Goal: Information Seeking & Learning: Learn about a topic

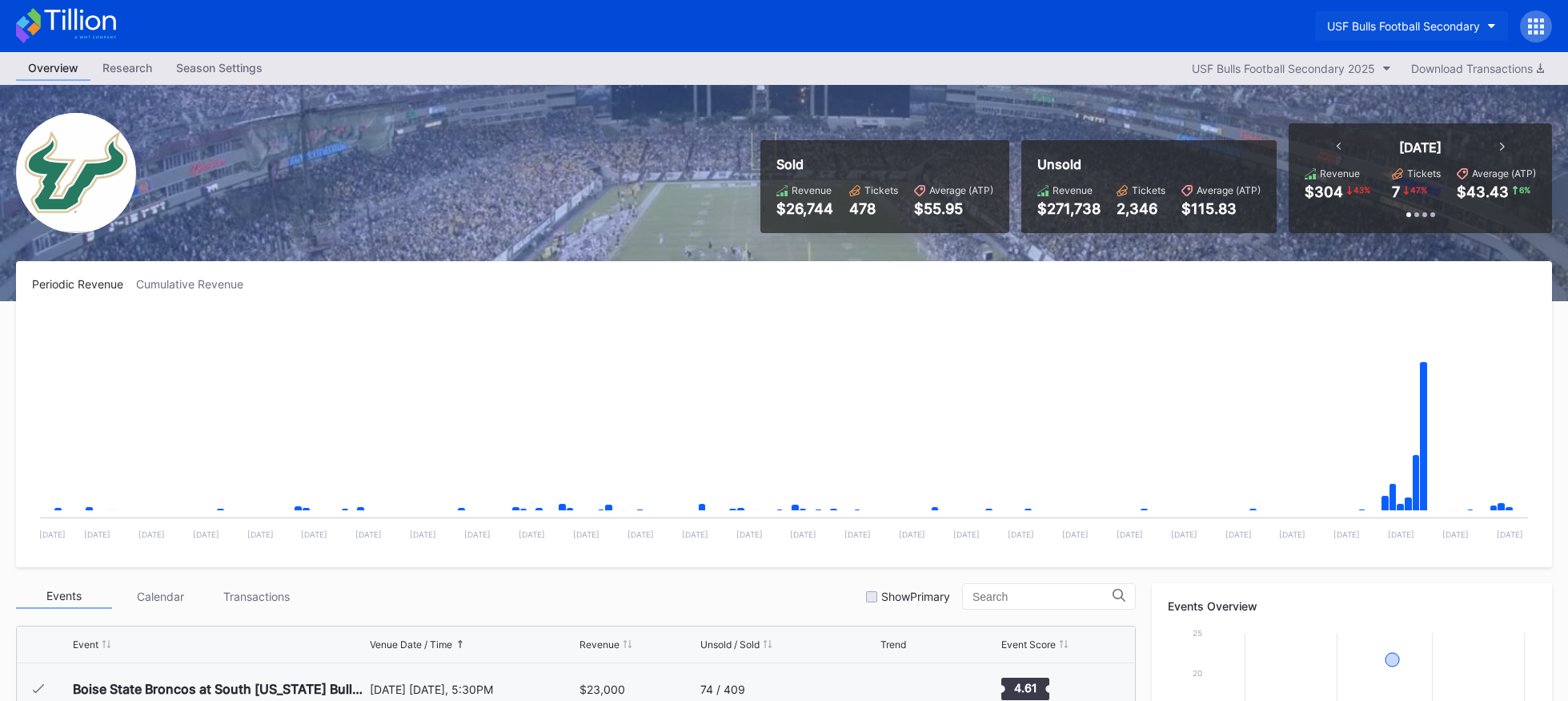
click at [1433, 22] on div "USF Bulls Football Secondary" at bounding box center [1404, 26] width 153 height 14
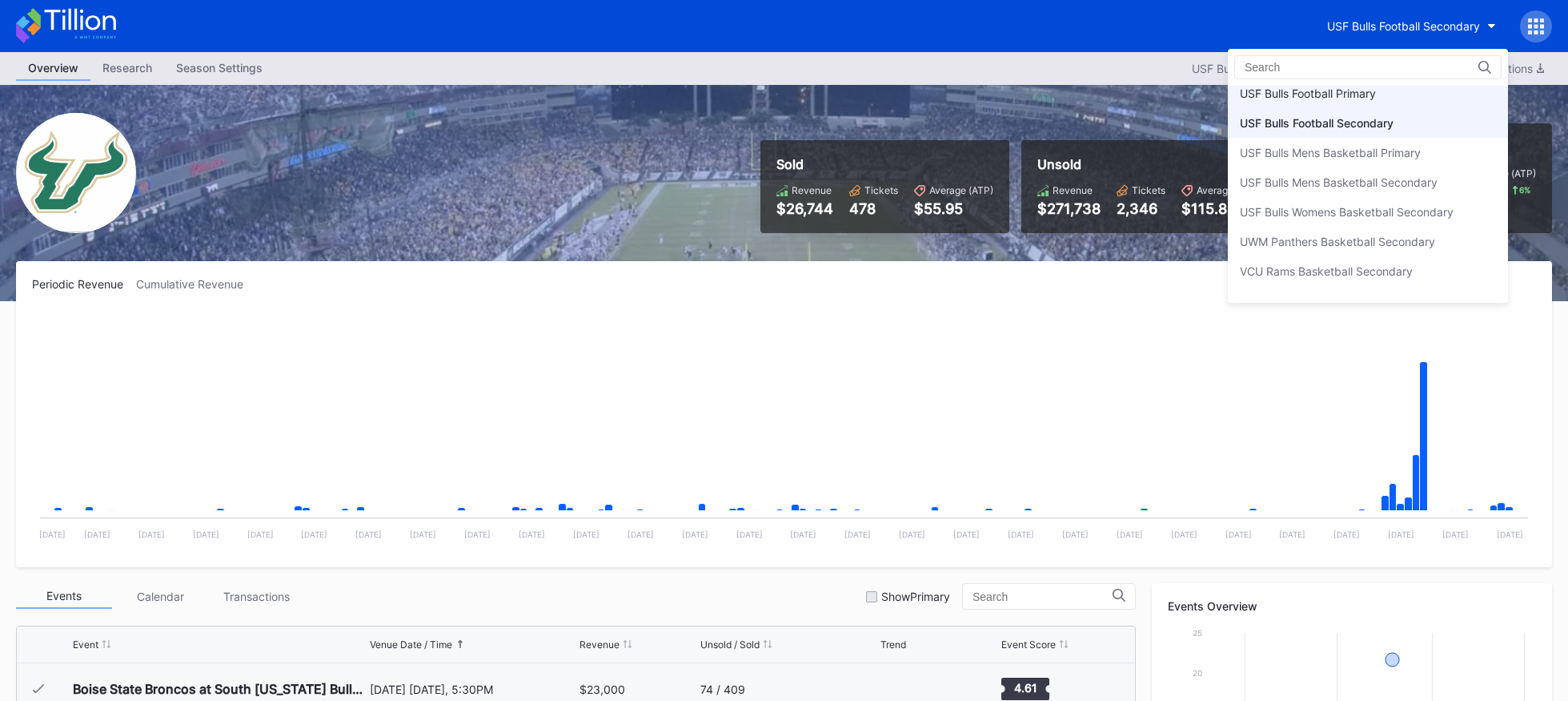
scroll to position [5367, 0]
click at [1415, 100] on div "USF Bulls Football Primary" at bounding box center [1368, 96] width 280 height 30
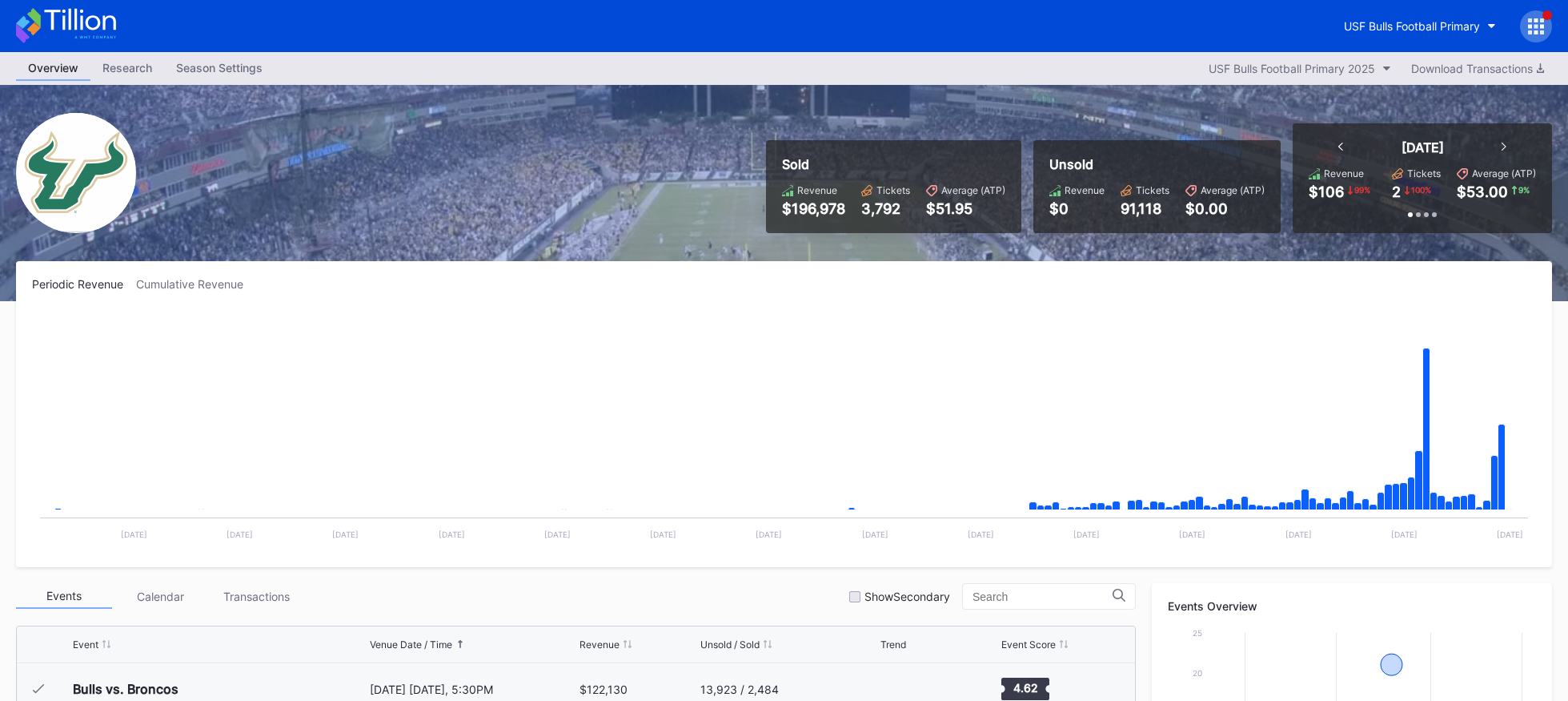
click at [97, 17] on icon at bounding box center [66, 25] width 101 height 35
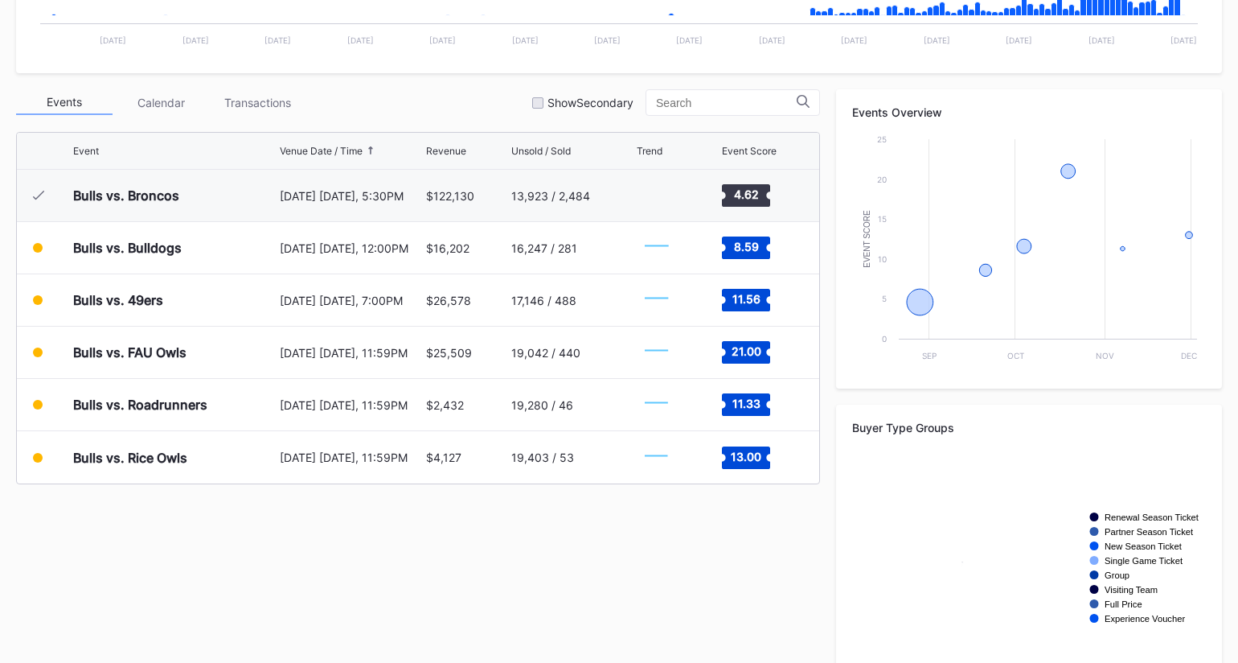
scroll to position [553, 0]
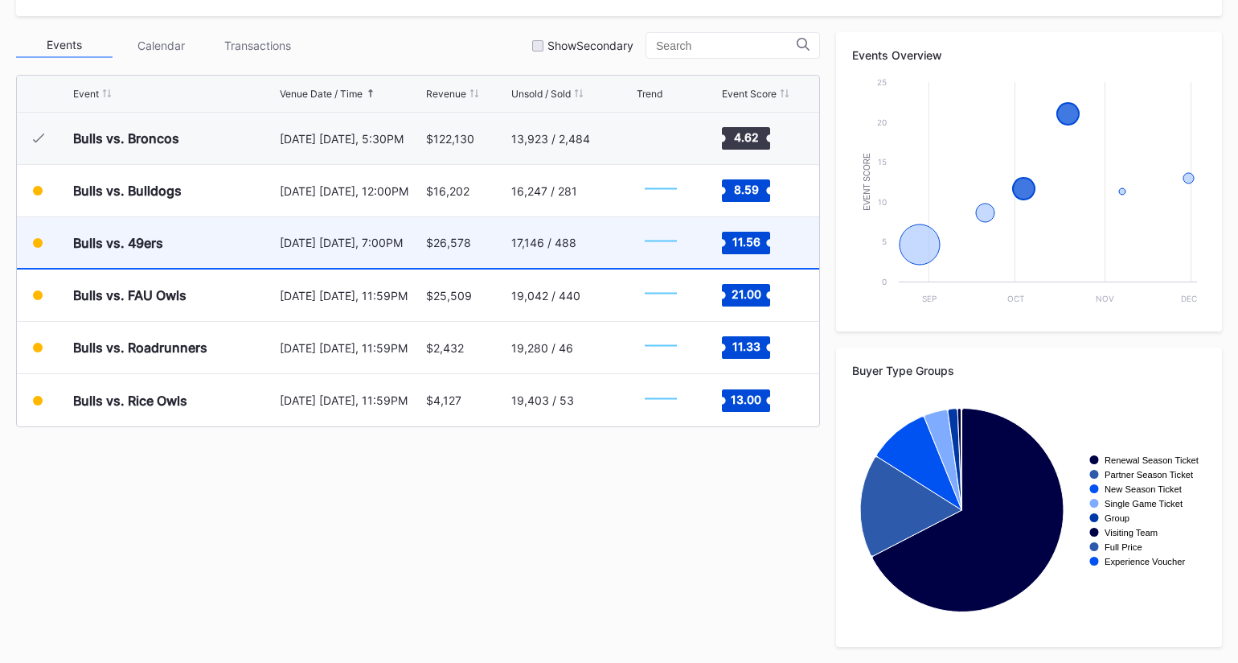
click at [601, 250] on div "17,146 / 488" at bounding box center [571, 242] width 121 height 51
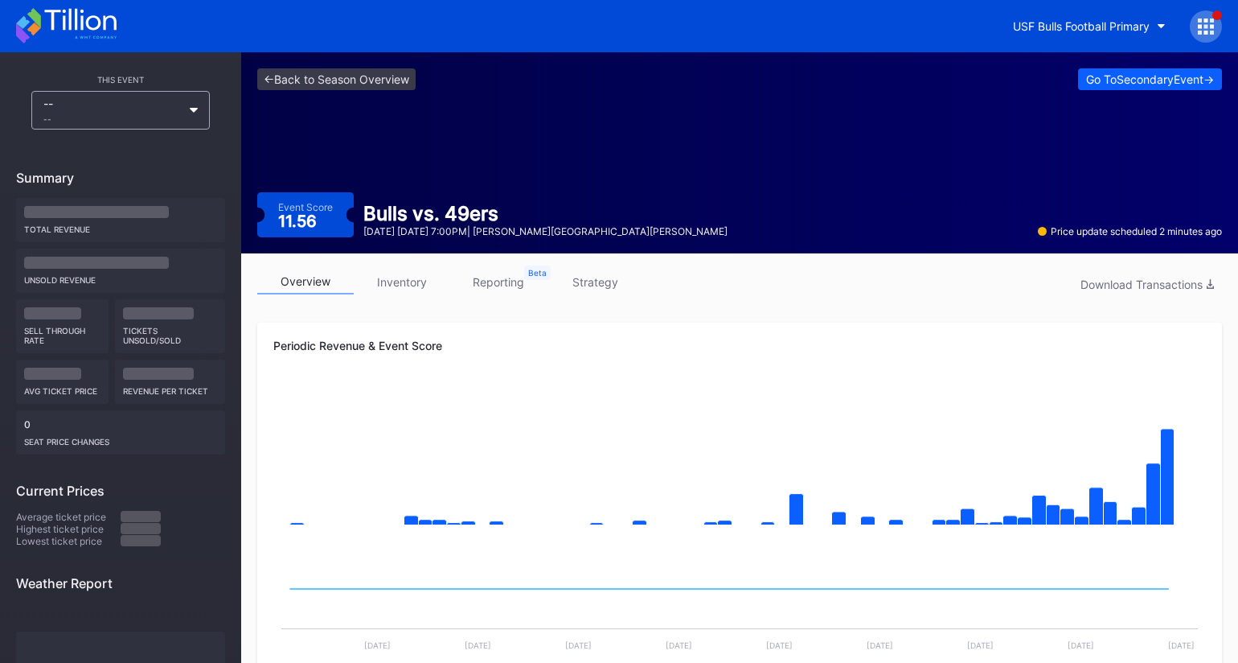
click at [495, 282] on link "reporting" at bounding box center [498, 281] width 96 height 25
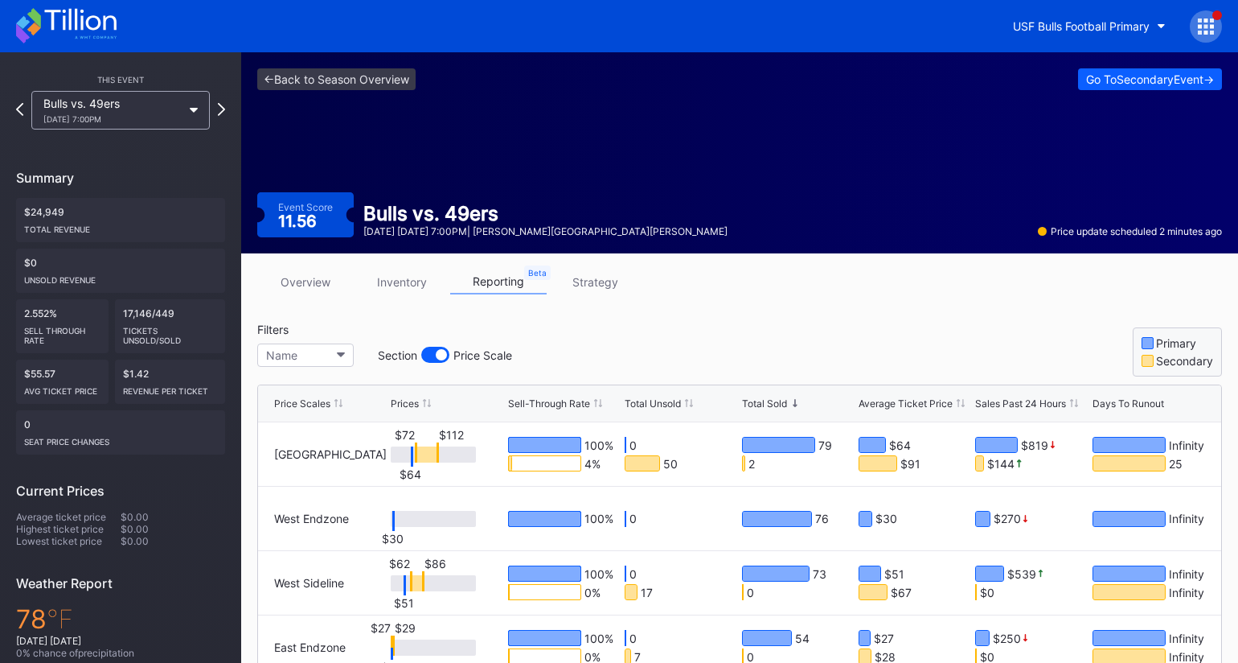
scroll to position [209, 0]
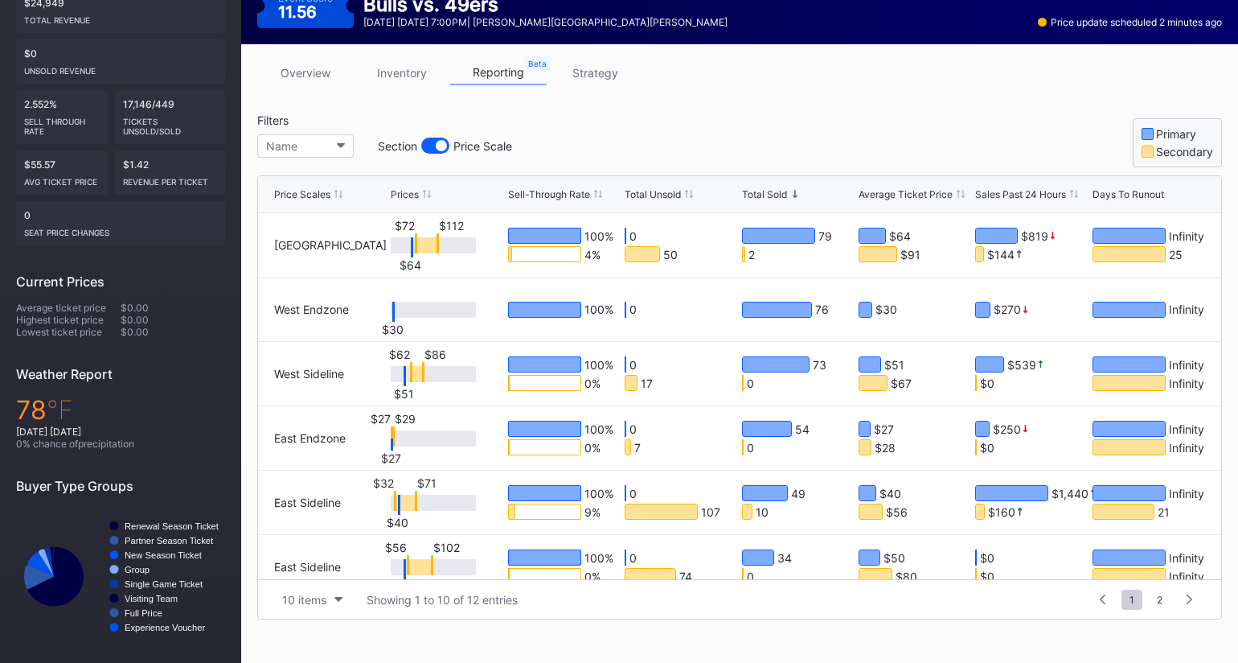
click at [675, 191] on div "Total Unsold" at bounding box center [653, 194] width 56 height 12
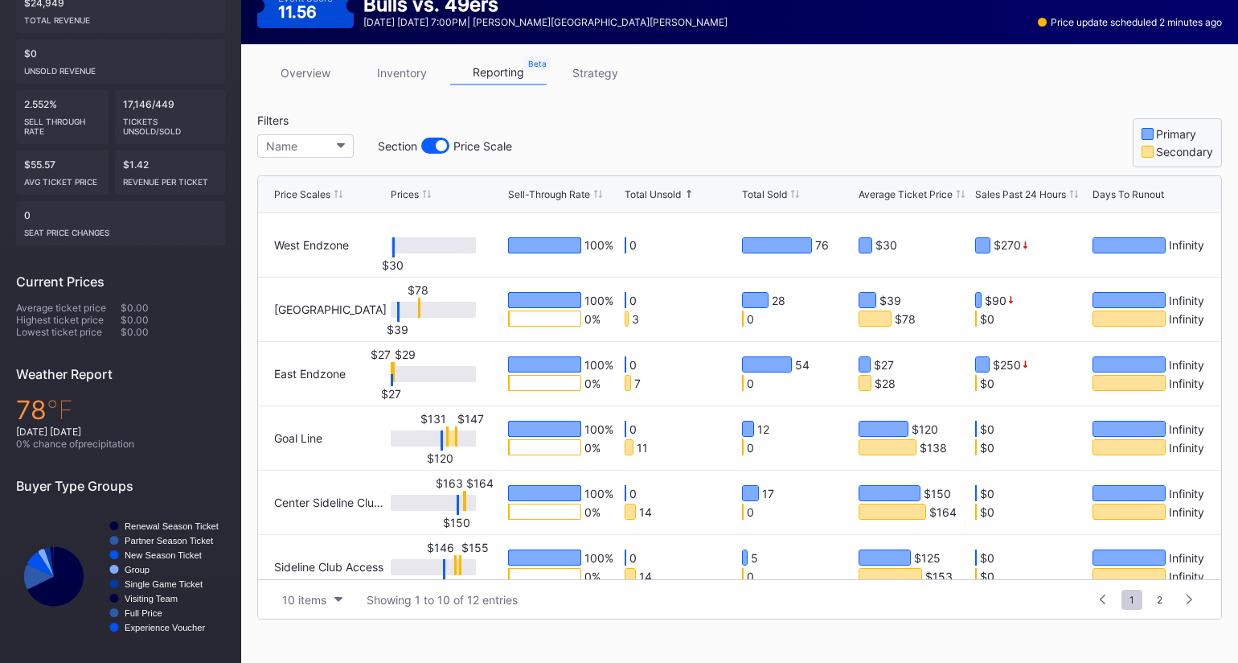
click at [675, 191] on div "Total Unsold" at bounding box center [653, 194] width 56 height 12
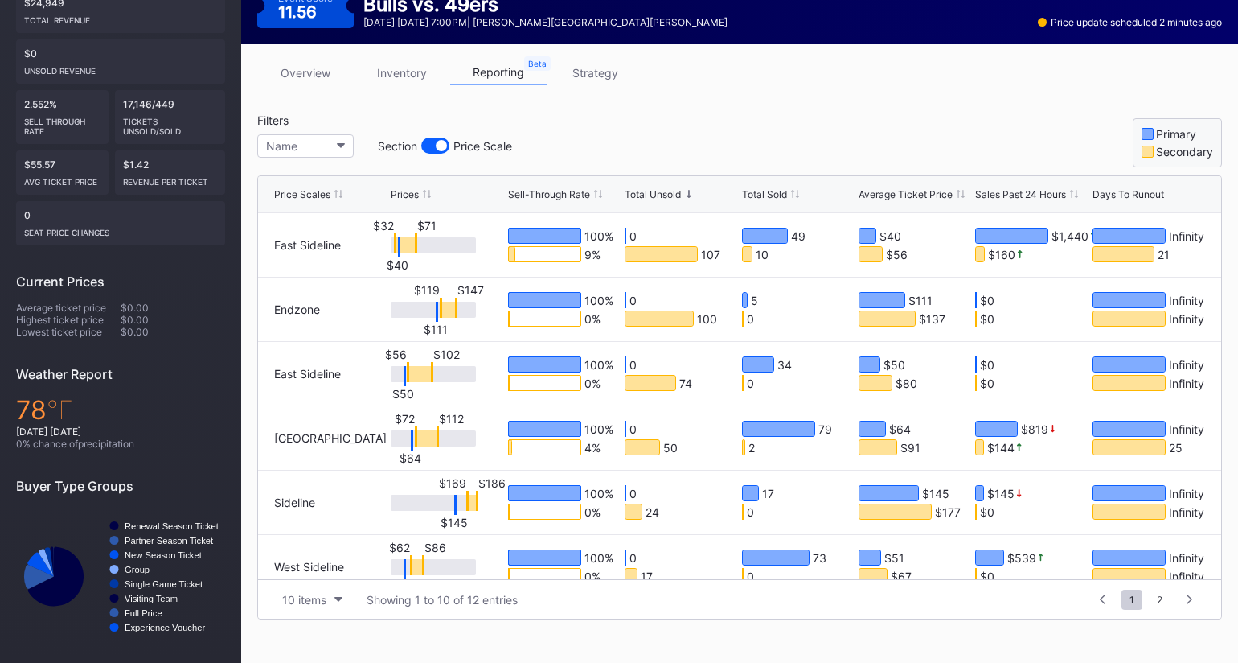
click at [565, 193] on div "Sell-Through Rate" at bounding box center [549, 194] width 82 height 12
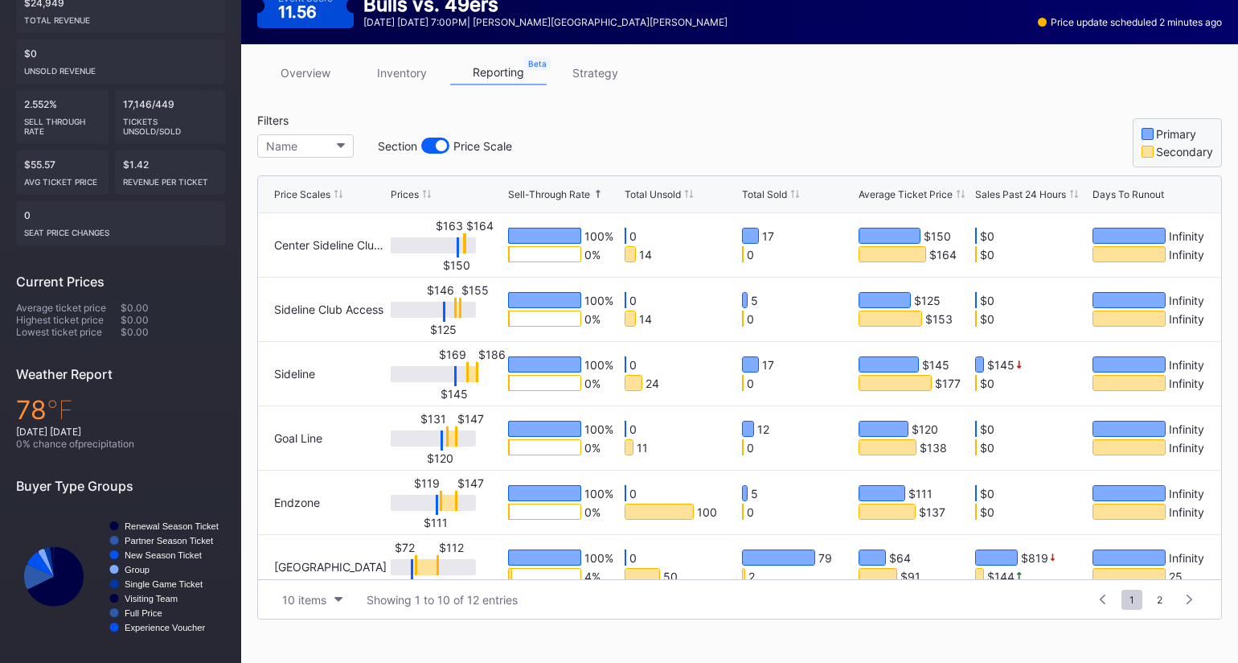
click at [565, 193] on div "Sell-Through Rate" at bounding box center [549, 194] width 82 height 12
click at [629, 194] on div "Total Unsold" at bounding box center [653, 194] width 56 height 12
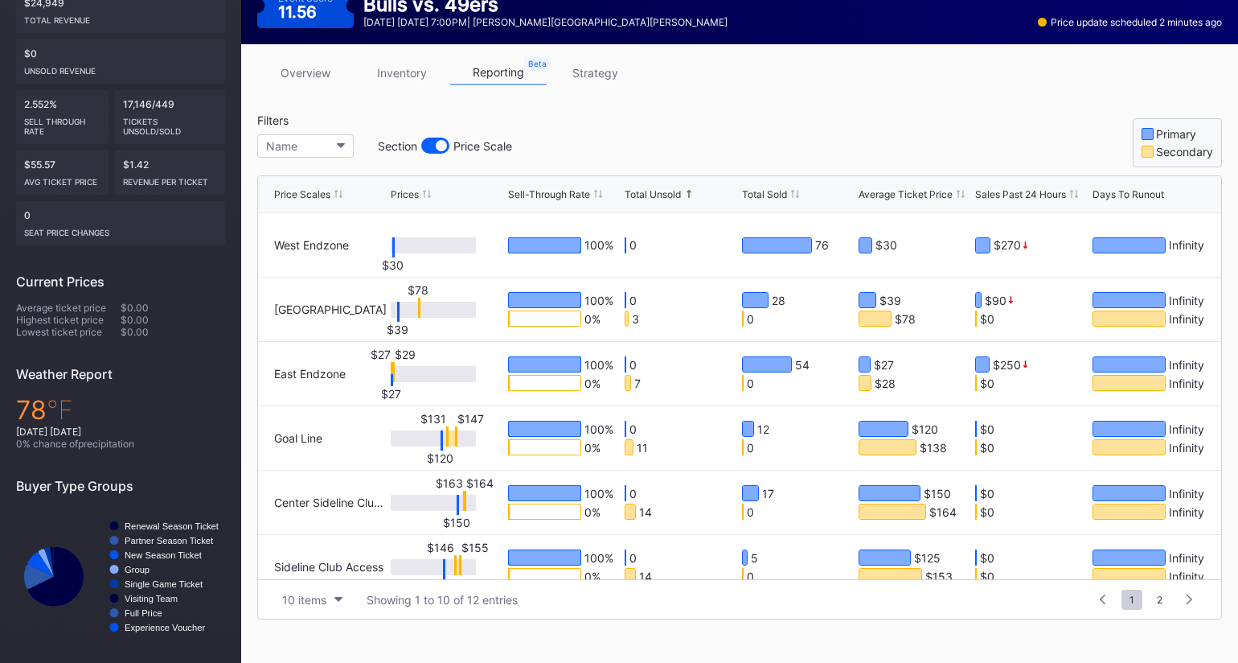
click at [651, 195] on div "Total Unsold" at bounding box center [653, 194] width 56 height 12
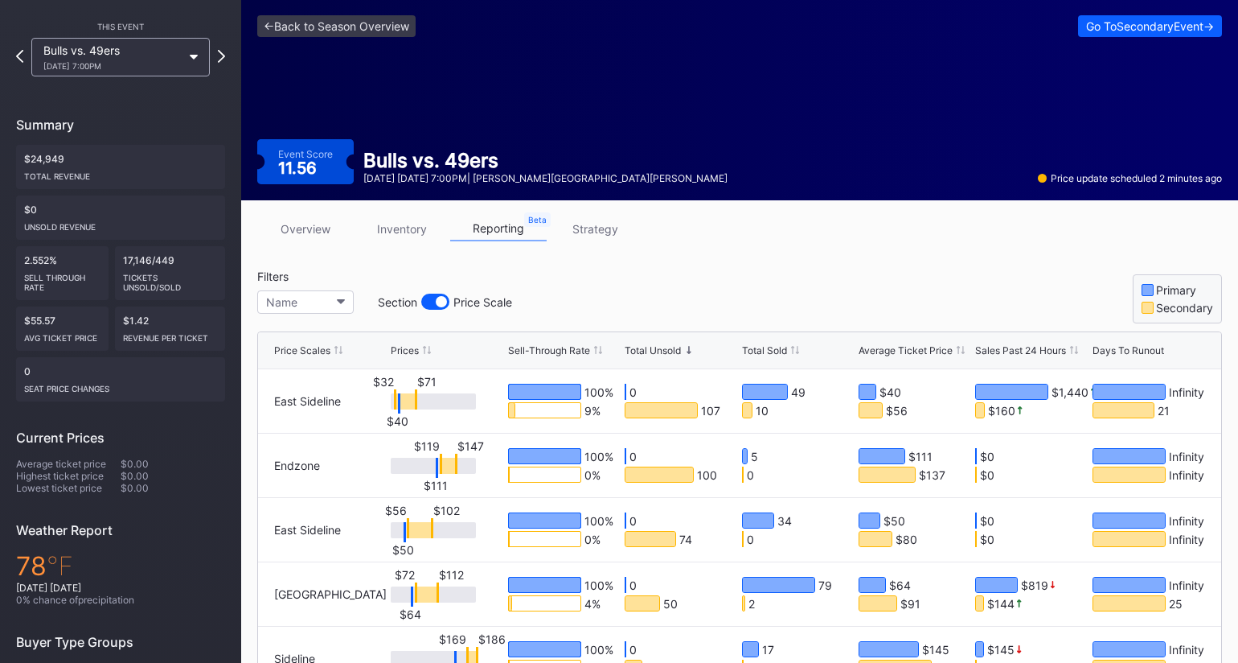
scroll to position [0, 0]
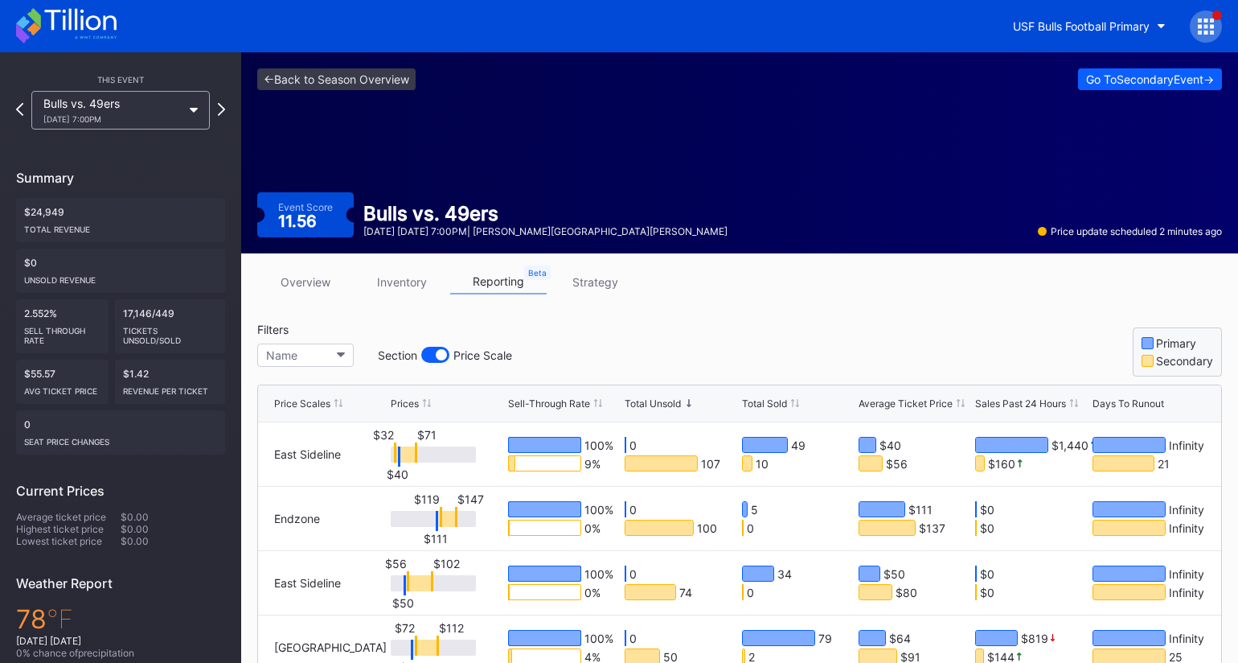
click at [328, 282] on link "overview" at bounding box center [305, 281] width 96 height 25
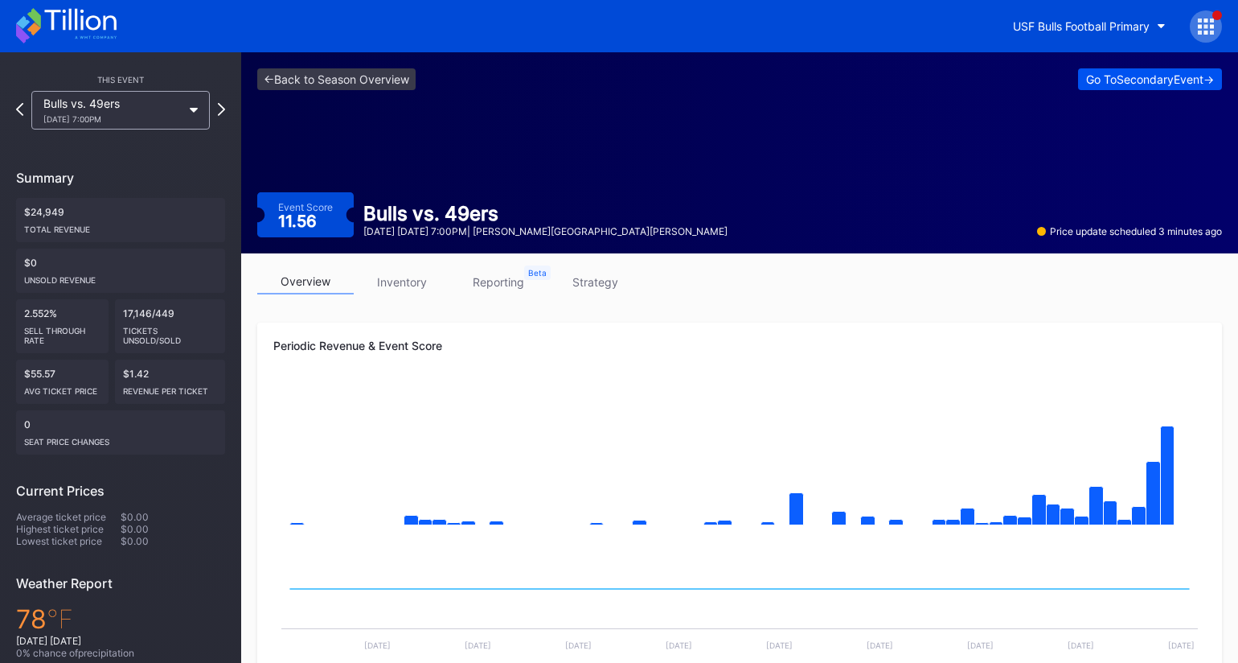
click at [1093, 81] on div "Go To Secondary Event ->" at bounding box center [1150, 79] width 128 height 14
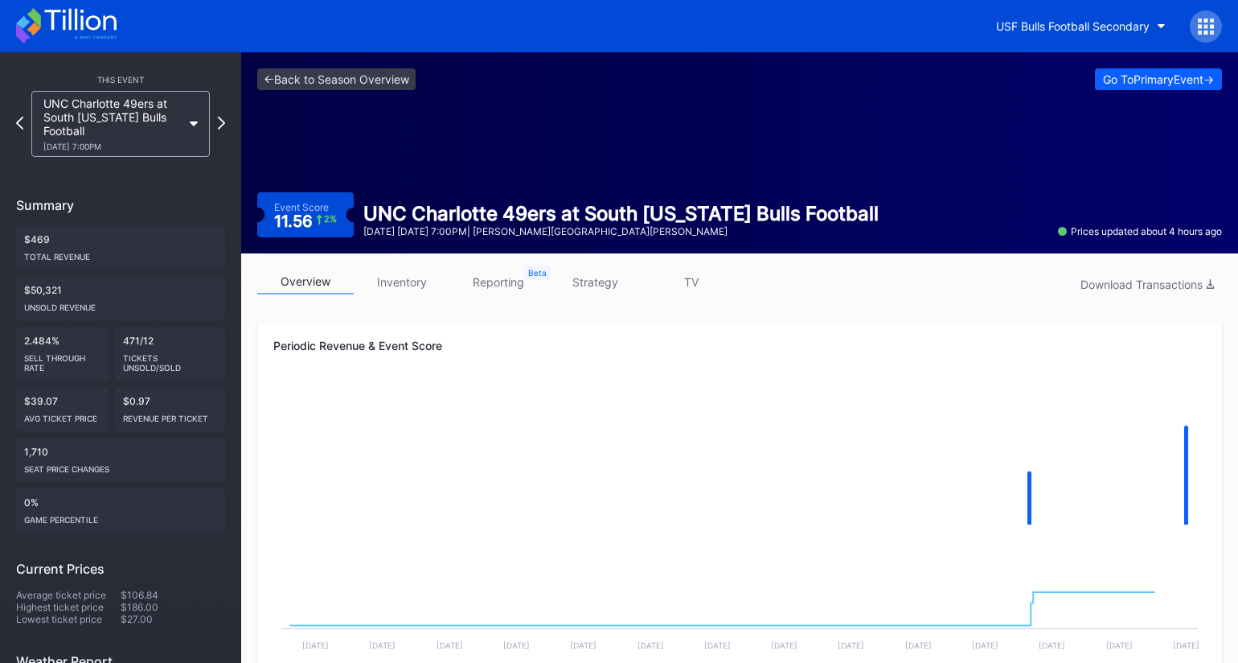
click at [493, 283] on link "reporting" at bounding box center [498, 281] width 96 height 25
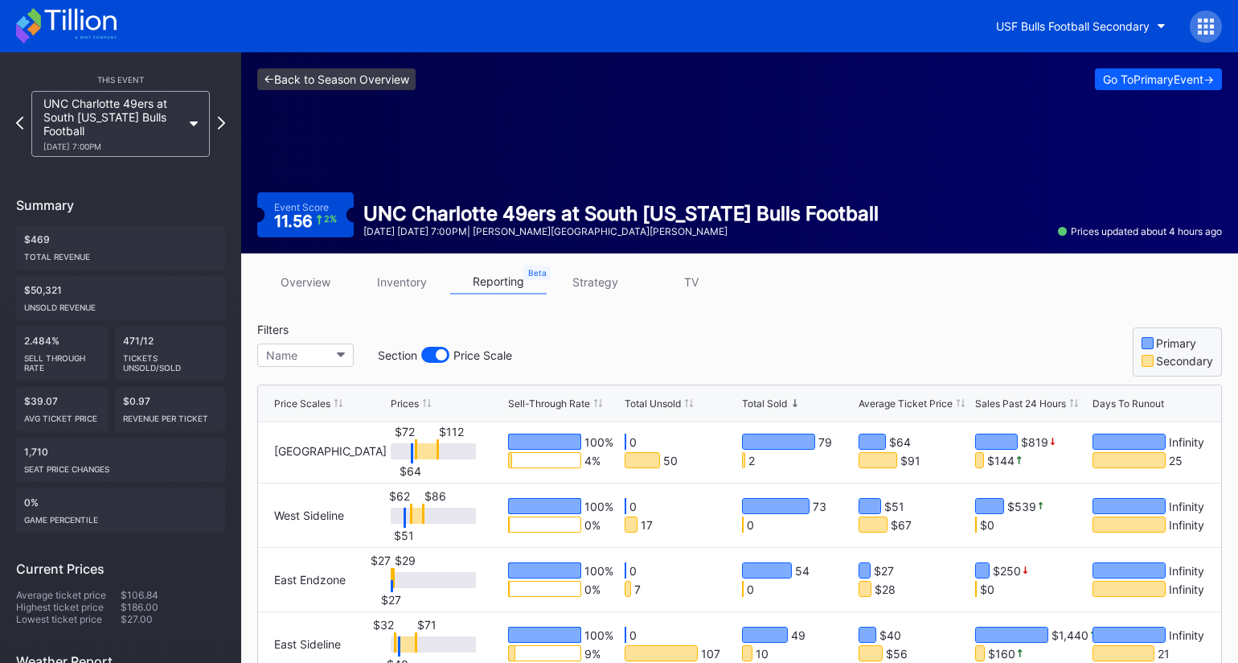
click at [401, 72] on link "<- Back to Season Overview" at bounding box center [336, 79] width 158 height 22
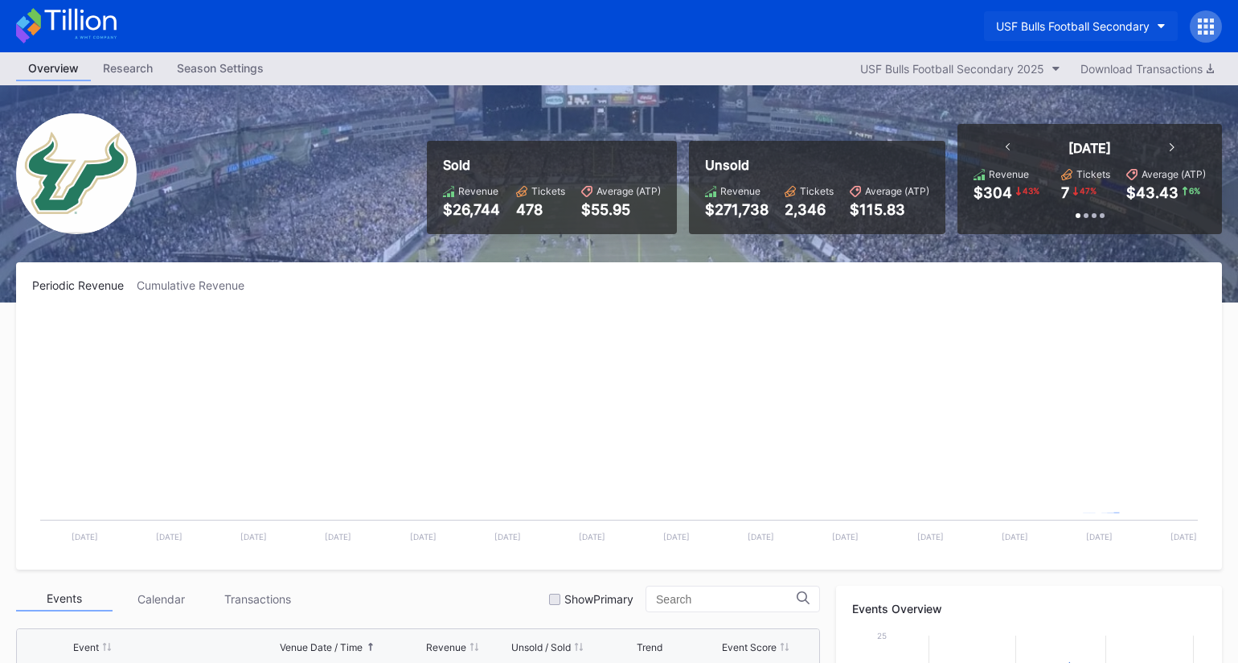
click at [1059, 31] on div "USF Bulls Football Secondary" at bounding box center [1073, 26] width 154 height 14
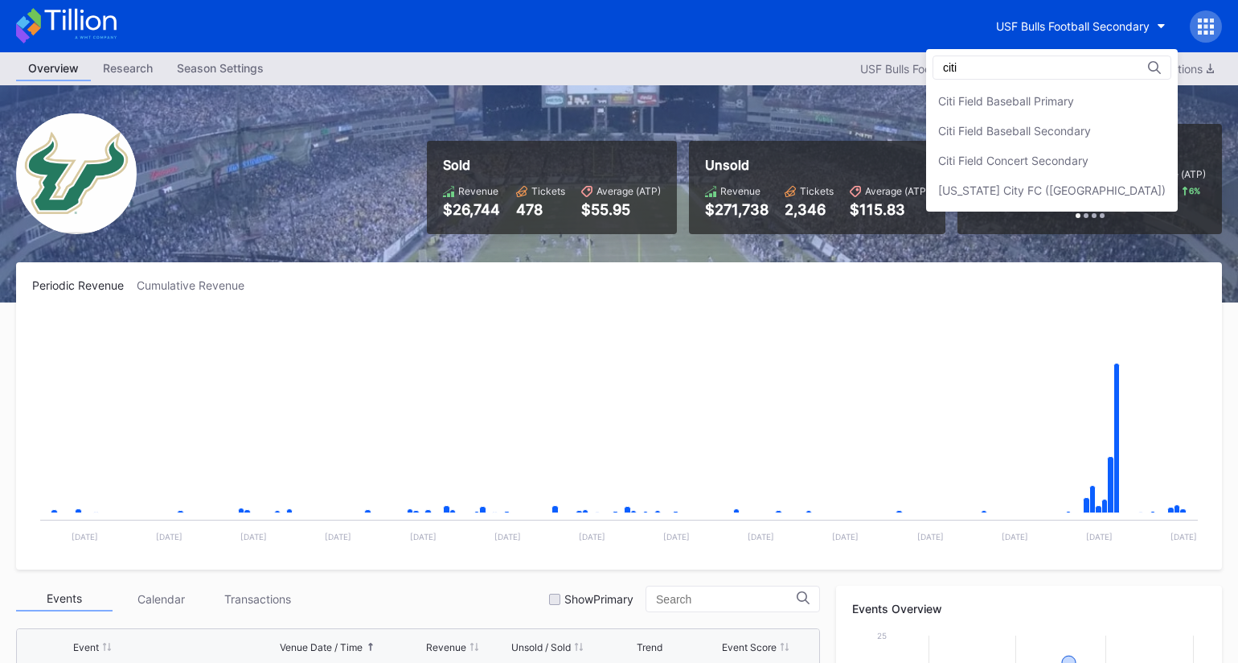
type input "citi"
click at [1086, 85] on div "citi Citi Field Baseball Primary Citi Field Baseball Secondary Citi Field Conce…" at bounding box center [1052, 130] width 252 height 162
click at [1074, 95] on div "Citi Field Baseball Primary" at bounding box center [1006, 101] width 136 height 14
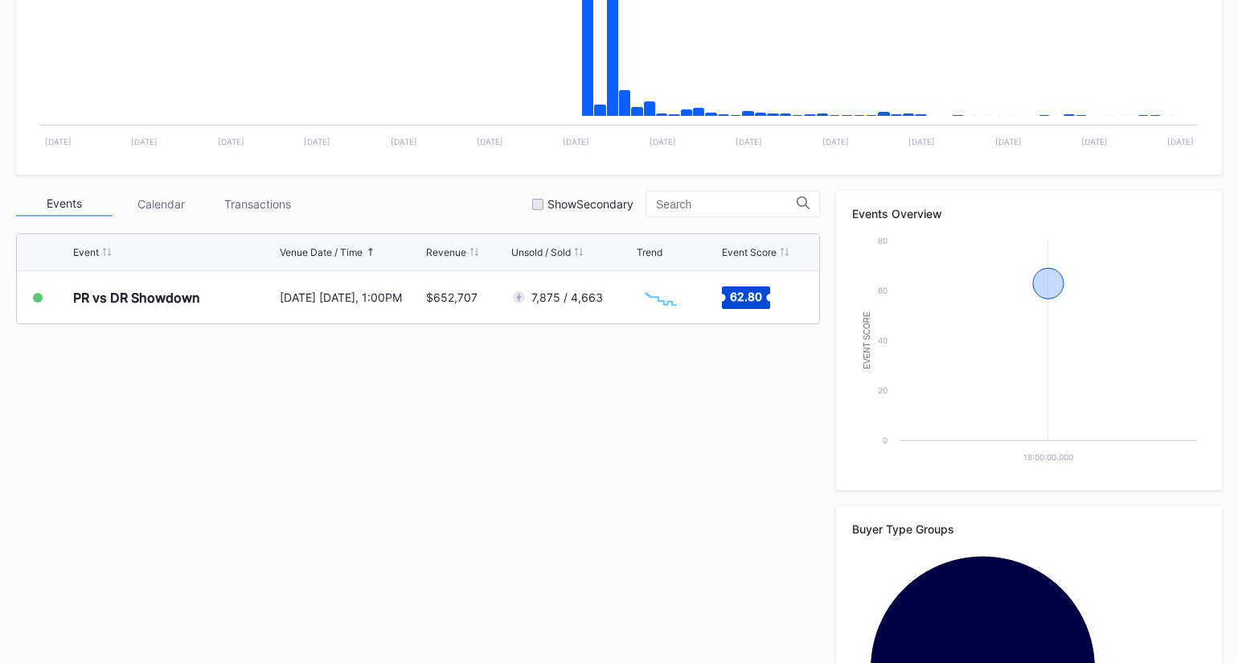
scroll to position [553, 0]
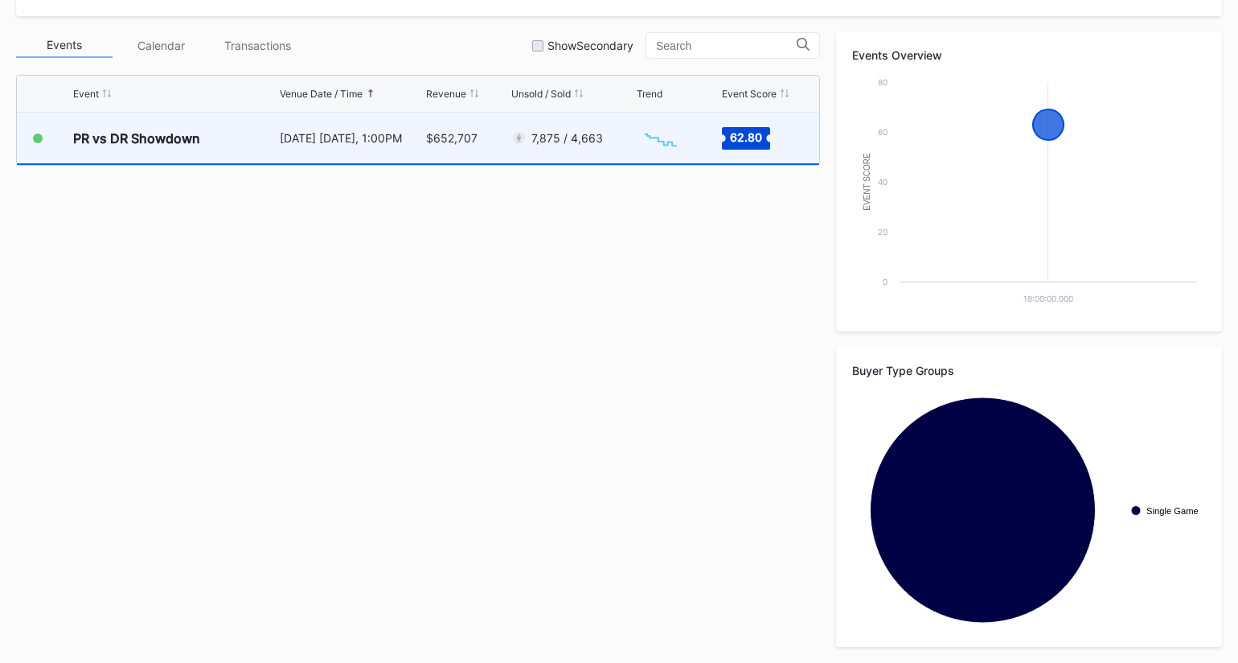
click at [647, 163] on div "Created with Highcharts 11.2.0 Chart title" at bounding box center [677, 138] width 81 height 51
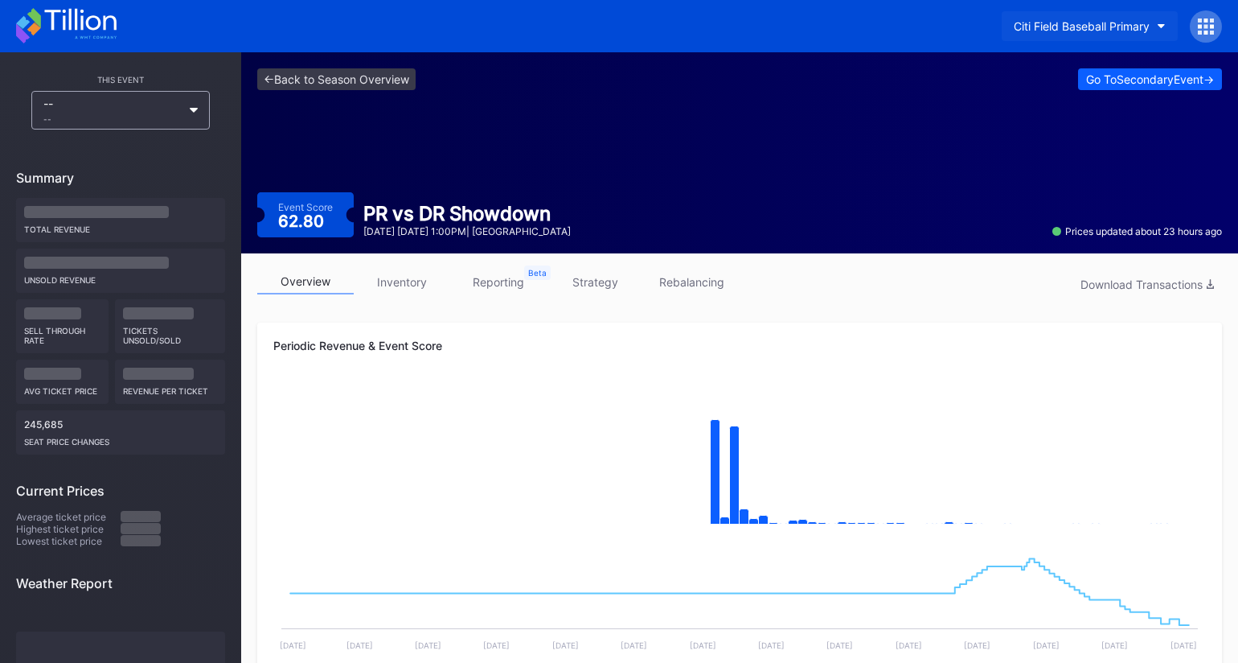
click at [1099, 31] on div "Citi Field Baseball Primary" at bounding box center [1082, 26] width 136 height 14
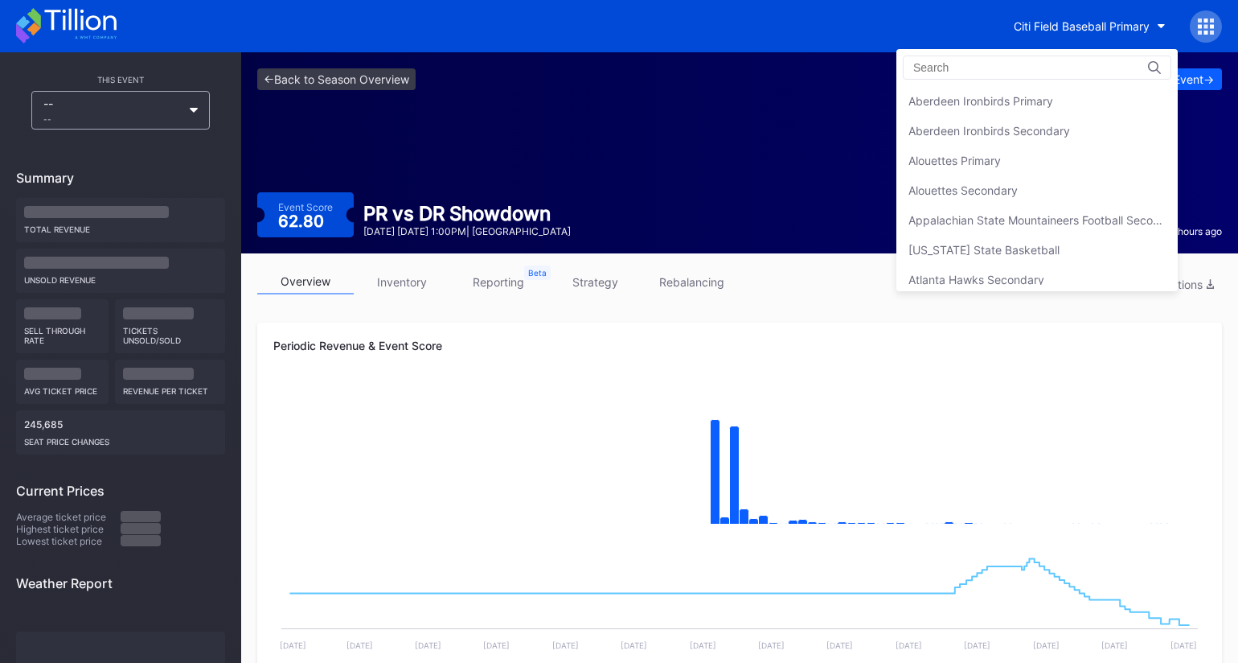
scroll to position [893, 0]
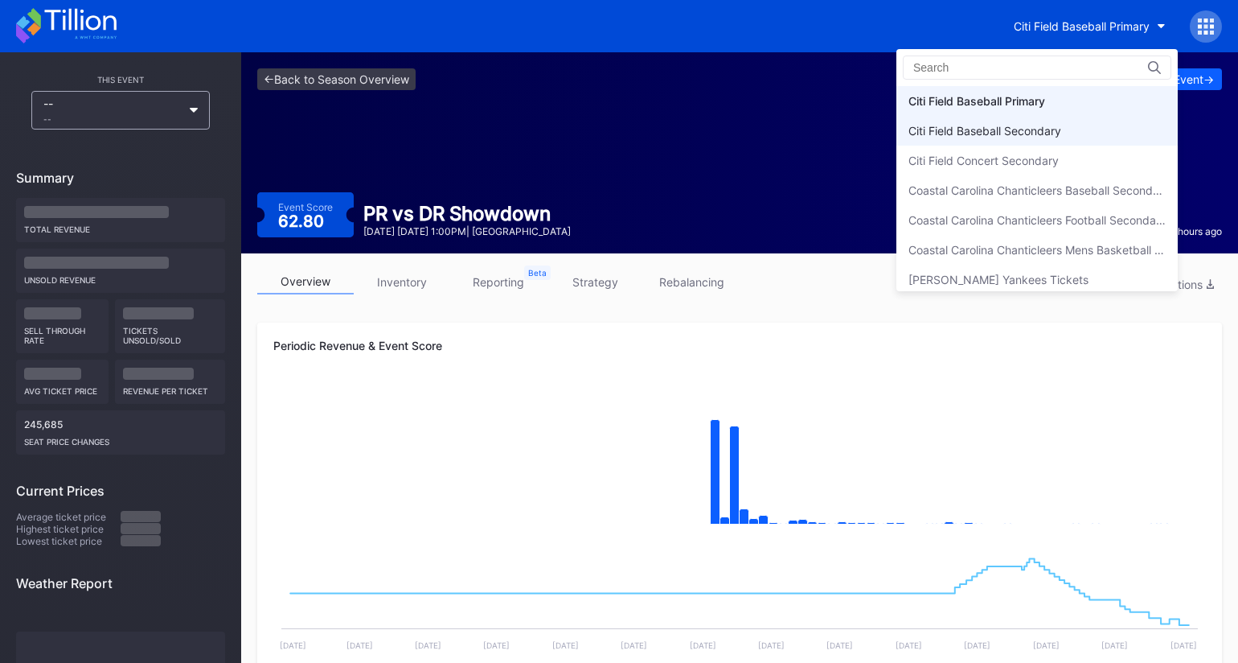
click at [1061, 129] on div "Citi Field Baseball Secondary" at bounding box center [985, 131] width 153 height 14
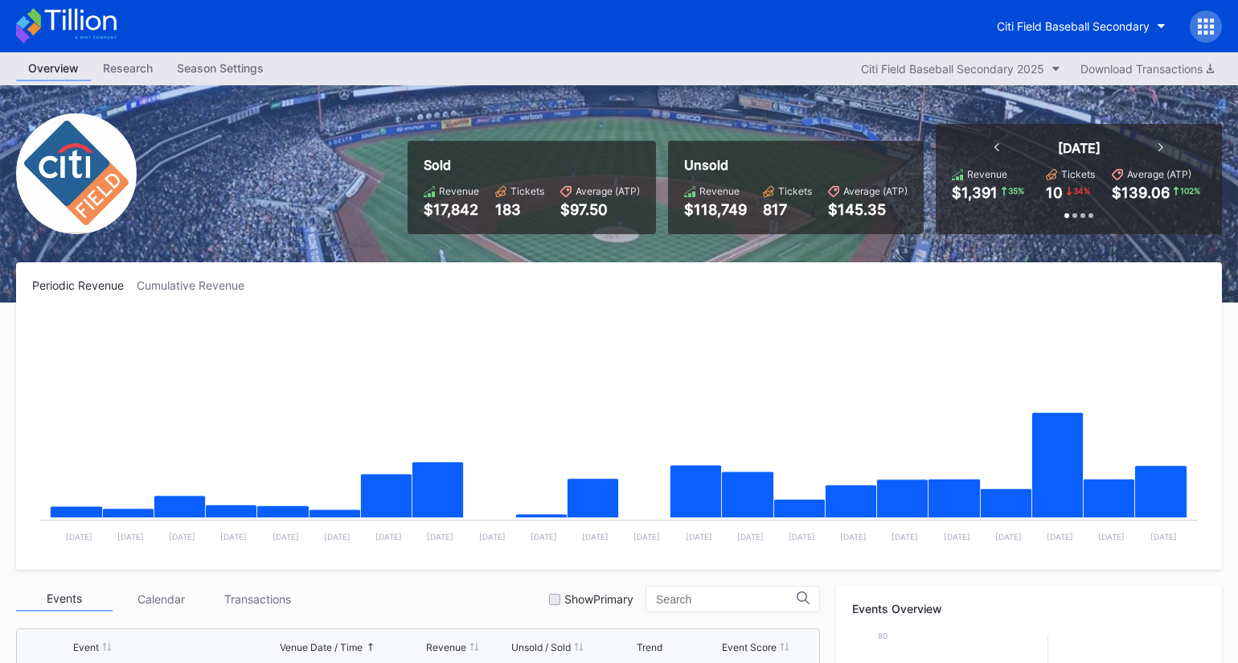
scroll to position [244, 0]
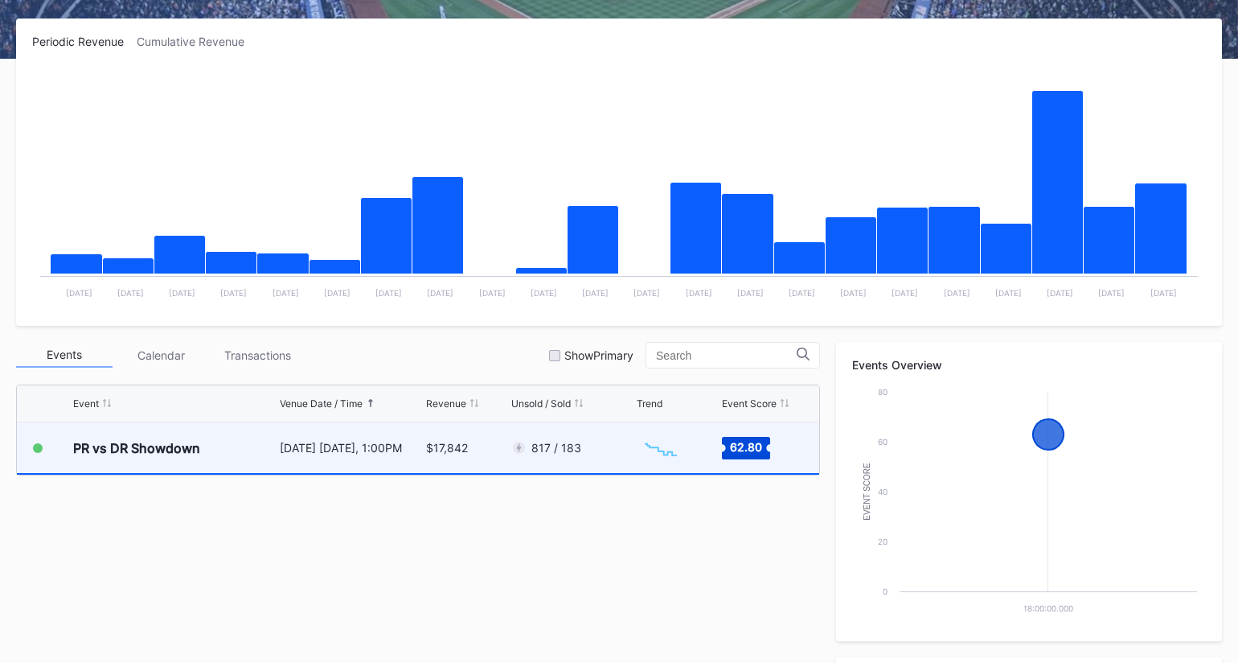
click at [573, 436] on div "817 / 183" at bounding box center [571, 447] width 121 height 51
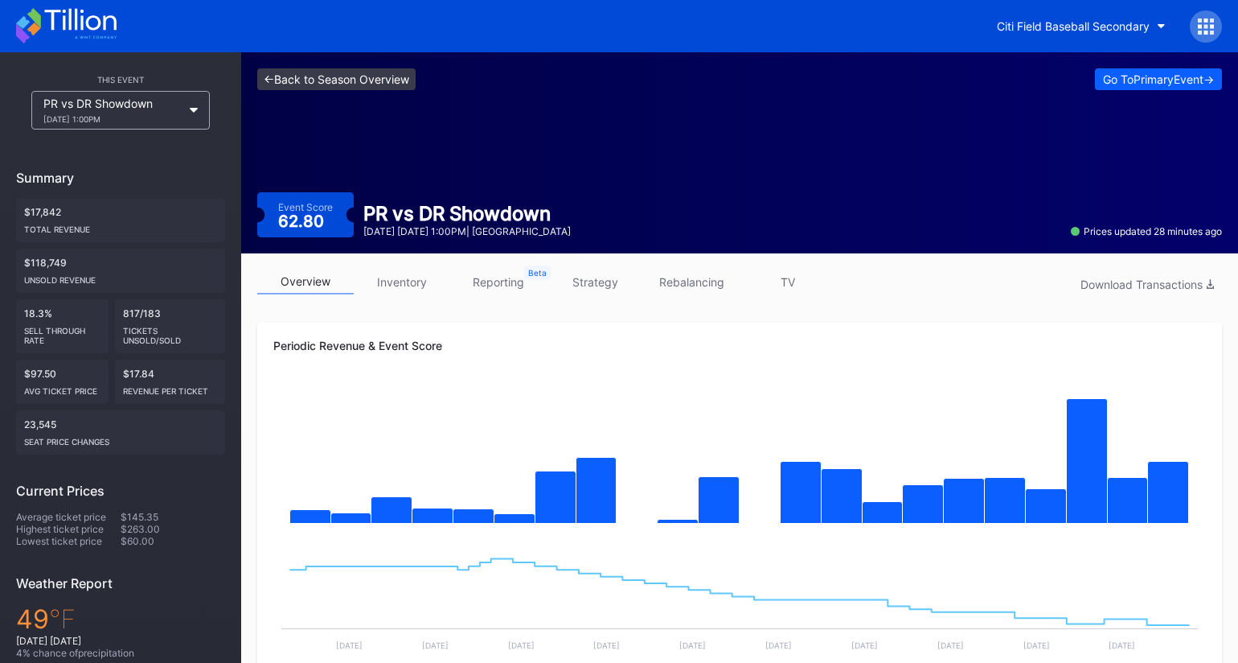
click at [355, 80] on link "<- Back to Season Overview" at bounding box center [336, 79] width 158 height 22
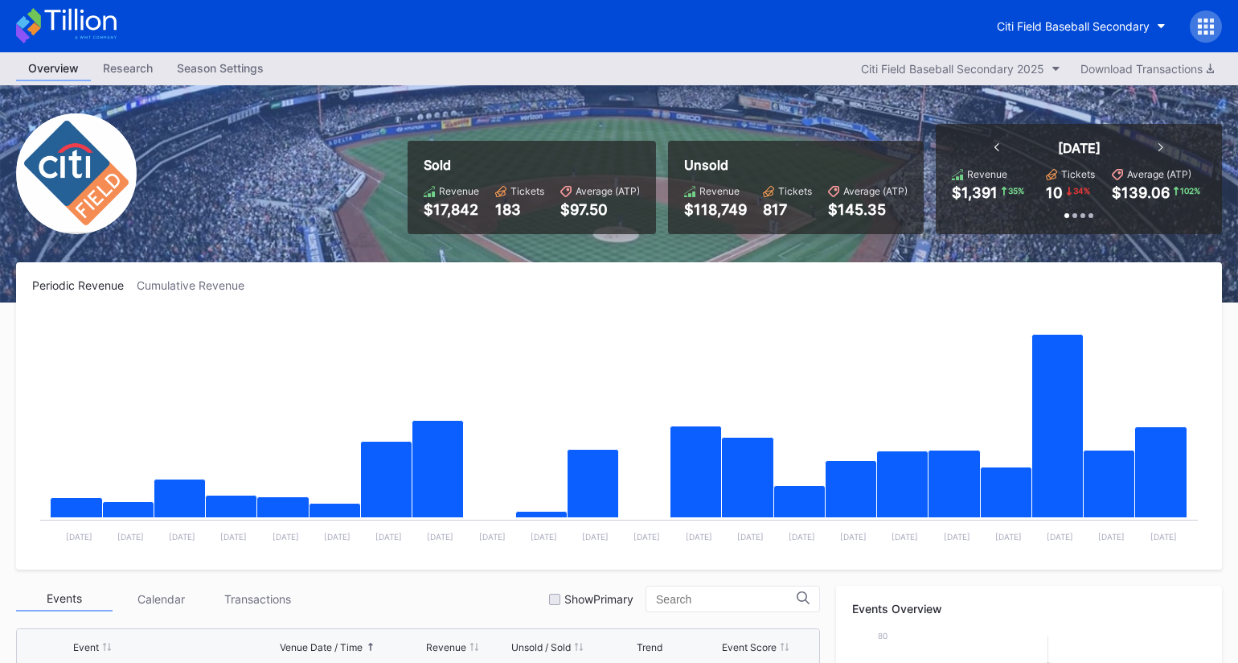
drag, startPoint x: 804, startPoint y: 148, endPoint x: 300, endPoint y: 78, distance: 509.0
click at [801, 148] on div "Unsold Revenue $118,749 Tickets 817 Average (ATP) $145.35" at bounding box center [796, 187] width 256 height 93
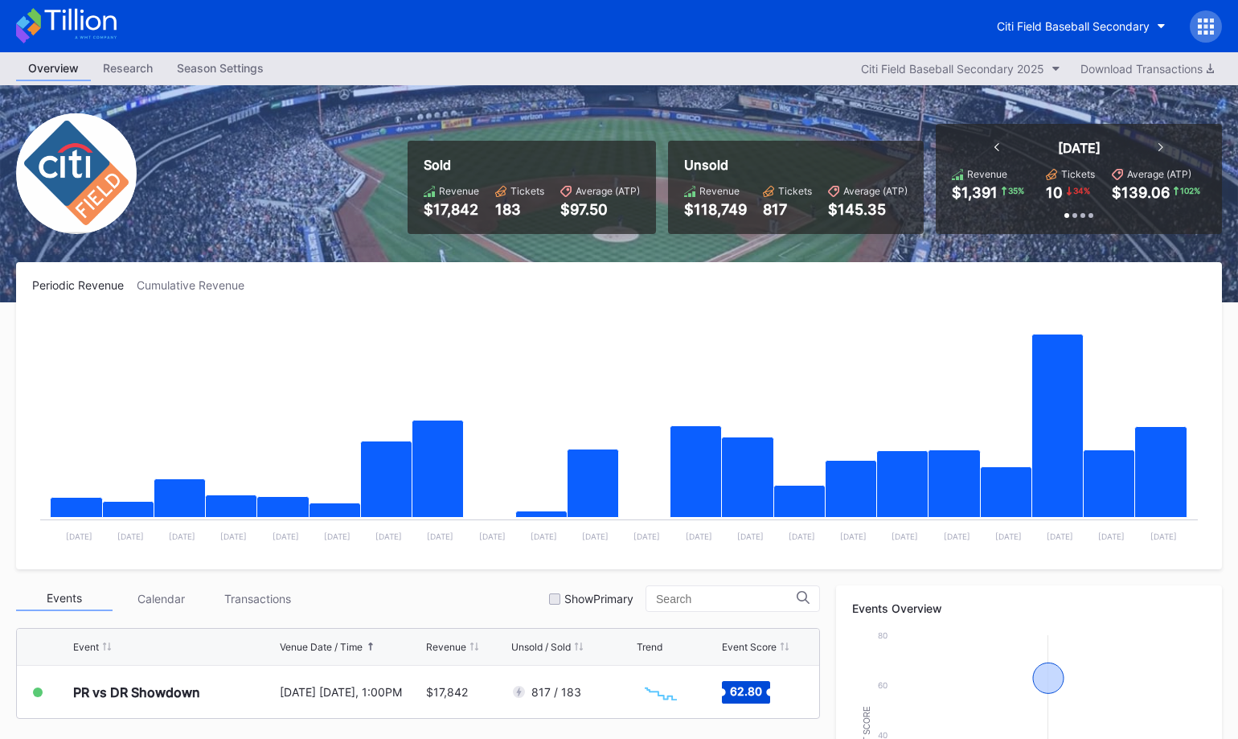
drag, startPoint x: 128, startPoint y: 13, endPoint x: 114, endPoint y: 18, distance: 14.8
click at [124, 14] on div "Citi Field Baseball Secondary" at bounding box center [619, 26] width 1238 height 52
click at [110, 23] on icon at bounding box center [66, 25] width 101 height 35
click at [65, 23] on icon at bounding box center [80, 20] width 72 height 22
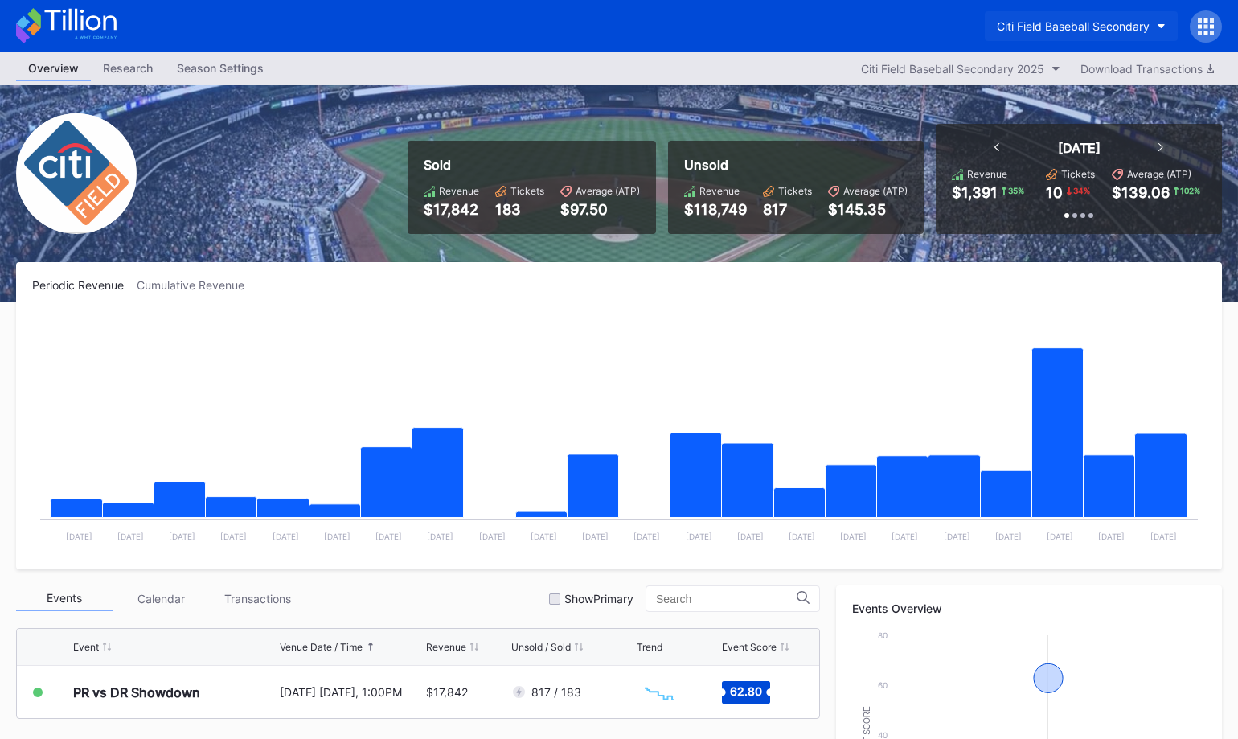
click at [1121, 23] on div "Citi Field Baseball Secondary" at bounding box center [1073, 26] width 153 height 14
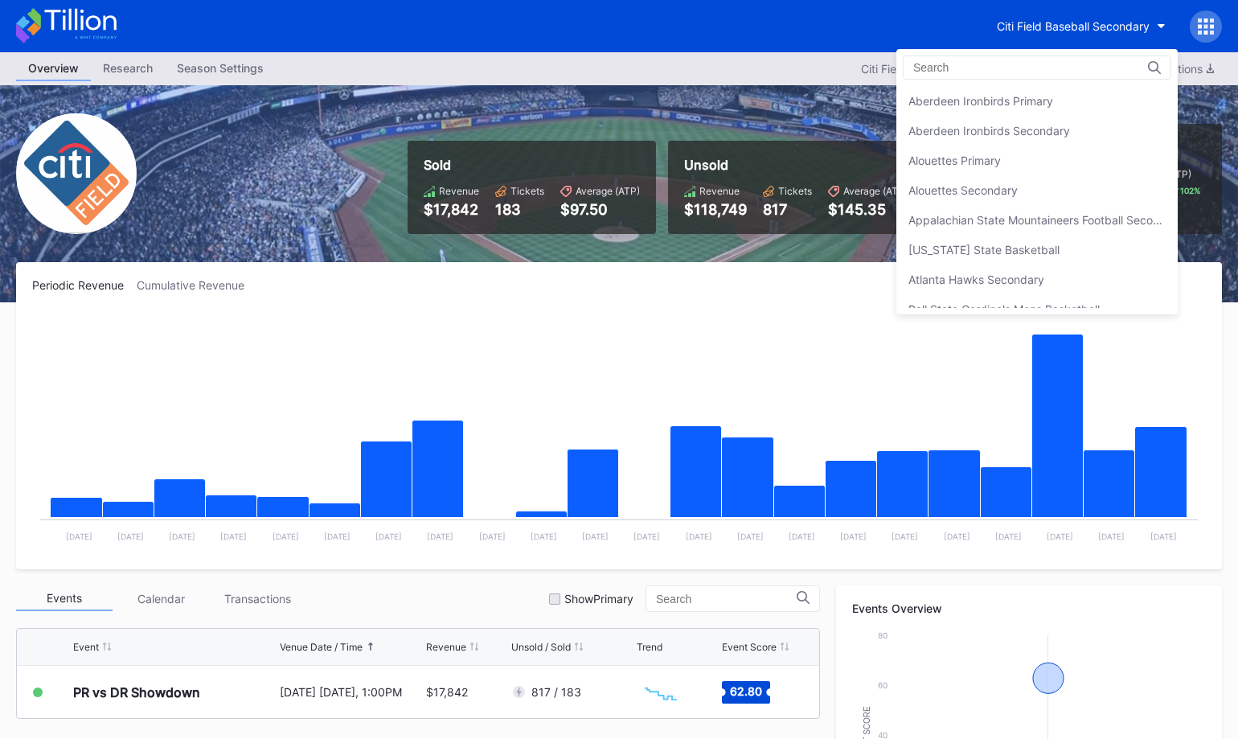
scroll to position [922, 0]
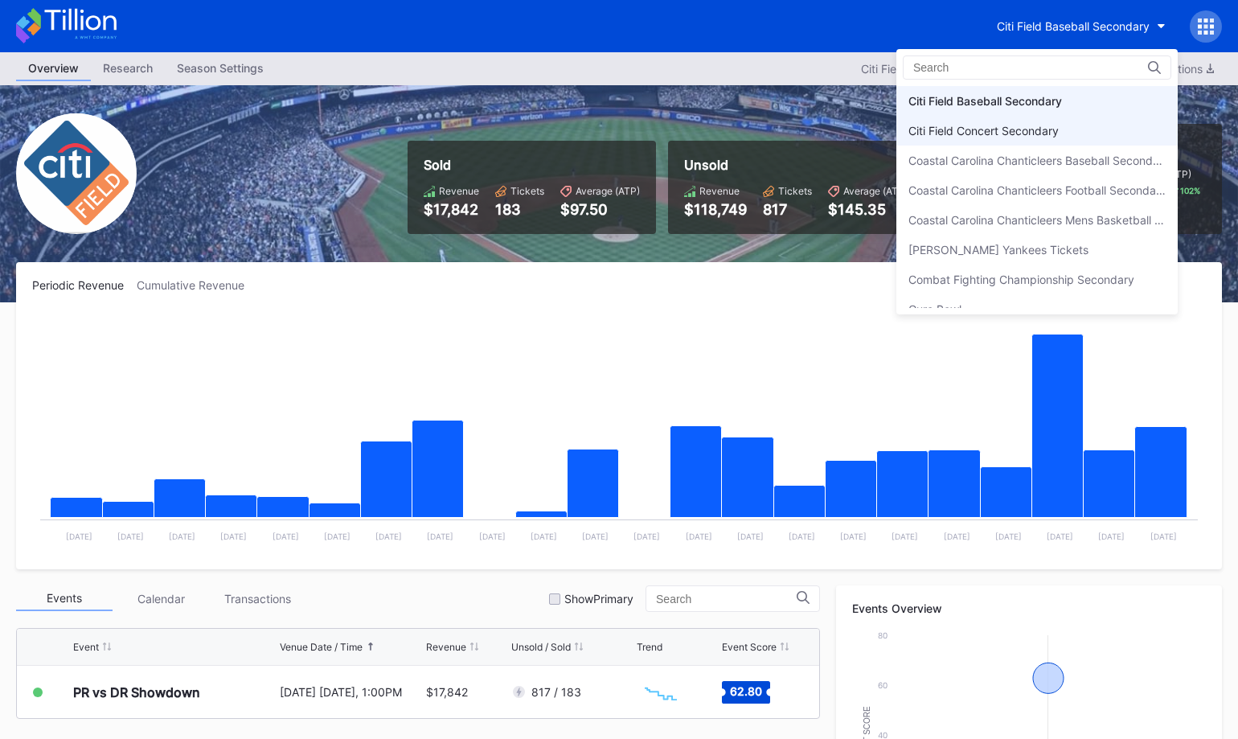
click at [1072, 125] on div "Citi Field Concert Secondary" at bounding box center [1037, 131] width 281 height 30
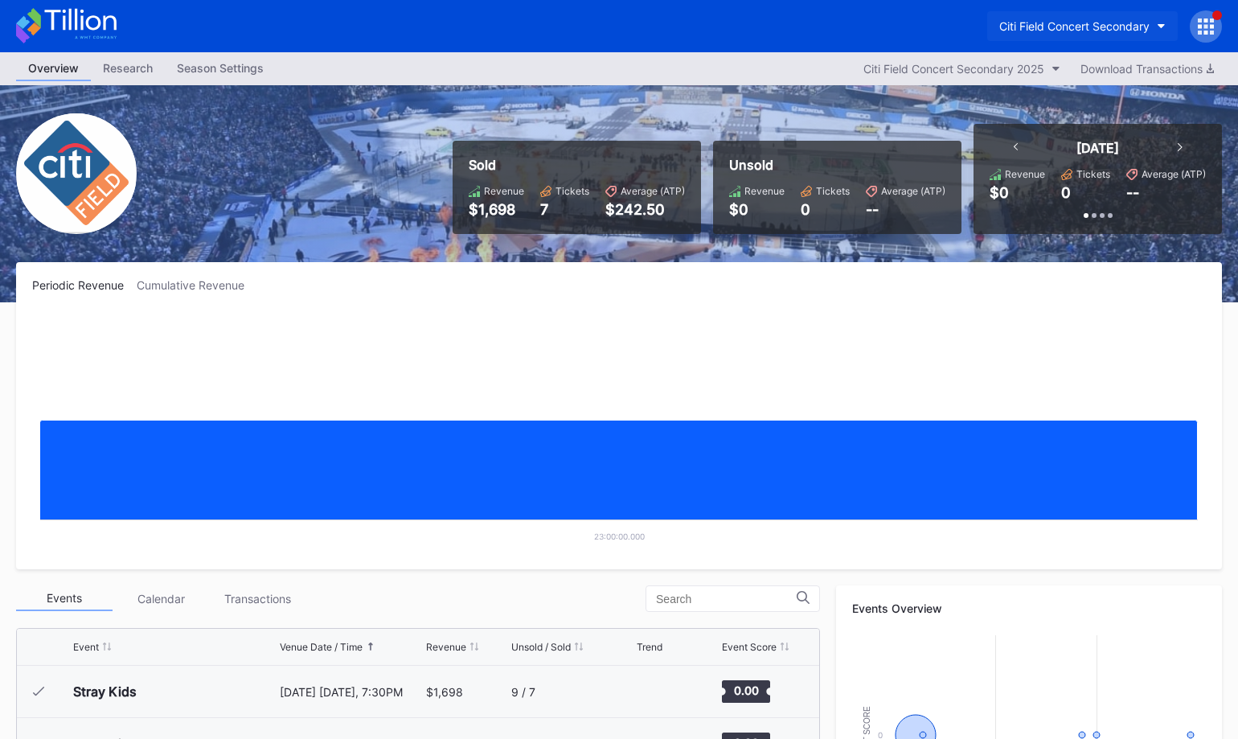
click at [1052, 27] on div "Citi Field Concert Secondary" at bounding box center [1075, 26] width 150 height 14
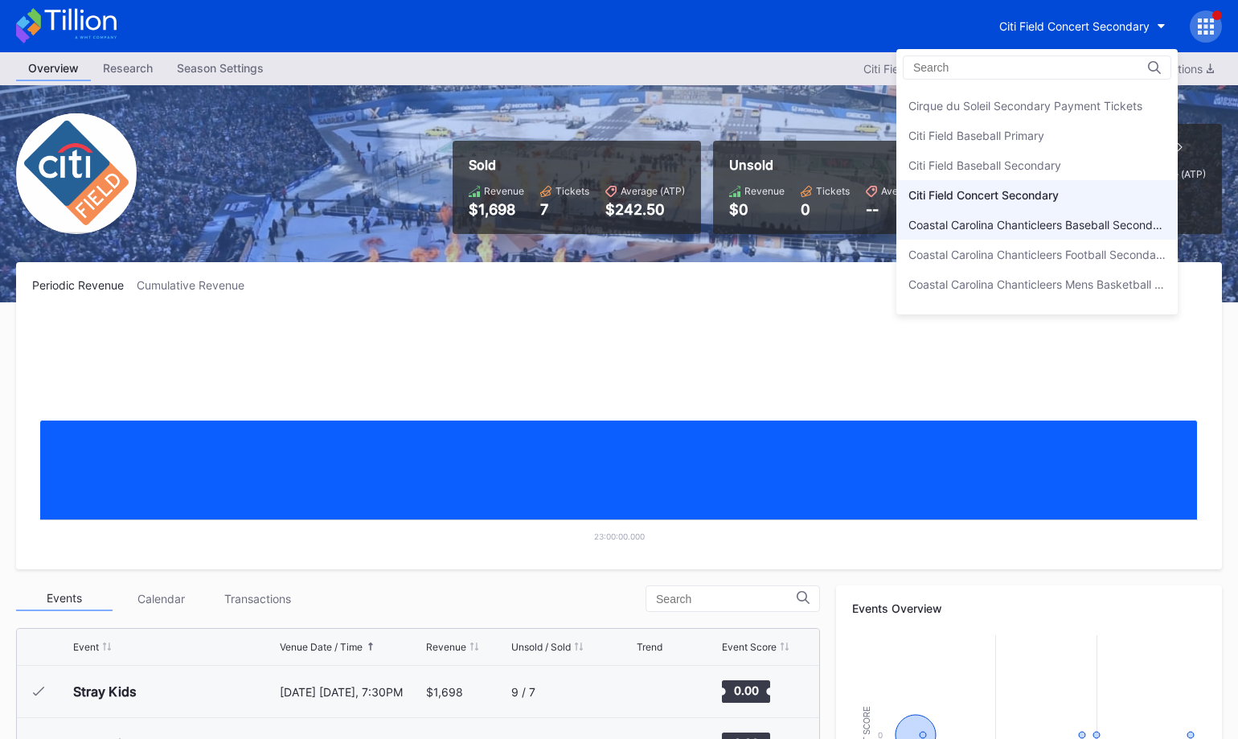
scroll to position [855, 0]
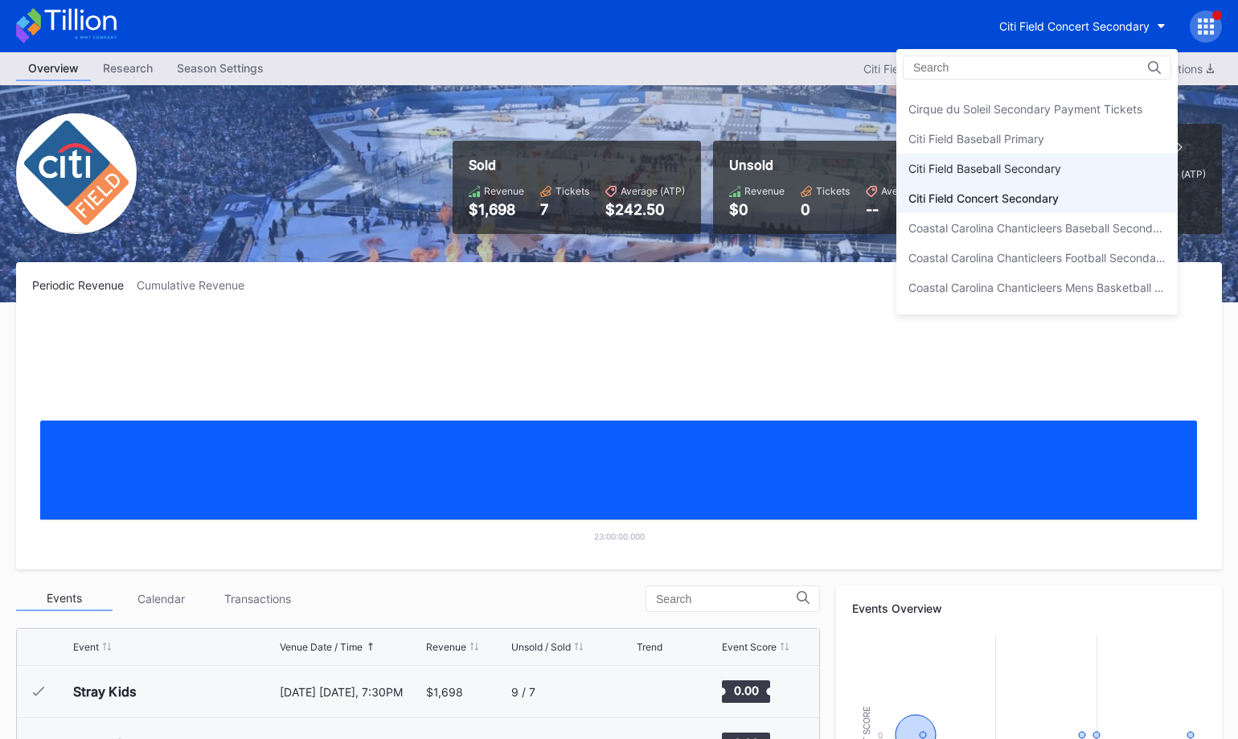
click at [1037, 164] on div "Citi Field Baseball Secondary" at bounding box center [985, 169] width 153 height 14
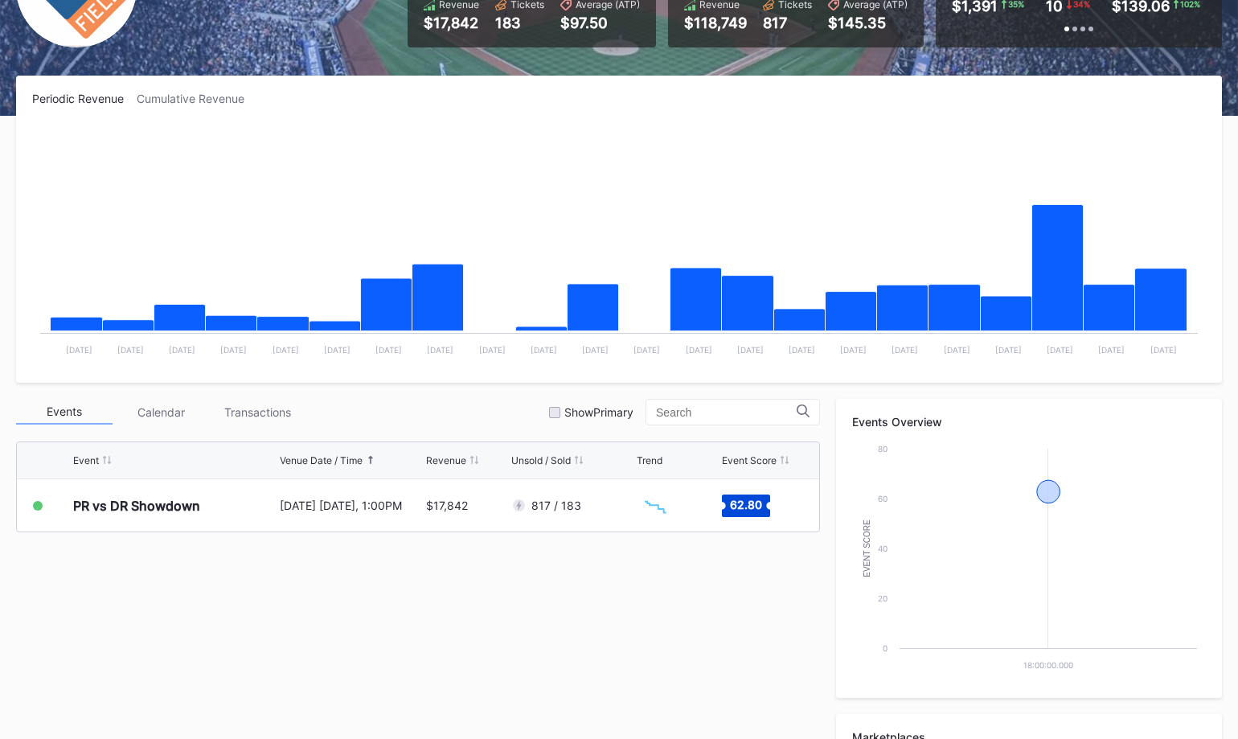
scroll to position [188, 0]
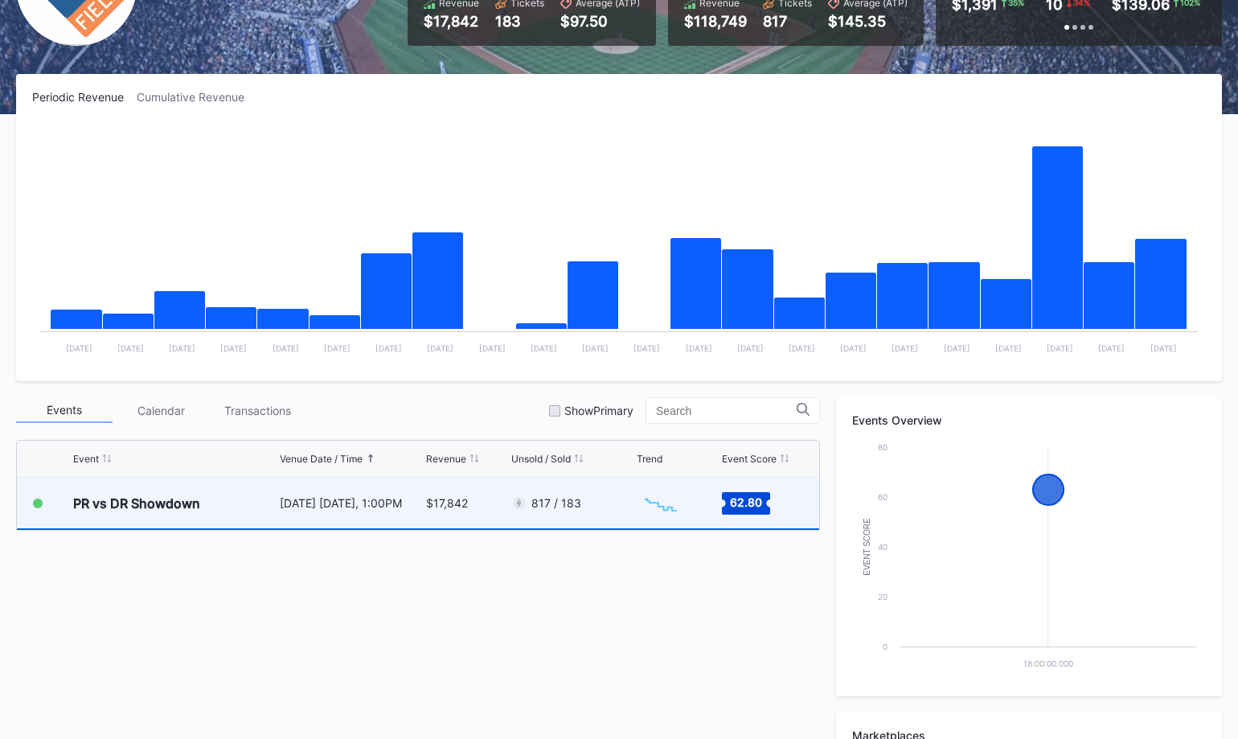
click at [613, 509] on div "817 / 183" at bounding box center [571, 503] width 121 height 51
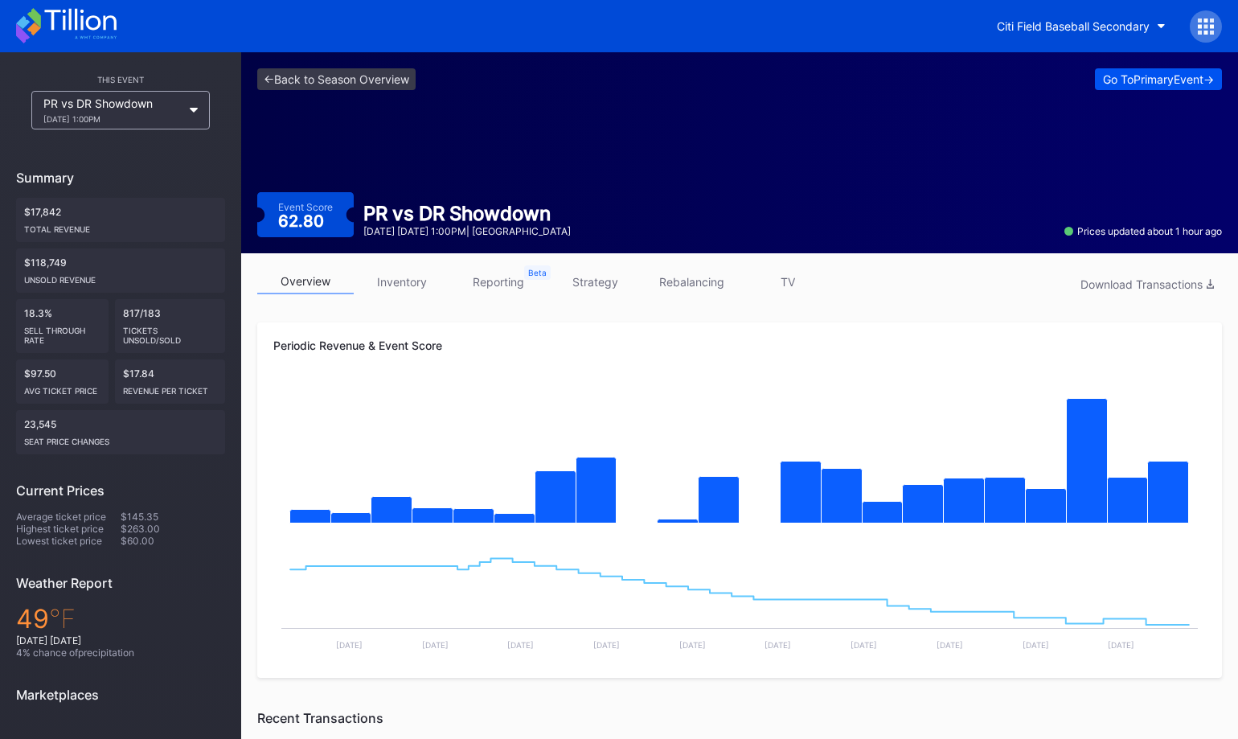
click at [1139, 79] on div "Go To Primary Event ->" at bounding box center [1158, 79] width 111 height 14
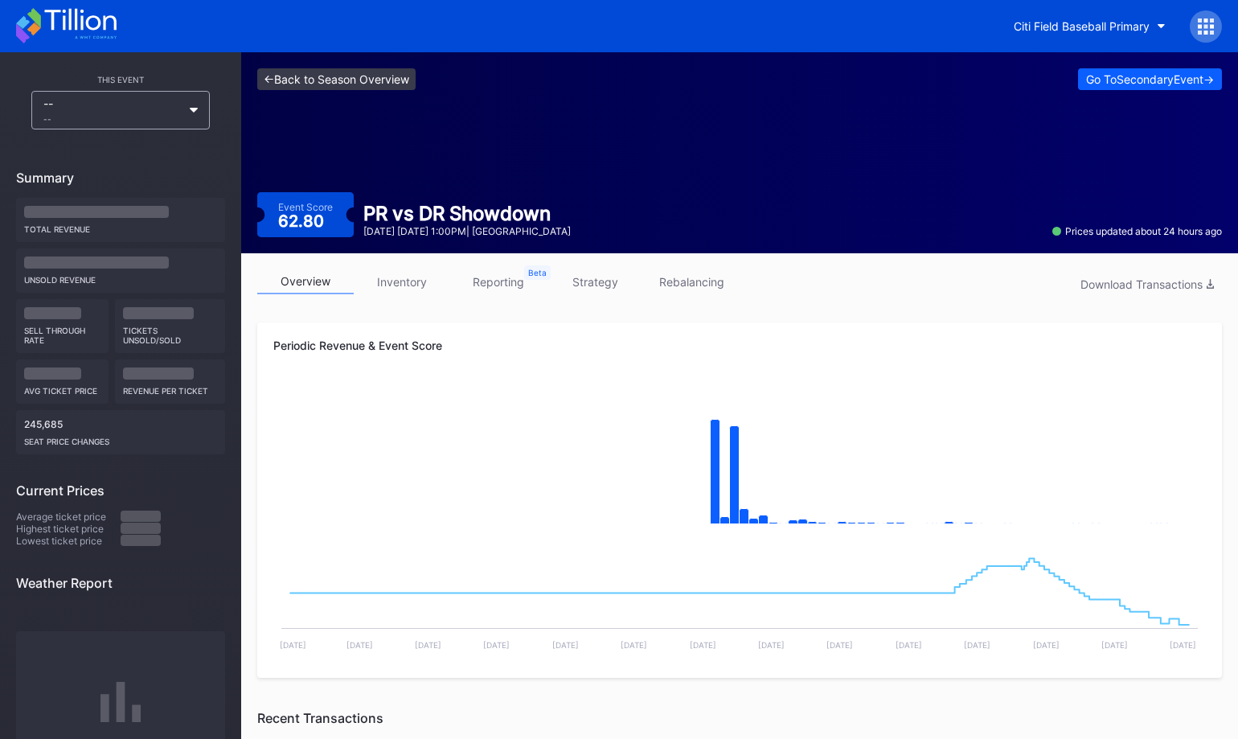
click at [355, 88] on link "<- Back to Season Overview" at bounding box center [336, 79] width 158 height 22
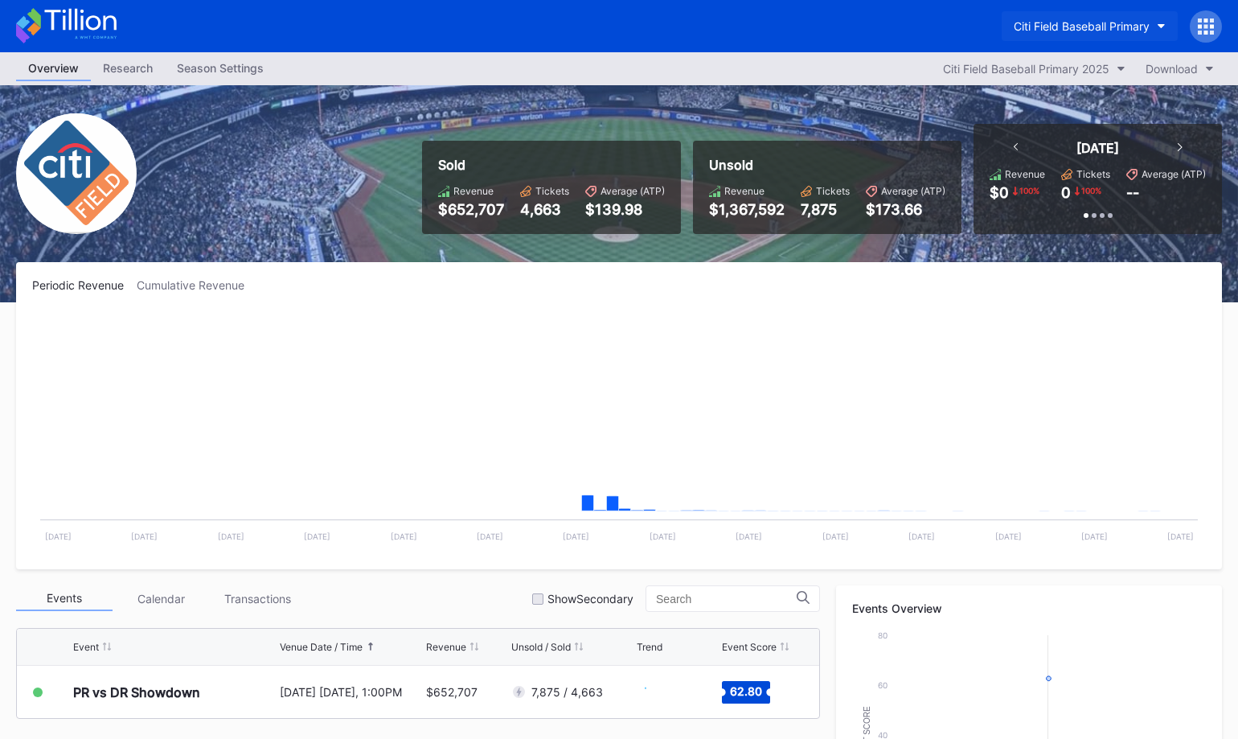
click at [1061, 25] on div "Citi Field Baseball Primary" at bounding box center [1082, 26] width 136 height 14
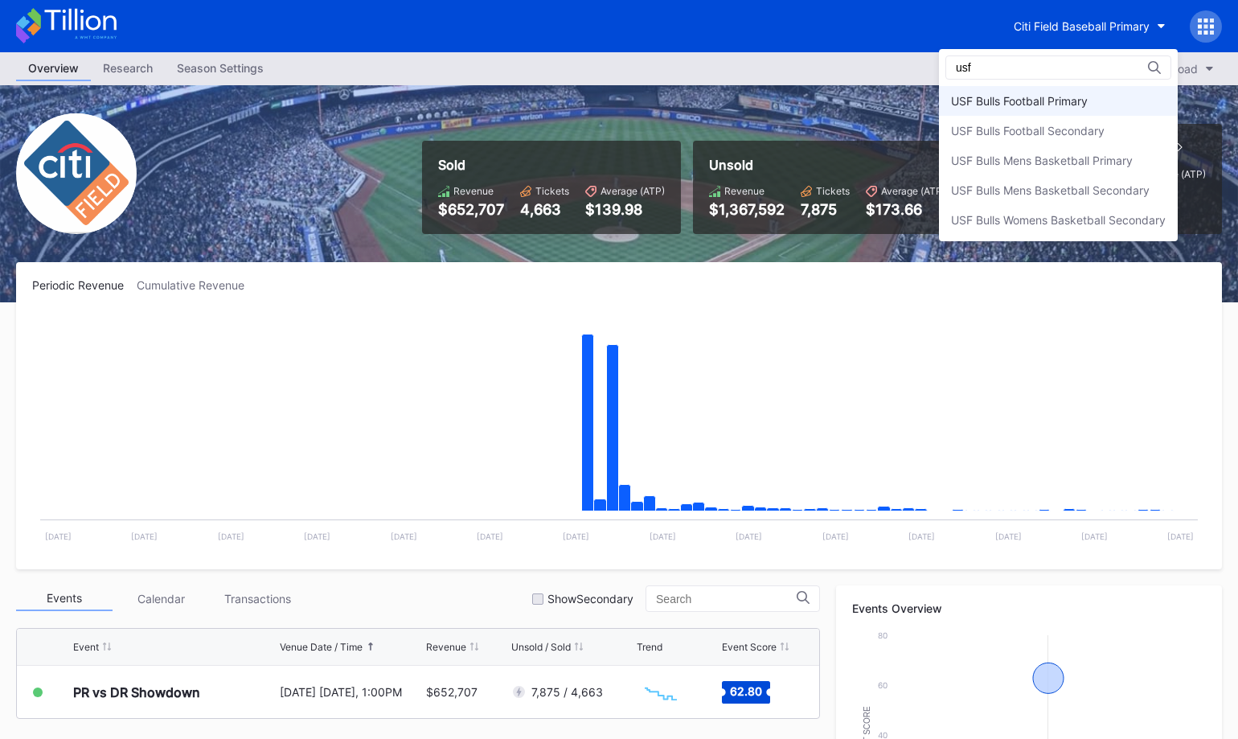
type input "usf"
click at [1082, 97] on div "USF Bulls Football Primary" at bounding box center [1019, 101] width 137 height 14
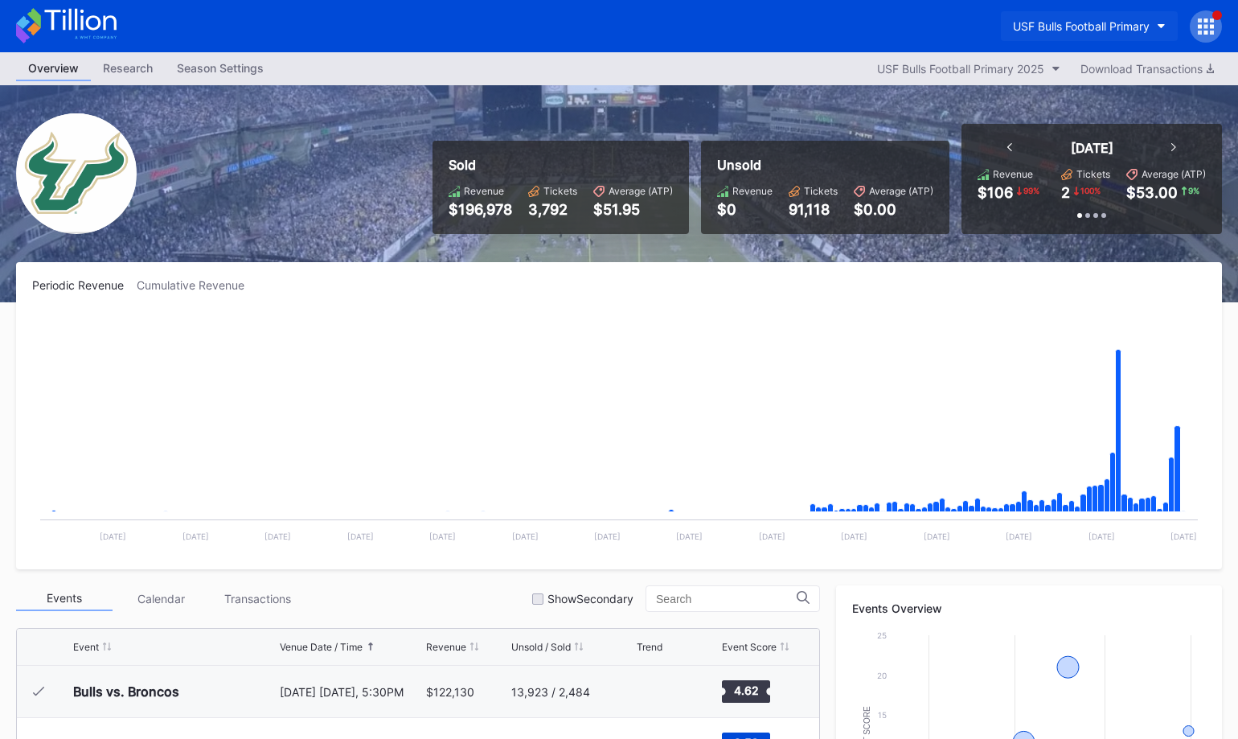
click at [1085, 29] on div "USF Bulls Football Primary" at bounding box center [1081, 26] width 137 height 14
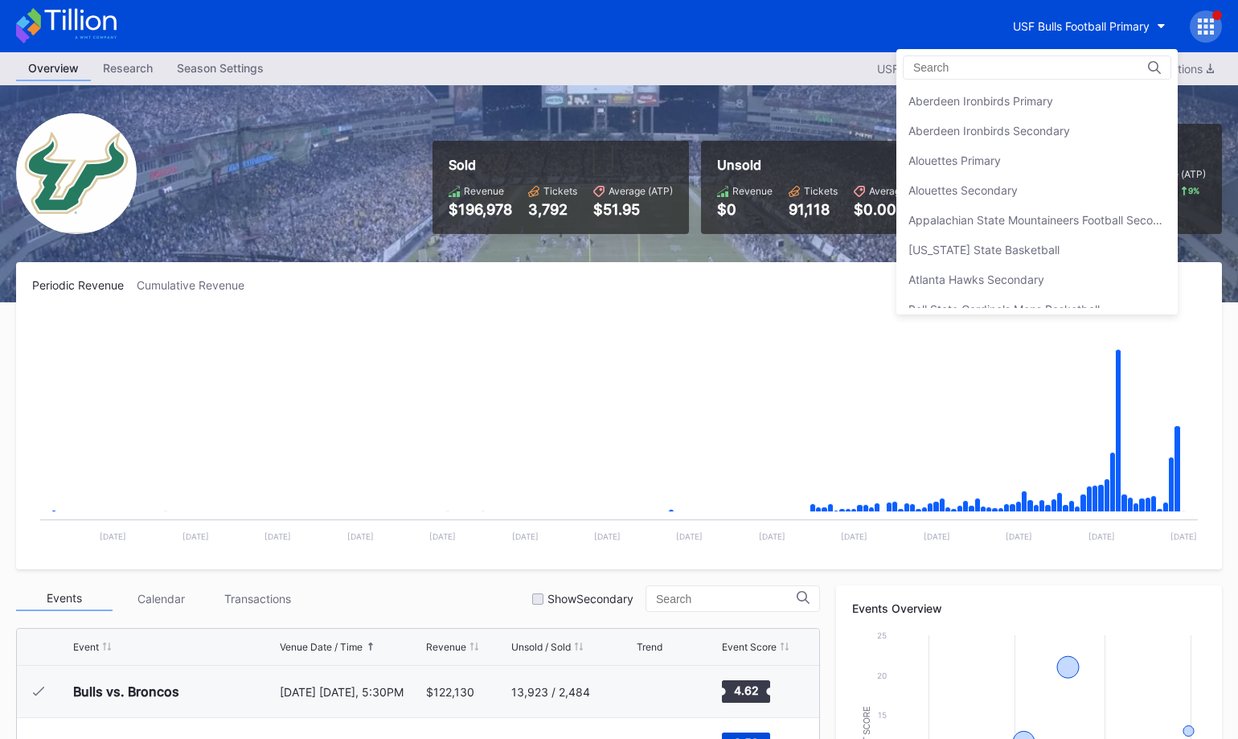
scroll to position [5385, 0]
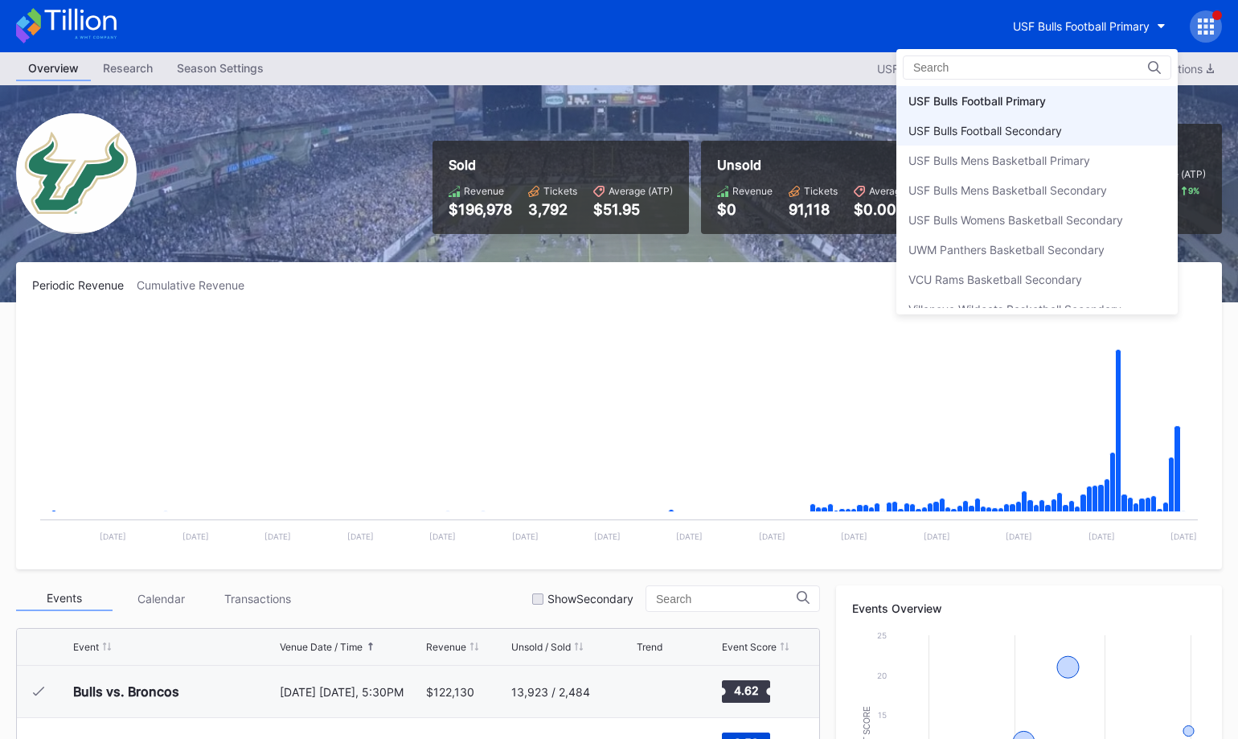
click at [1058, 140] on div "USF Bulls Football Secondary" at bounding box center [1037, 131] width 281 height 30
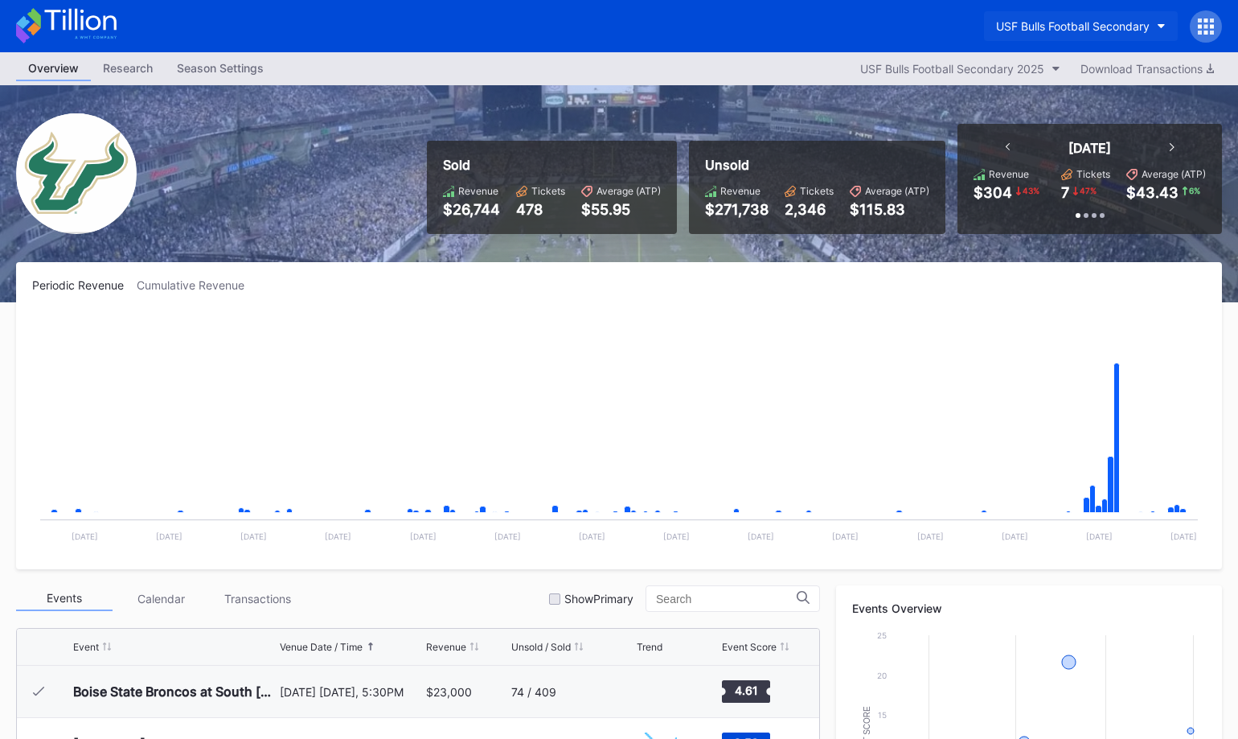
click at [1040, 31] on div "USF Bulls Football Secondary" at bounding box center [1073, 26] width 154 height 14
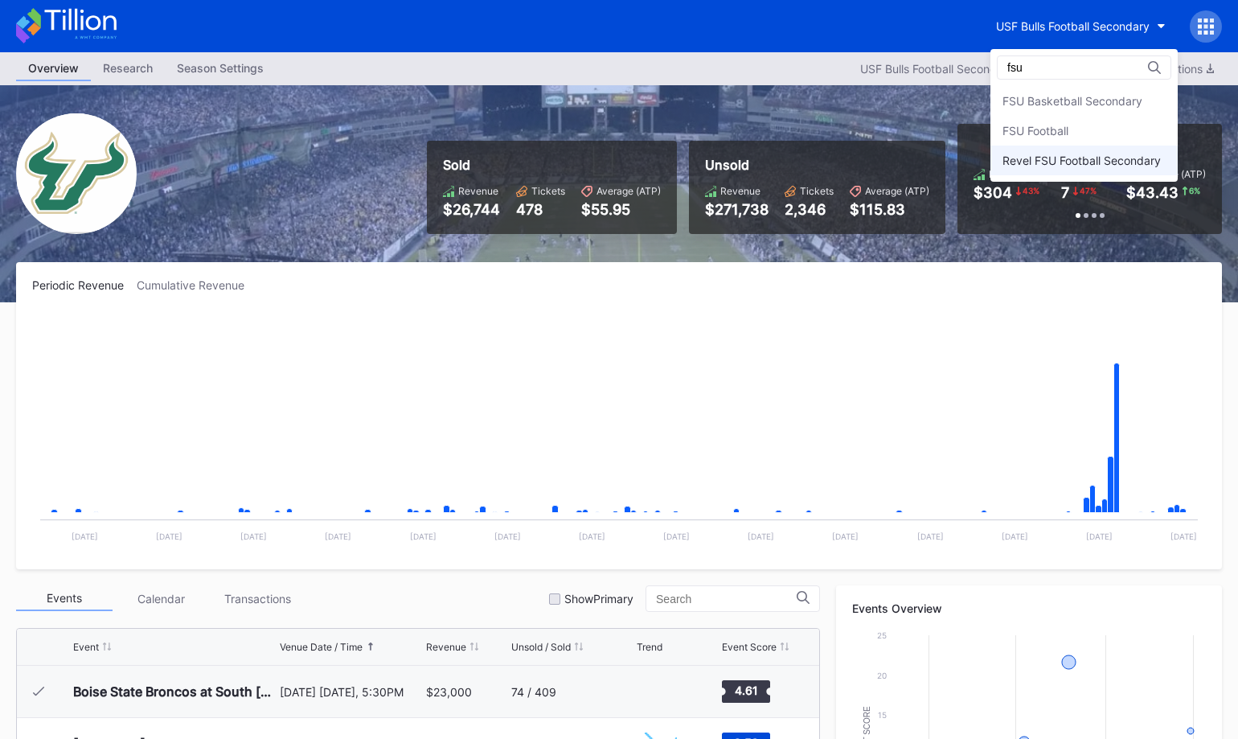
type input "fsu"
click at [1094, 166] on div "Revel FSU Football Secondary" at bounding box center [1082, 161] width 158 height 14
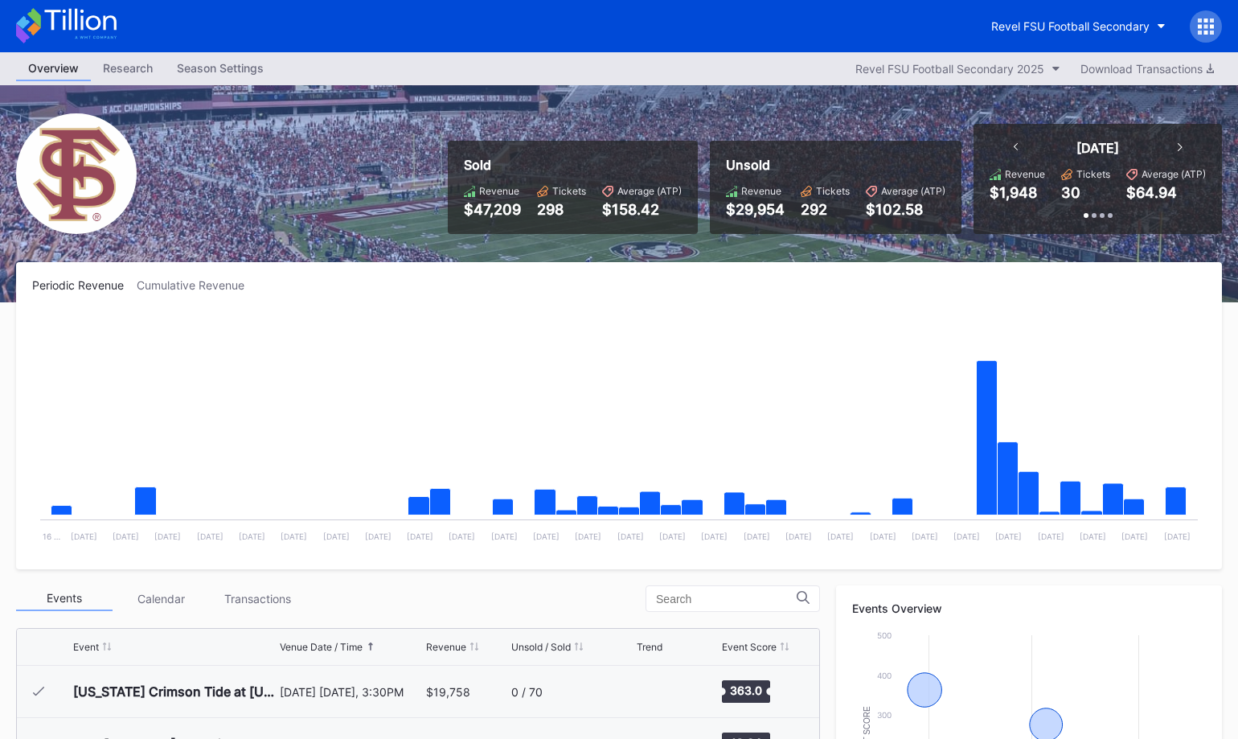
scroll to position [477, 0]
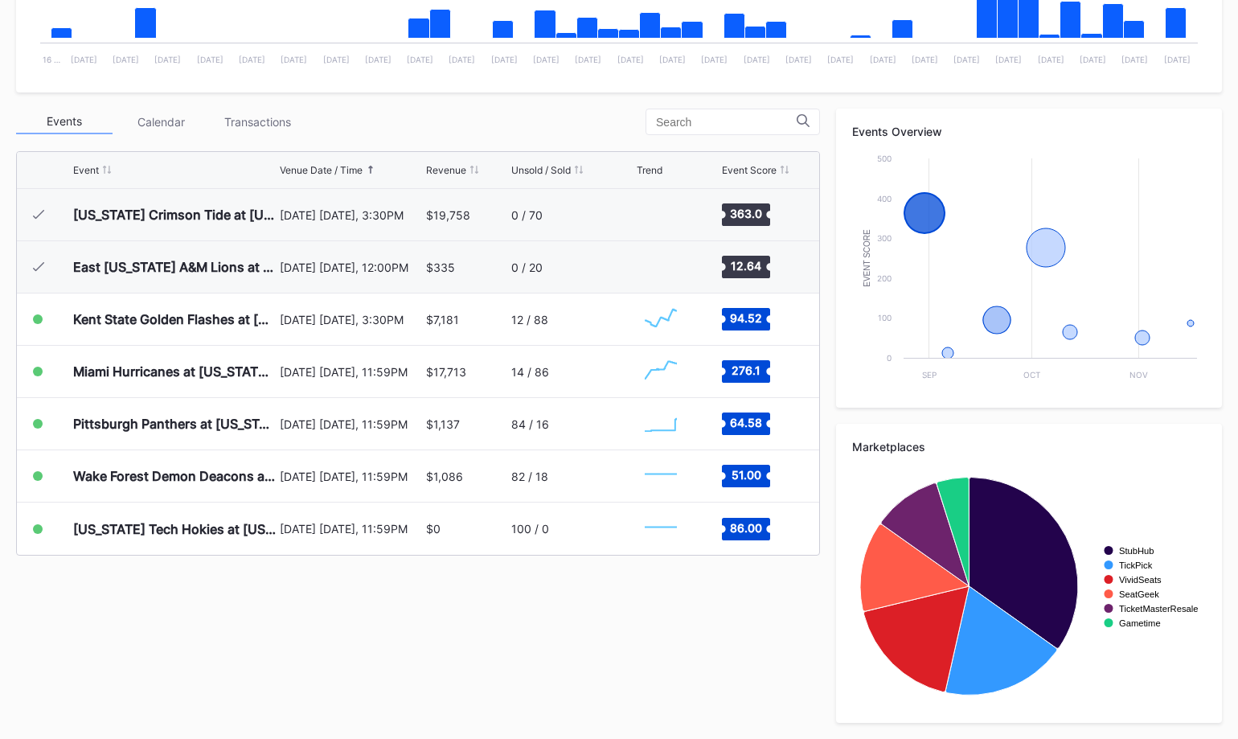
click at [251, 117] on div "Transactions" at bounding box center [257, 121] width 96 height 25
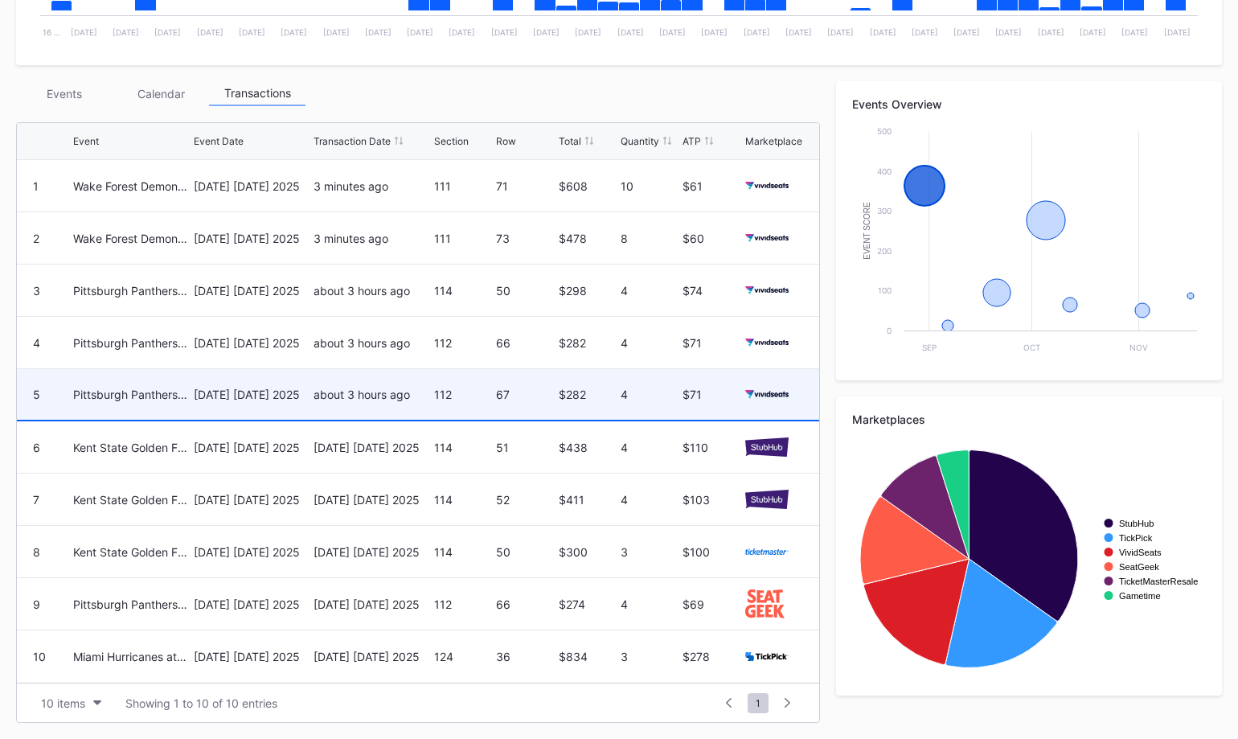
scroll to position [0, 0]
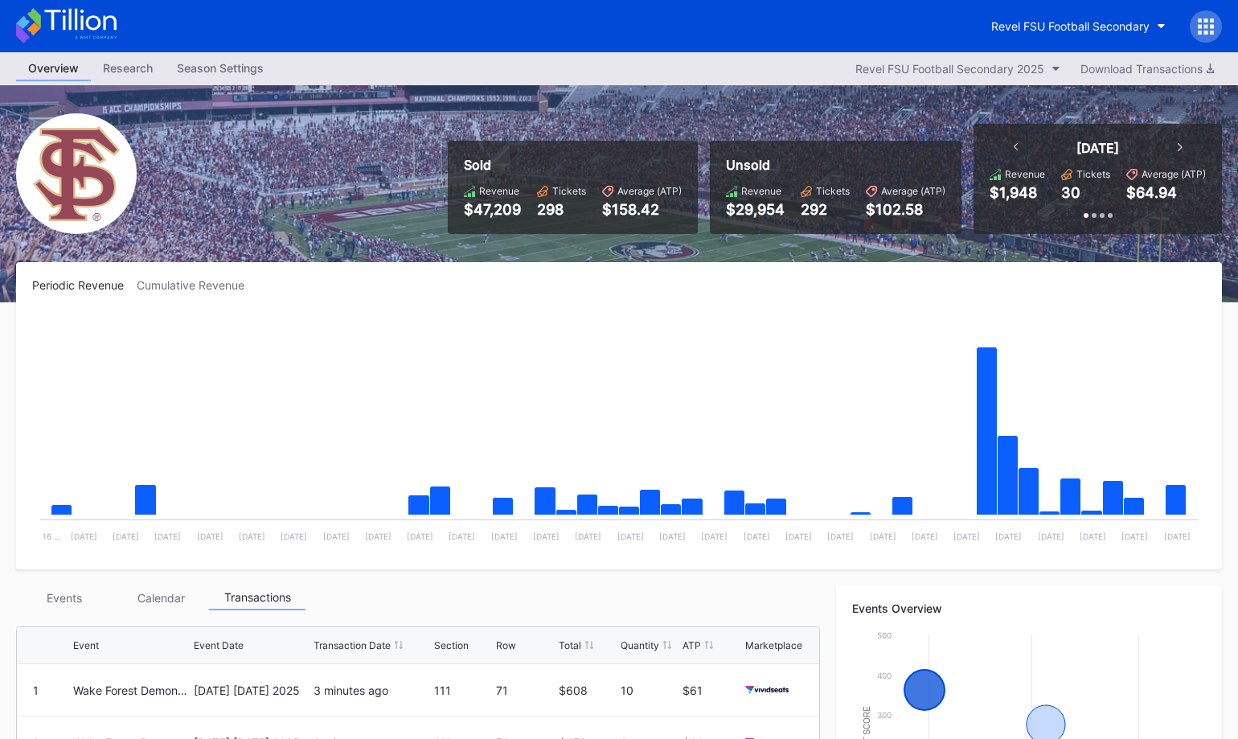
click at [73, 23] on icon at bounding box center [66, 25] width 101 height 35
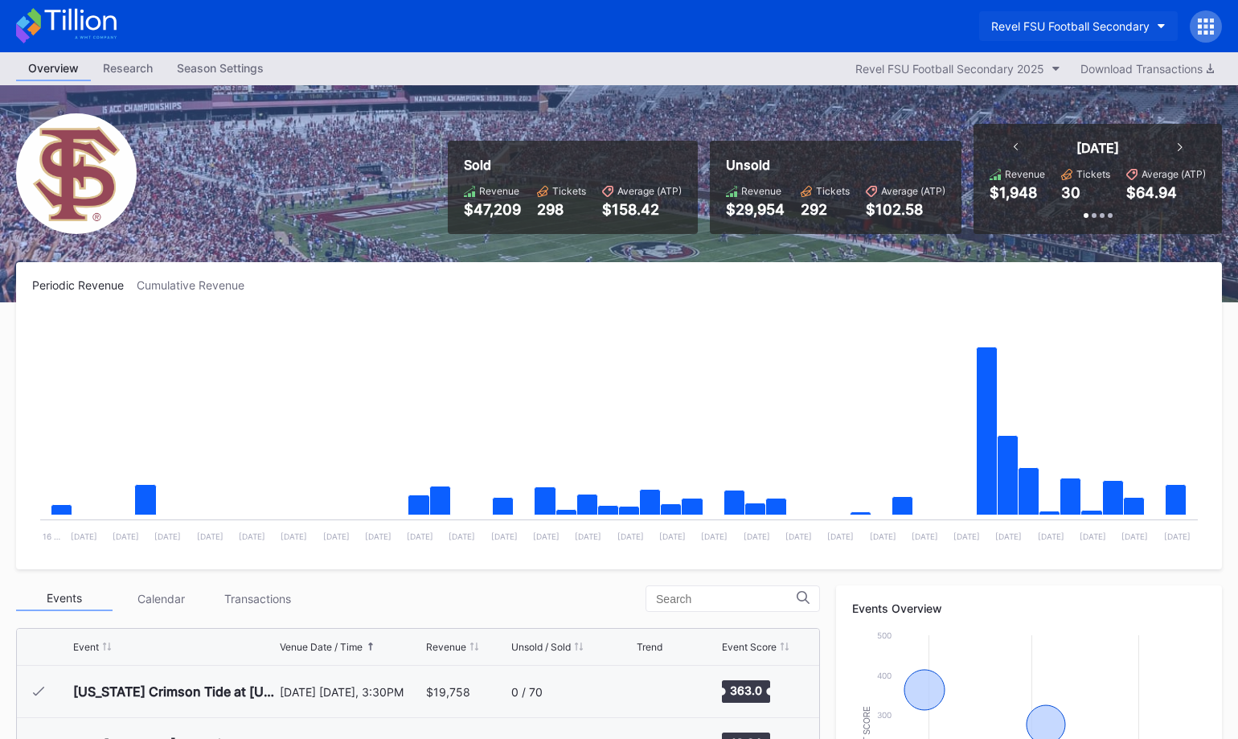
click at [1037, 23] on div "Revel FSU Football Secondary" at bounding box center [1071, 26] width 158 height 14
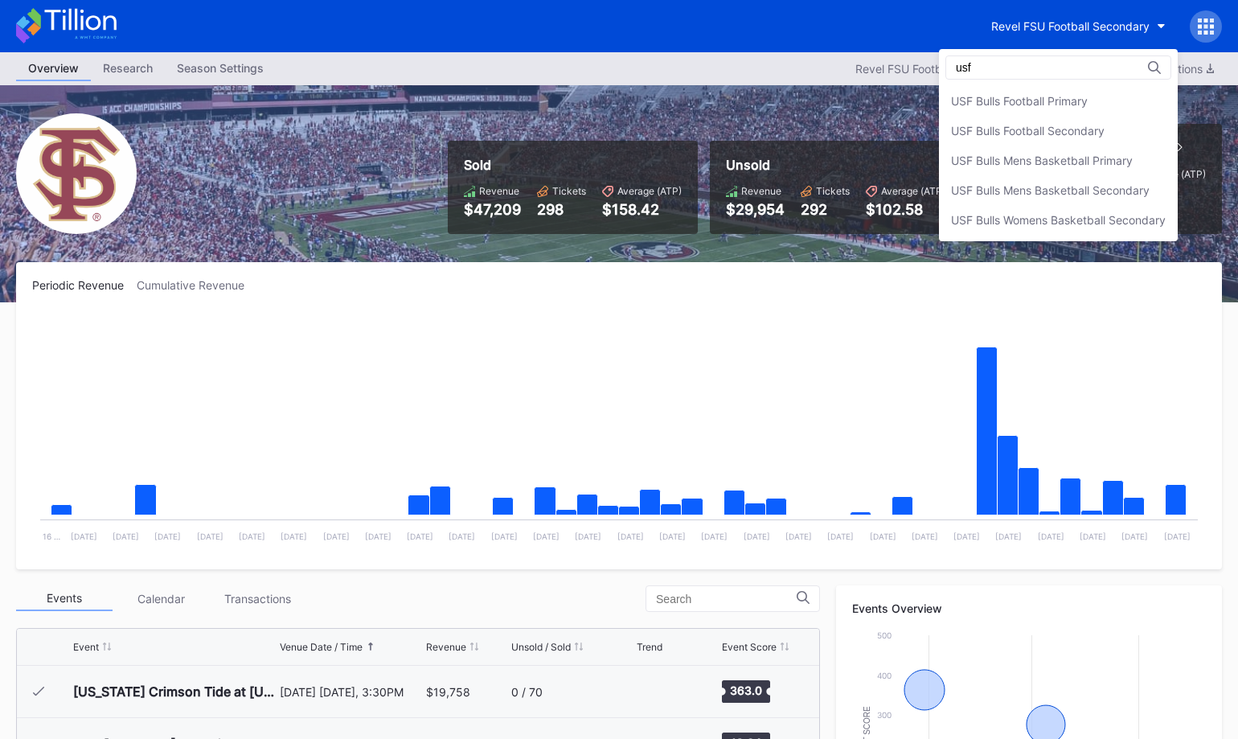
type input "usf"
click at [1029, 84] on div "usf USF Bulls Football Primary USF Bulls Football Secondary USF Bulls Mens Bask…" at bounding box center [1058, 145] width 239 height 192
click at [1023, 92] on div "USF Bulls Football Primary" at bounding box center [1058, 101] width 239 height 30
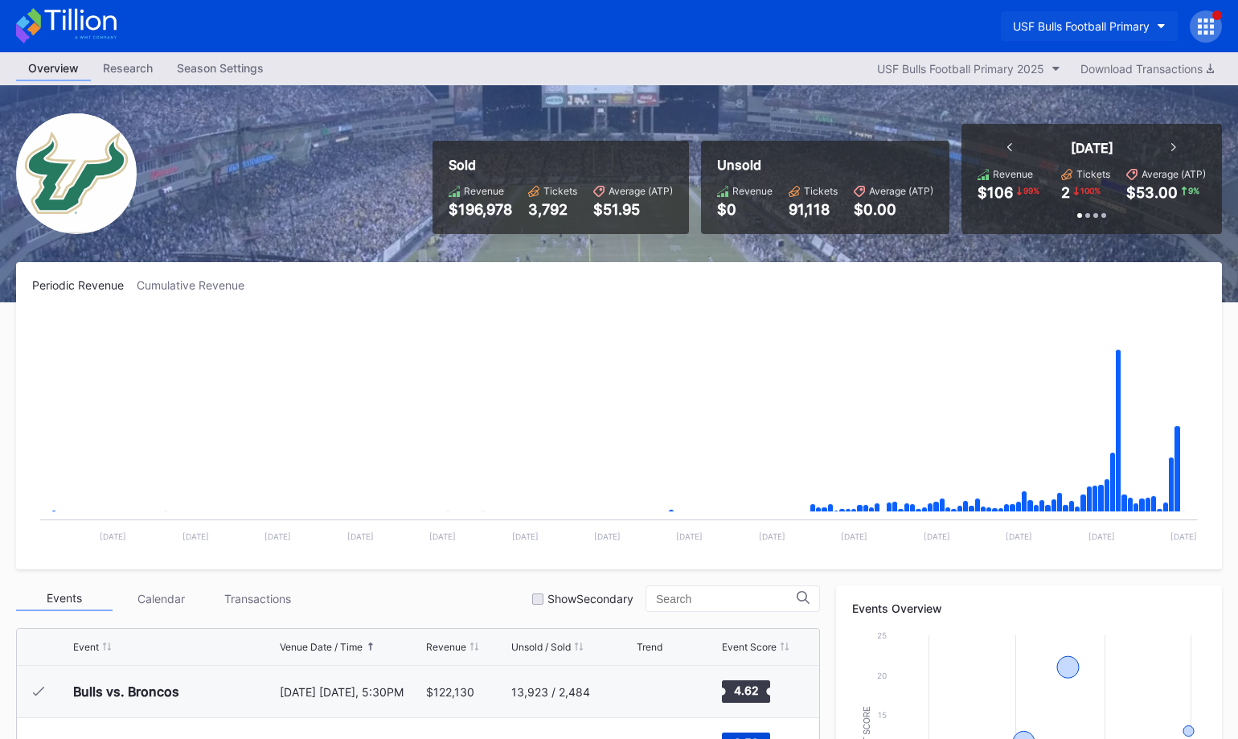
click at [1066, 27] on div "USF Bulls Football Primary" at bounding box center [1081, 26] width 137 height 14
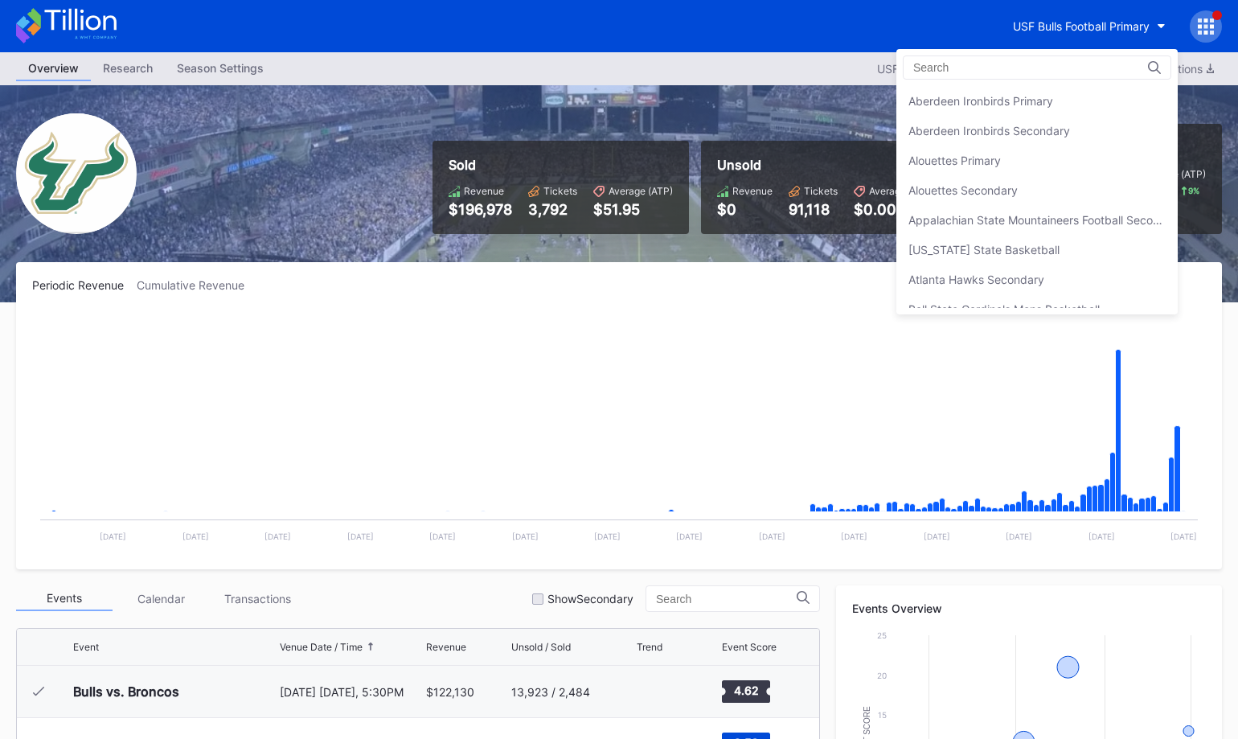
scroll to position [5385, 0]
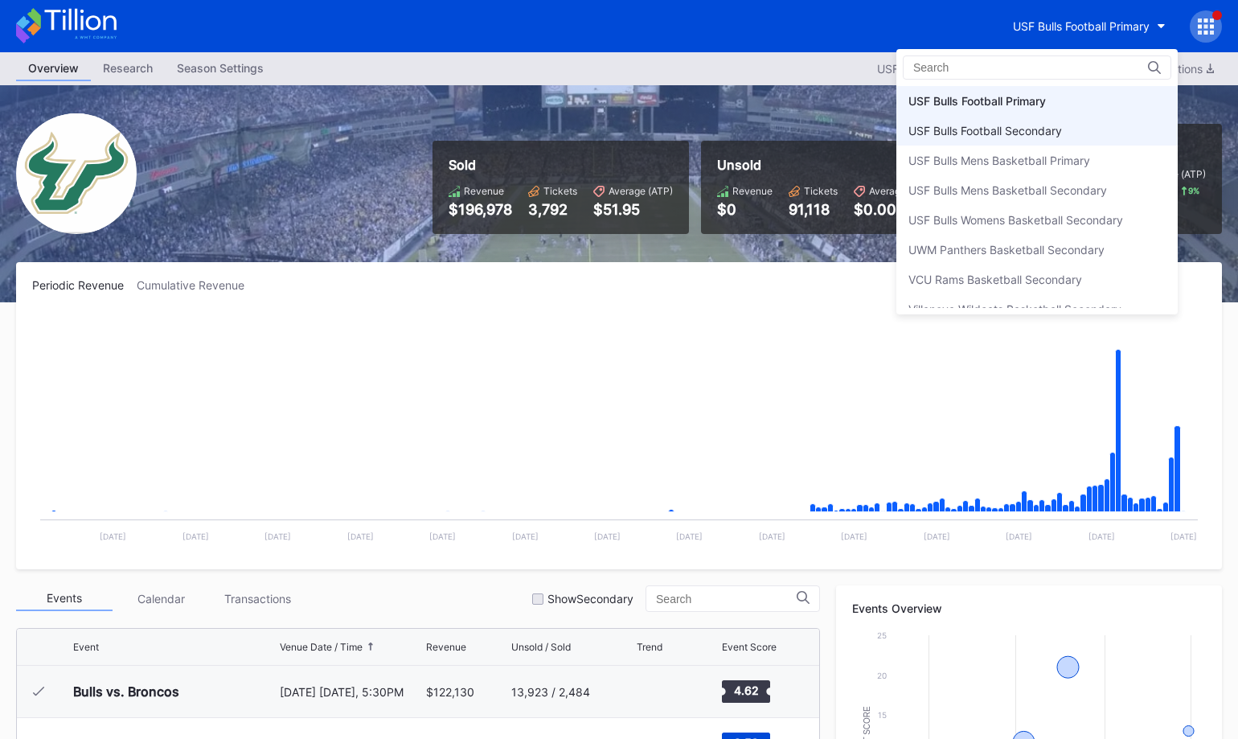
click at [1055, 127] on div "USF Bulls Football Secondary" at bounding box center [986, 131] width 154 height 14
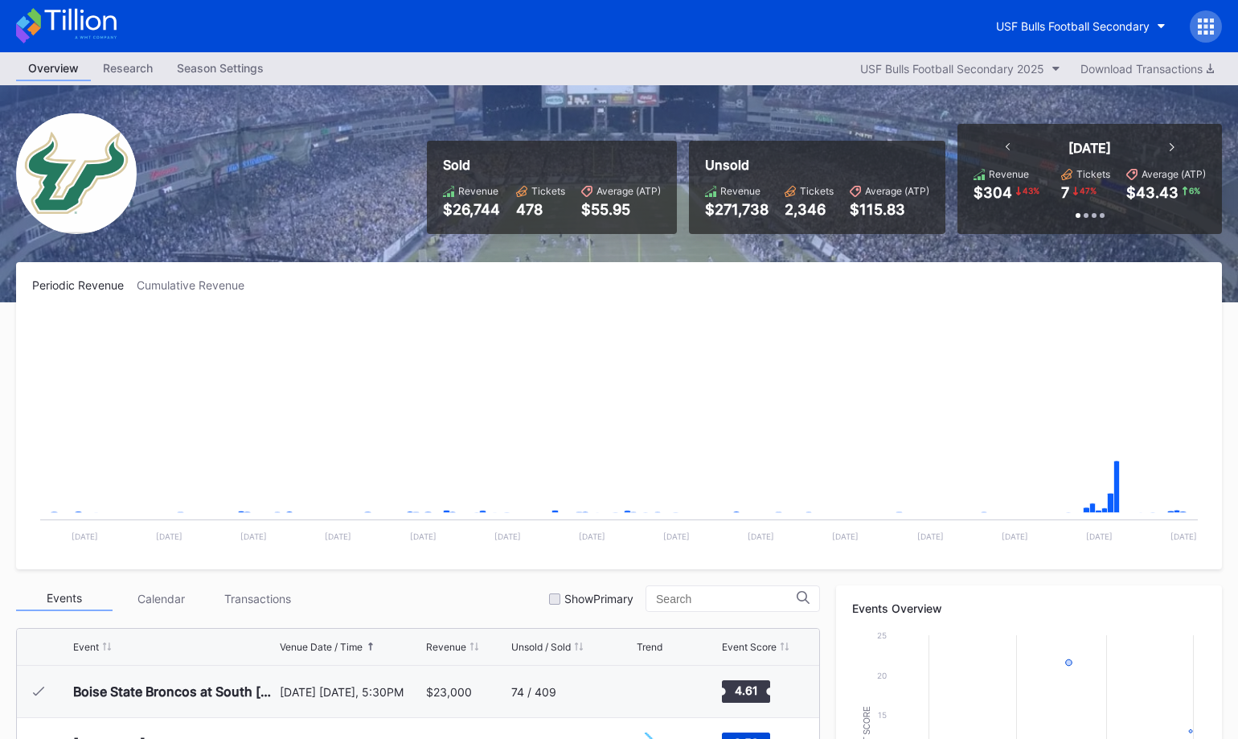
scroll to position [477, 0]
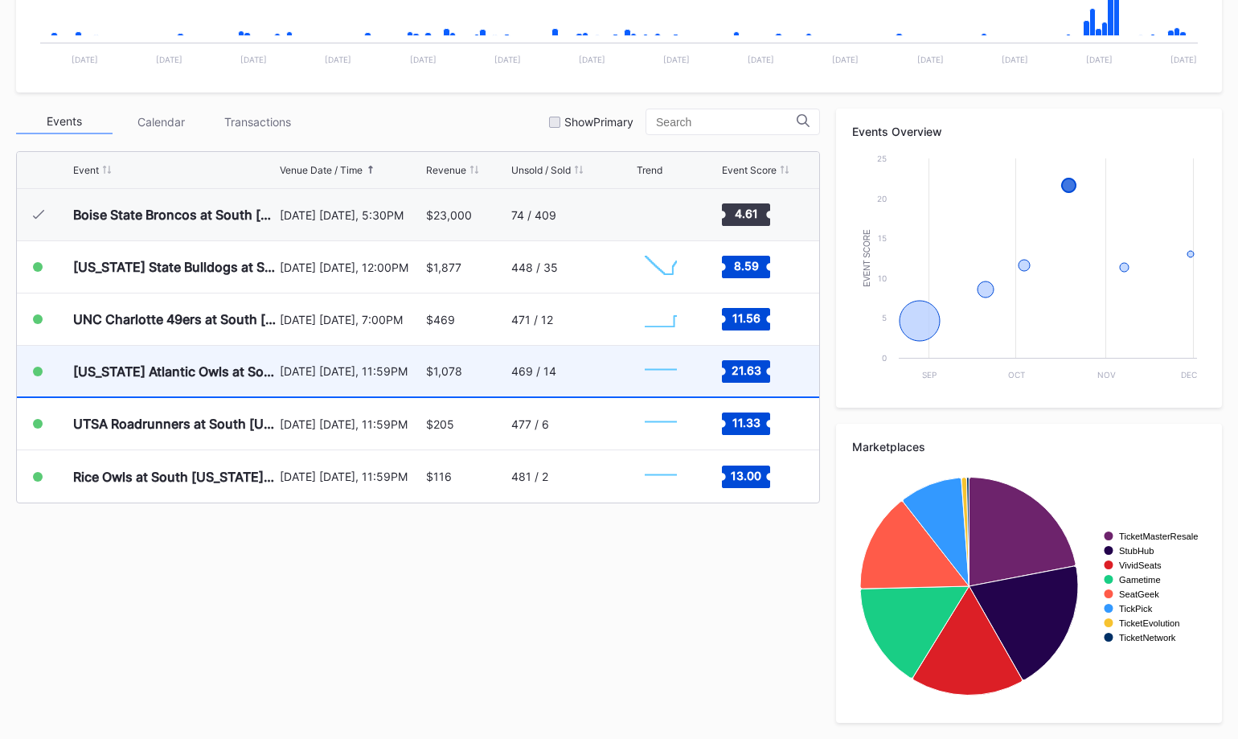
click at [577, 359] on div "469 / 14" at bounding box center [571, 371] width 121 height 51
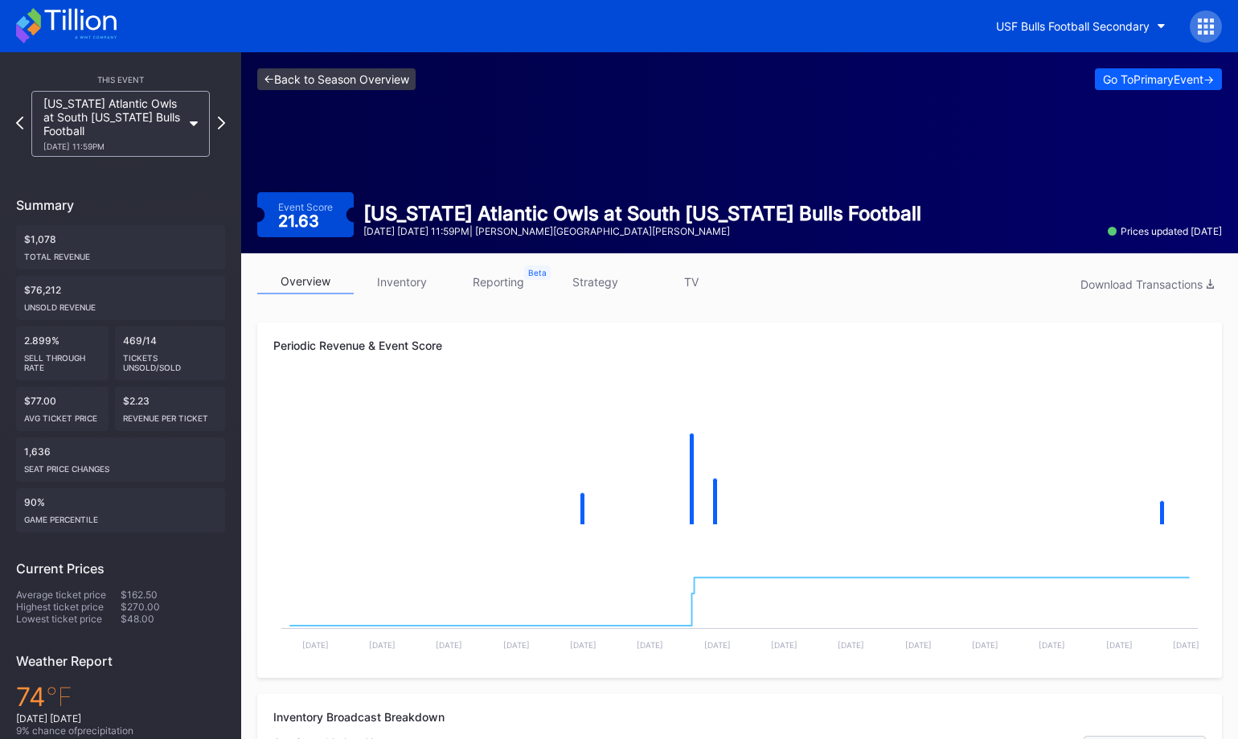
click at [359, 85] on link "<- Back to Season Overview" at bounding box center [336, 79] width 158 height 22
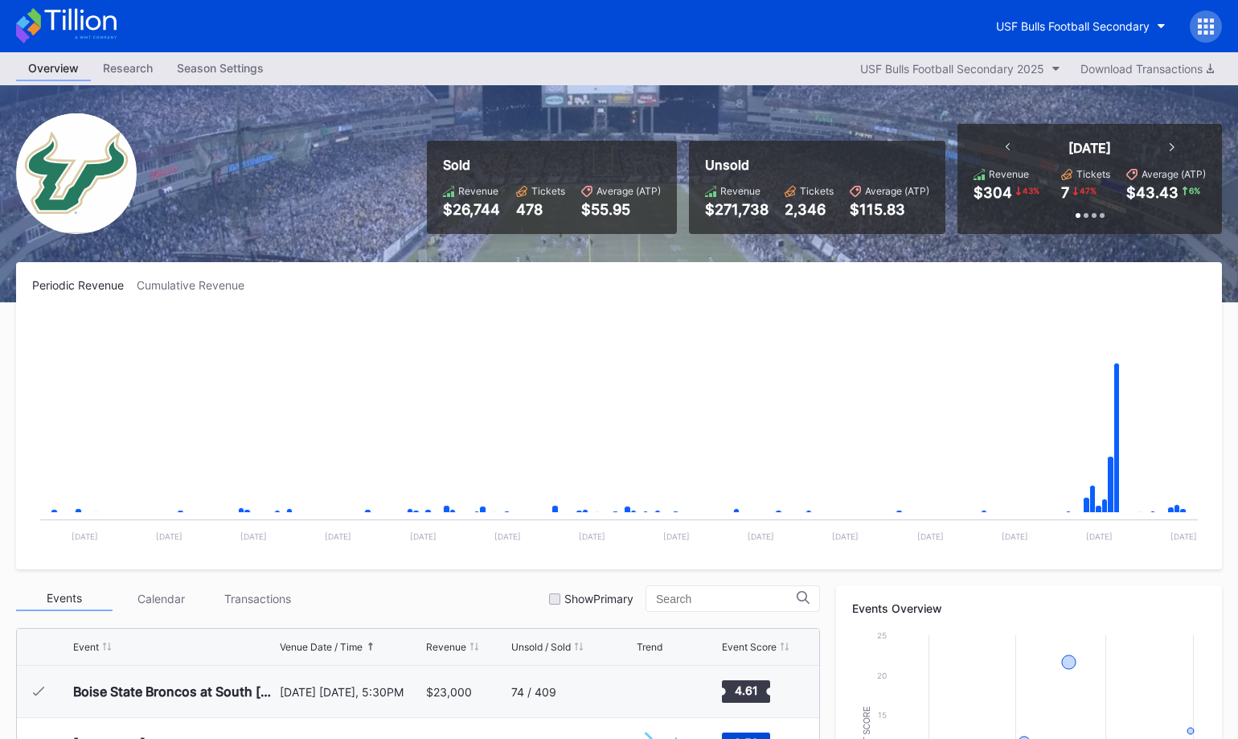
click at [100, 19] on icon at bounding box center [80, 20] width 72 height 22
click at [1113, 23] on div "USF Bulls Football Secondary" at bounding box center [1073, 26] width 154 height 14
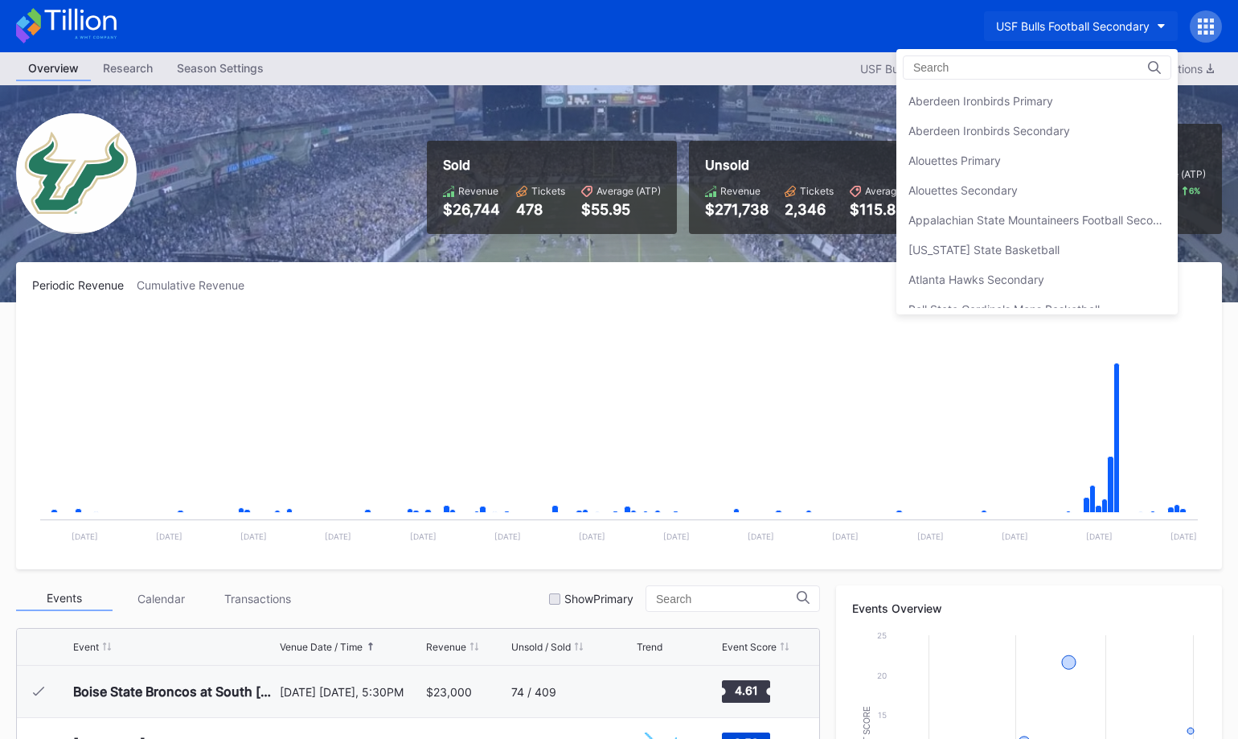
scroll to position [5415, 0]
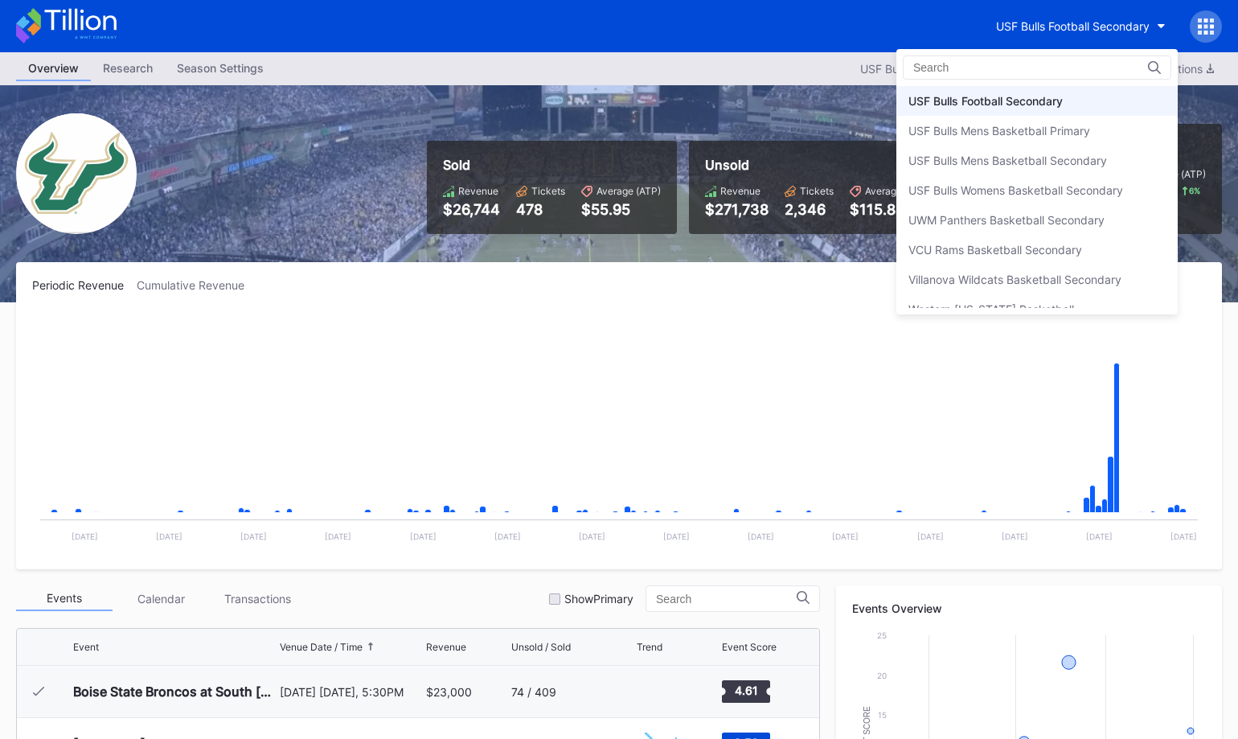
click at [1036, 66] on div at bounding box center [1037, 67] width 269 height 24
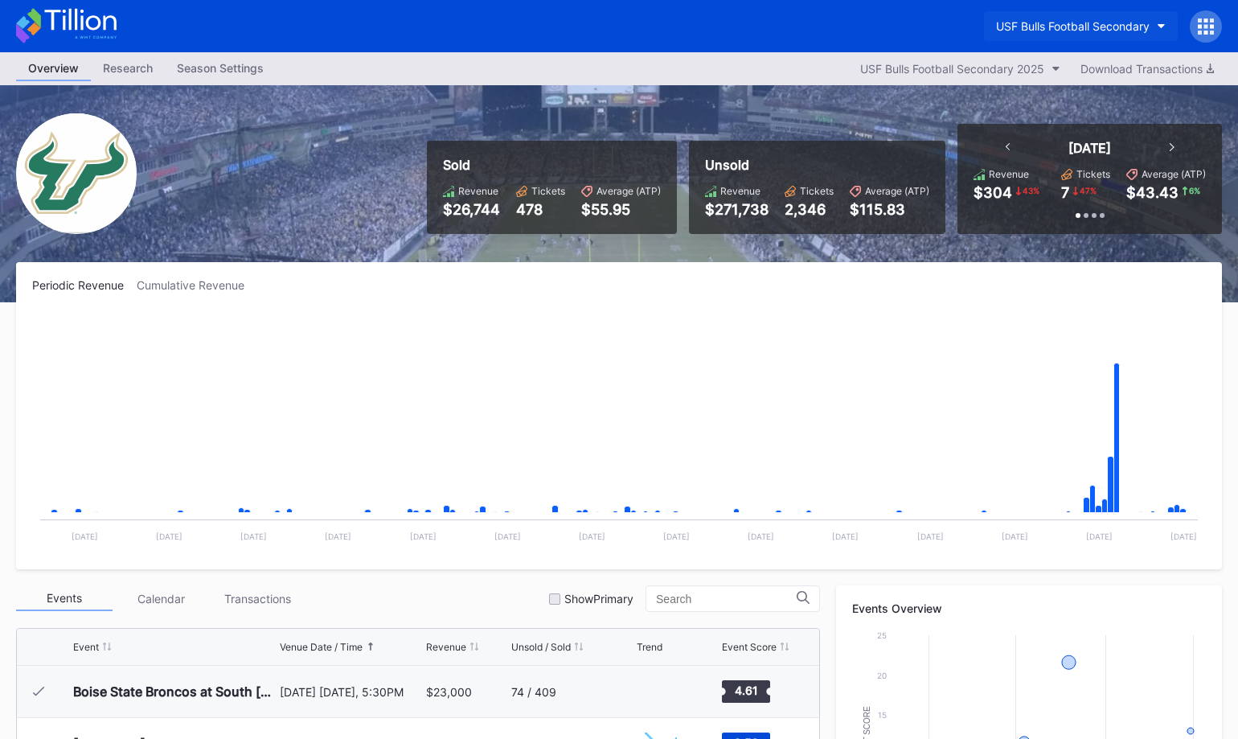
click at [1074, 34] on button "USF Bulls Football Secondary" at bounding box center [1081, 26] width 194 height 30
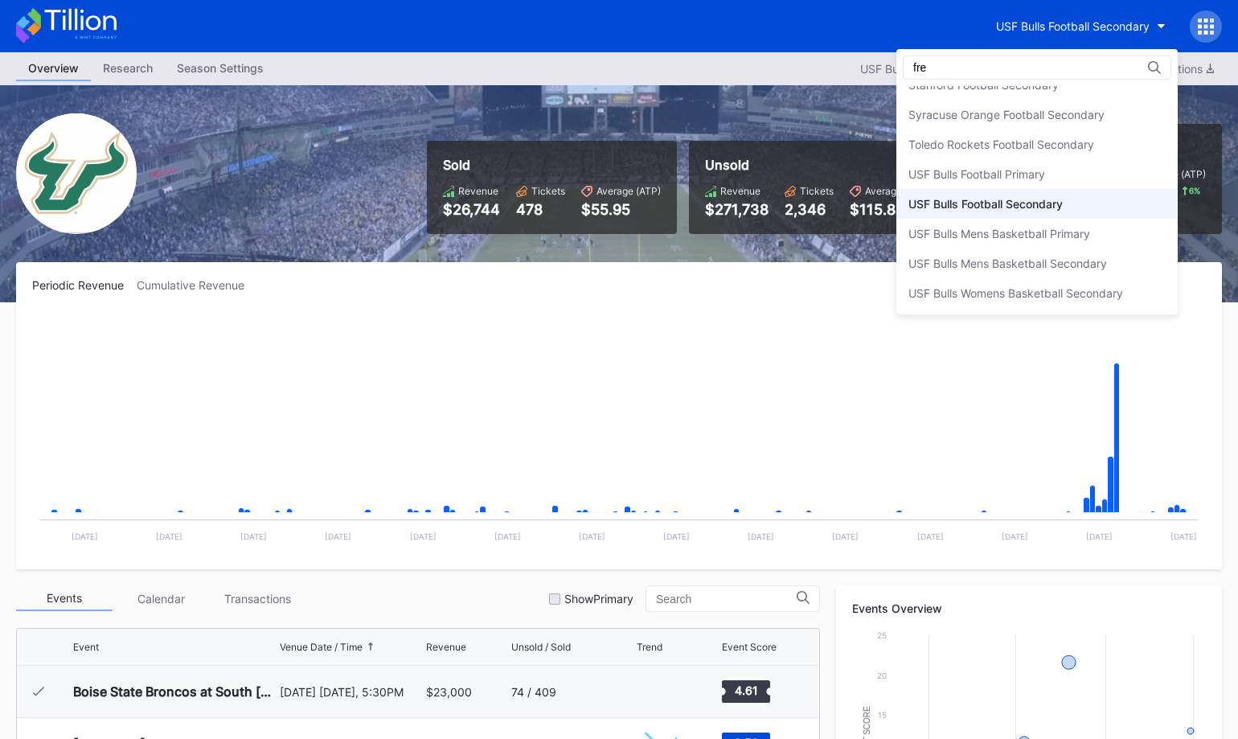
scroll to position [0, 0]
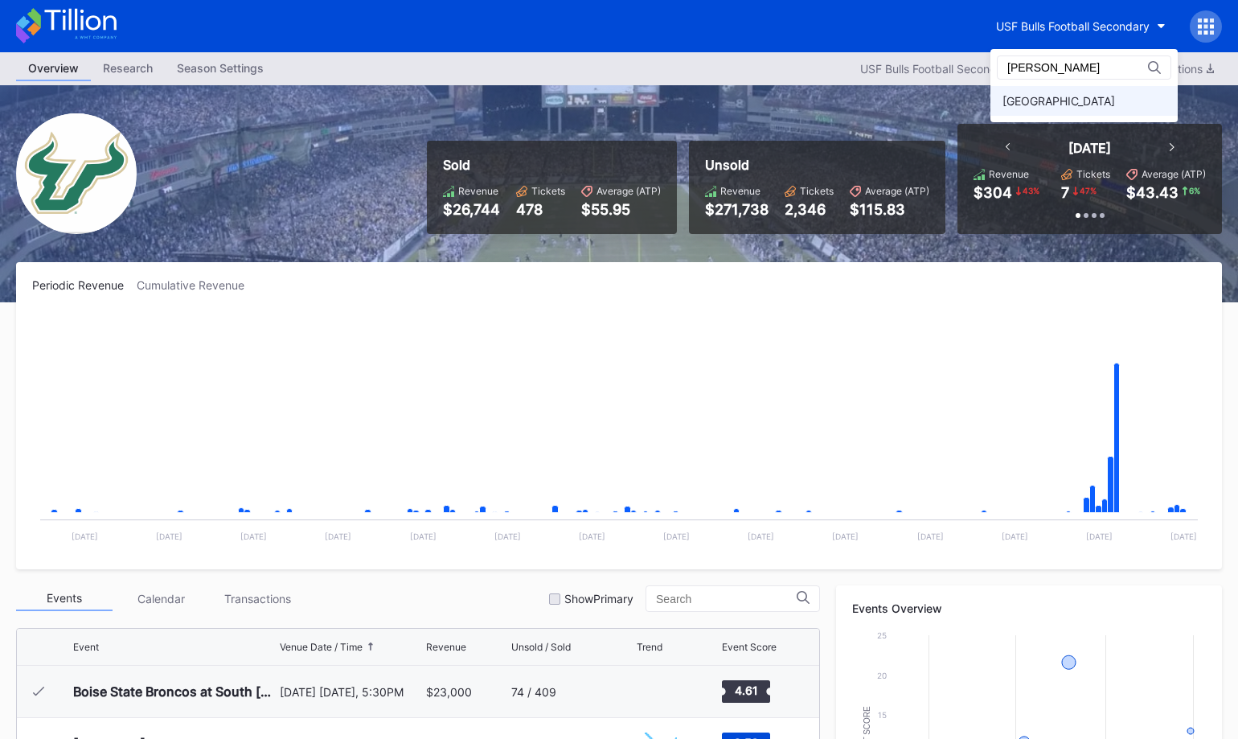
type input "fred"
click at [1049, 101] on div "[GEOGRAPHIC_DATA]" at bounding box center [1059, 101] width 113 height 14
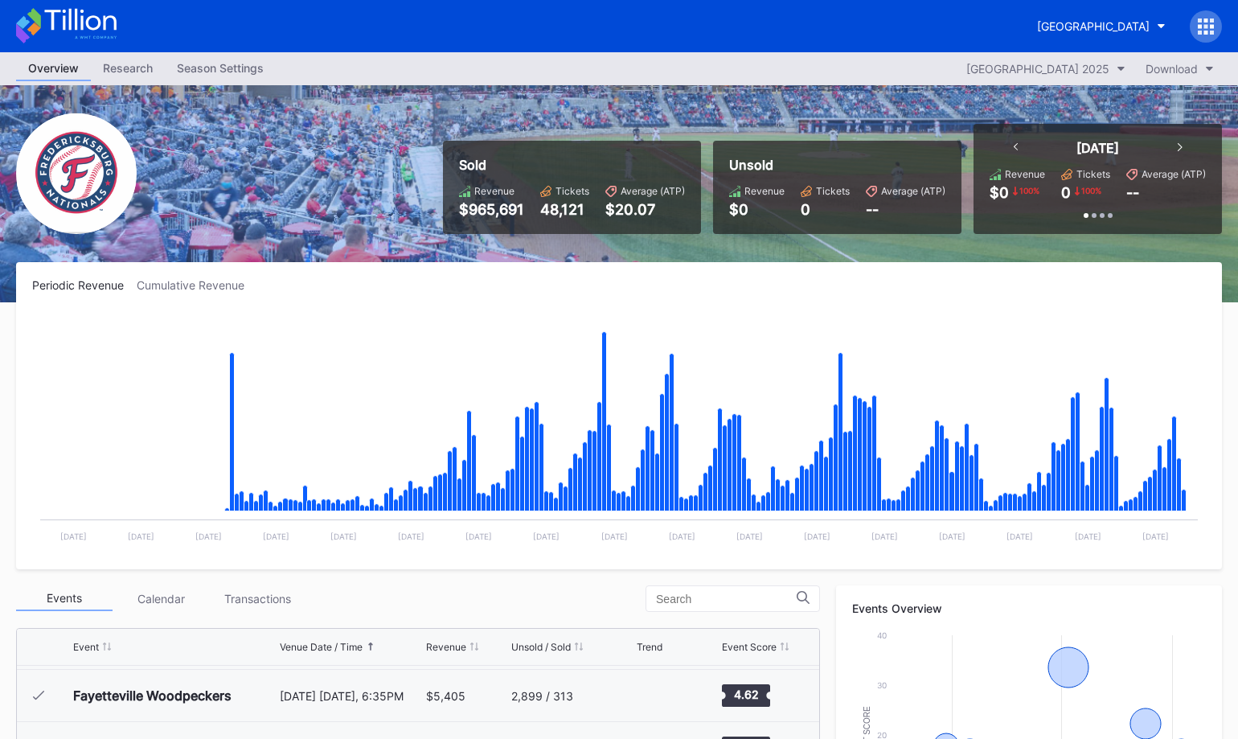
drag, startPoint x: 484, startPoint y: 200, endPoint x: 521, endPoint y: 204, distance: 37.2
click at [521, 204] on div "Revenue $965,691" at bounding box center [491, 201] width 65 height 33
click at [536, 211] on div "Revenue $965,691 Tickets 48,121 Average (ATP) $20.07" at bounding box center [572, 201] width 226 height 33
click at [1029, 35] on button "[GEOGRAPHIC_DATA]" at bounding box center [1101, 26] width 153 height 30
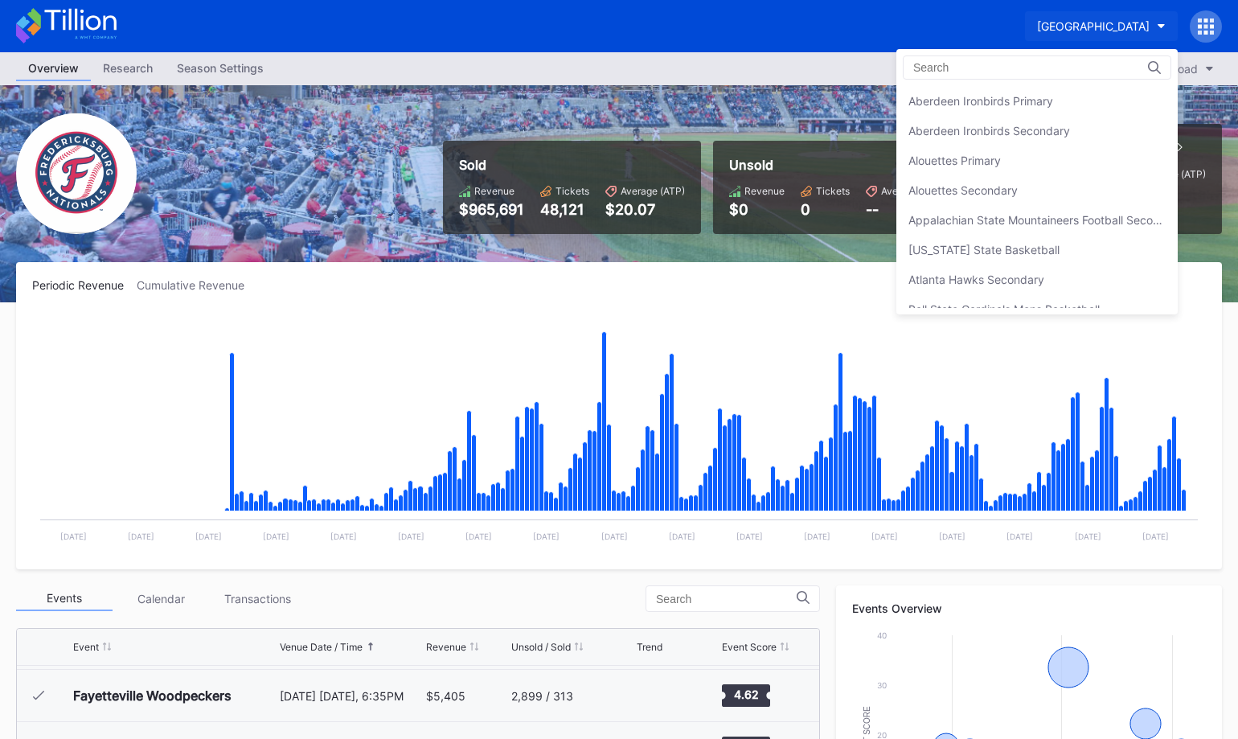
scroll to position [1845, 0]
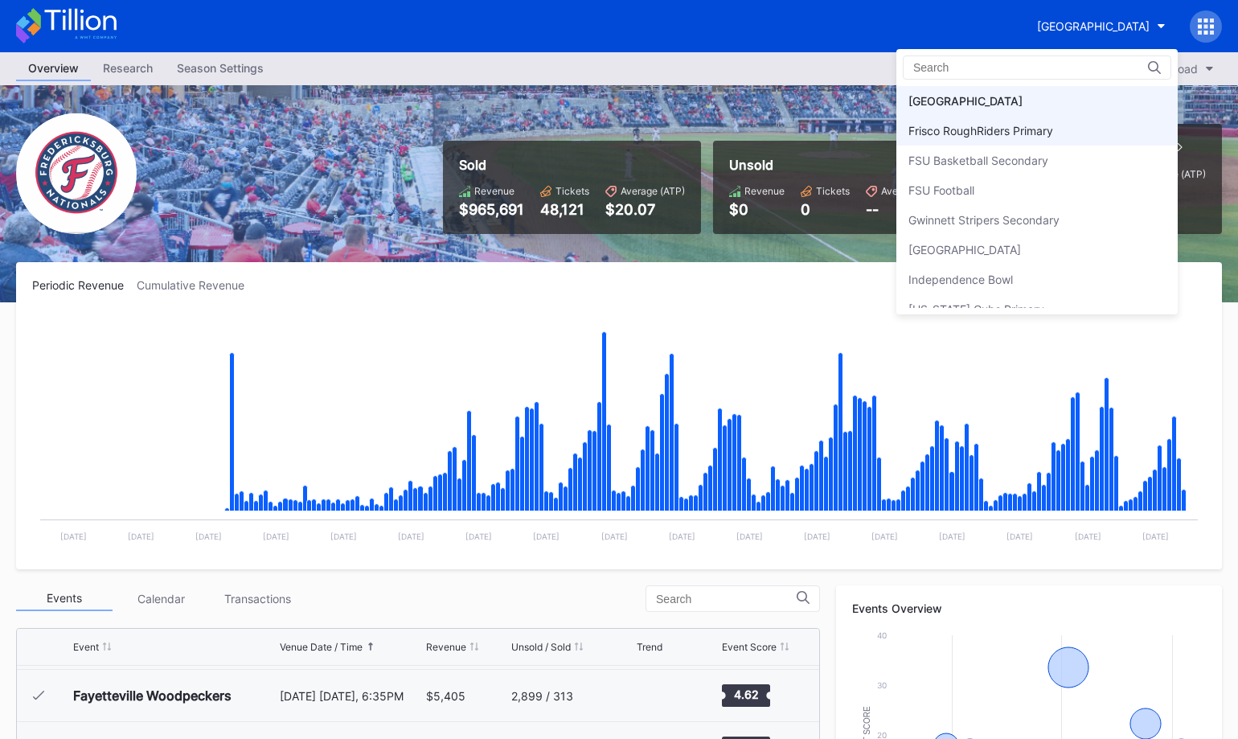
click at [1098, 116] on div "Frisco RoughRiders Primary" at bounding box center [1037, 131] width 281 height 30
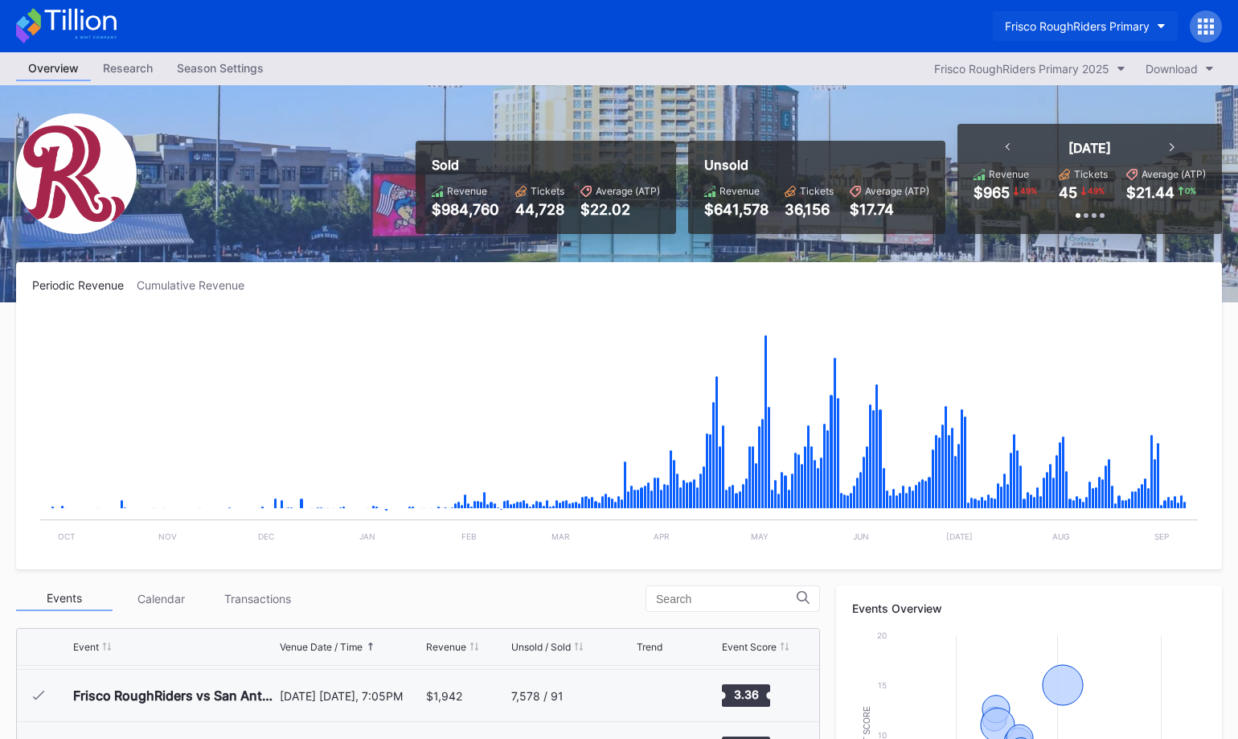
click at [1098, 27] on div "Frisco RoughRiders Primary" at bounding box center [1077, 26] width 145 height 14
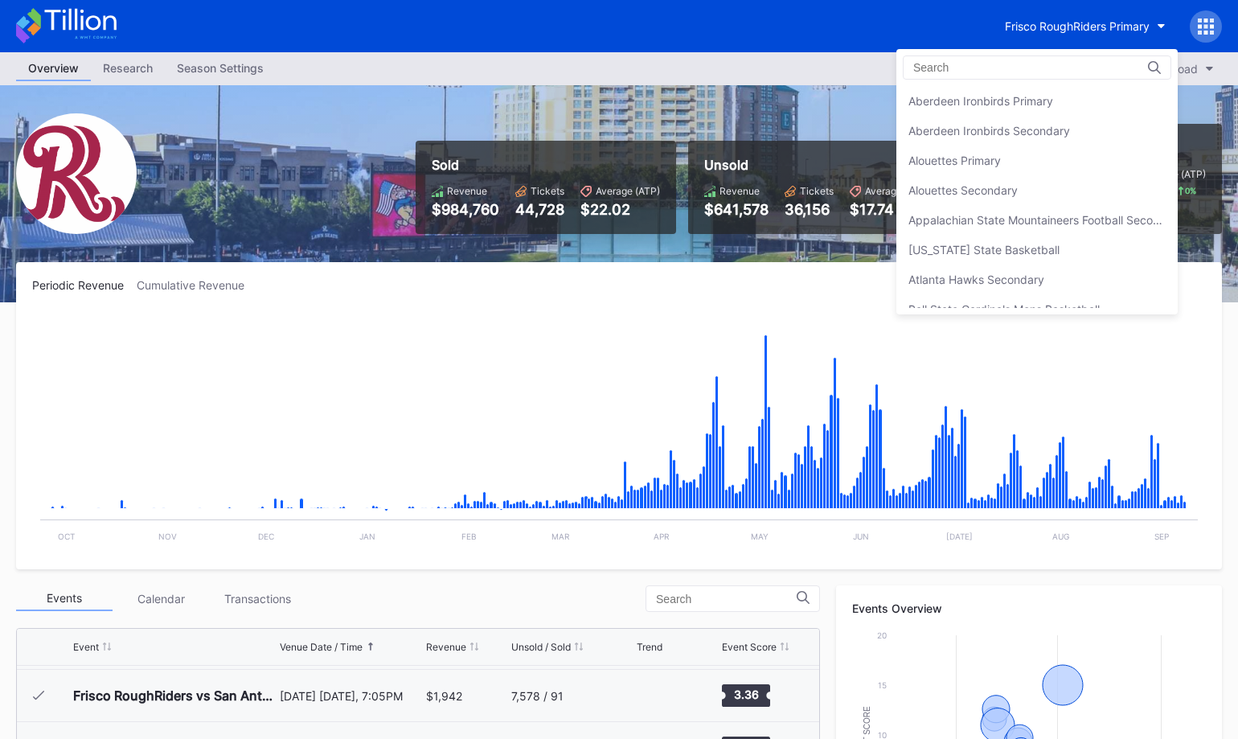
scroll to position [1874, 0]
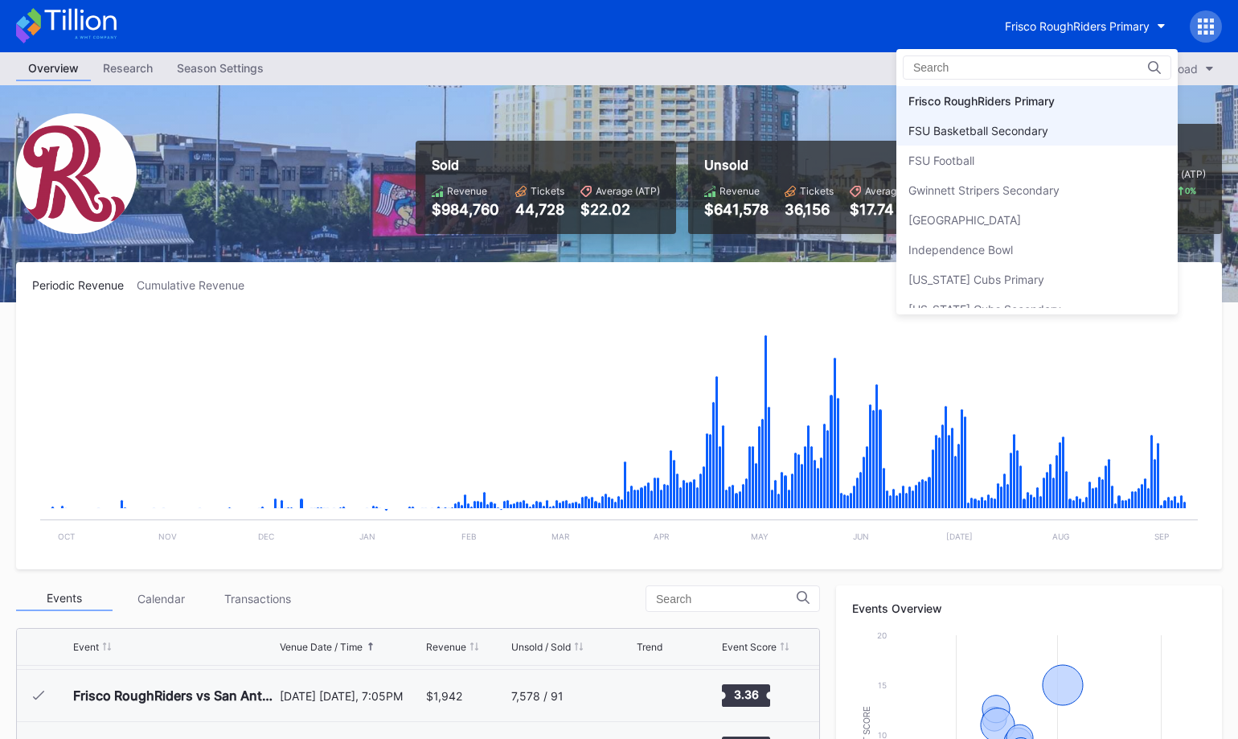
click at [1069, 142] on div "FSU Basketball Secondary" at bounding box center [1037, 131] width 281 height 30
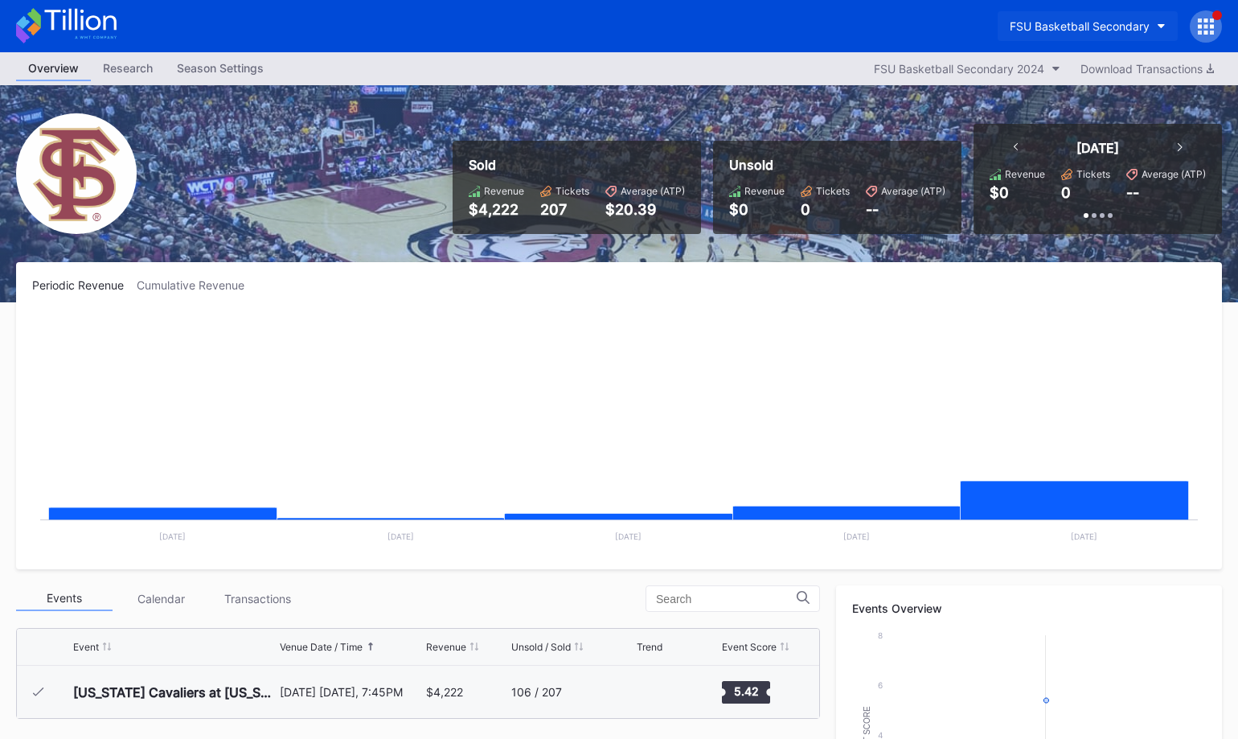
click at [1075, 21] on div "FSU Basketball Secondary" at bounding box center [1080, 26] width 140 height 14
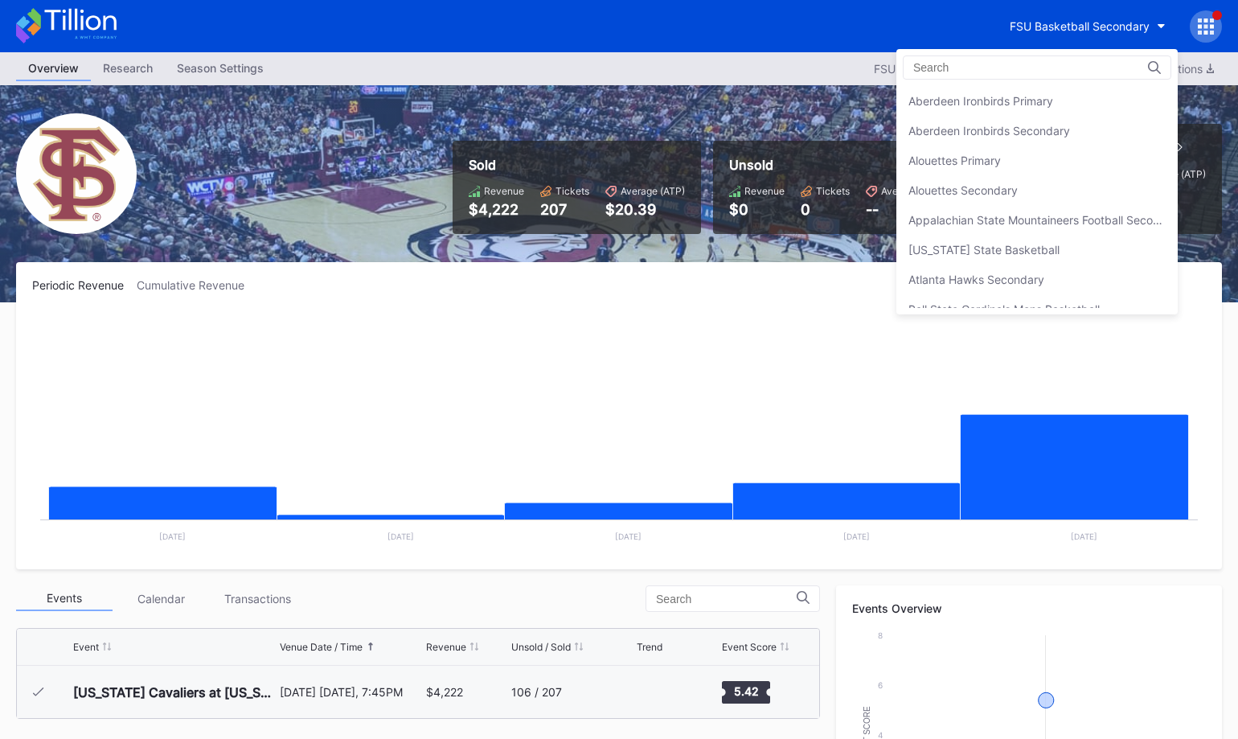
scroll to position [1904, 0]
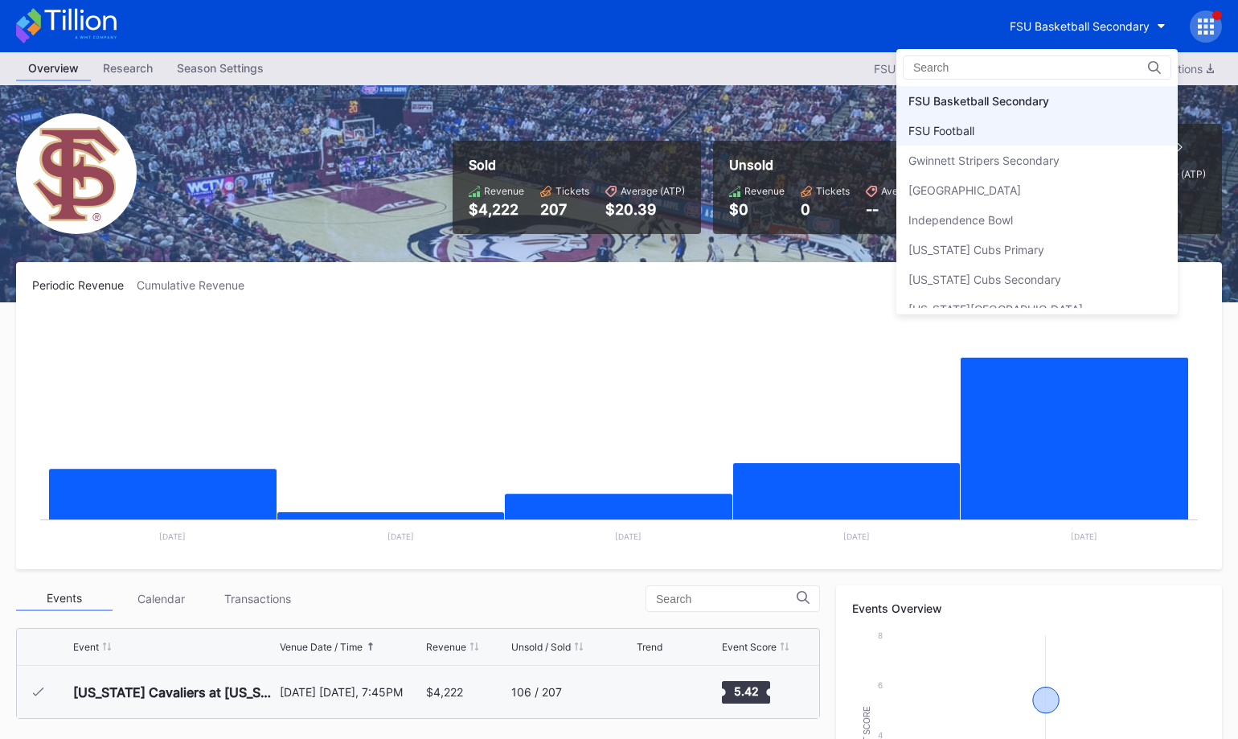
click at [1040, 123] on div "FSU Football" at bounding box center [1037, 131] width 281 height 30
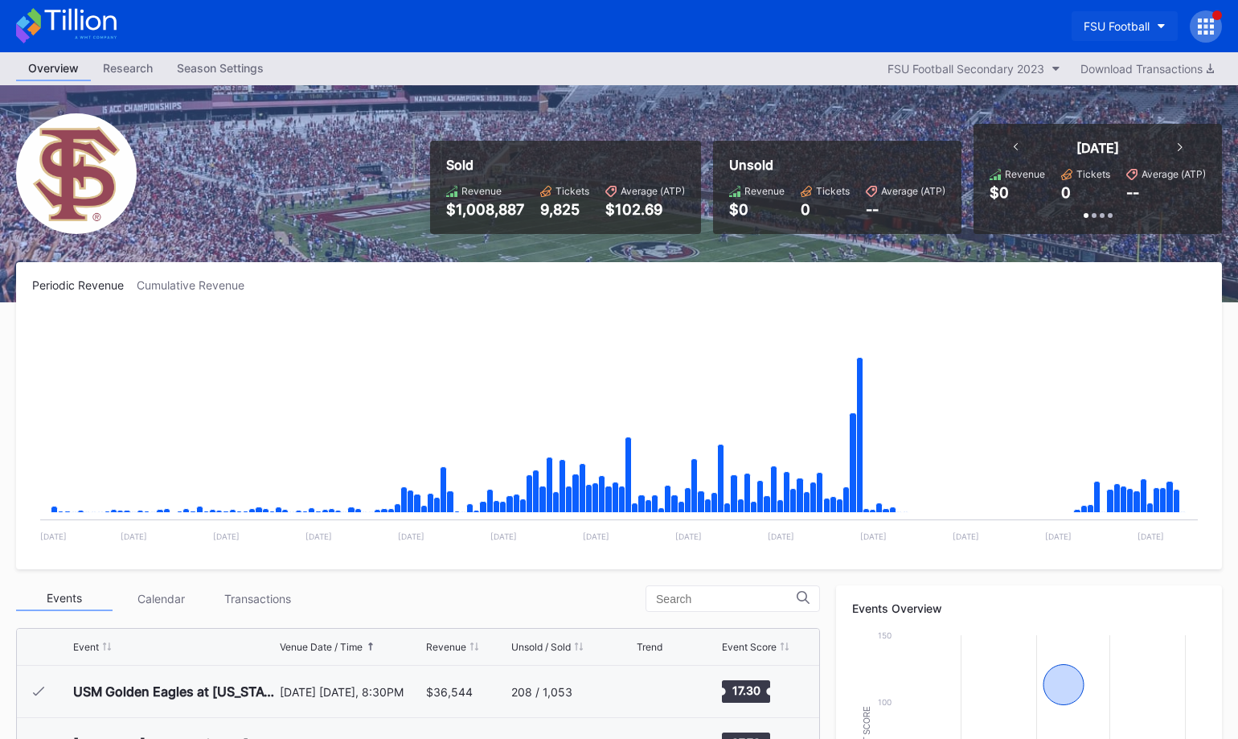
click at [1084, 20] on div "FSU Football" at bounding box center [1117, 26] width 66 height 14
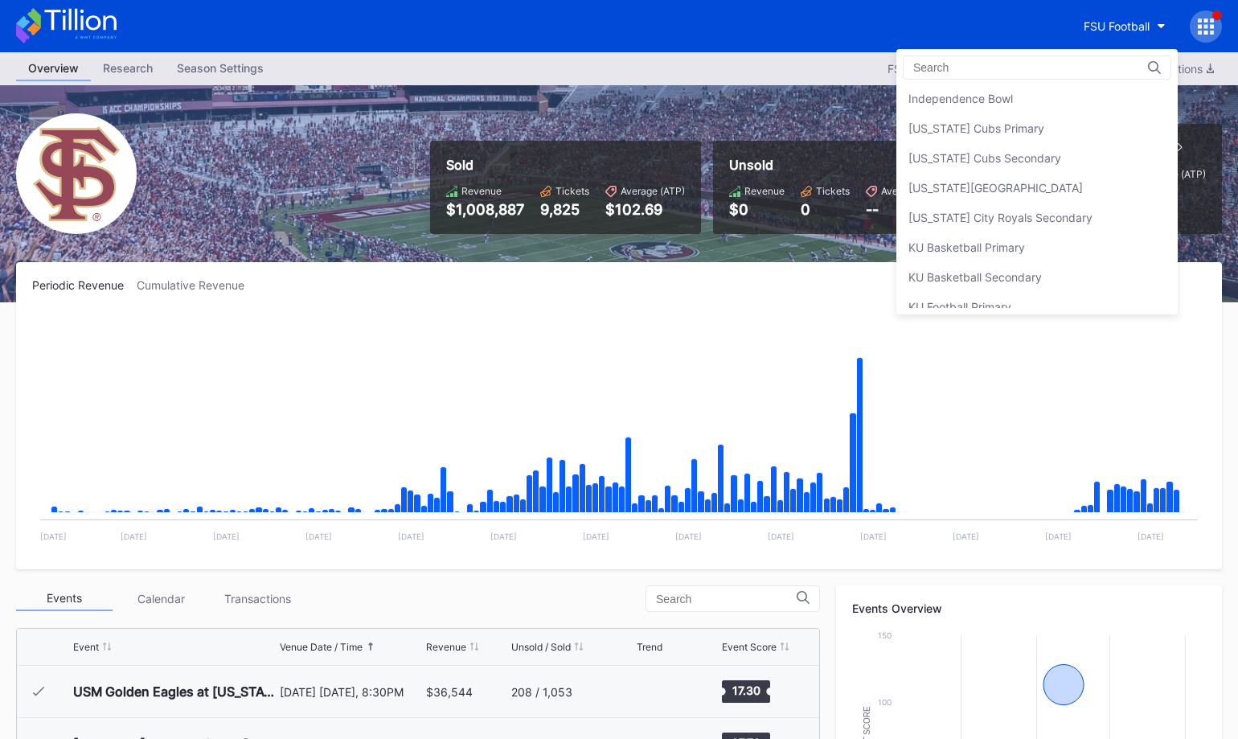
scroll to position [2062, 0]
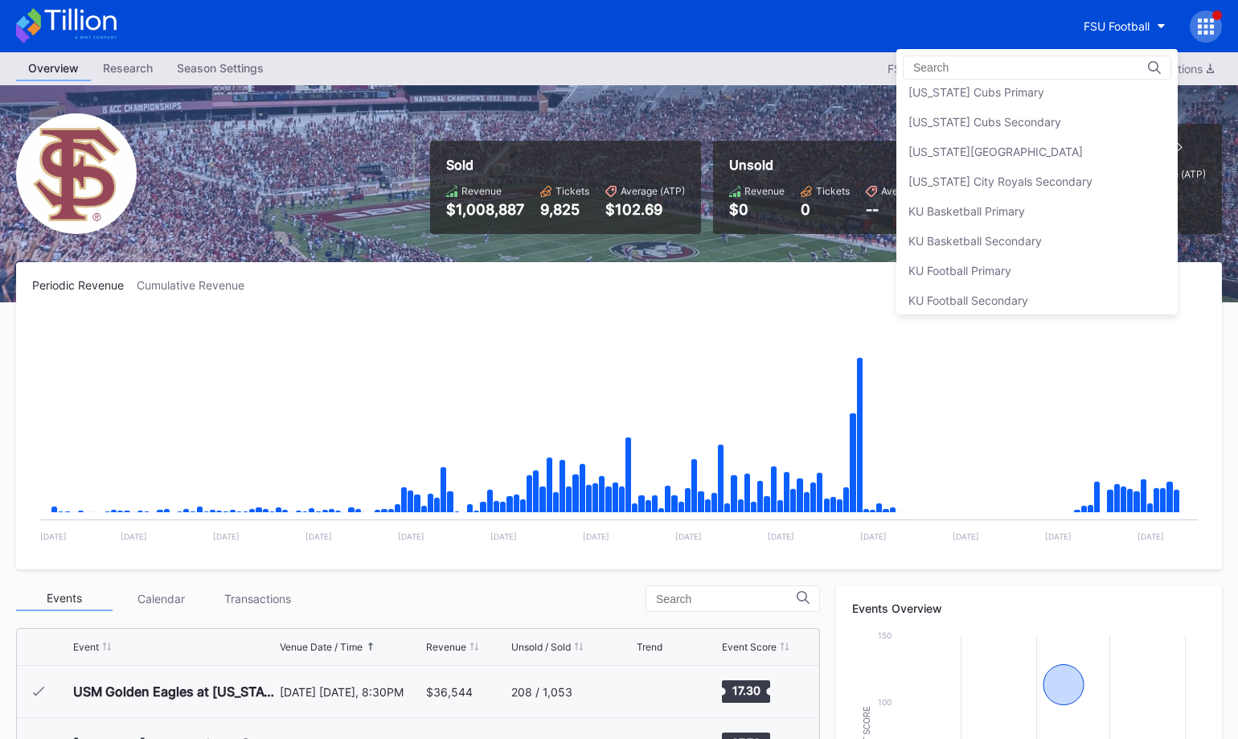
click at [1041, 157] on div "Kansas City Royals Primary" at bounding box center [996, 152] width 175 height 14
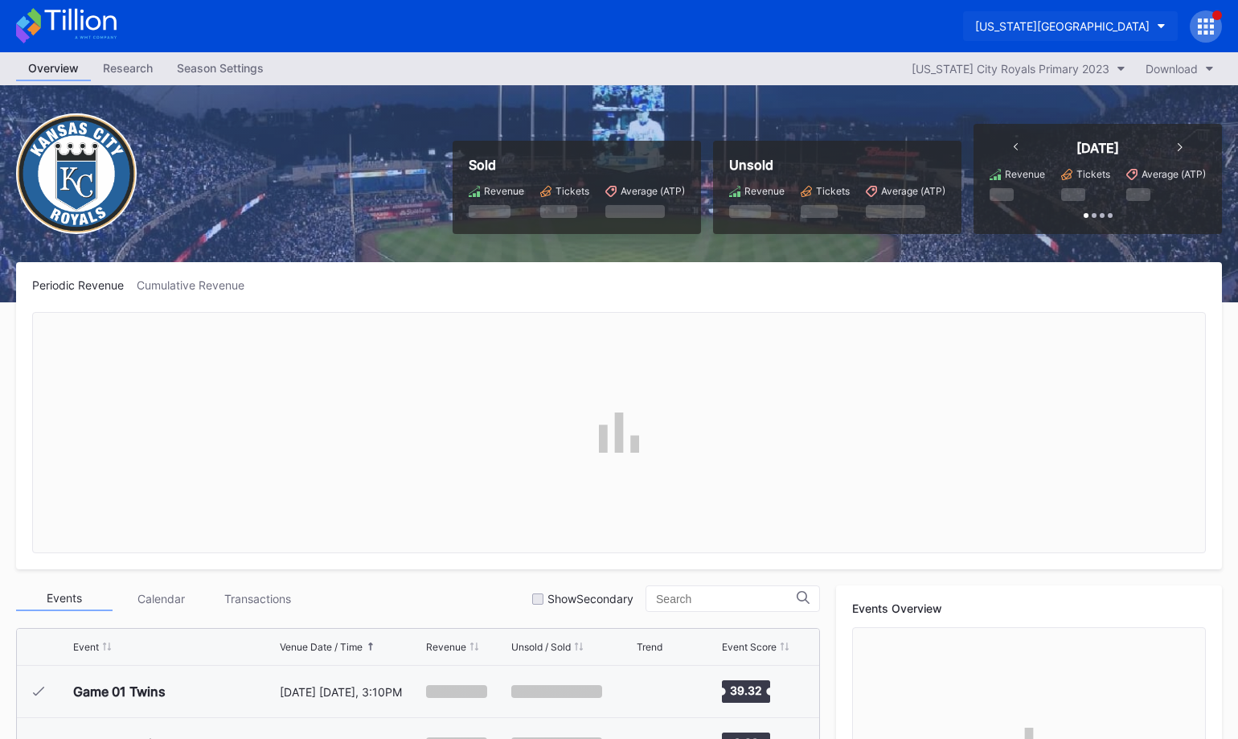
click at [1091, 26] on div "Kansas City Royals Primary" at bounding box center [1062, 26] width 175 height 14
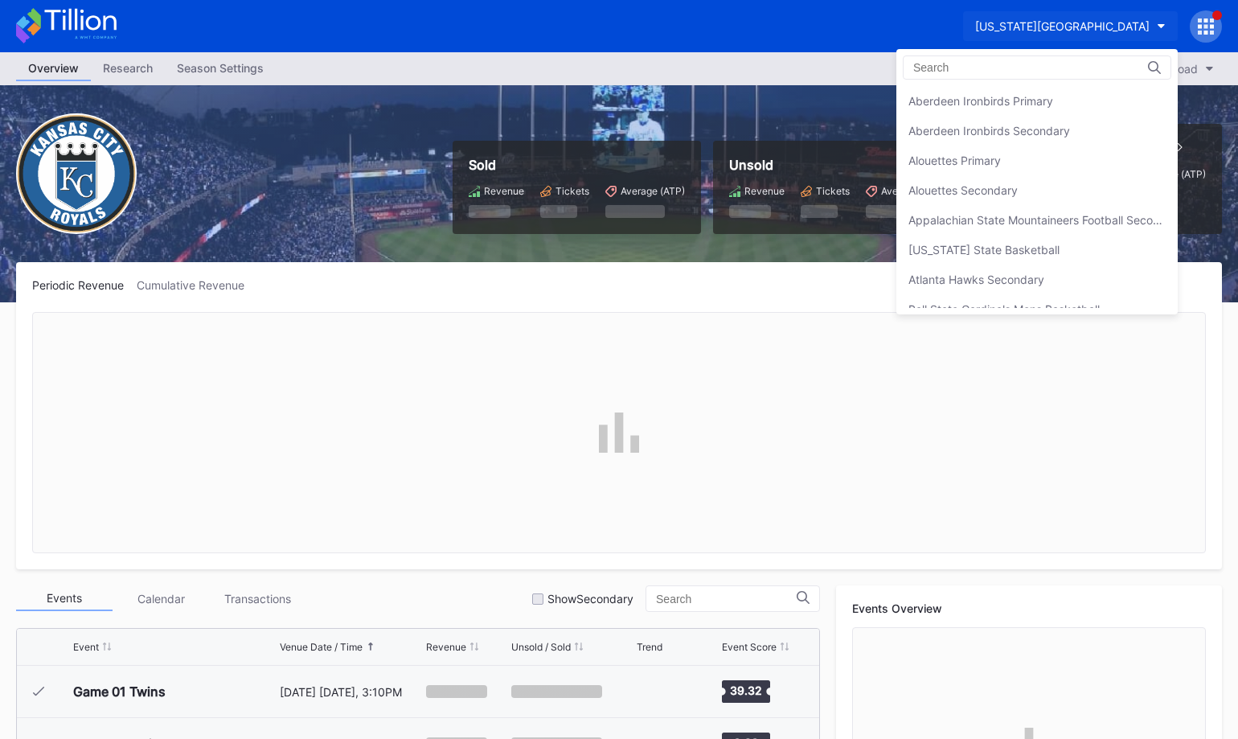
scroll to position [2113, 0]
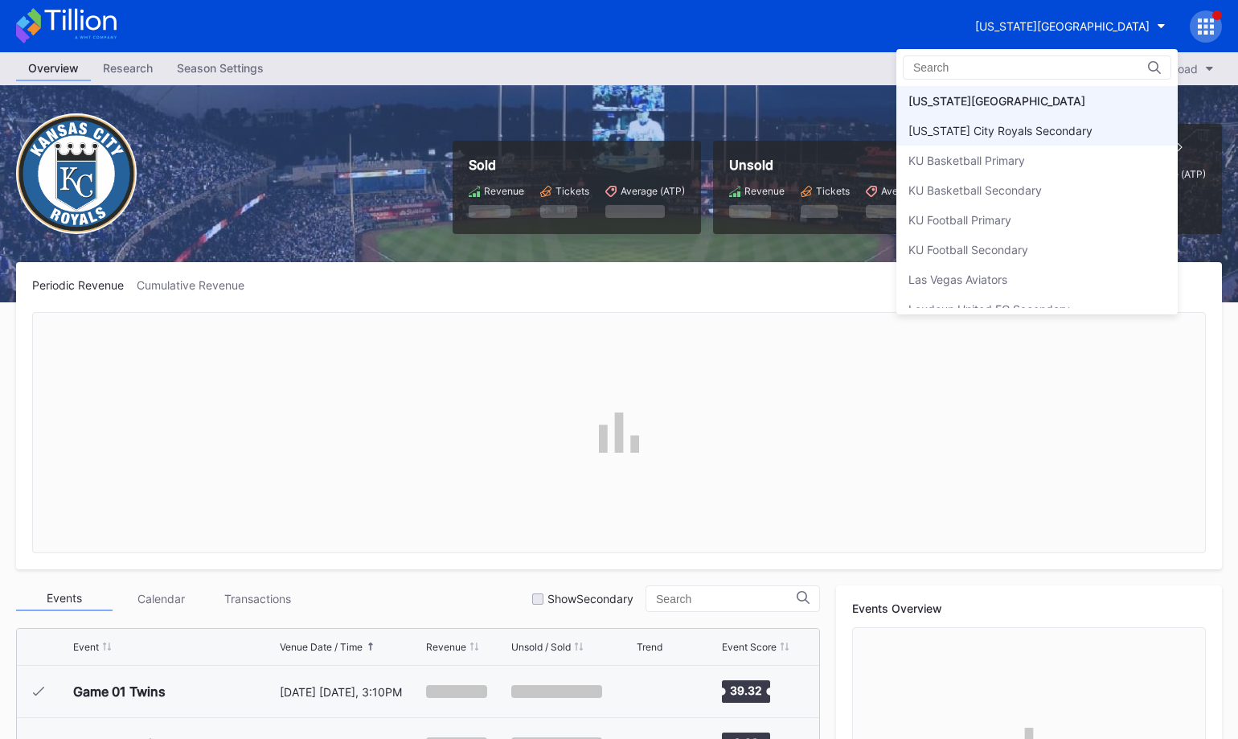
click at [1053, 128] on div "Kansas City Royals Secondary" at bounding box center [1001, 131] width 184 height 14
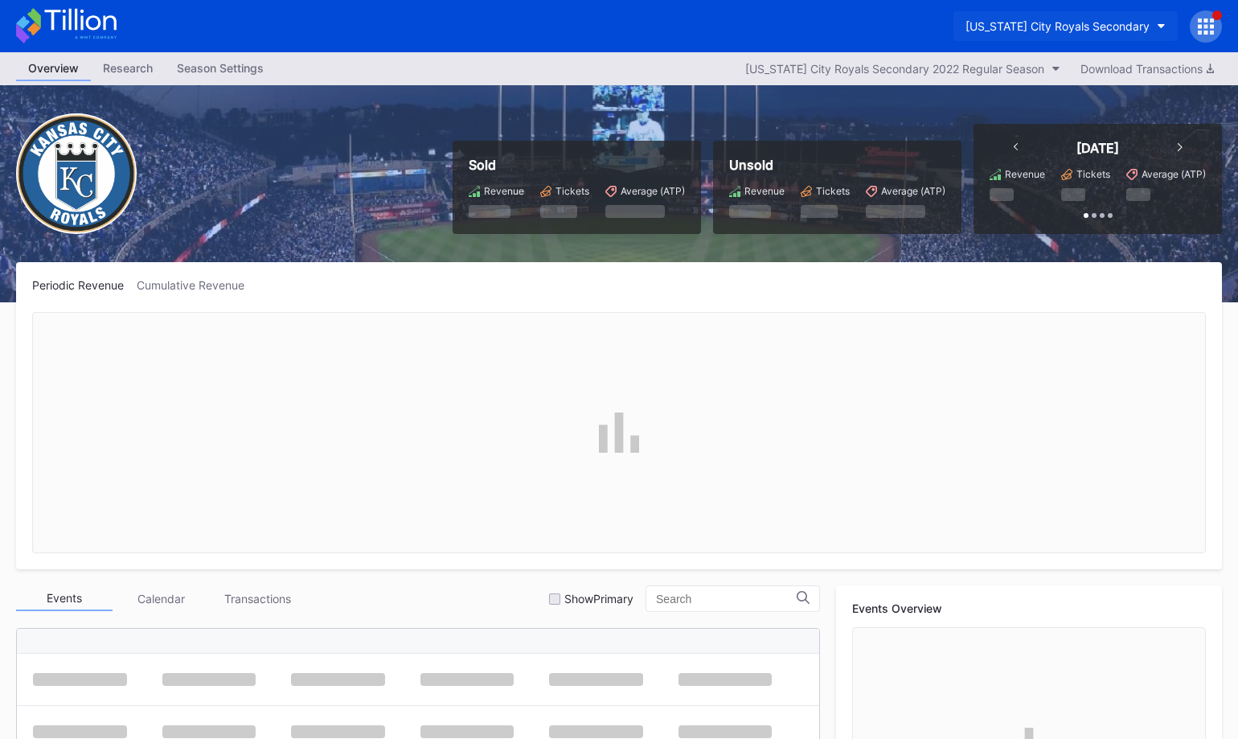
click at [1089, 31] on div "Kansas City Royals Secondary" at bounding box center [1058, 26] width 184 height 14
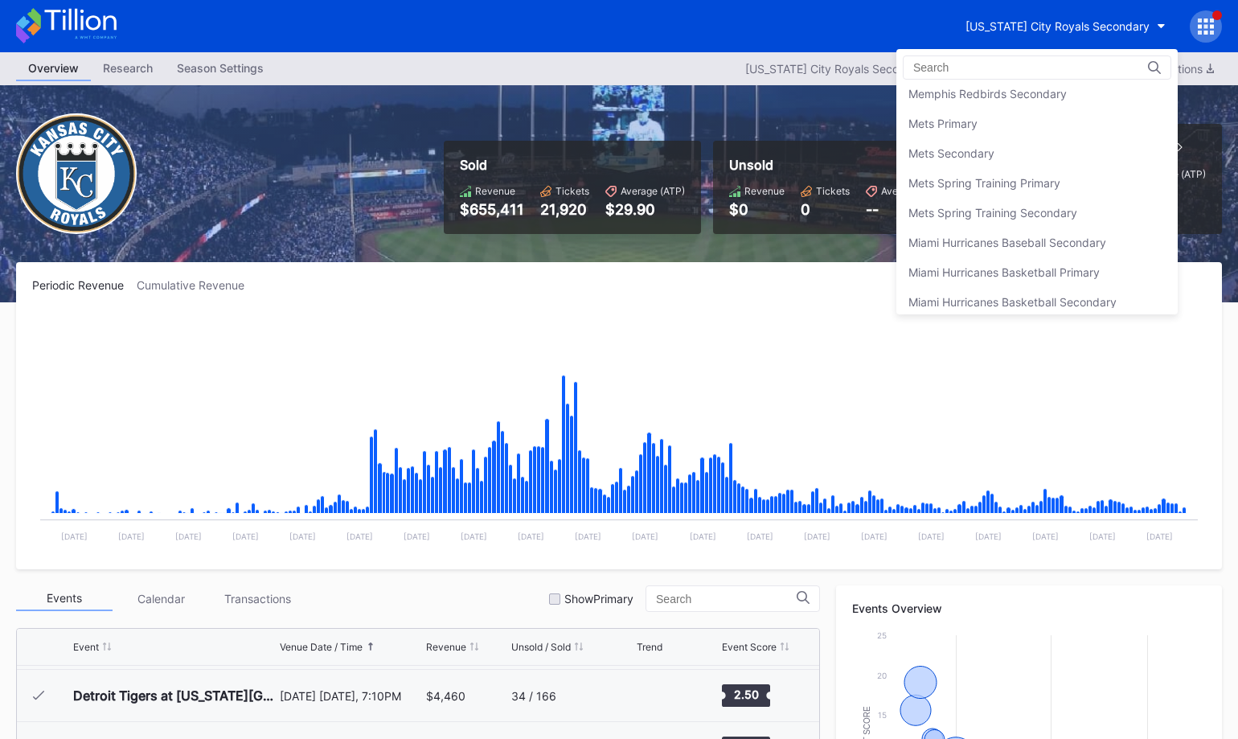
scroll to position [2499, 0]
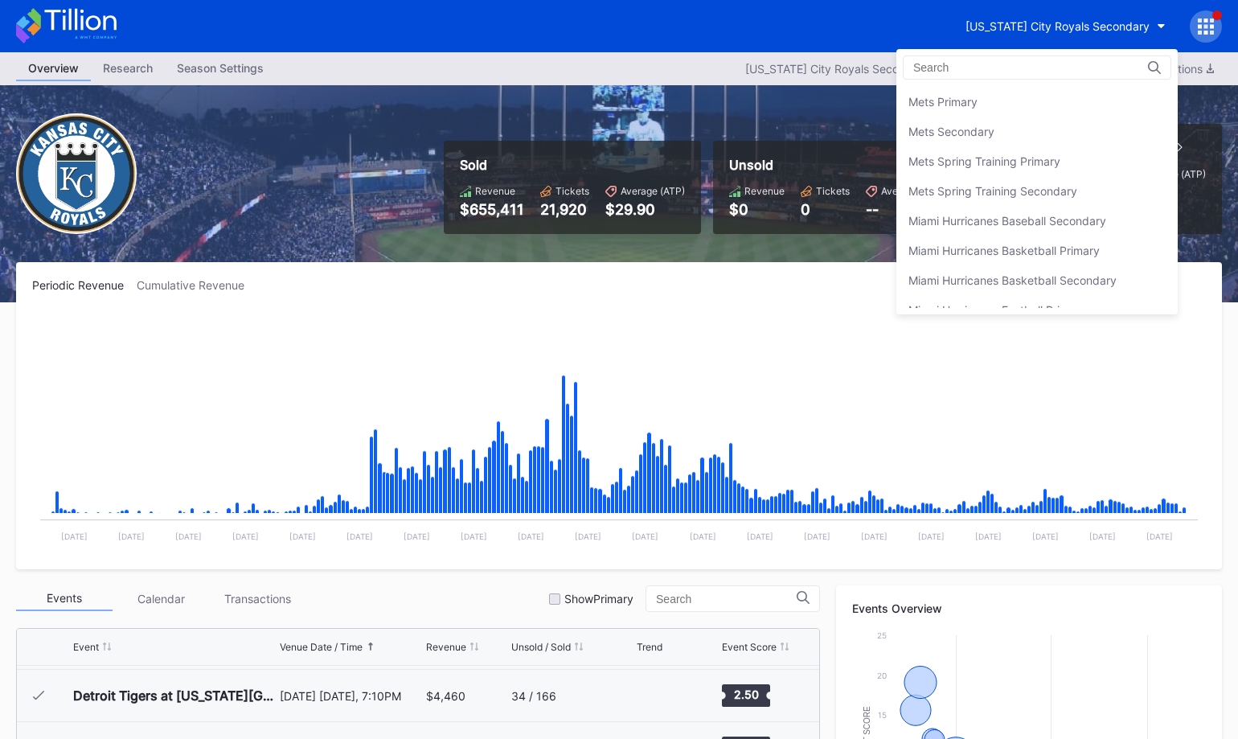
click at [1069, 140] on div "Mets Secondary" at bounding box center [1037, 132] width 281 height 30
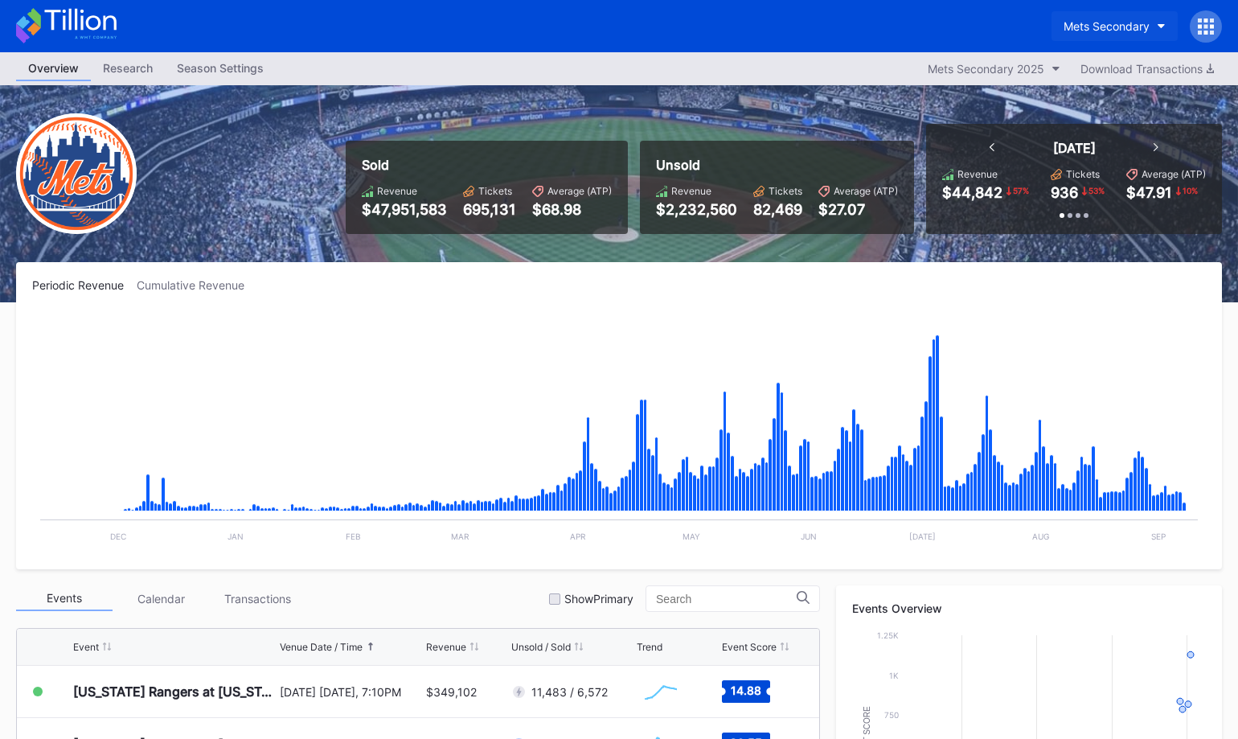
click at [1115, 12] on button "Mets Secondary" at bounding box center [1115, 26] width 126 height 30
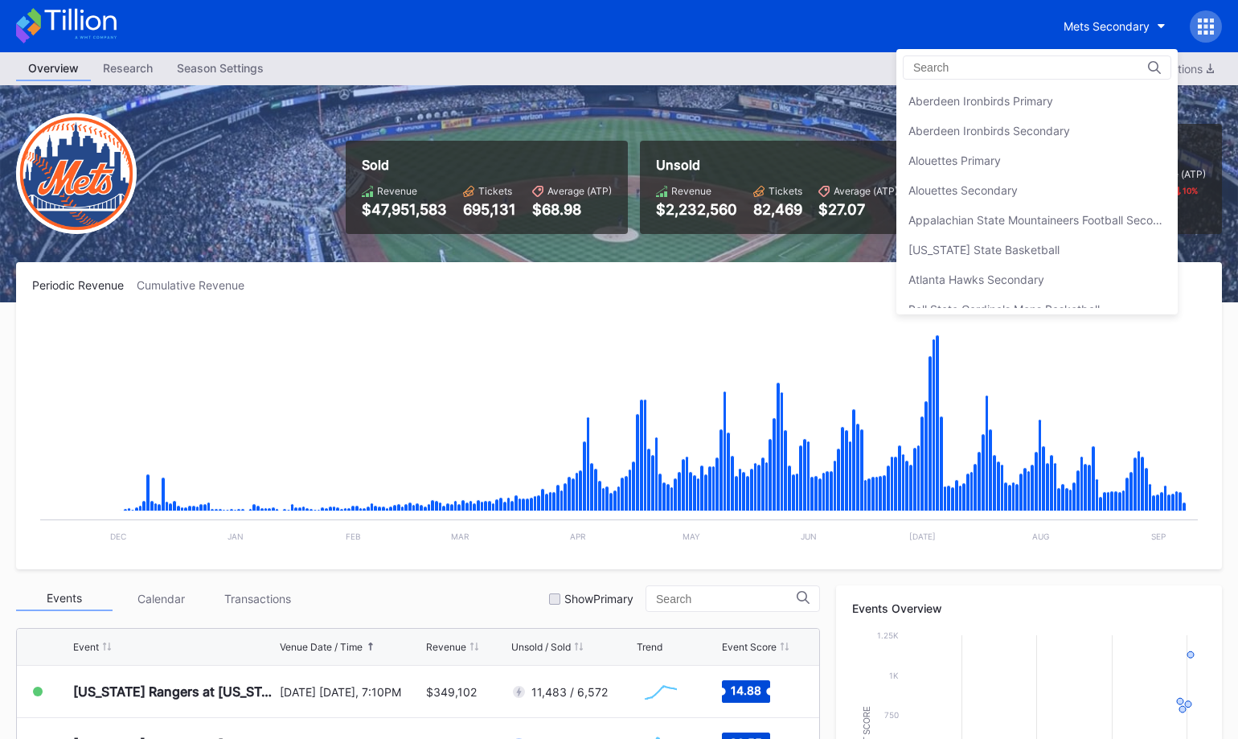
scroll to position [2529, 0]
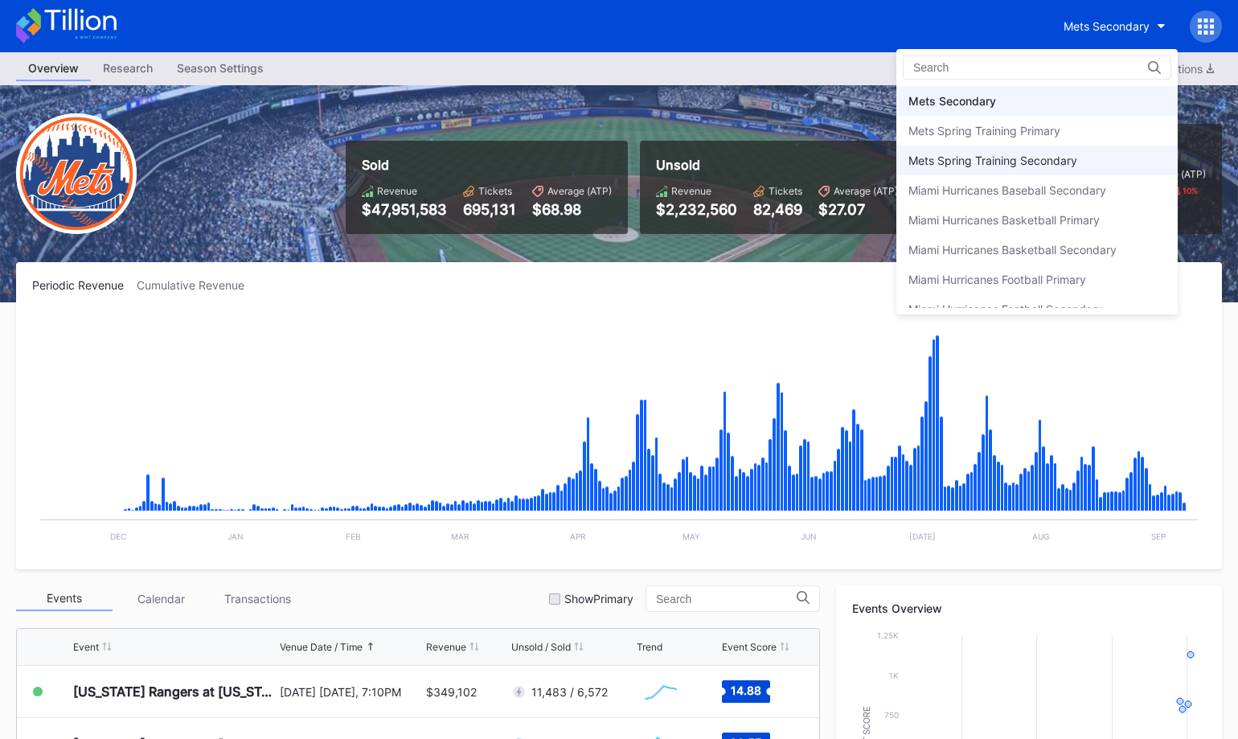
click at [1061, 155] on div "Mets Spring Training Secondary" at bounding box center [993, 161] width 169 height 14
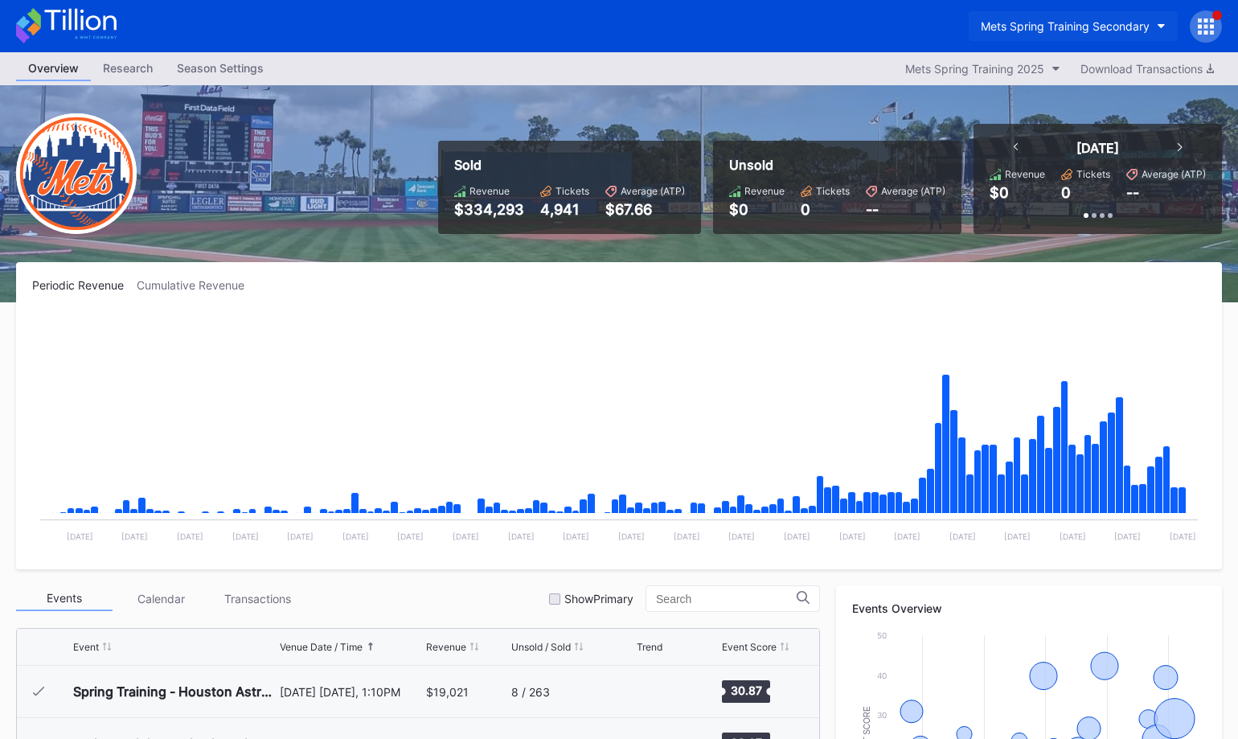
click at [1066, 31] on div "Mets Spring Training Secondary" at bounding box center [1065, 26] width 169 height 14
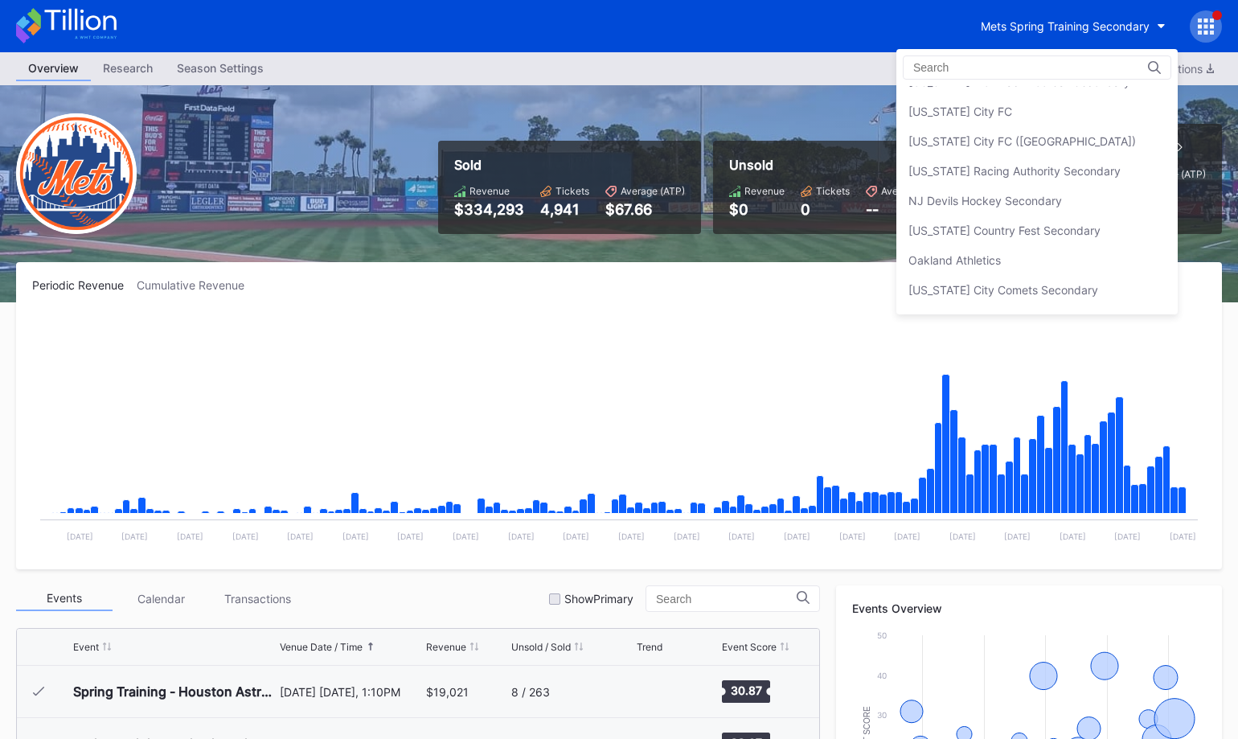
scroll to position [3138, 0]
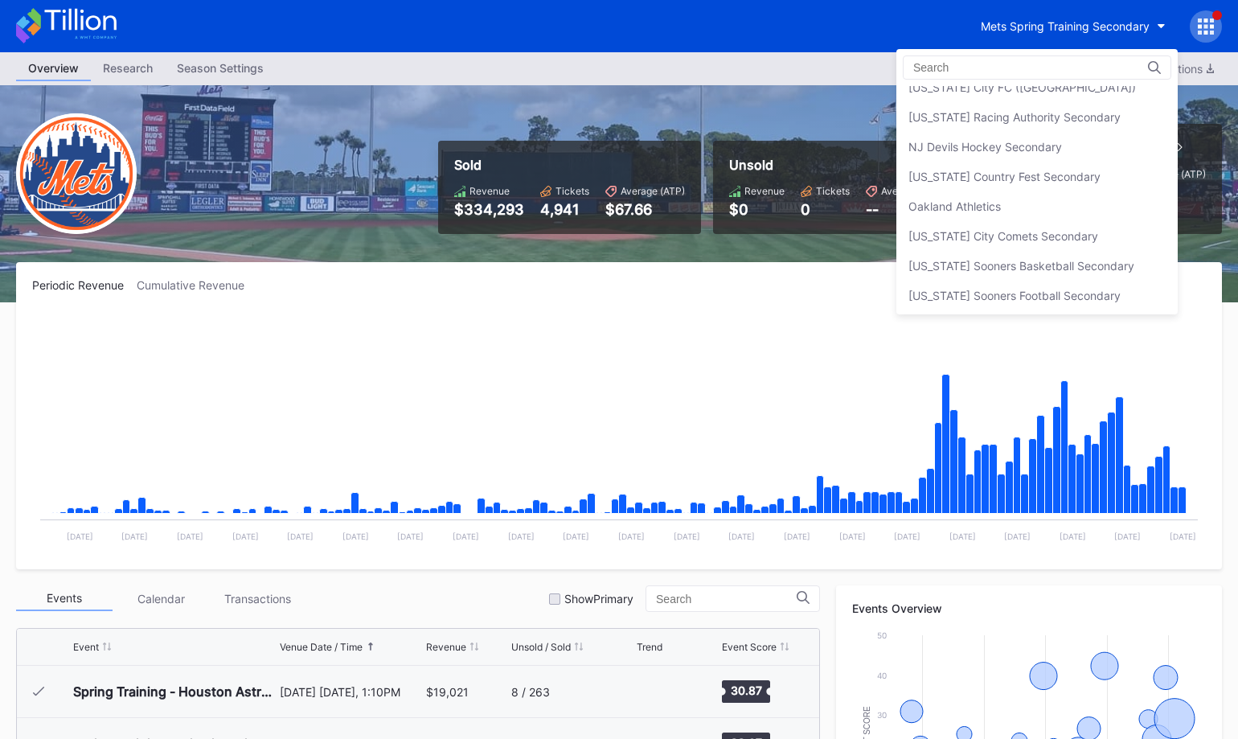
click at [1069, 140] on div "NJ Devils Hockey Secondary" at bounding box center [1037, 147] width 281 height 30
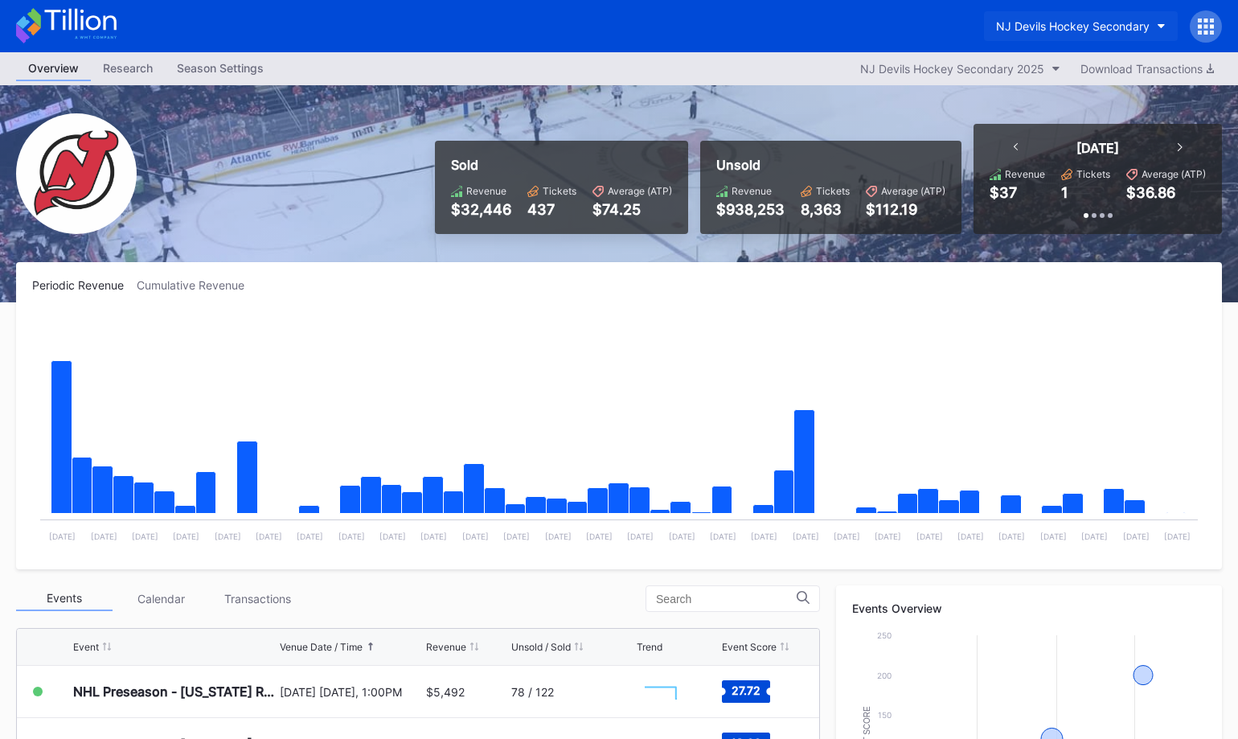
click at [1082, 29] on div "NJ Devils Hockey Secondary" at bounding box center [1073, 26] width 154 height 14
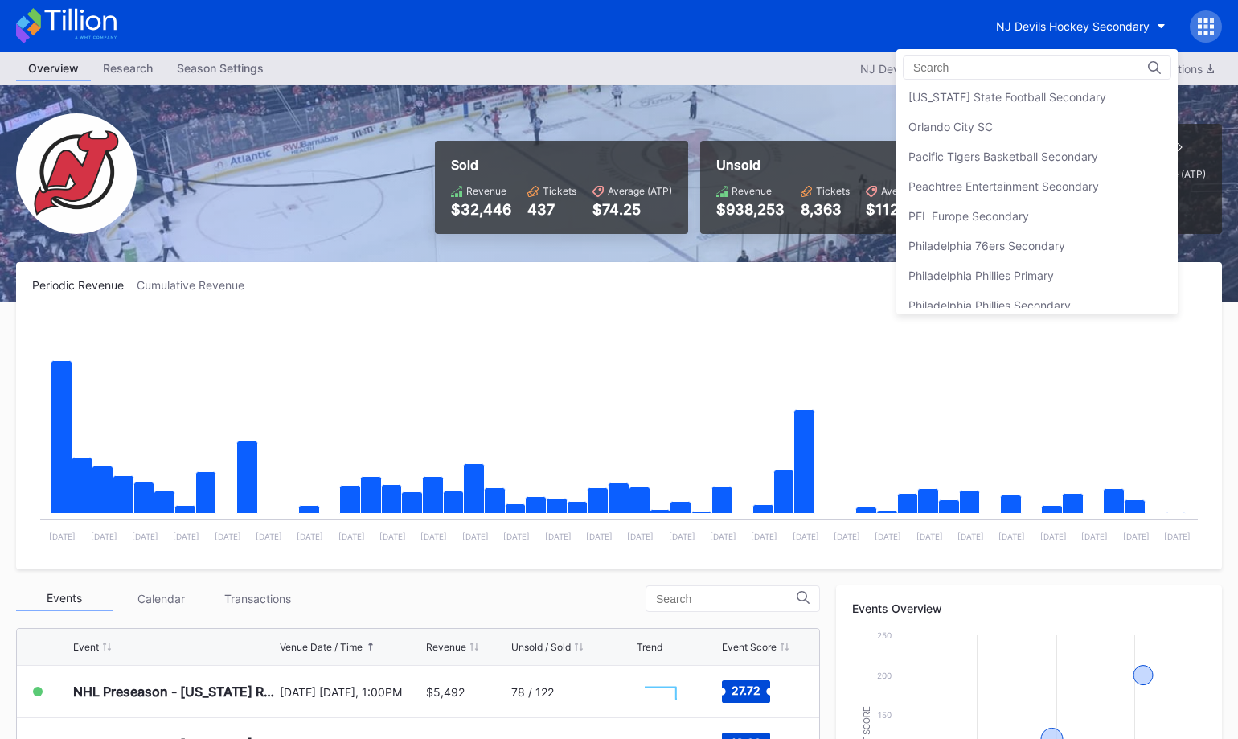
scroll to position [3377, 0]
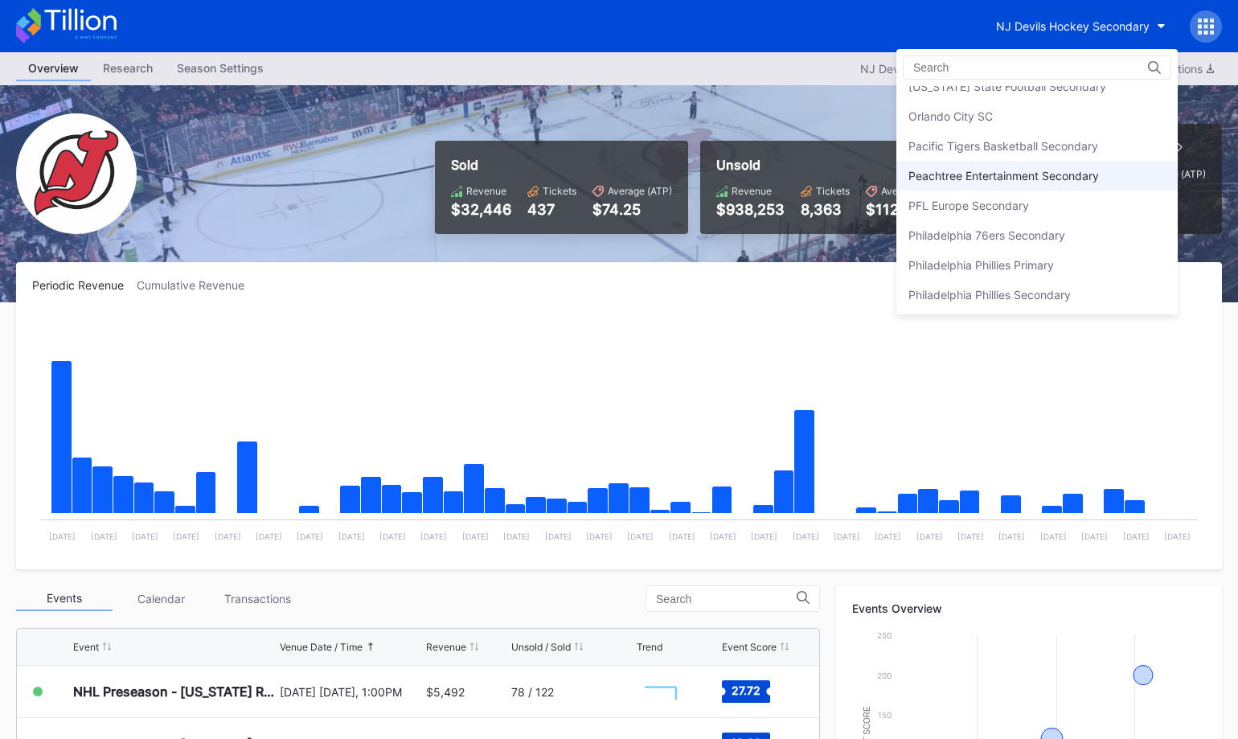
click at [1075, 184] on div "Peachtree Entertainment Secondary" at bounding box center [1037, 176] width 281 height 30
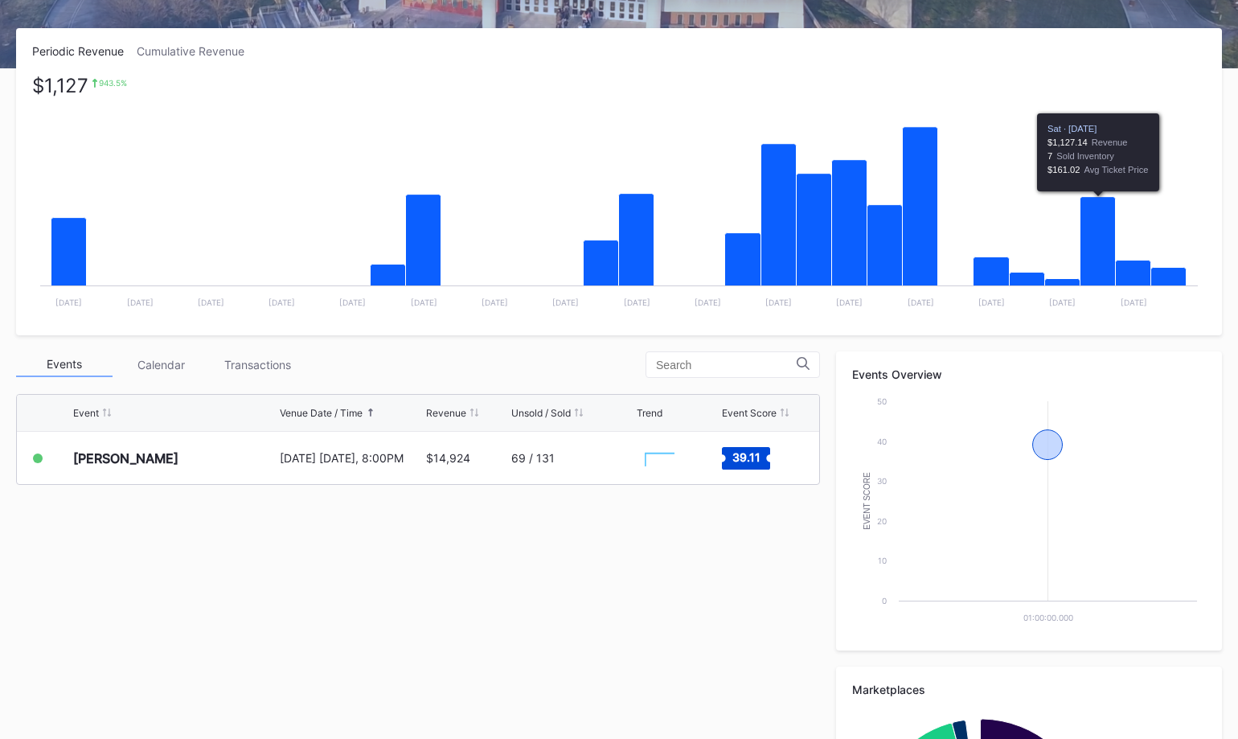
scroll to position [477, 0]
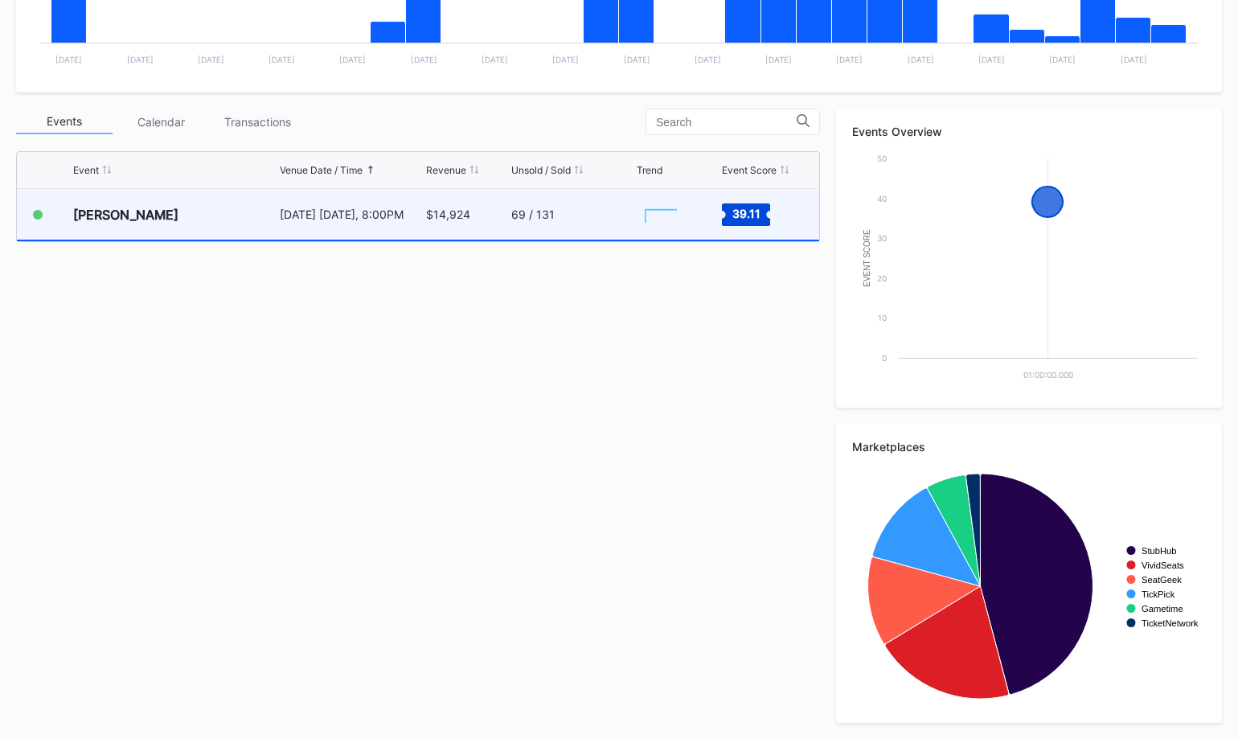
click at [503, 240] on div "Zach Top October 17 Friday, 8:00PM $14,924 69 / 131 Created with Highcharts 11.…" at bounding box center [418, 215] width 803 height 52
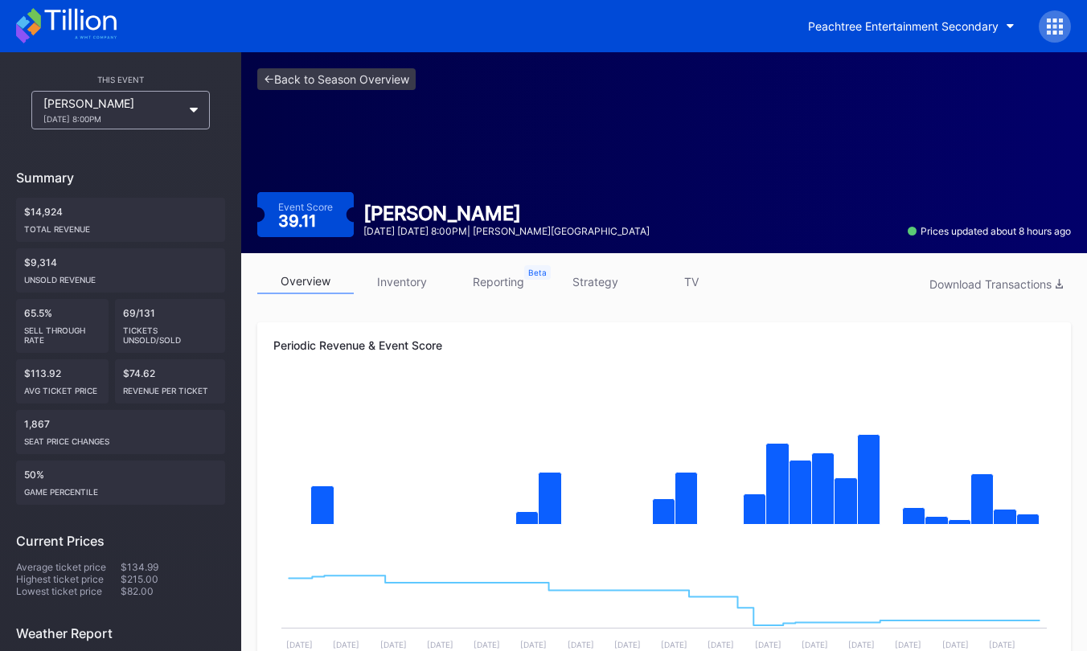
click at [84, 31] on icon at bounding box center [66, 25] width 101 height 35
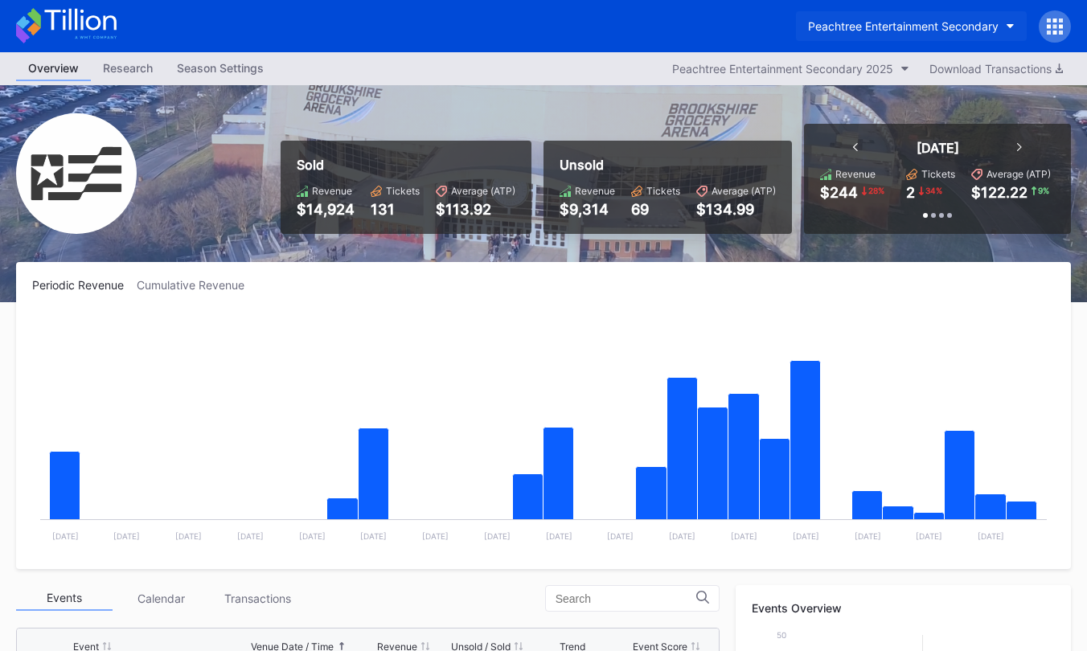
click at [884, 24] on div "Peachtree Entertainment Secondary" at bounding box center [903, 26] width 191 height 14
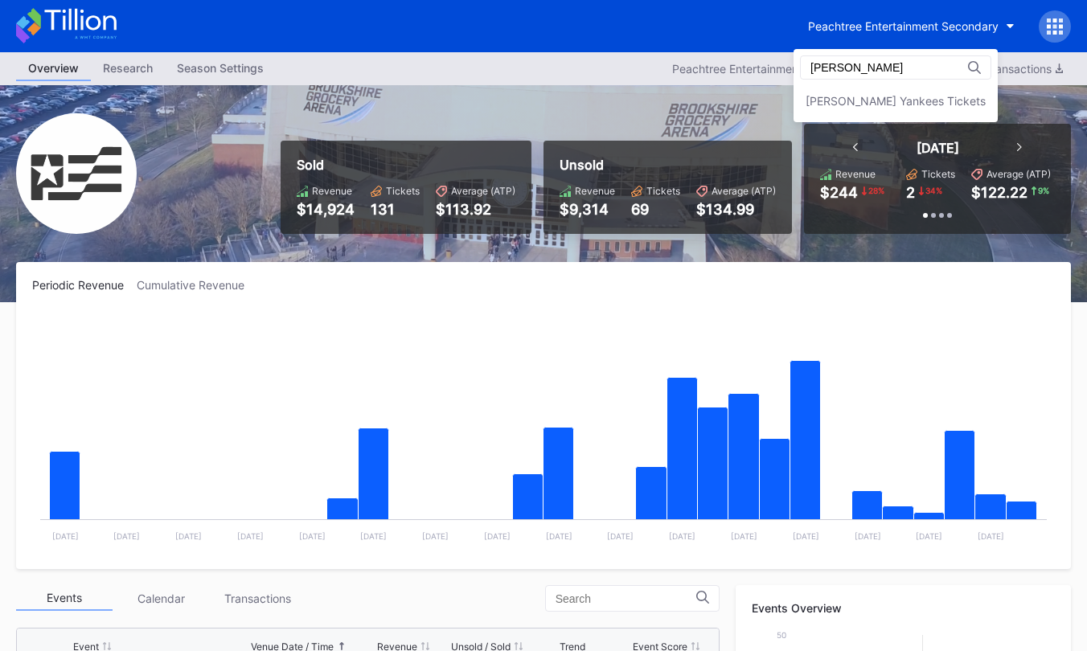
type input "cohens"
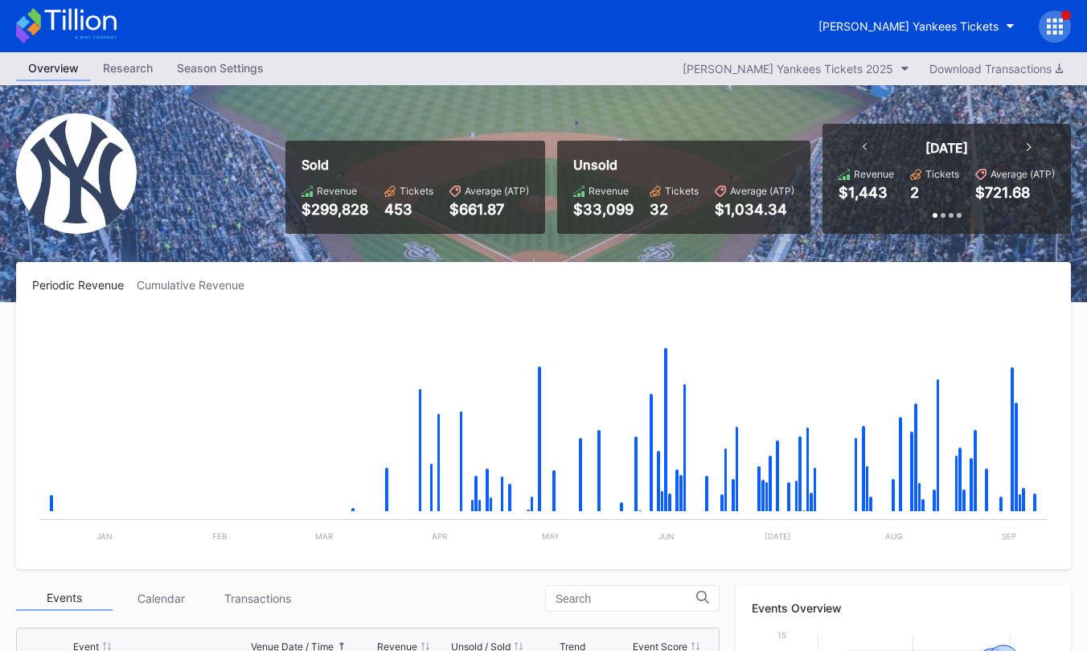
click at [943, 9] on div "[PERSON_NAME] Yankees Tickets" at bounding box center [543, 26] width 1087 height 52
click at [941, 25] on div "[PERSON_NAME] Yankees Tickets" at bounding box center [909, 26] width 180 height 14
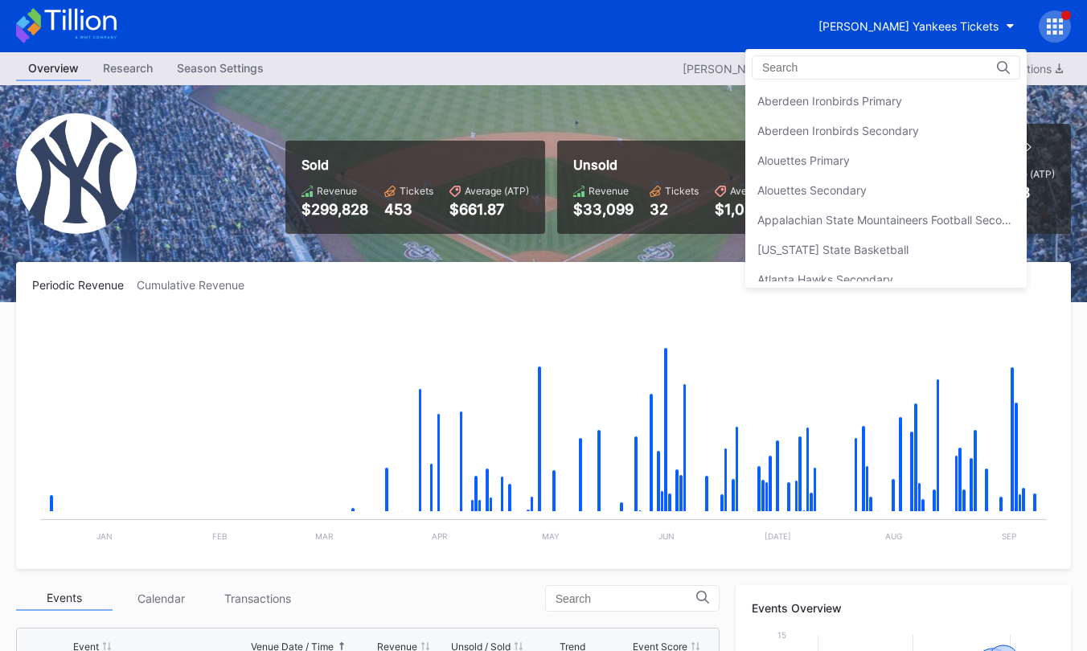
scroll to position [1071, 0]
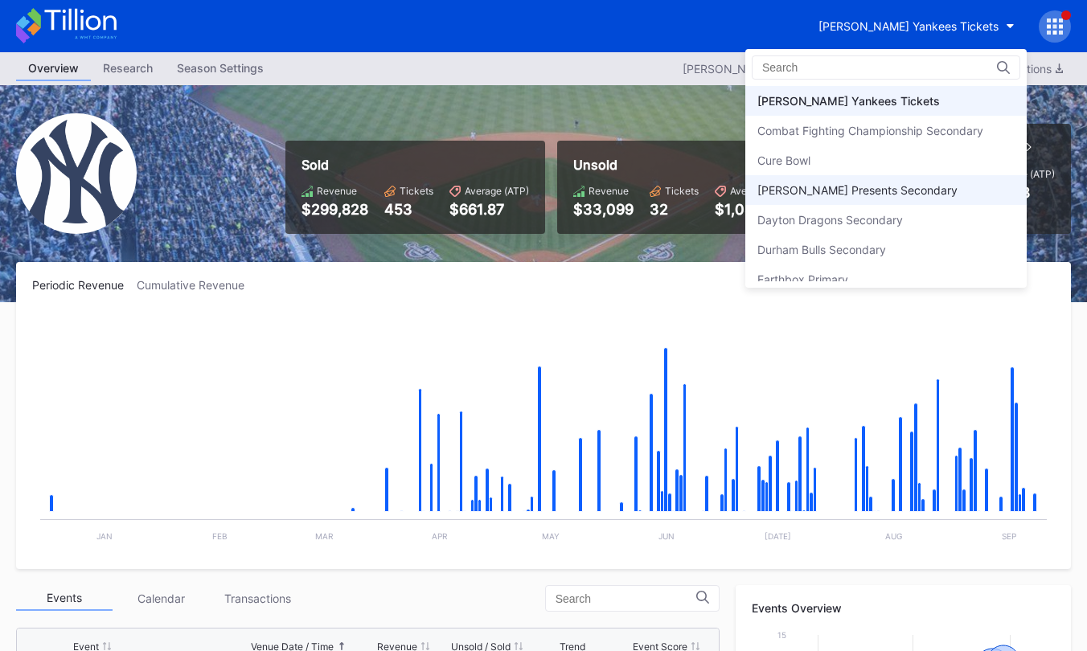
click at [902, 183] on div "[PERSON_NAME] Presents Secondary" at bounding box center [858, 190] width 200 height 14
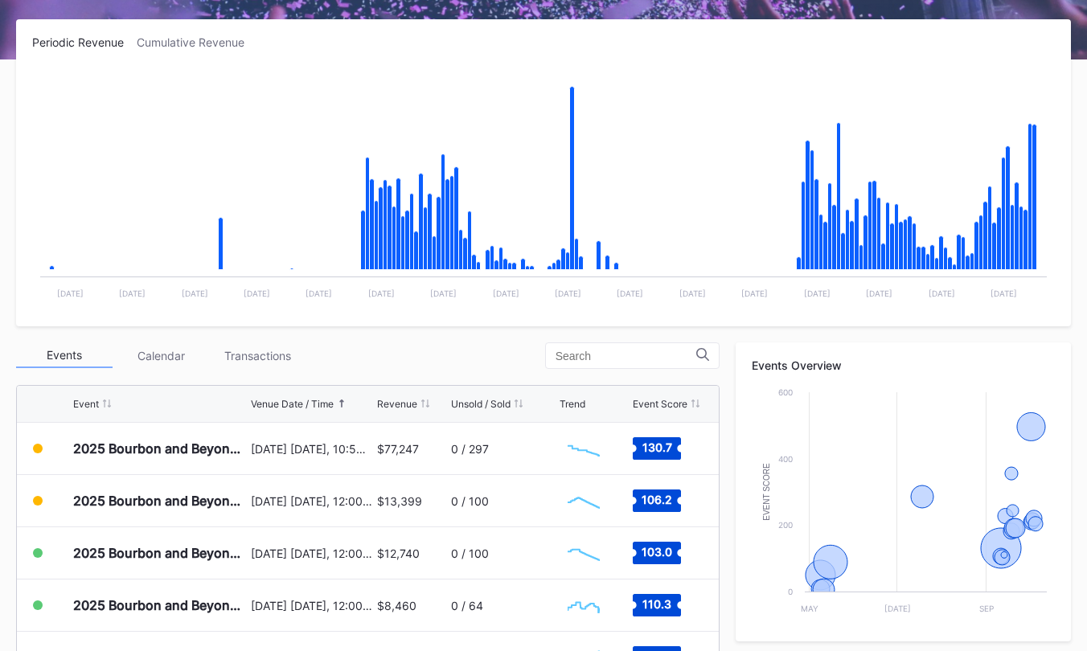
scroll to position [580, 0]
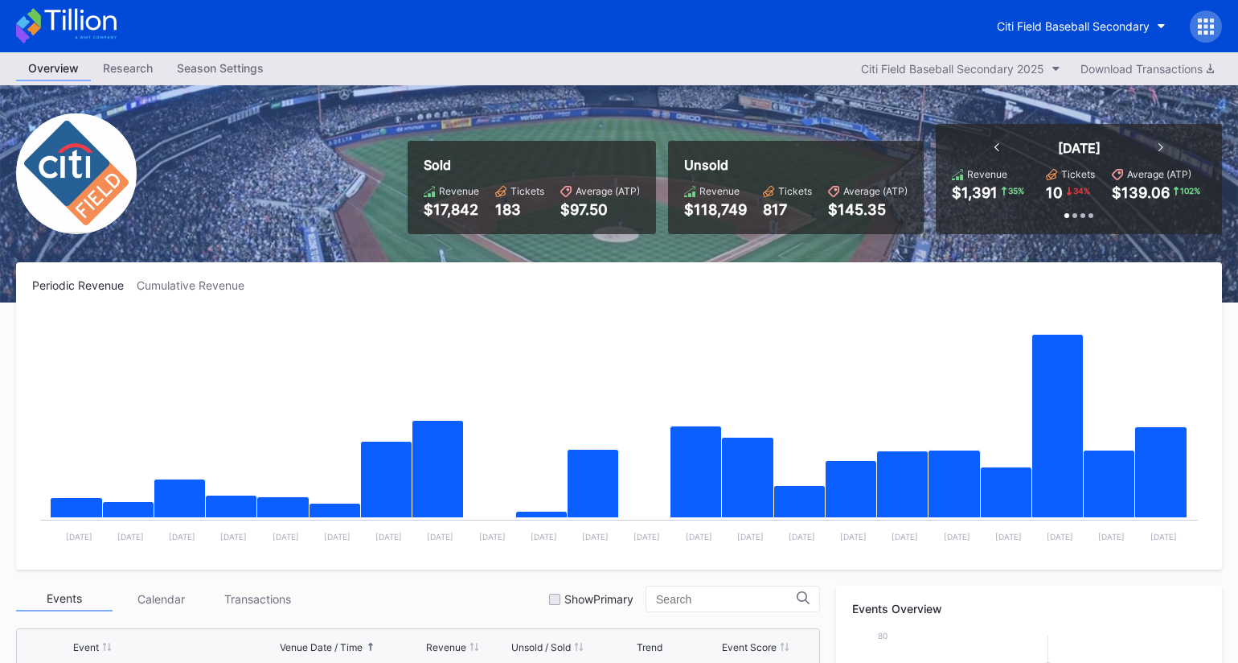
click at [1207, 36] on div at bounding box center [1206, 26] width 32 height 32
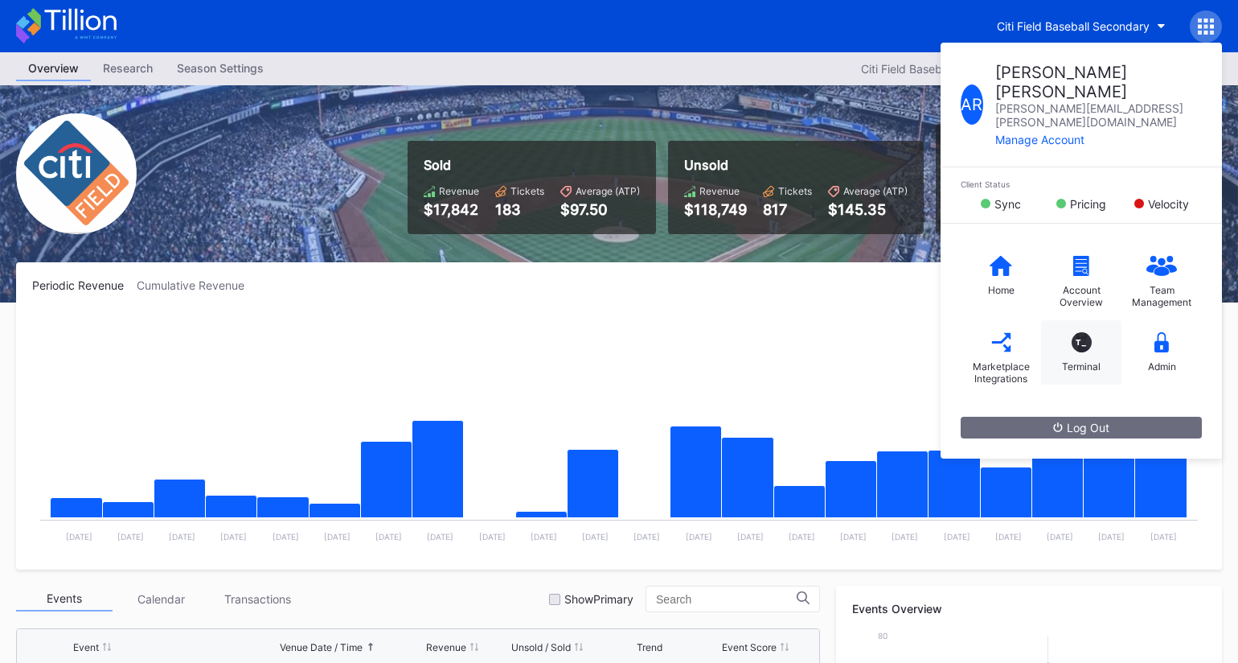
click at [1062, 360] on div "Terminal" at bounding box center [1081, 366] width 39 height 12
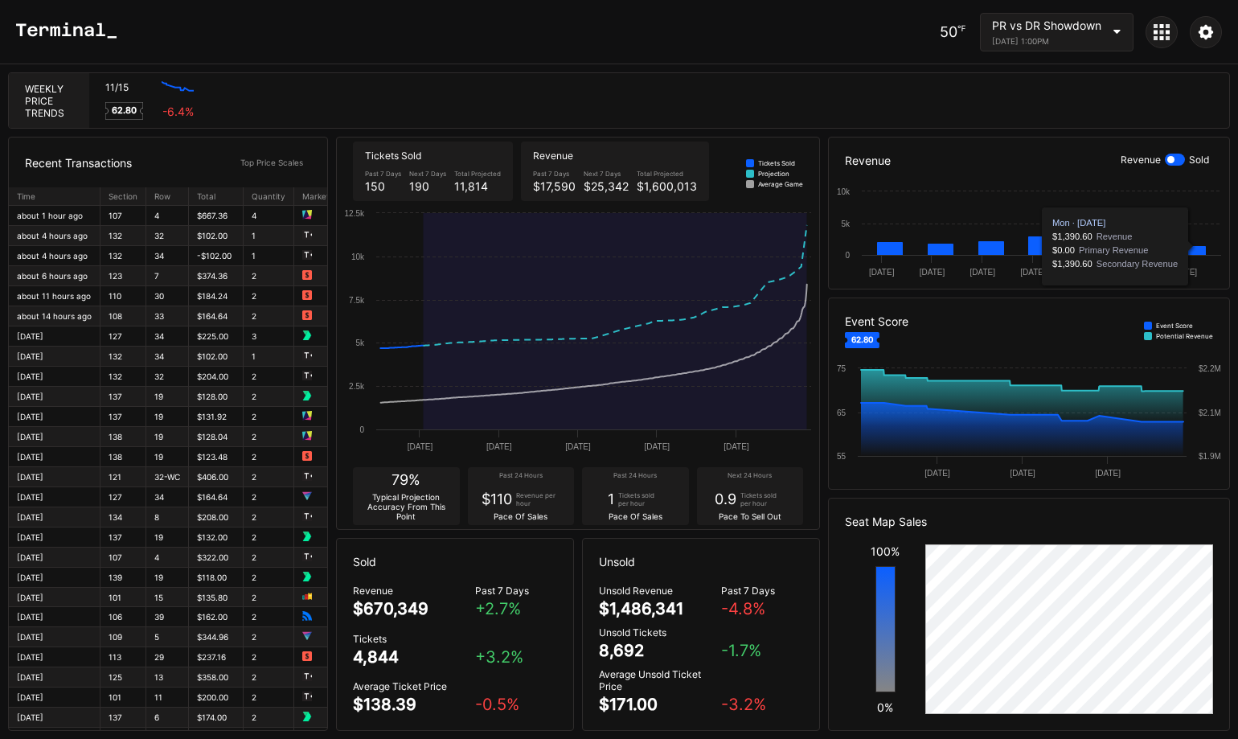
click at [1064, 85] on div "11/15 Created with Highcharts 11.2.0 62.80 -6.4 %" at bounding box center [659, 100] width 1140 height 55
click at [1183, 33] on div "50 ℉ PR vs DR Showdown [DATE] 1:00PM" at bounding box center [1081, 32] width 282 height 39
click at [1173, 35] on div at bounding box center [1162, 32] width 32 height 32
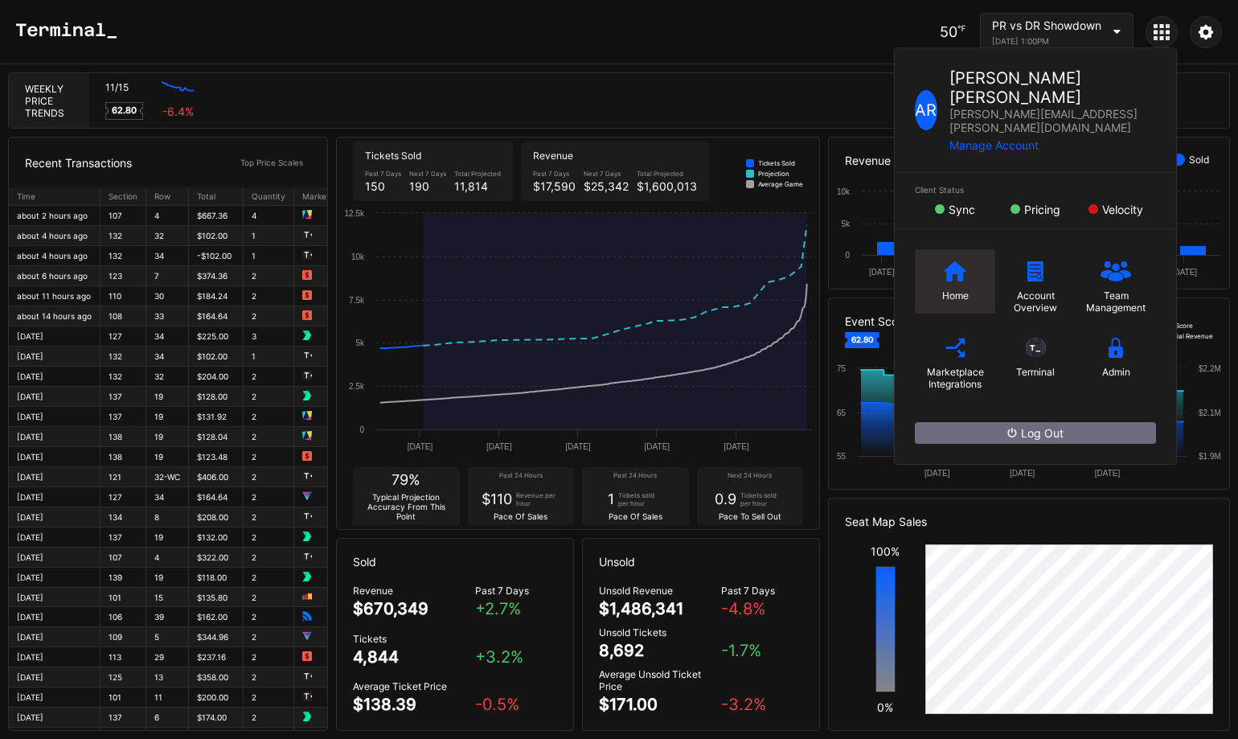
click at [942, 289] on div "Home" at bounding box center [955, 295] width 27 height 12
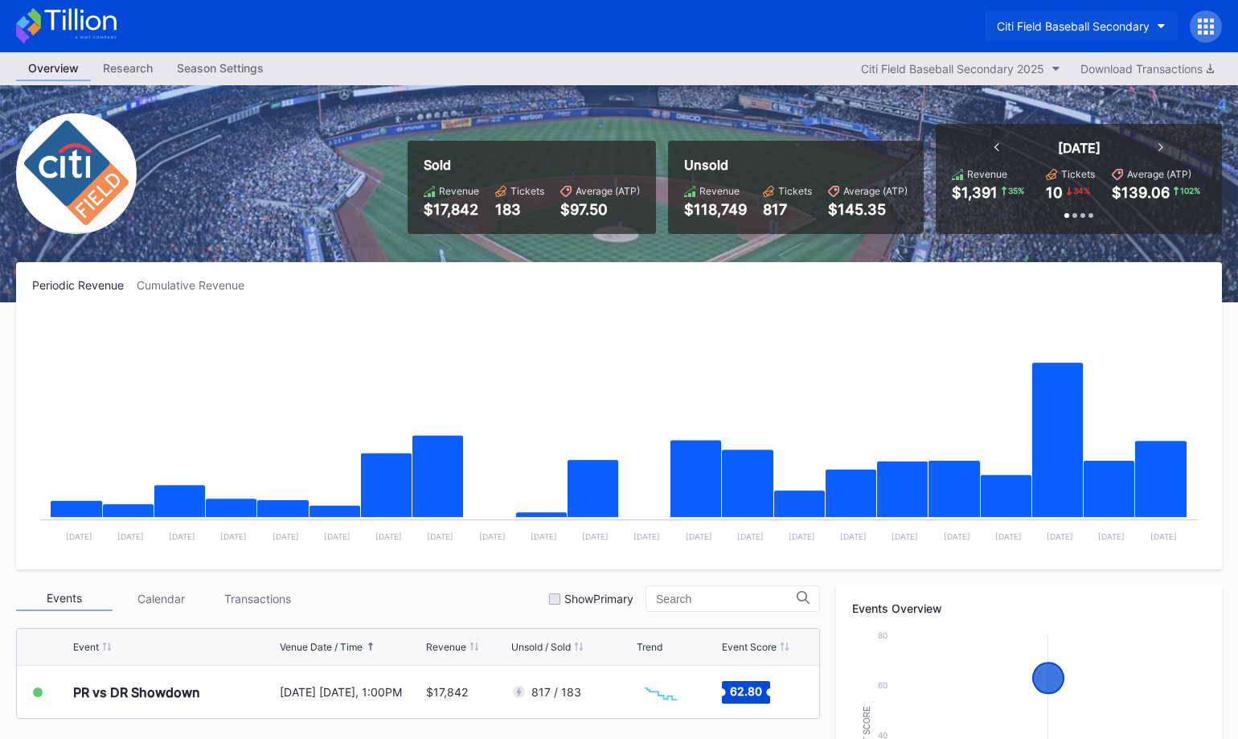
click at [1077, 33] on button "Citi Field Baseball Secondary" at bounding box center [1081, 26] width 193 height 30
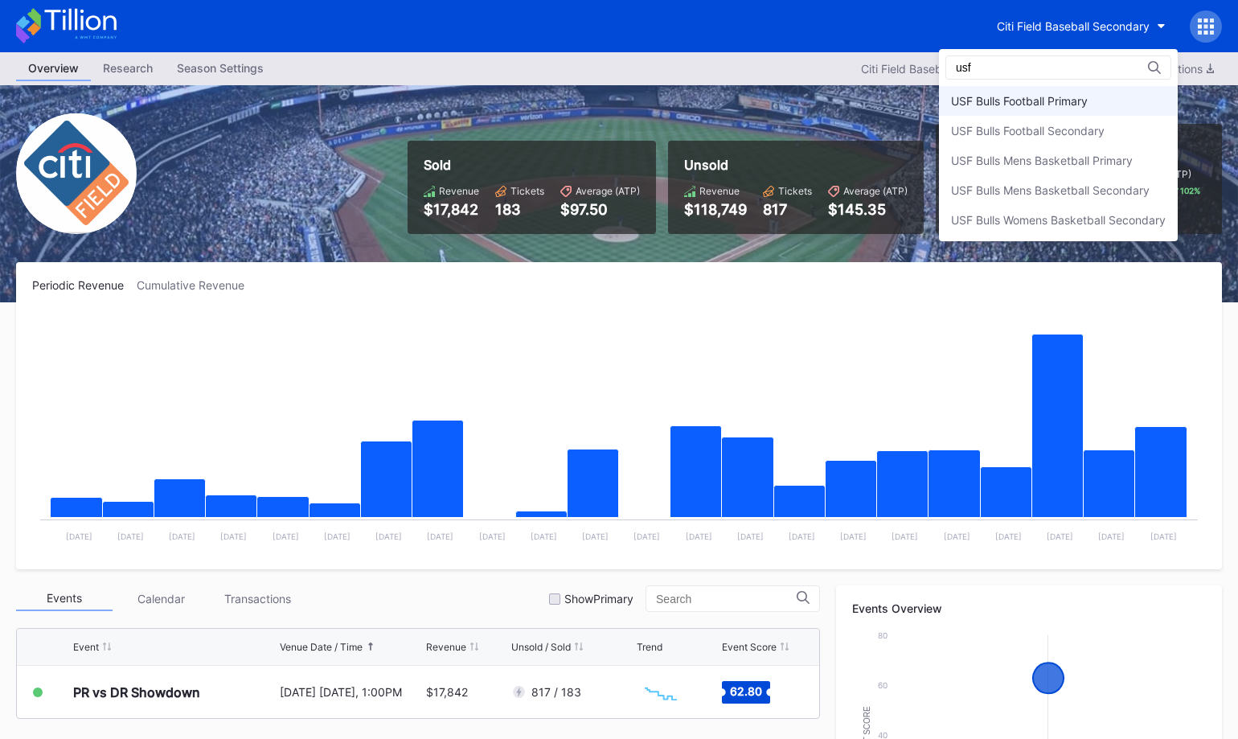
type input "usf"
click at [1084, 99] on div "USF Bulls Football Primary" at bounding box center [1019, 101] width 137 height 14
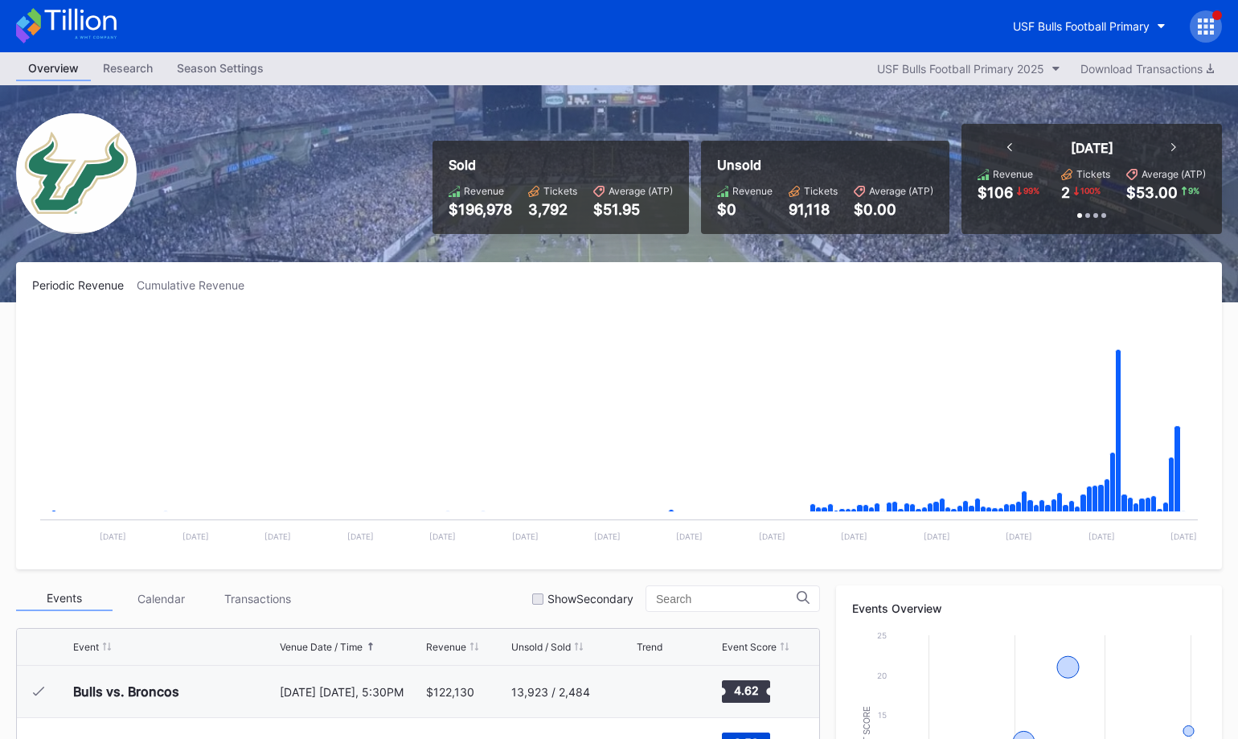
click at [1201, 23] on icon at bounding box center [1206, 26] width 16 height 16
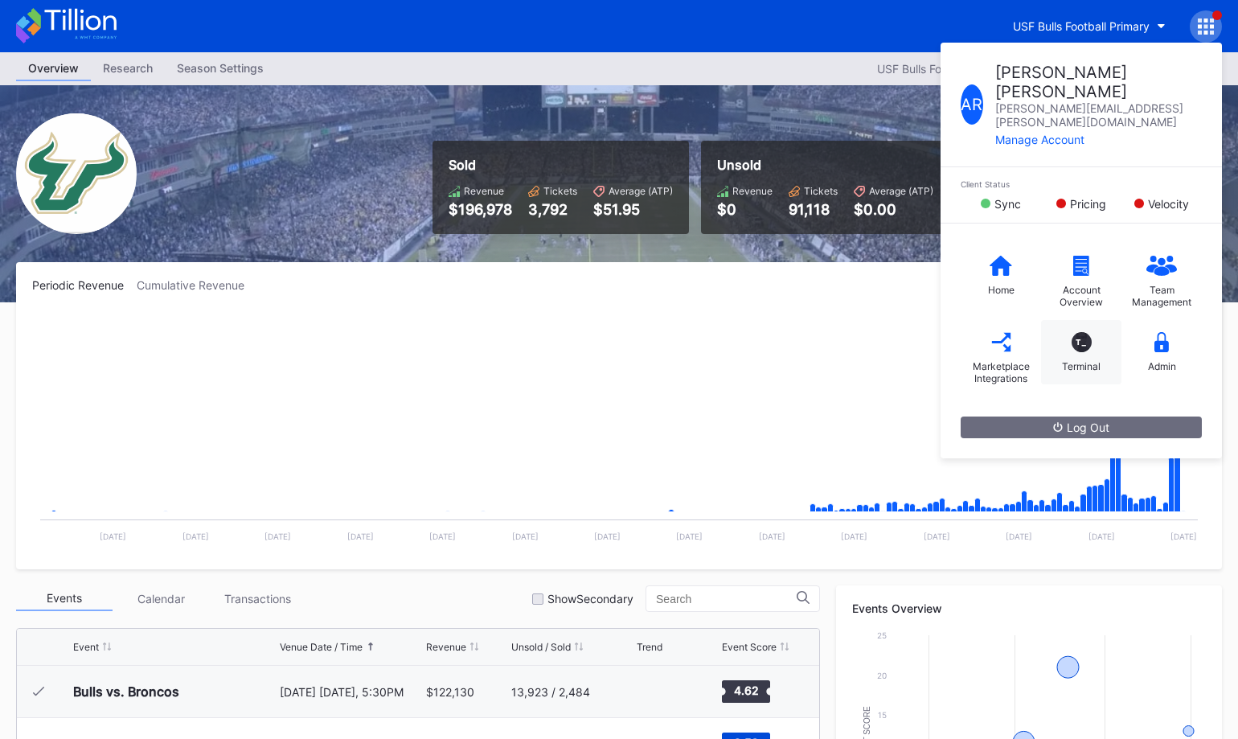
click at [1077, 332] on div "T_" at bounding box center [1082, 342] width 20 height 20
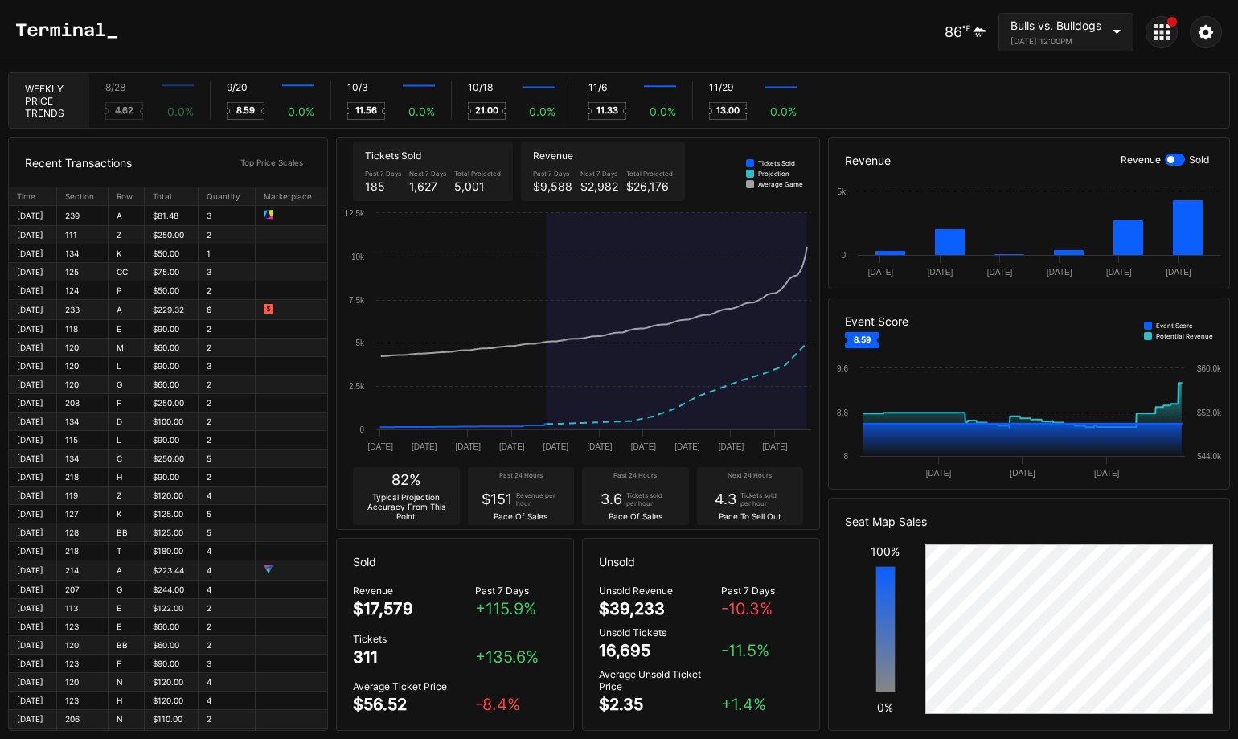
click at [1038, 41] on div "September 20, 2025 12:00PM" at bounding box center [1056, 41] width 91 height 10
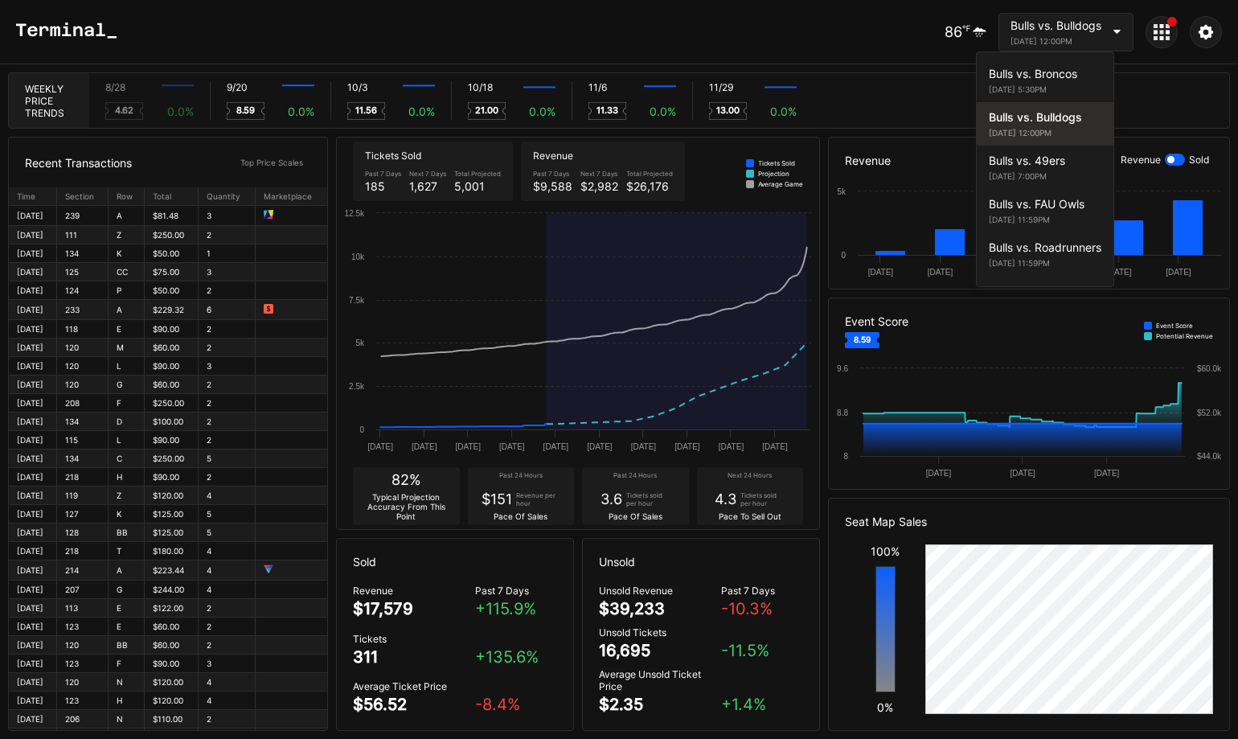
scroll to position [39, 0]
click at [1034, 126] on div "Bulls vs. 49ers" at bounding box center [1045, 122] width 113 height 14
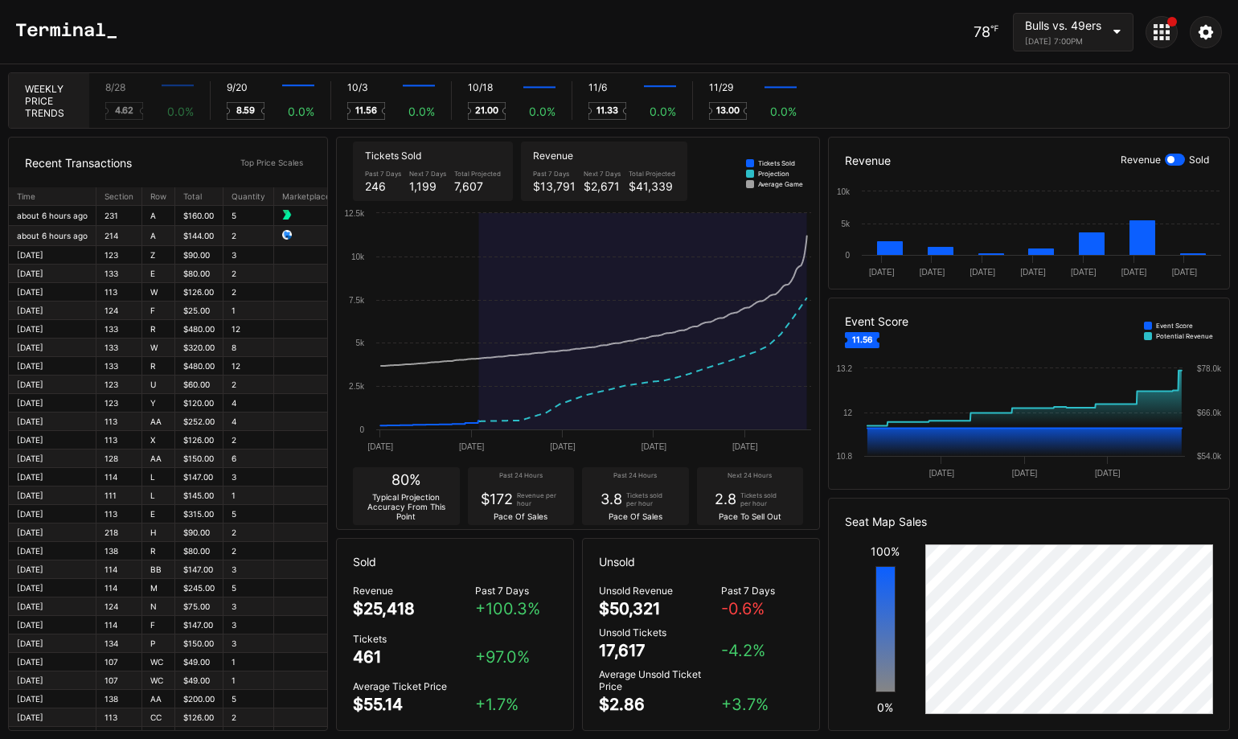
click at [1049, 26] on div "Bulls vs. 49ers" at bounding box center [1063, 25] width 76 height 14
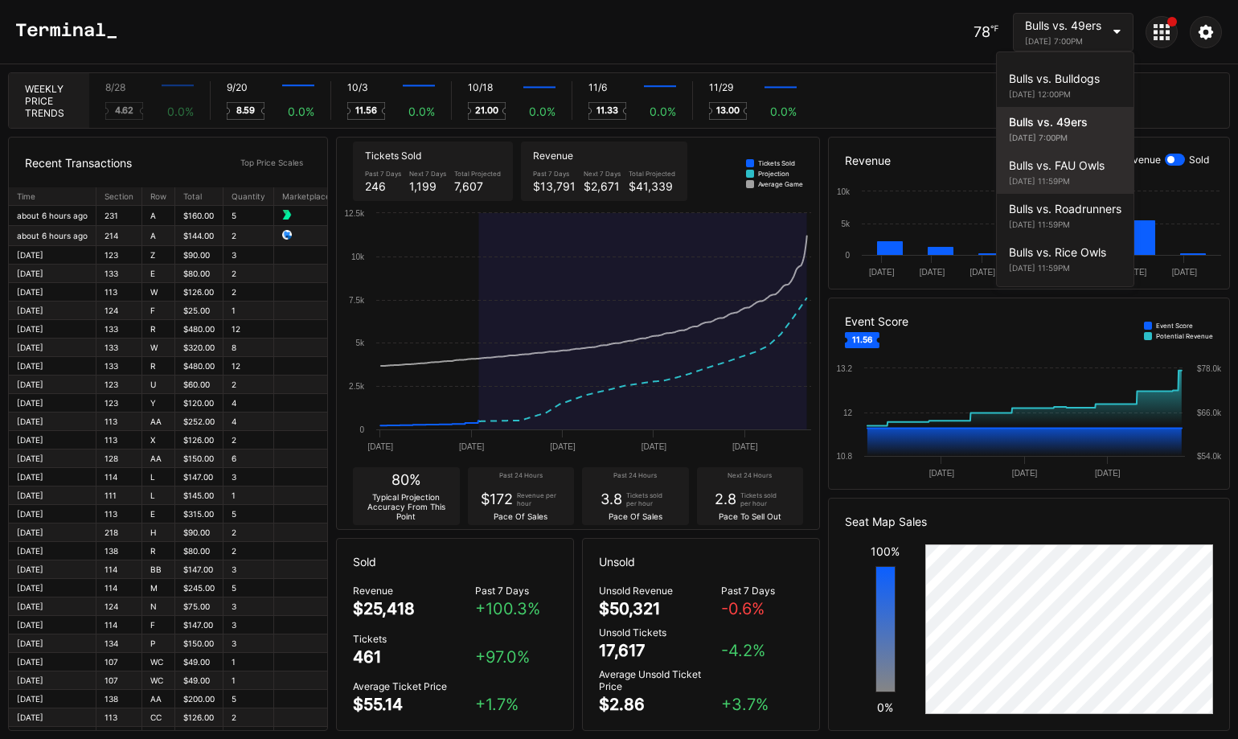
click at [1045, 166] on div "Bulls vs. FAU Owls" at bounding box center [1065, 165] width 113 height 14
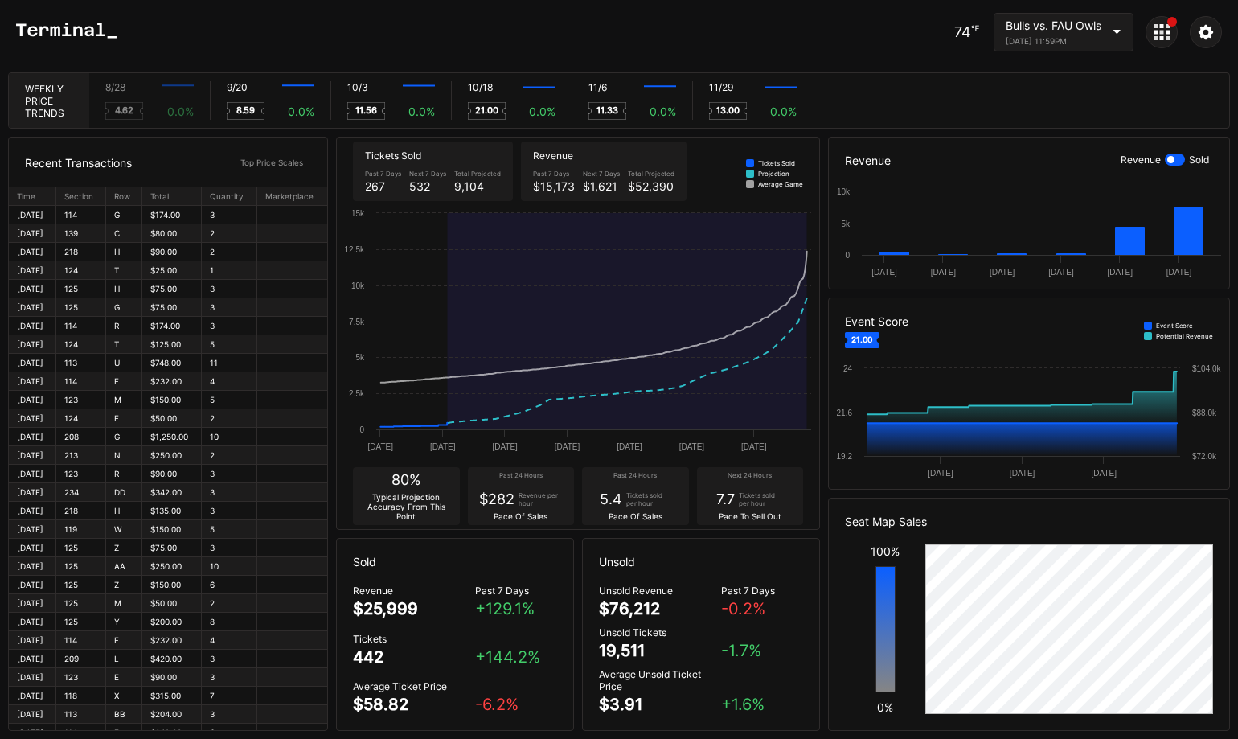
click at [1156, 39] on icon at bounding box center [1156, 38] width 4 height 4
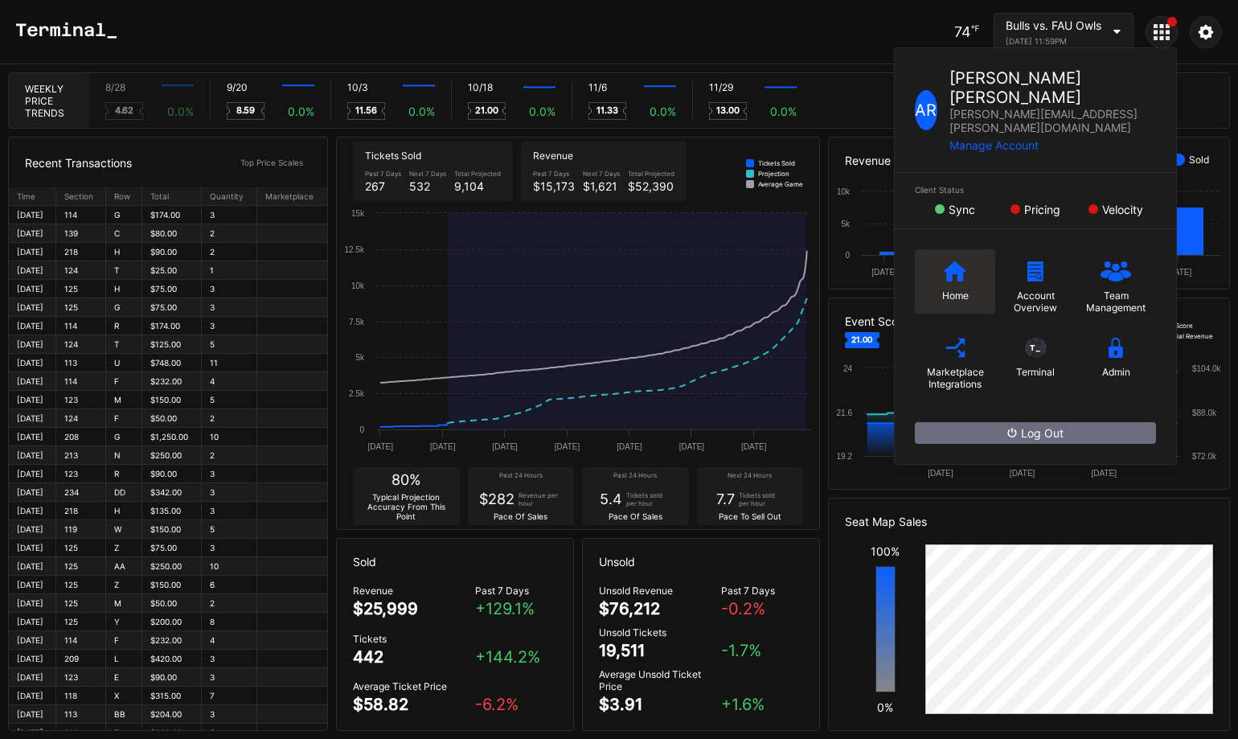
click at [930, 253] on div "Home" at bounding box center [955, 281] width 80 height 64
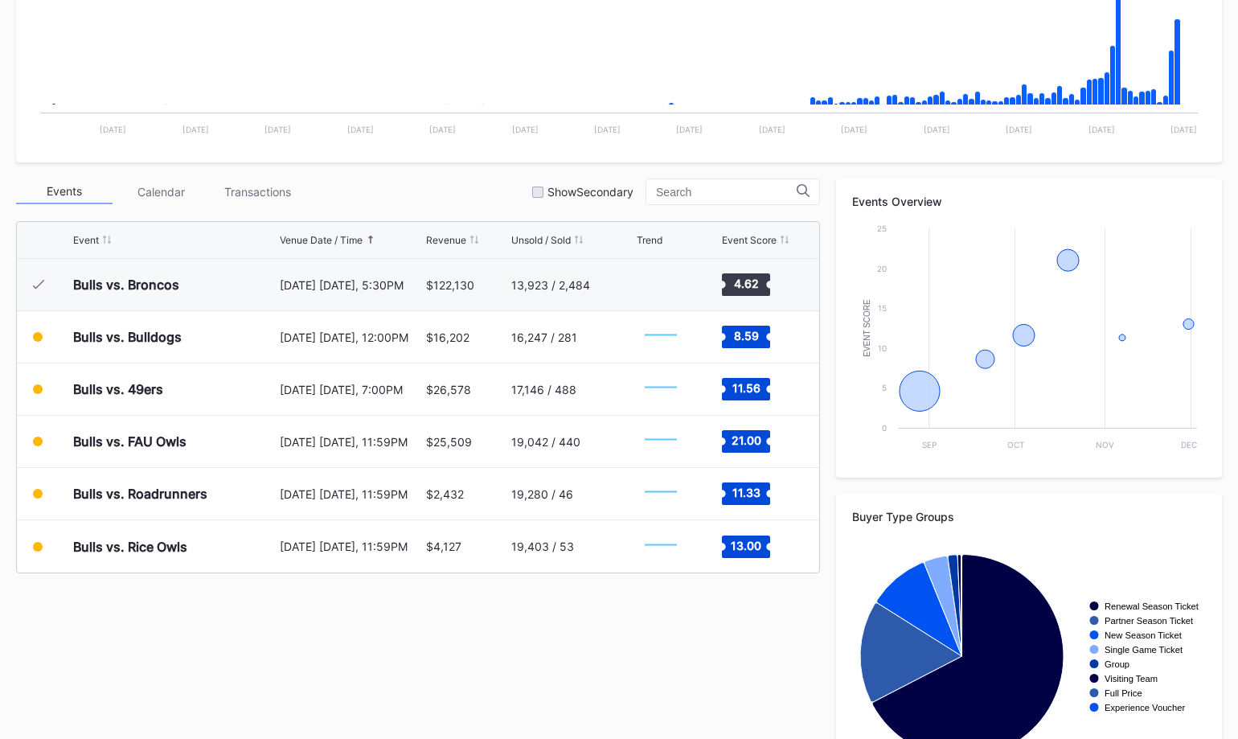
scroll to position [477, 0]
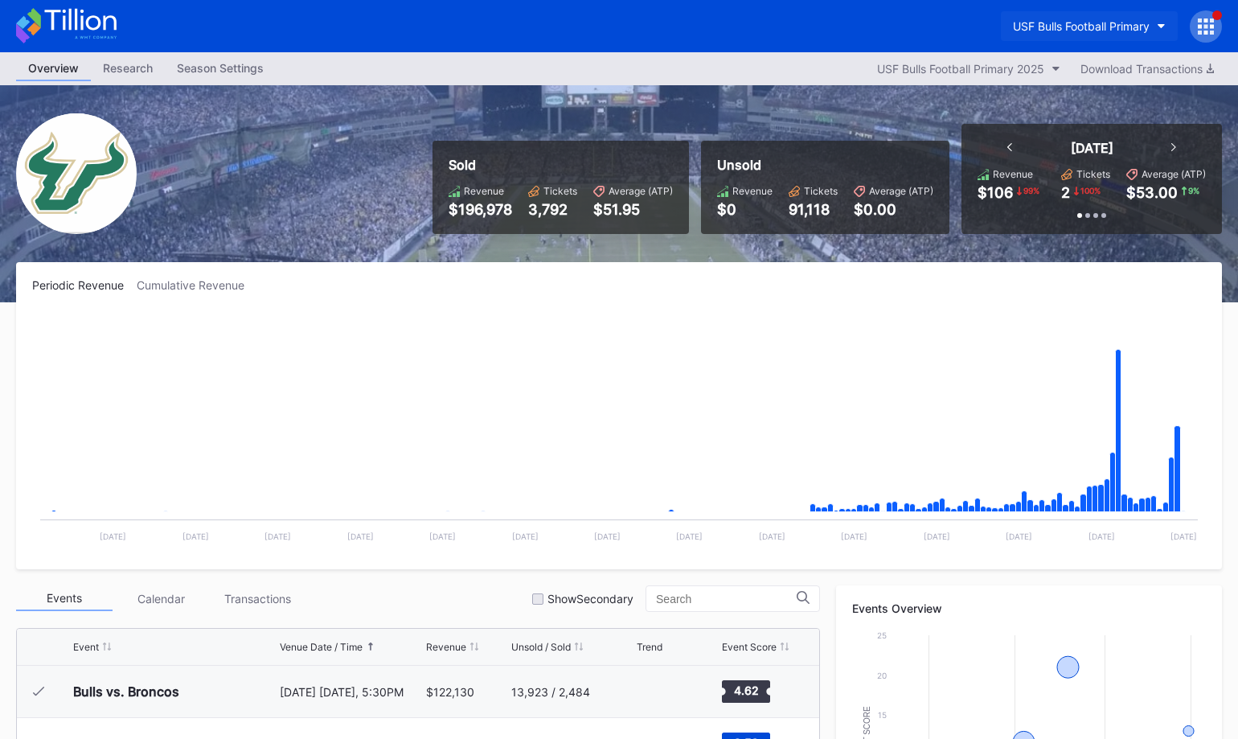
click at [1067, 24] on div "USF Bulls Football Primary" at bounding box center [1081, 26] width 137 height 14
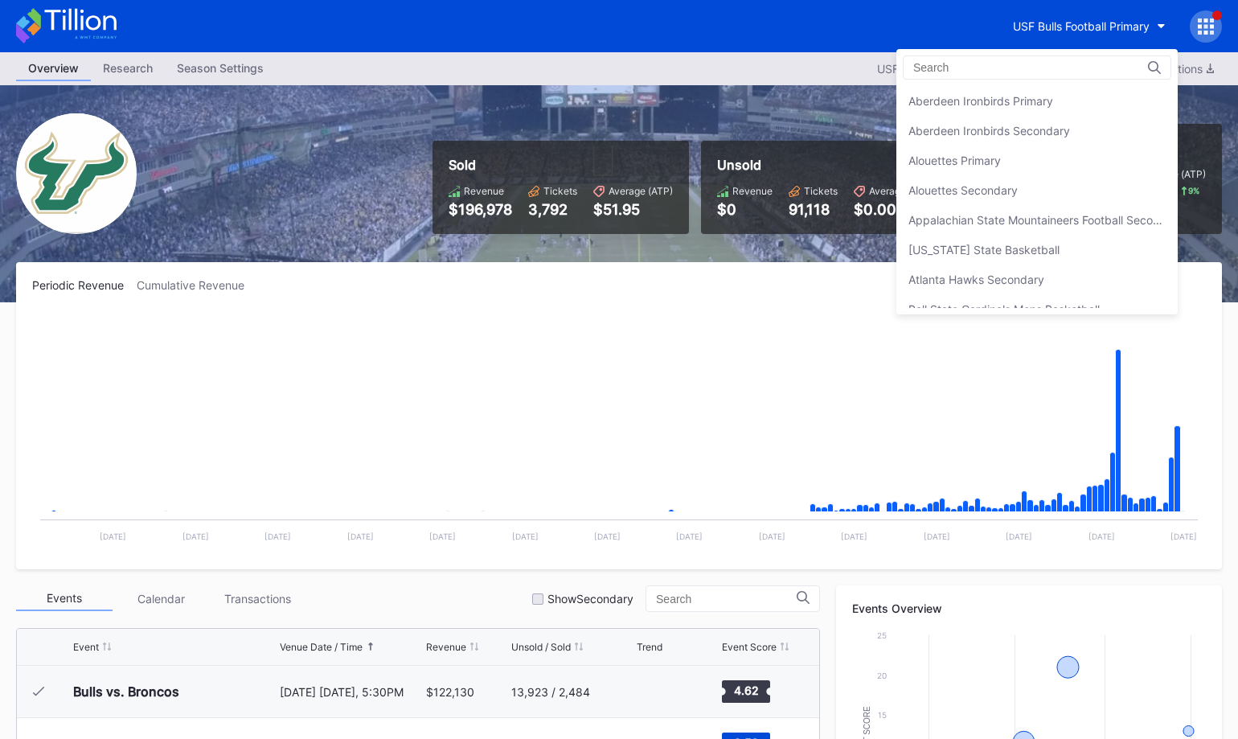
scroll to position [5385, 0]
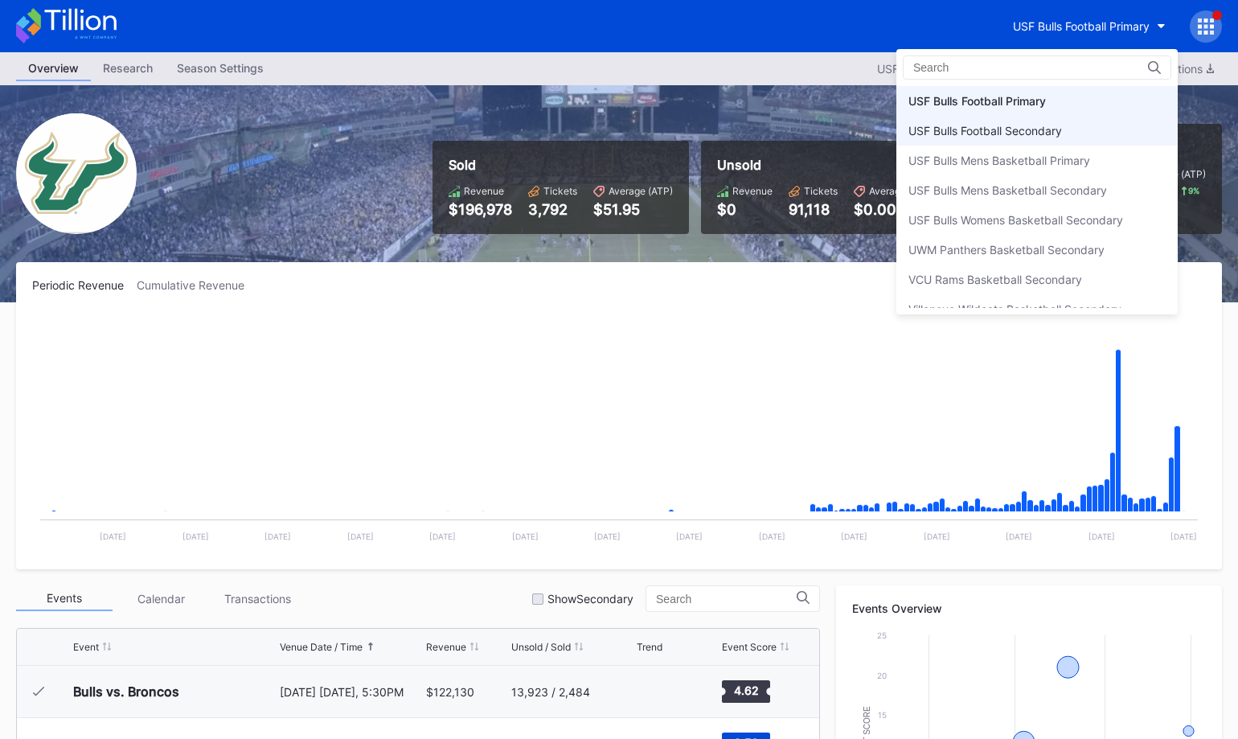
click at [1058, 133] on div "USF Bulls Football Secondary" at bounding box center [986, 131] width 154 height 14
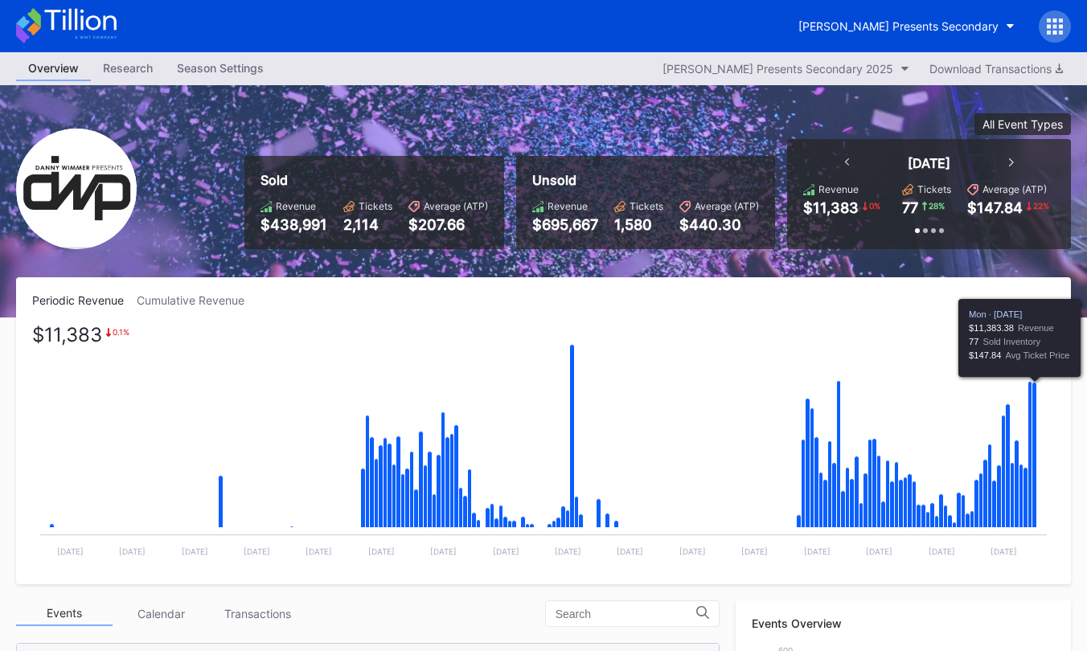
click at [1036, 410] on icon "Chart title" at bounding box center [1035, 456] width 5 height 146
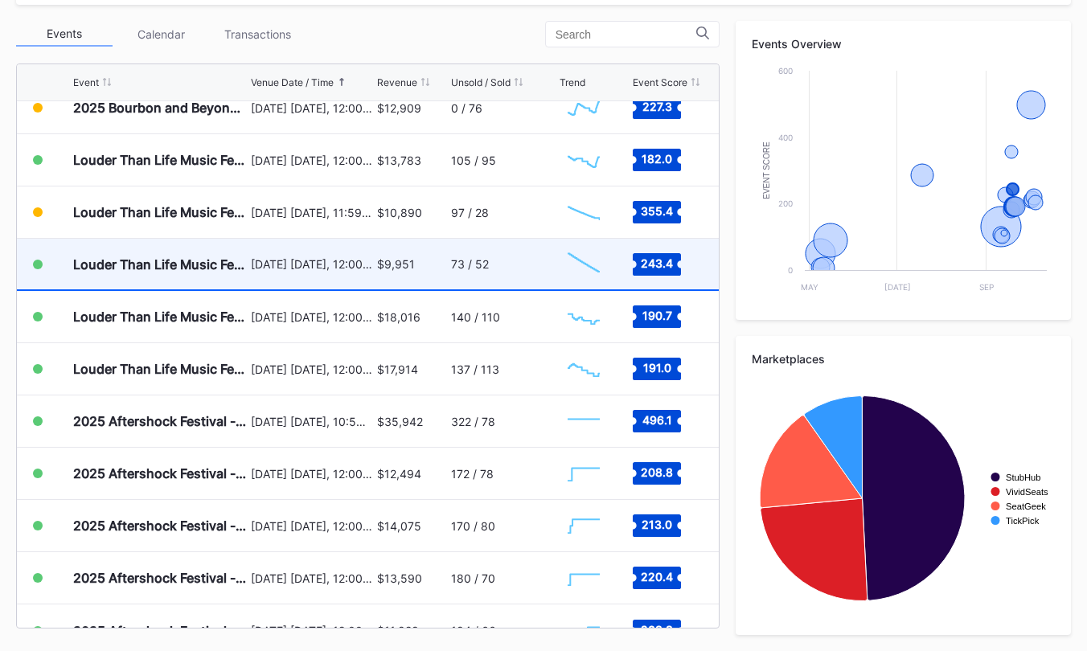
scroll to position [494, 0]
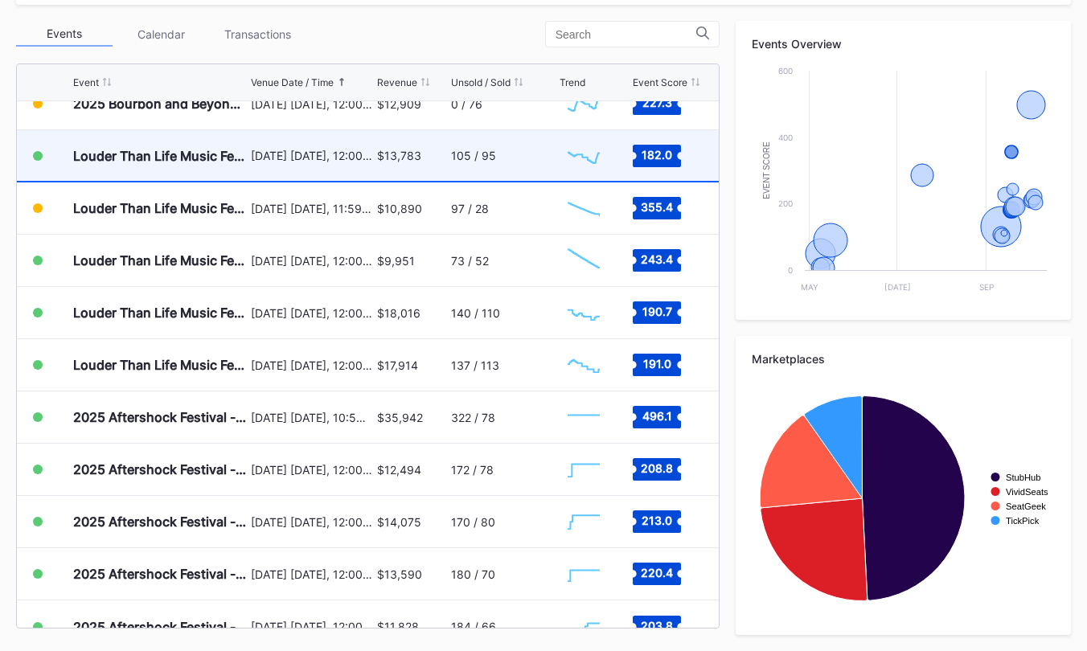
click at [381, 176] on div "$13,783" at bounding box center [412, 155] width 70 height 51
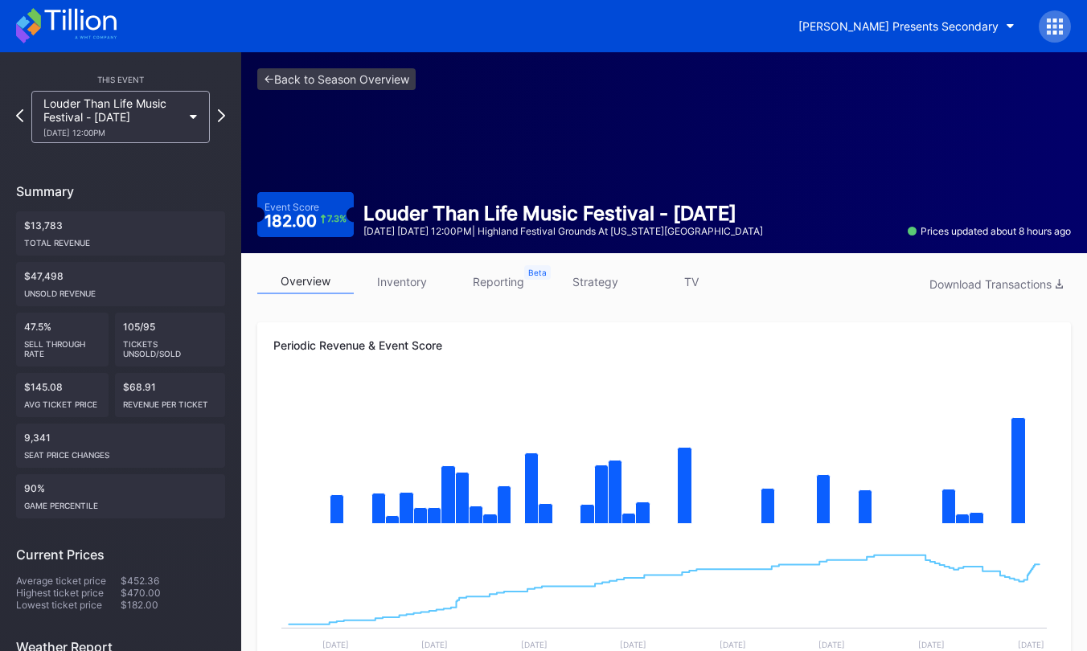
click at [628, 282] on link "strategy" at bounding box center [595, 281] width 96 height 25
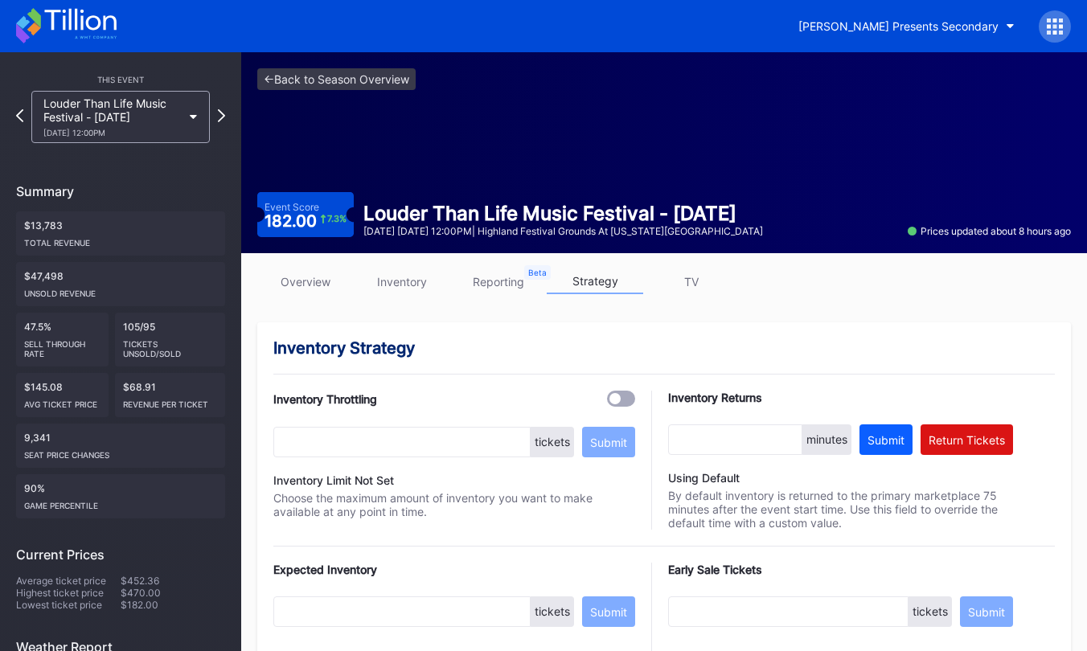
click at [408, 91] on div "<- Back to Season Overview Event Score 182.00 7.3 % Louder Than Life Music Fest…" at bounding box center [664, 152] width 846 height 201
click at [398, 90] on div "<- Back to Season Overview Event Score 182.00 7.3 % Louder Than Life Music Fest…" at bounding box center [664, 152] width 846 height 201
click at [386, 90] on div "<- Back to Season Overview Event Score 182.00 7.3 % Louder Than Life Music Fest…" at bounding box center [664, 152] width 846 height 201
click at [380, 72] on link "<- Back to Season Overview" at bounding box center [336, 79] width 158 height 22
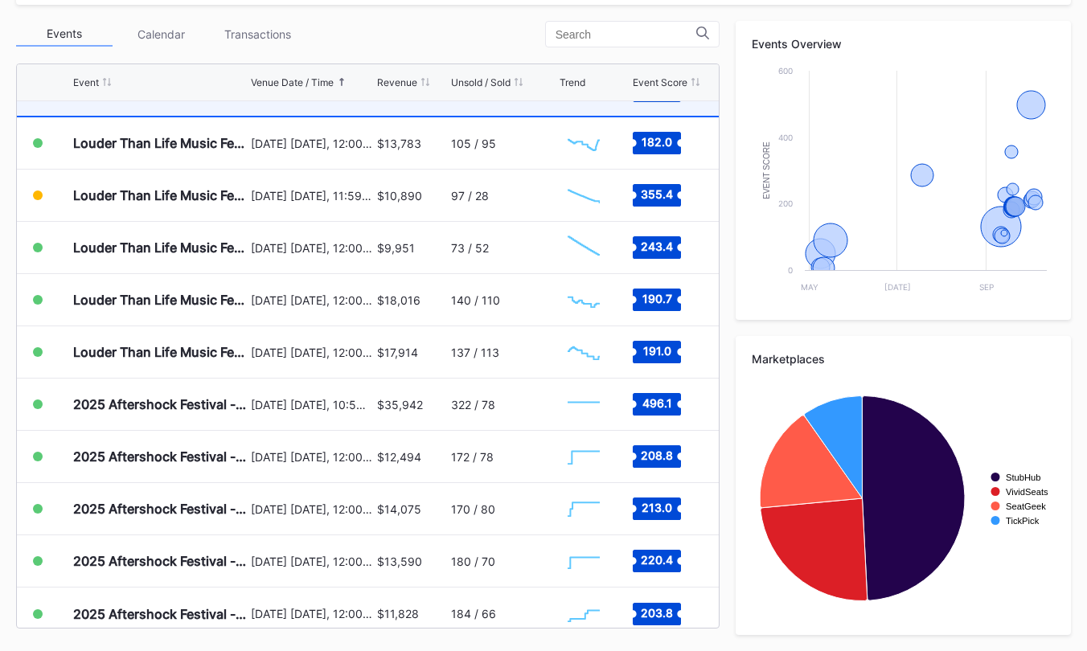
scroll to position [519, 0]
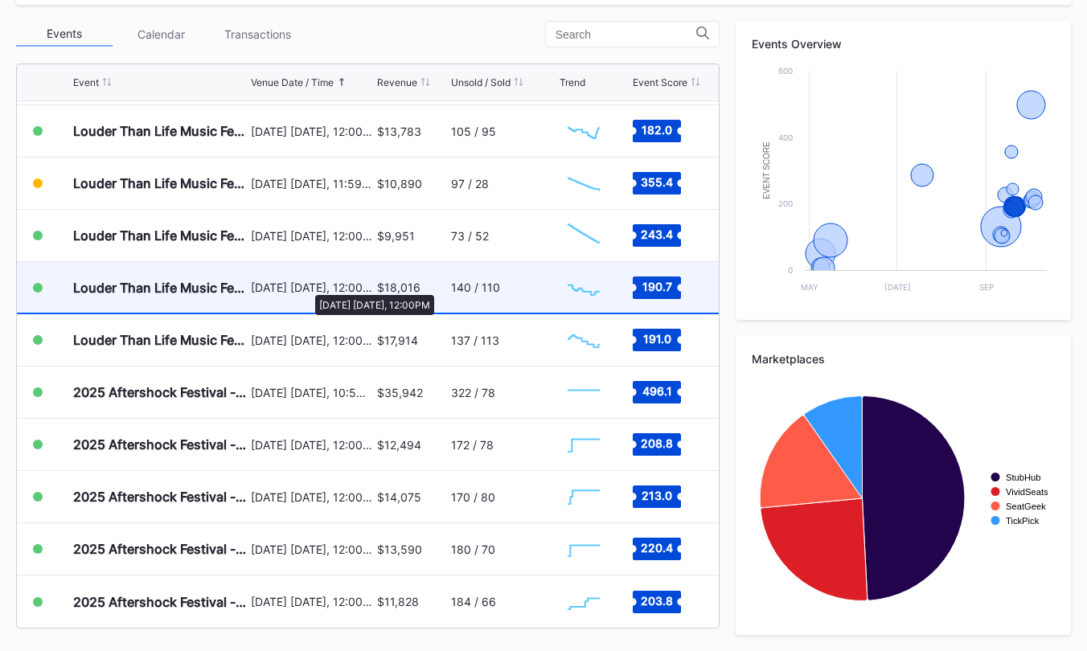
click at [307, 287] on div "[DATE] [DATE], 12:00PM" at bounding box center [312, 288] width 122 height 14
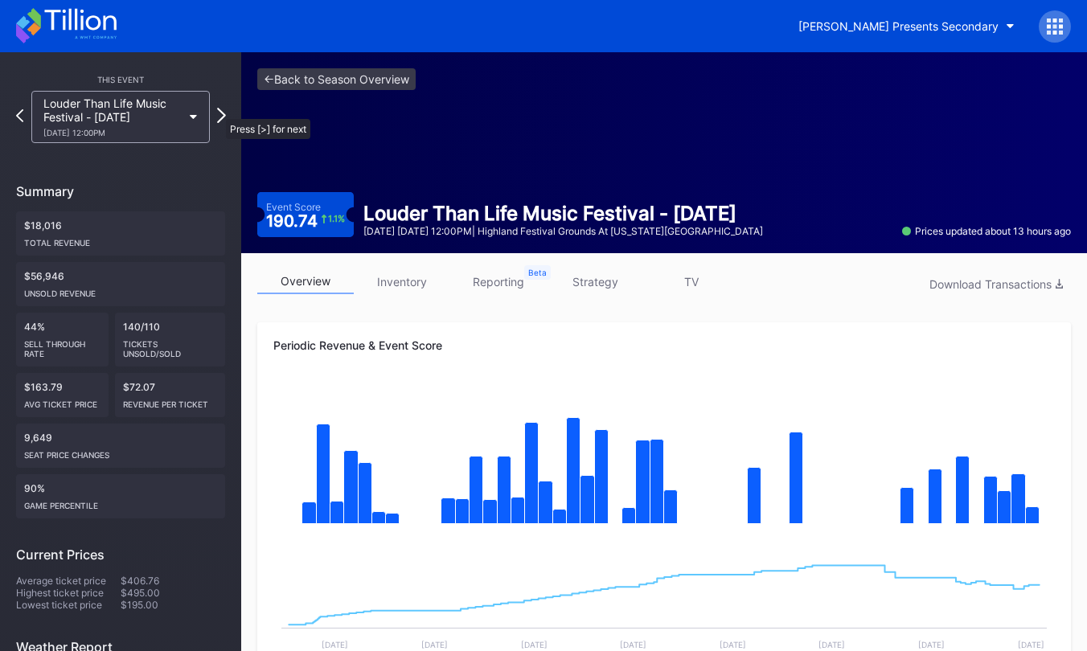
click at [218, 111] on icon at bounding box center [221, 115] width 9 height 15
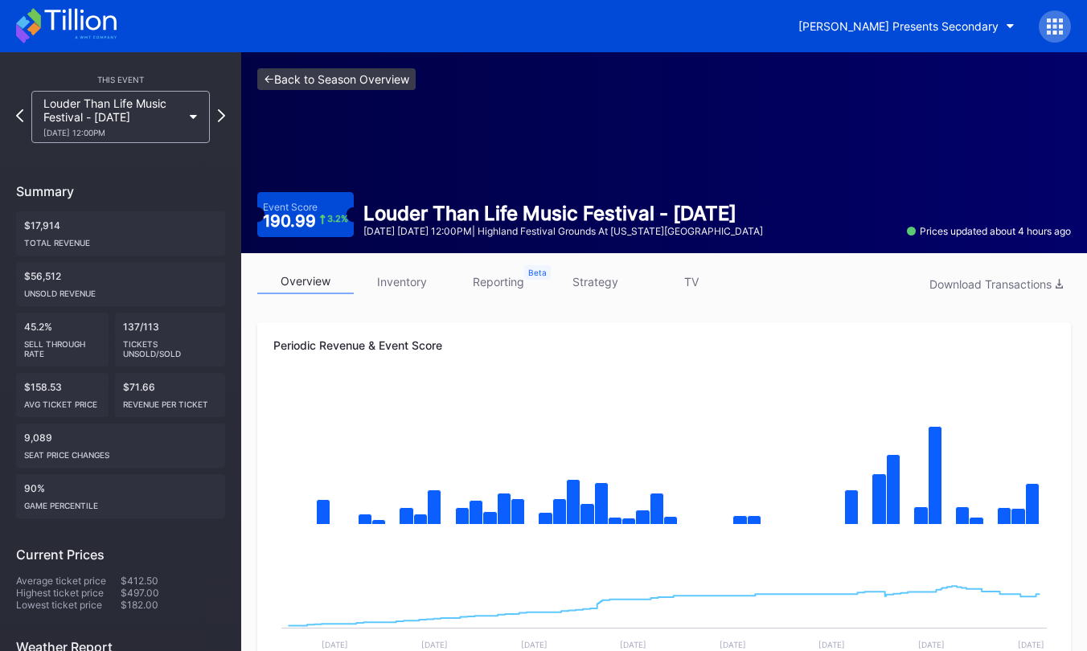
click at [351, 83] on link "<- Back to Season Overview" at bounding box center [336, 79] width 158 height 22
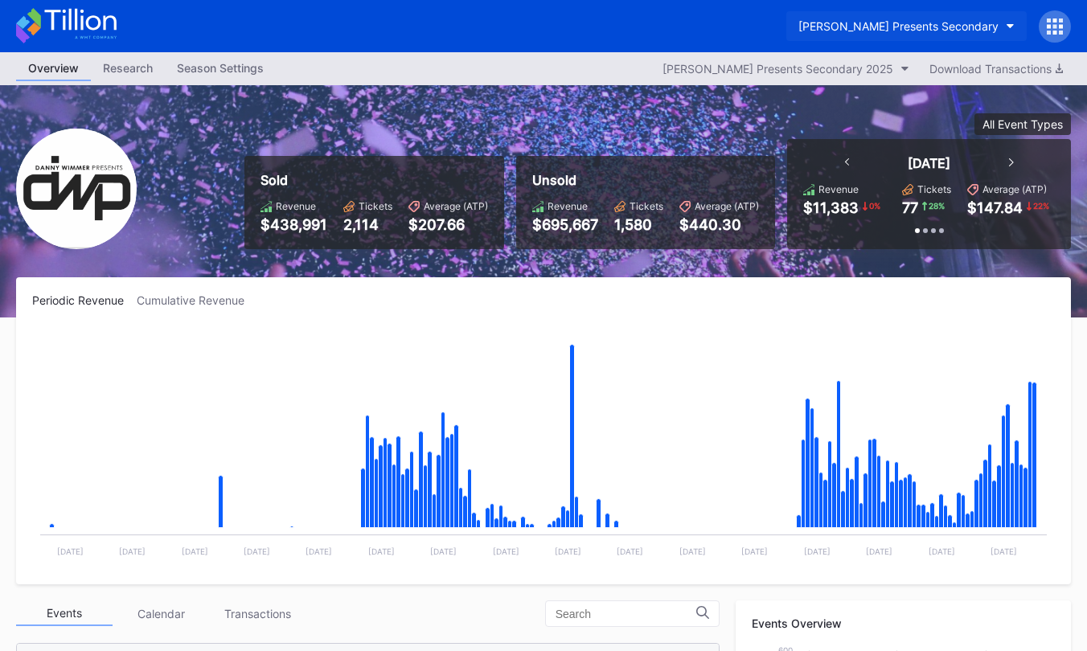
click at [915, 28] on div "[PERSON_NAME] Presents Secondary" at bounding box center [899, 26] width 200 height 14
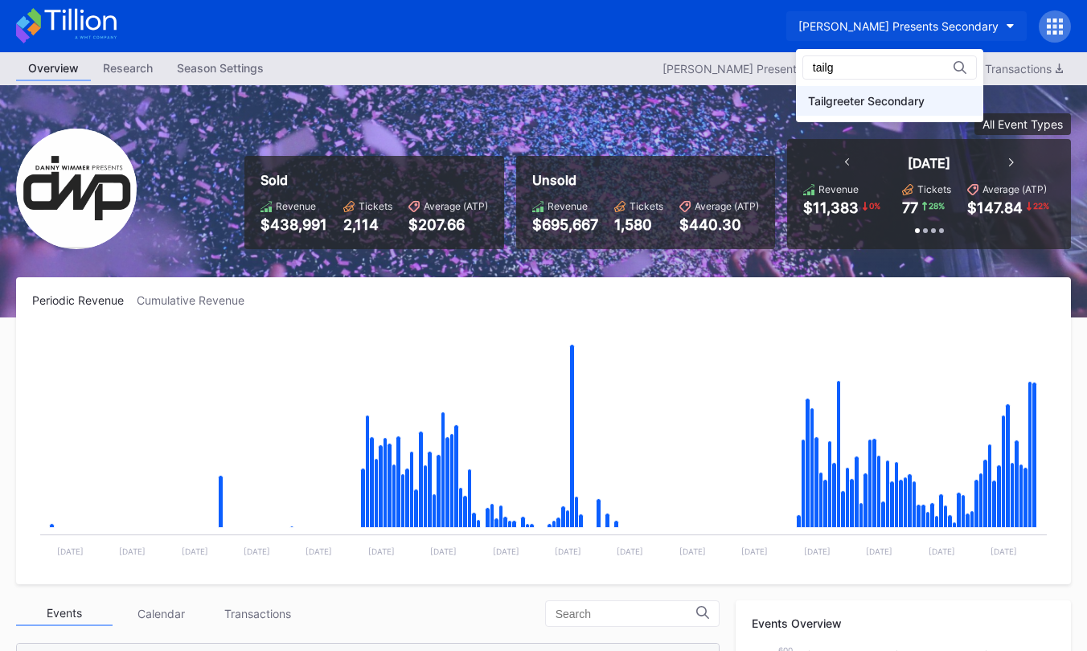
type input "tailg"
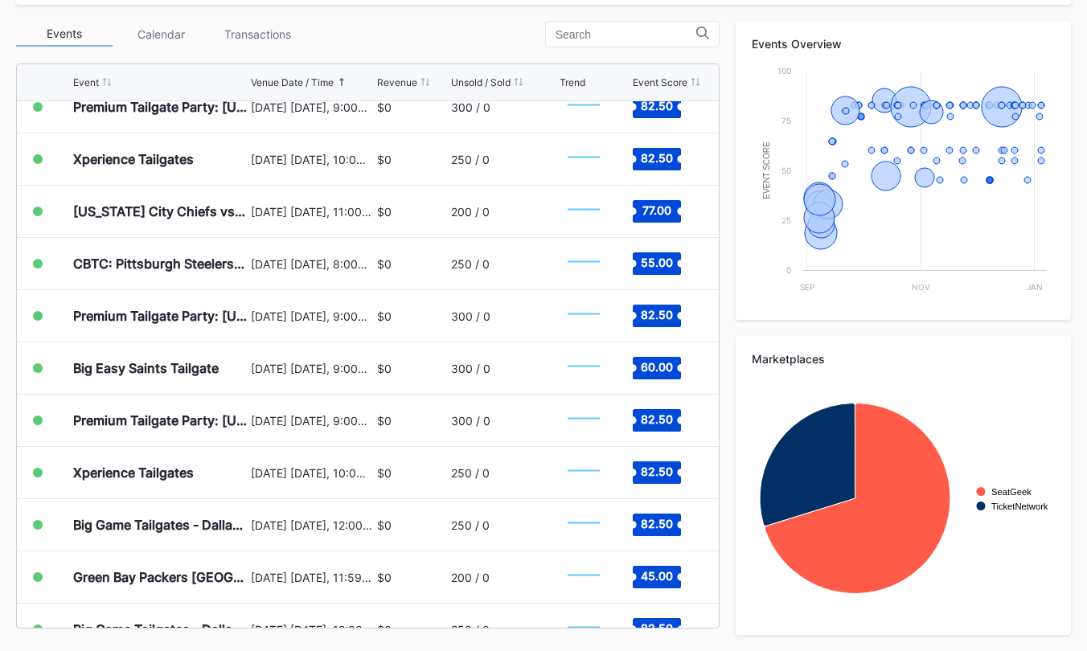
scroll to position [5118, 0]
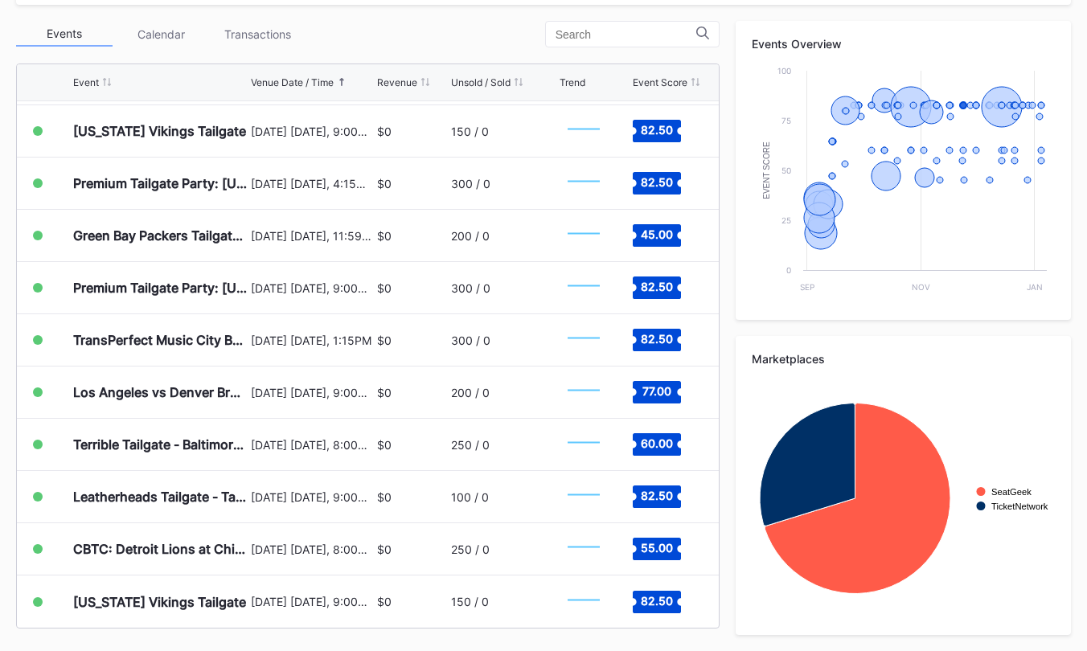
click at [906, 316] on div "Events Overview Created with Highcharts 11.2.0 Event Score Chart title Sep Nov …" at bounding box center [903, 170] width 335 height 299
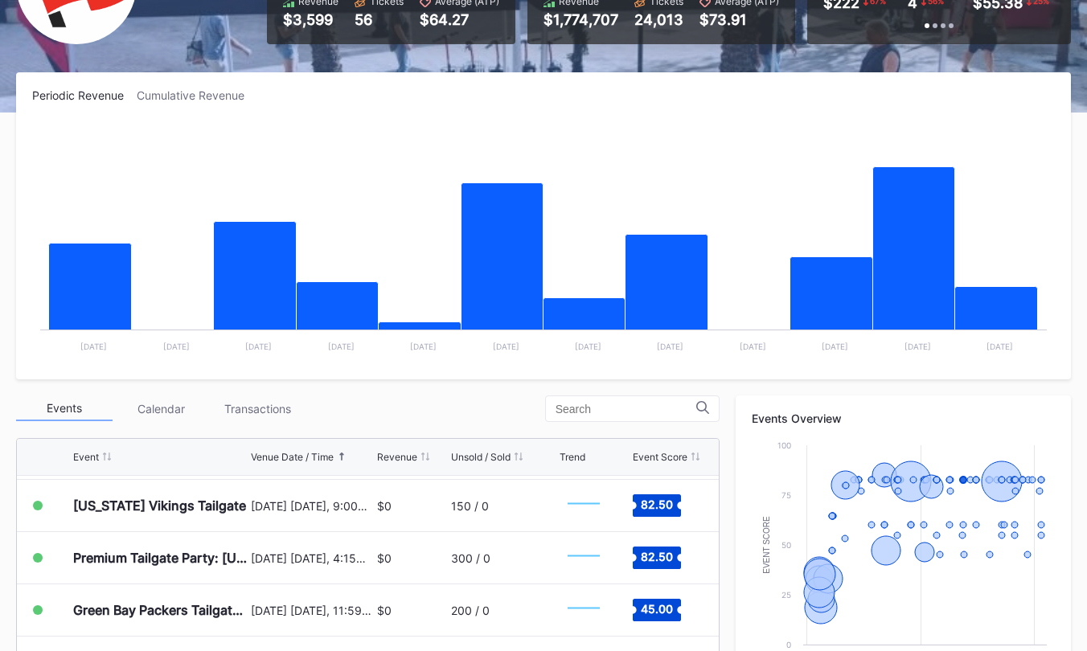
scroll to position [0, 0]
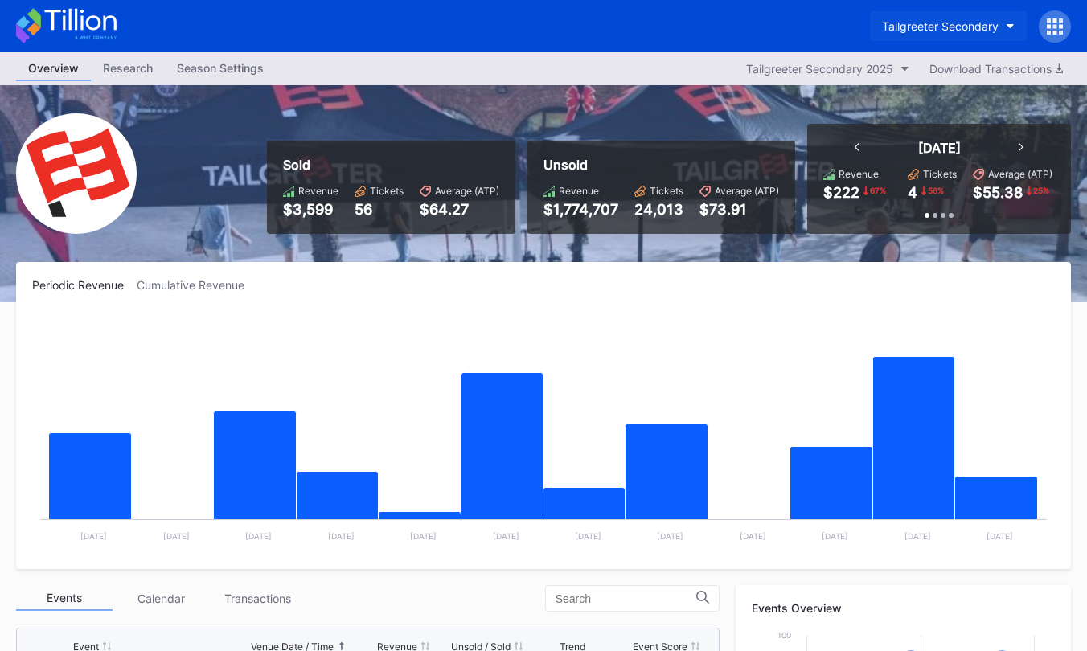
click at [943, 32] on div "Tailgreeter Secondary" at bounding box center [940, 26] width 117 height 14
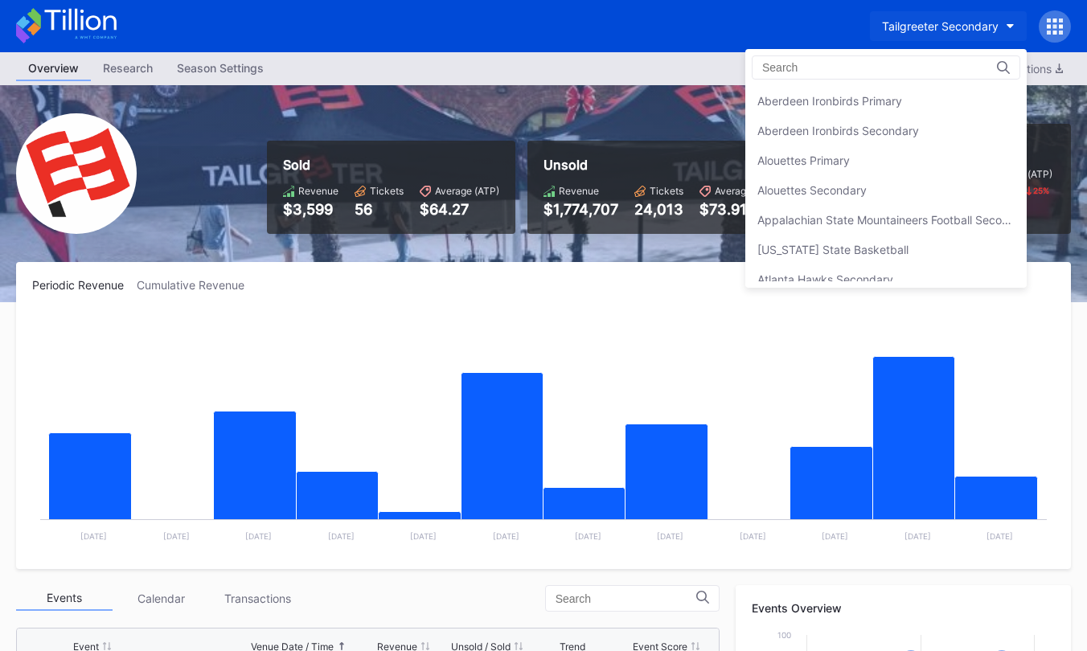
scroll to position [5177, 0]
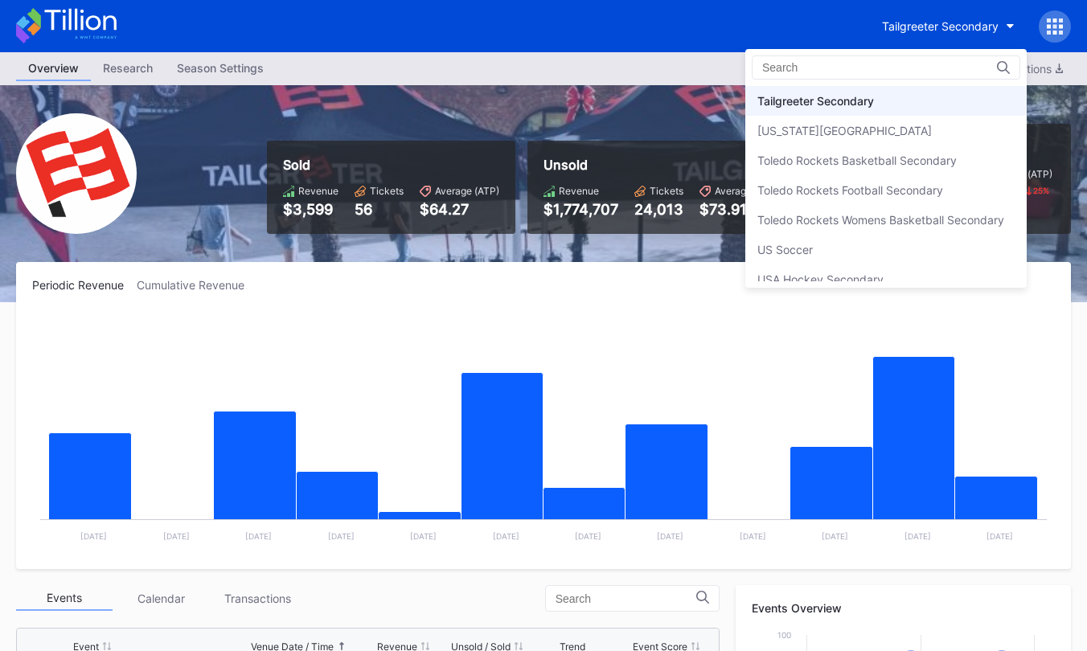
type input "d"
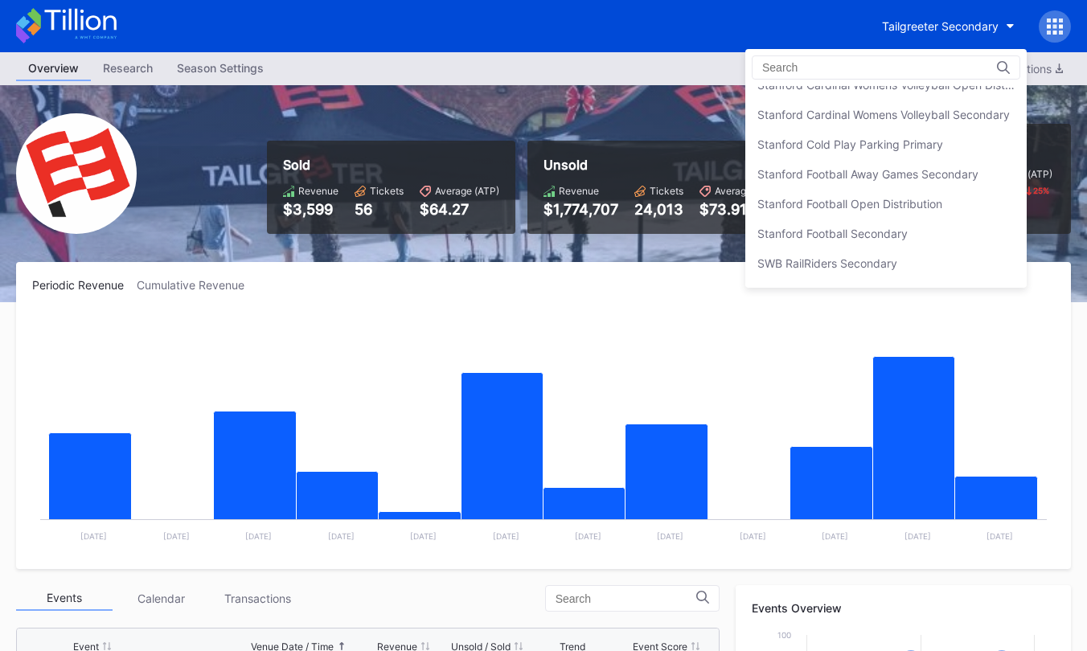
scroll to position [4930, 0]
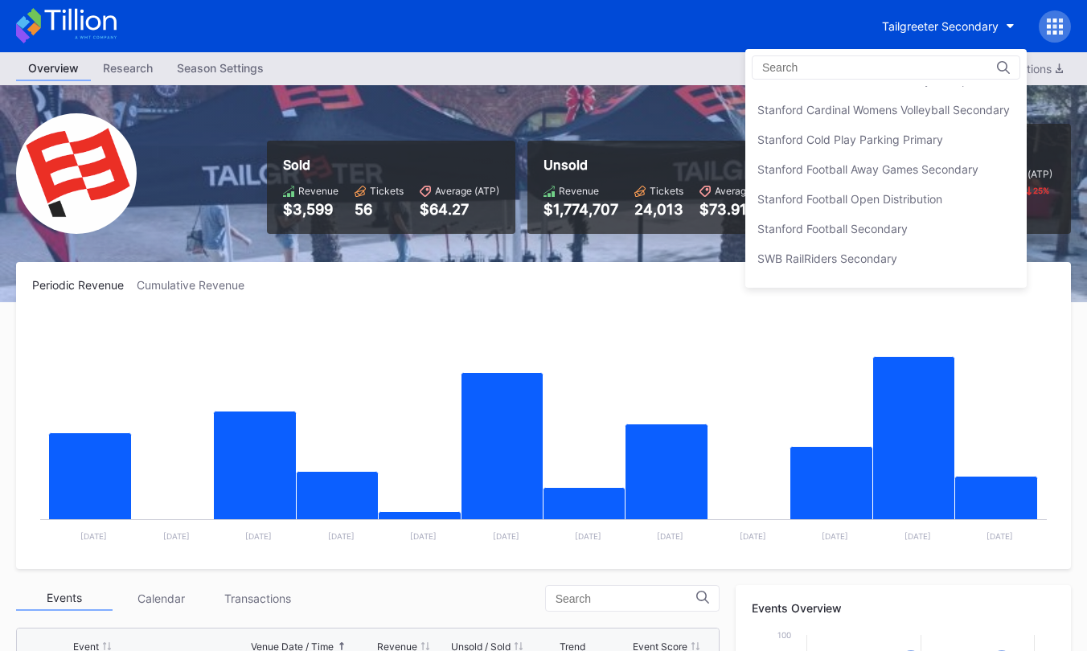
click at [937, 189] on div "Stanford Football Open Distribution" at bounding box center [885, 199] width 281 height 30
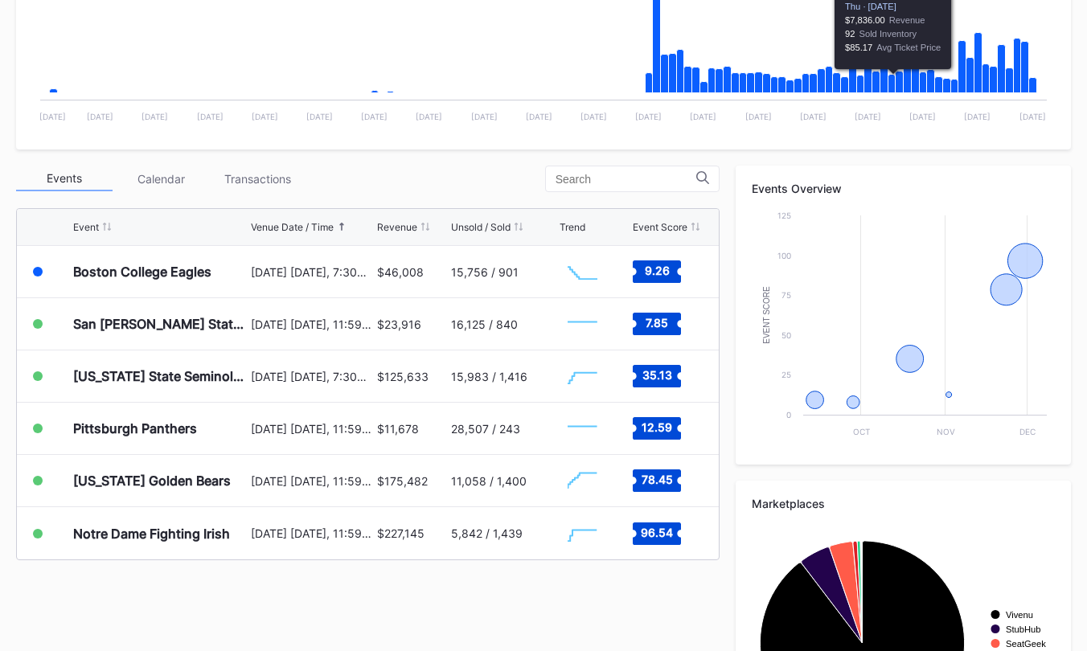
scroll to position [565, 0]
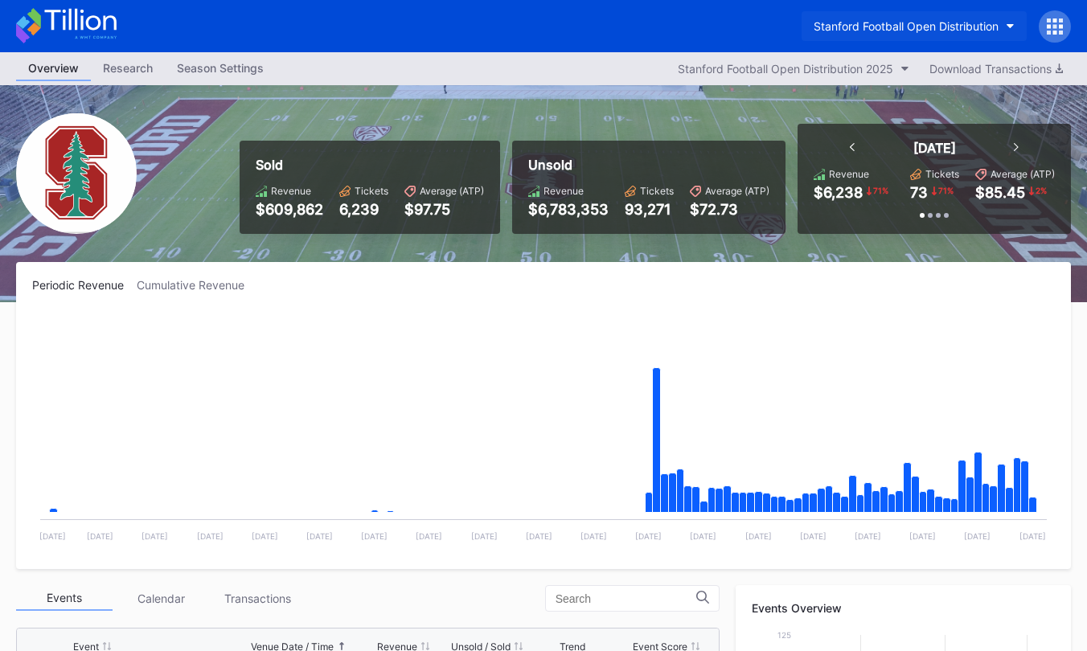
click at [883, 25] on div "Stanford Football Open Distribution" at bounding box center [906, 26] width 185 height 14
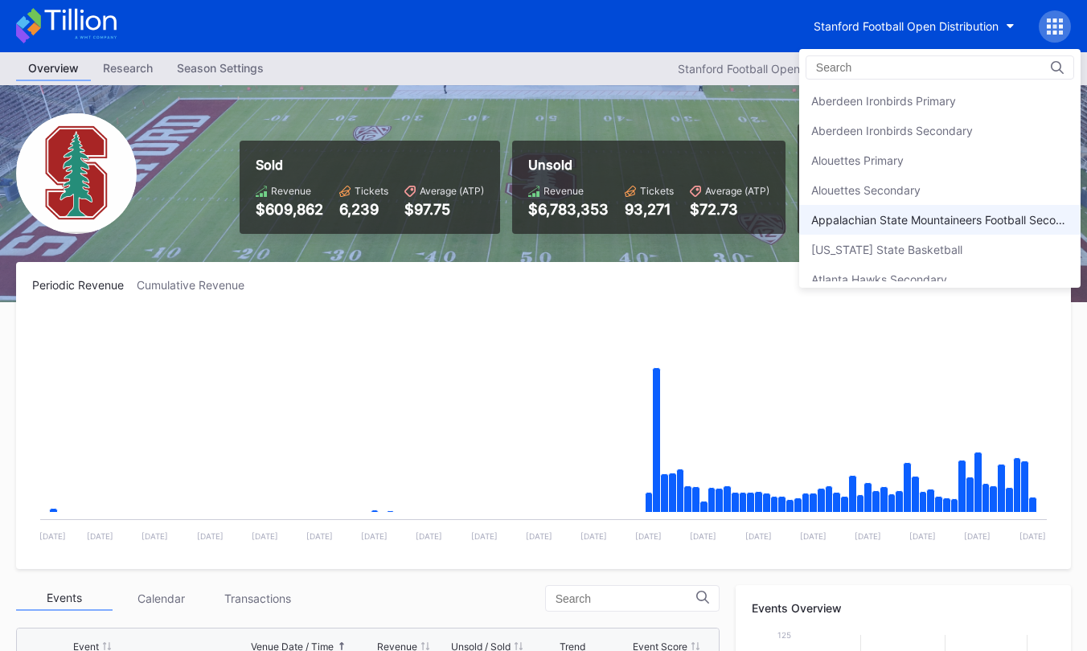
click at [918, 211] on div "Appalachian State Mountaineers Football Secondary" at bounding box center [939, 220] width 281 height 30
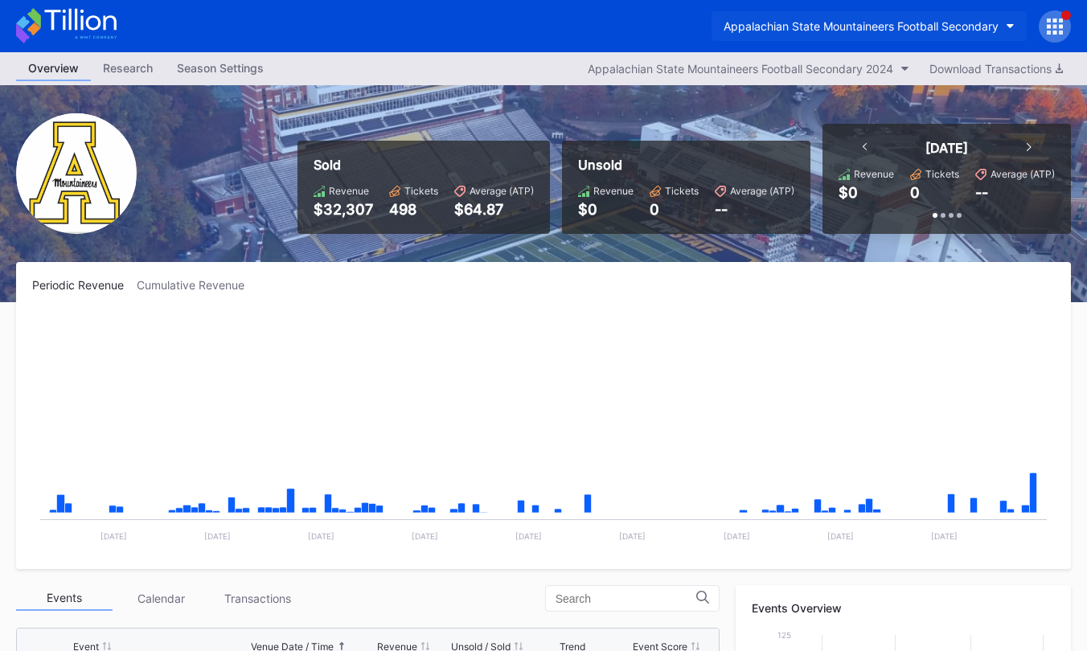
click at [941, 31] on div "Appalachian State Mountaineers Football Secondary" at bounding box center [861, 26] width 275 height 14
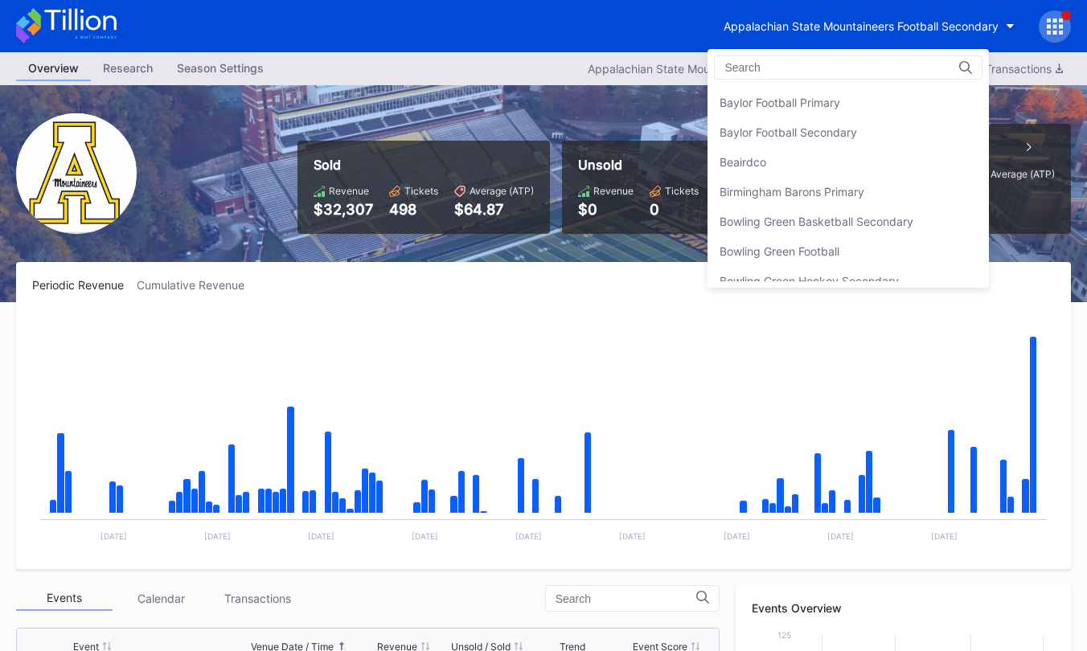
scroll to position [248, 0]
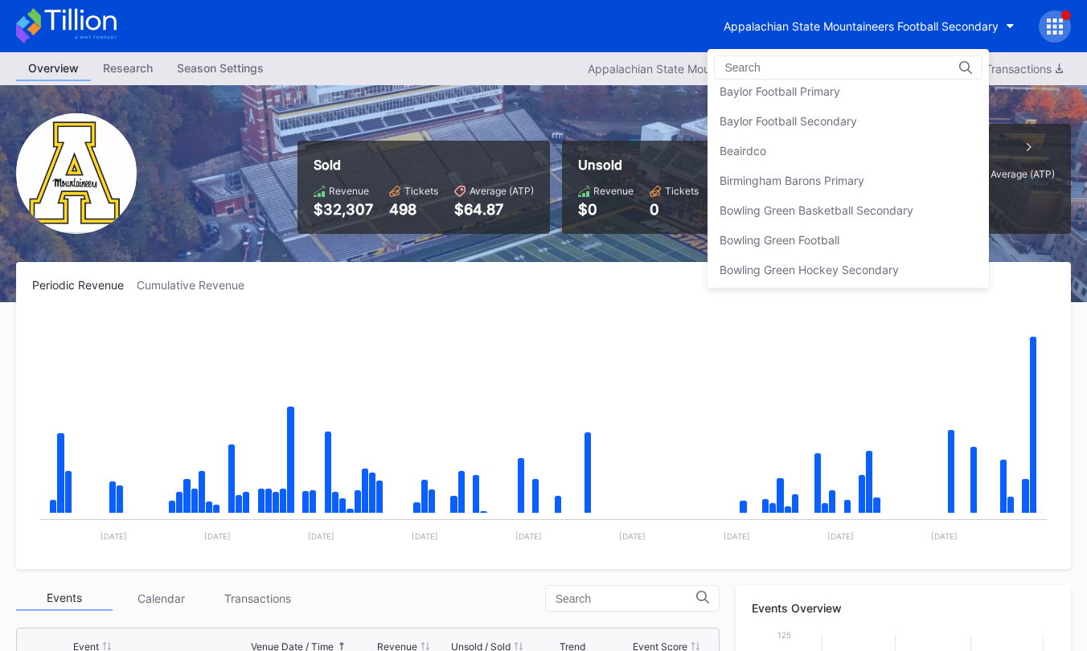
click at [888, 155] on div "Beairdco" at bounding box center [848, 151] width 281 height 30
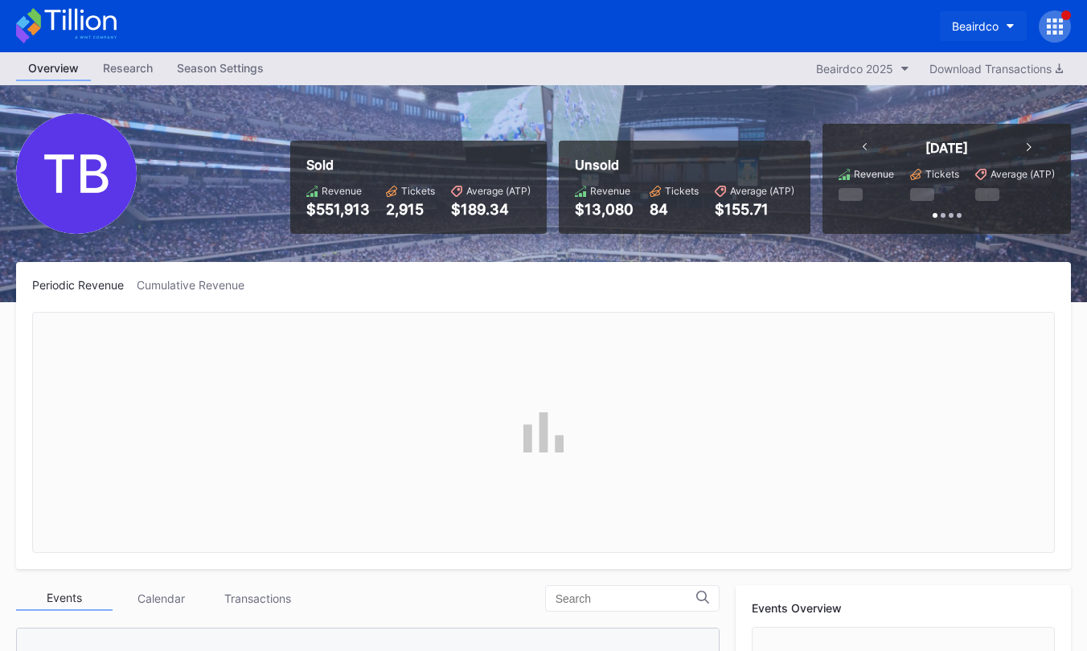
click at [967, 25] on div "Beairdco" at bounding box center [975, 26] width 47 height 14
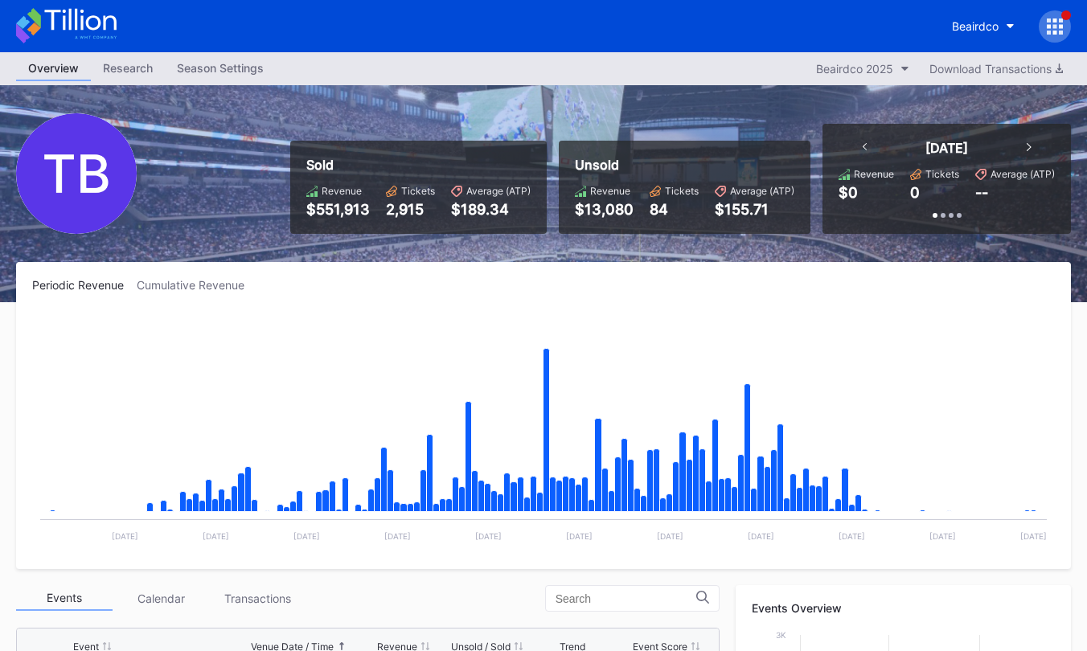
click at [1052, 10] on div "Beairdco" at bounding box center [1005, 26] width 131 height 32
click at [1057, 25] on icon at bounding box center [1055, 26] width 16 height 16
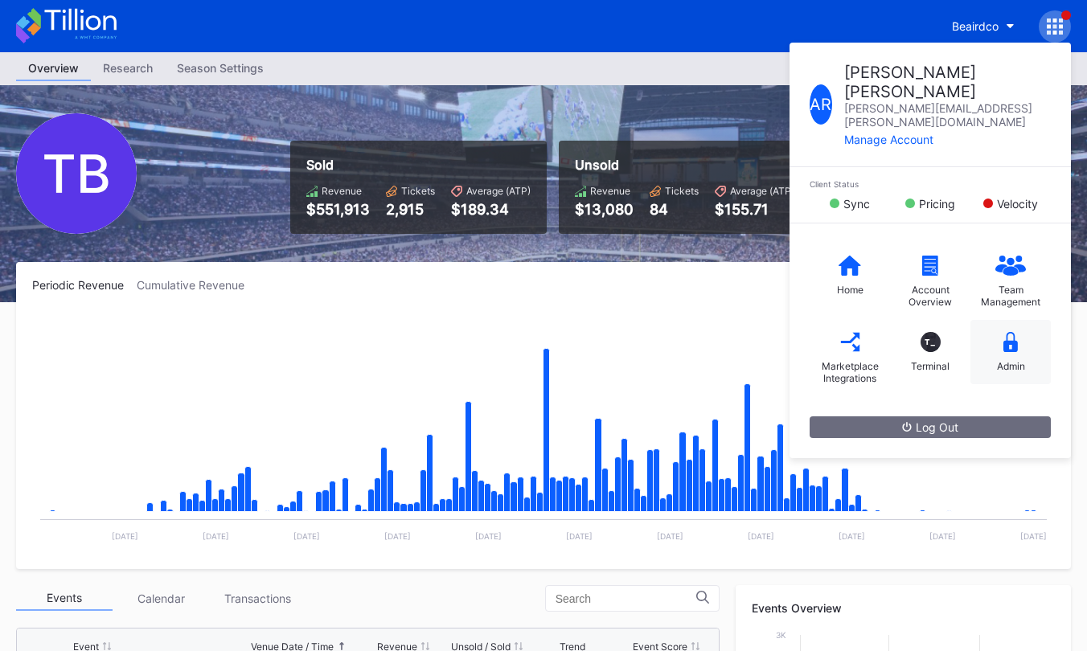
click at [997, 360] on div "Admin" at bounding box center [1011, 366] width 28 height 12
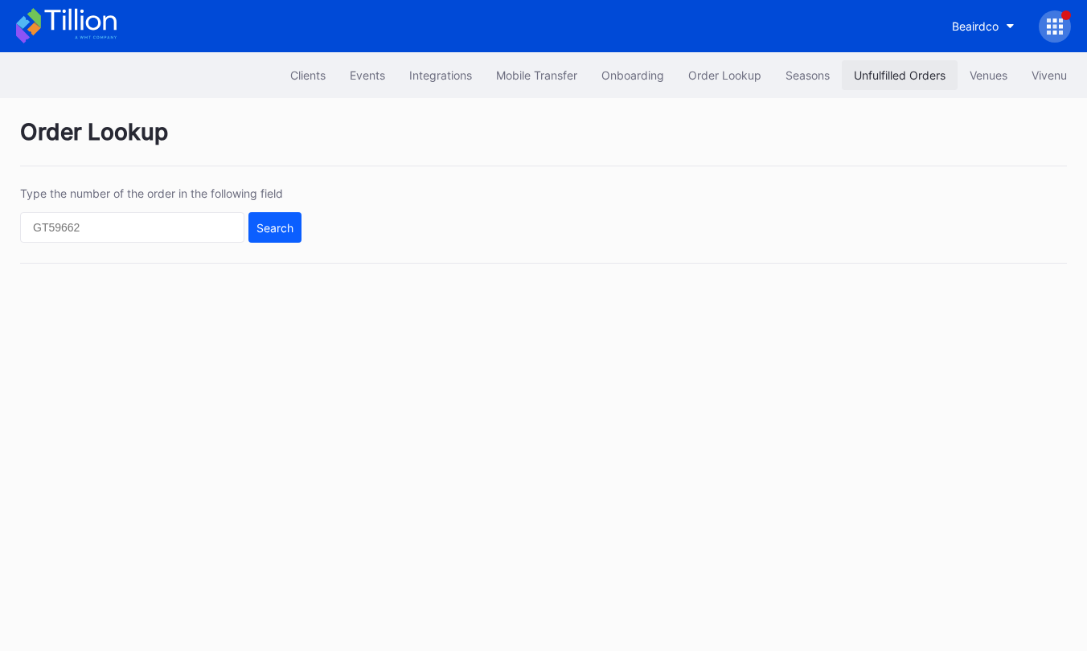
click at [871, 72] on div "Unfulfilled Orders" at bounding box center [900, 75] width 92 height 14
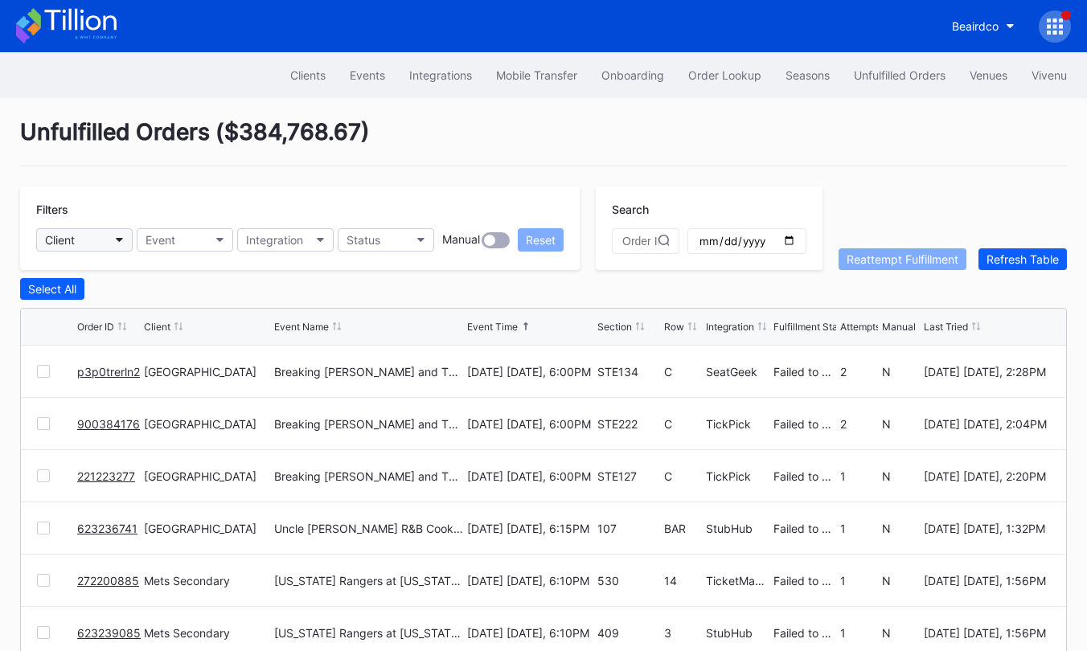
click at [119, 241] on icon "button" at bounding box center [120, 240] width 8 height 5
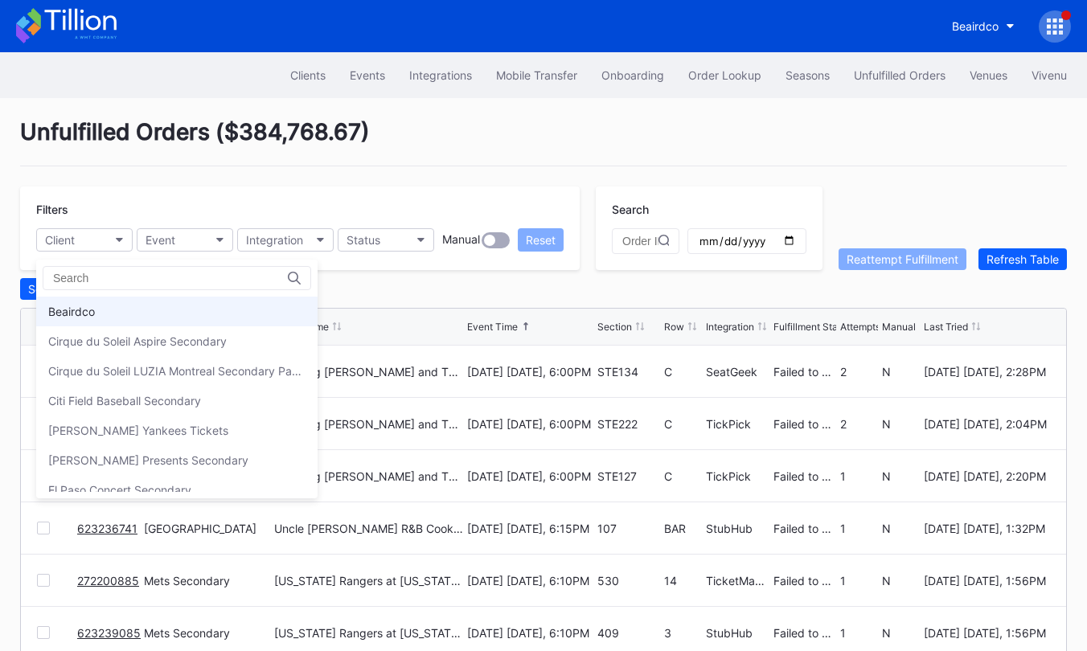
click at [109, 306] on div "Beairdco" at bounding box center [176, 312] width 281 height 30
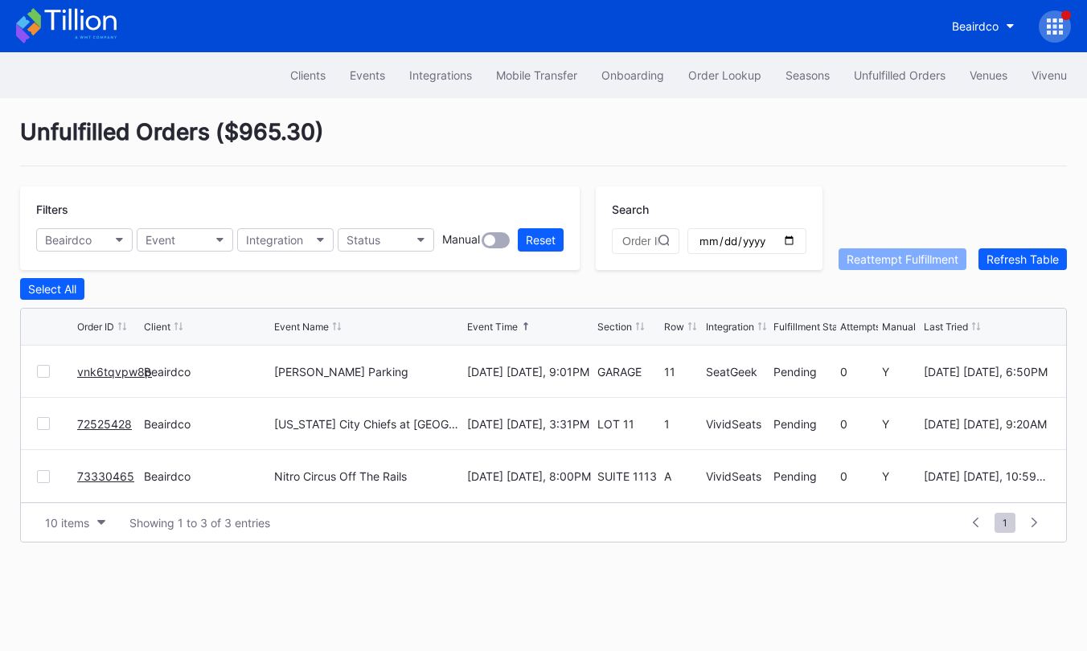
click at [268, 170] on div "Unfulfilled Orders ( $965.30 ) Filters Beairdco Event Integration Status Manual…" at bounding box center [543, 330] width 1087 height 465
click at [948, 23] on button "Beairdco" at bounding box center [983, 26] width 87 height 30
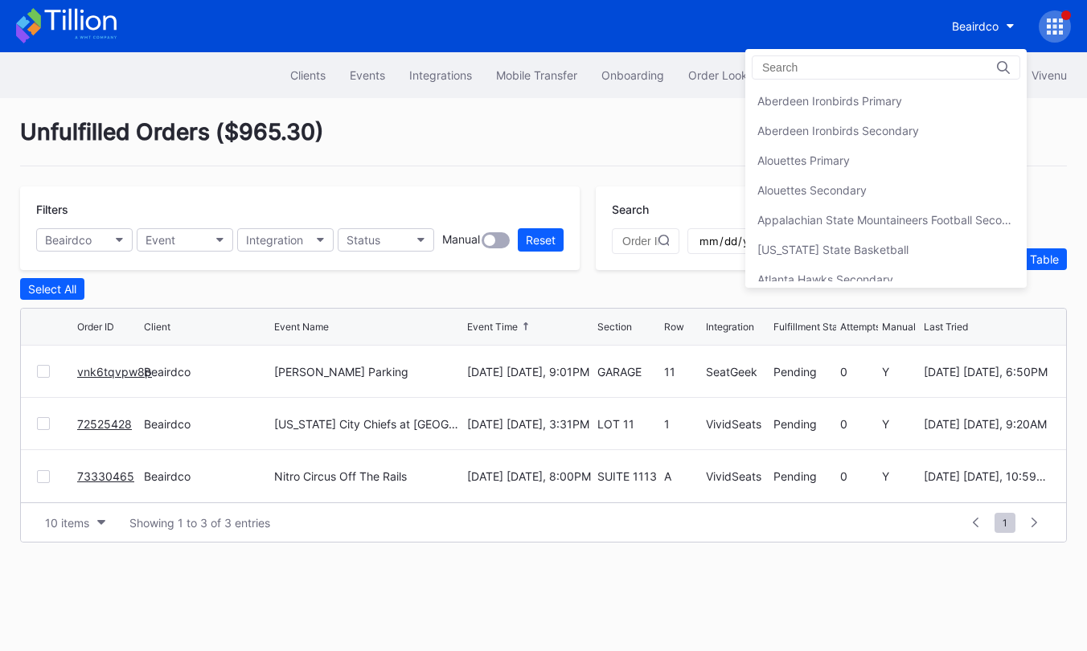
scroll to position [298, 0]
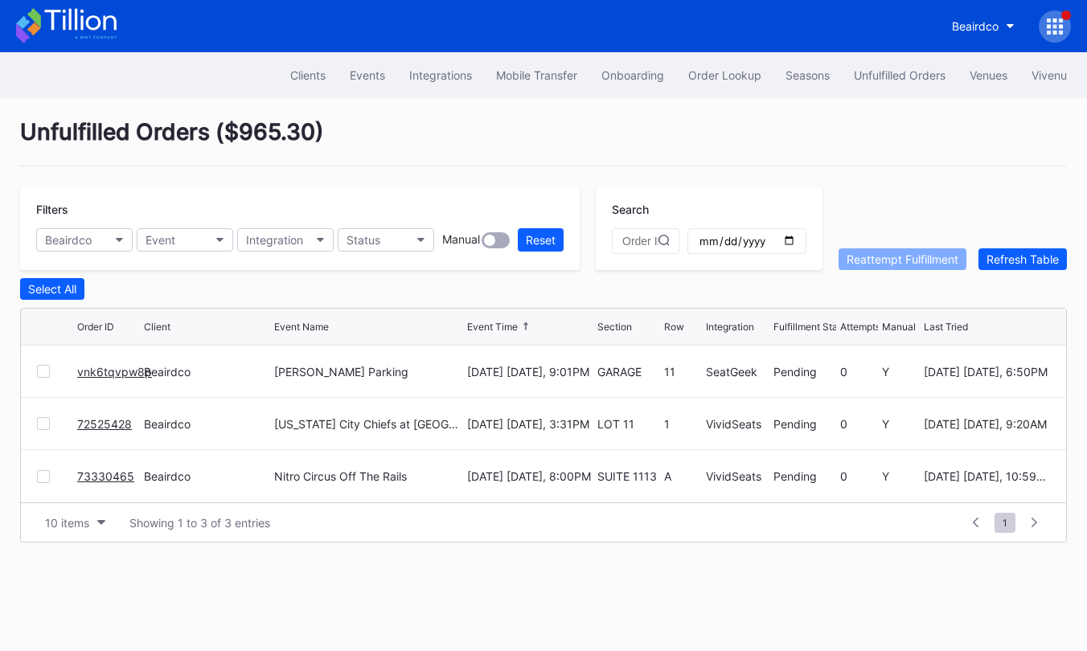
click at [955, 22] on div "Beairdco" at bounding box center [975, 26] width 47 height 14
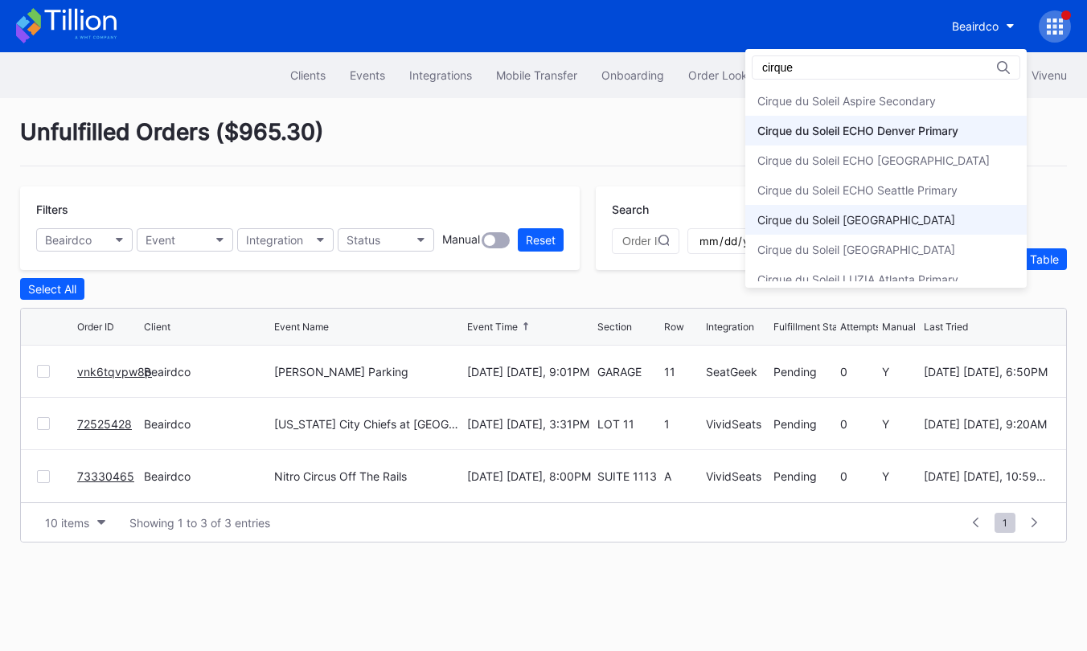
scroll to position [102, 0]
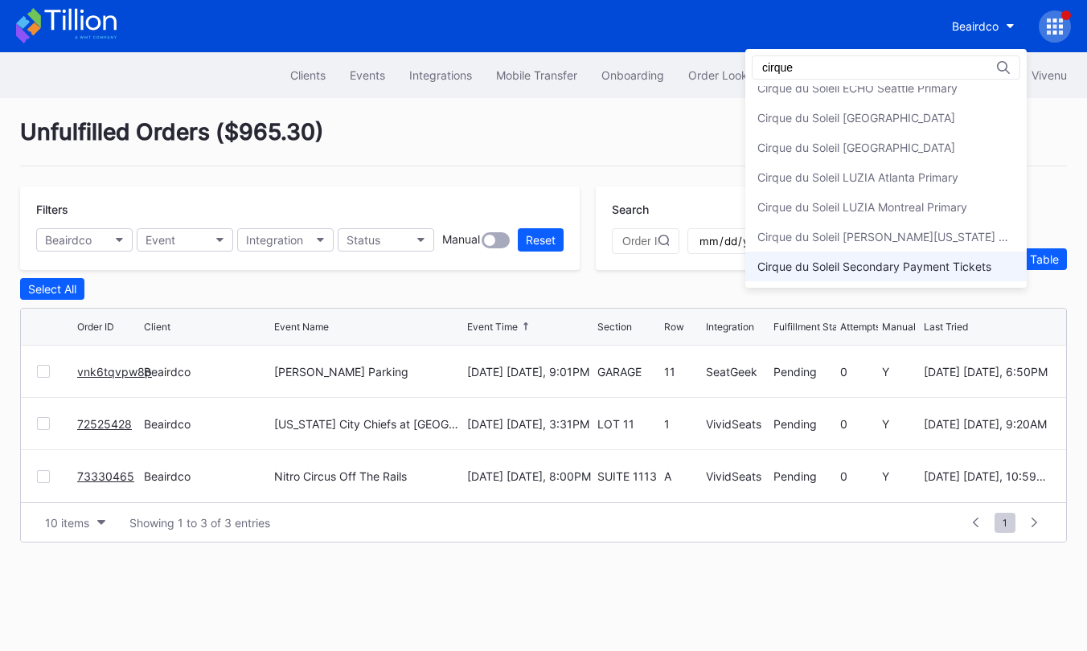
type input "cirque"
click at [925, 265] on div "Cirque du Soleil Secondary Payment Tickets" at bounding box center [875, 267] width 234 height 14
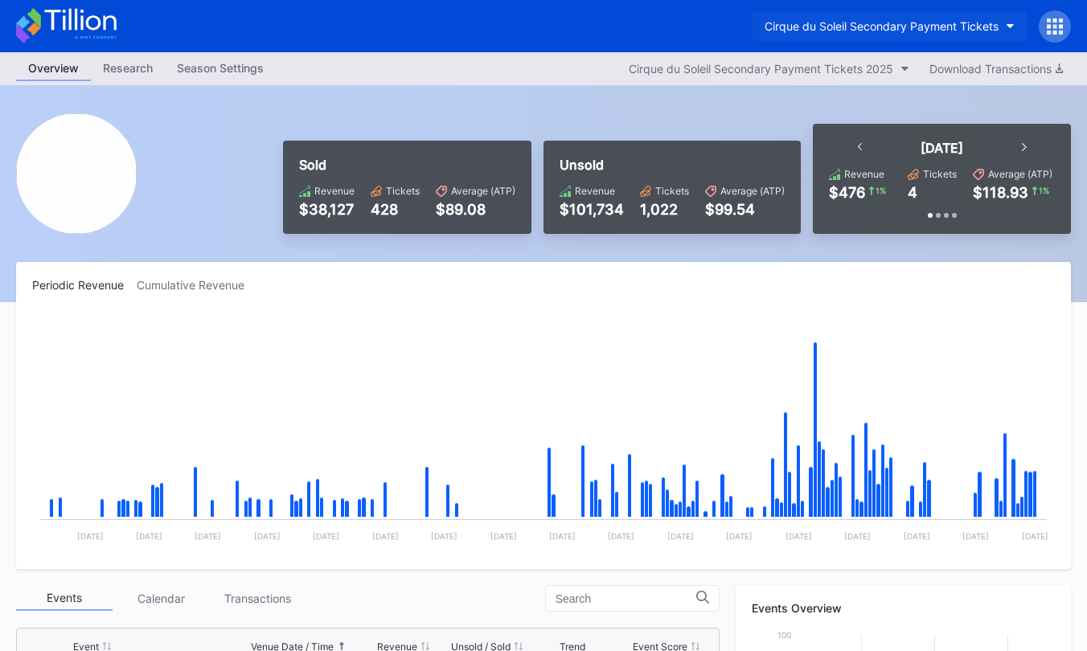
click at [802, 22] on div "Cirque du Soleil Secondary Payment Tickets" at bounding box center [882, 26] width 234 height 14
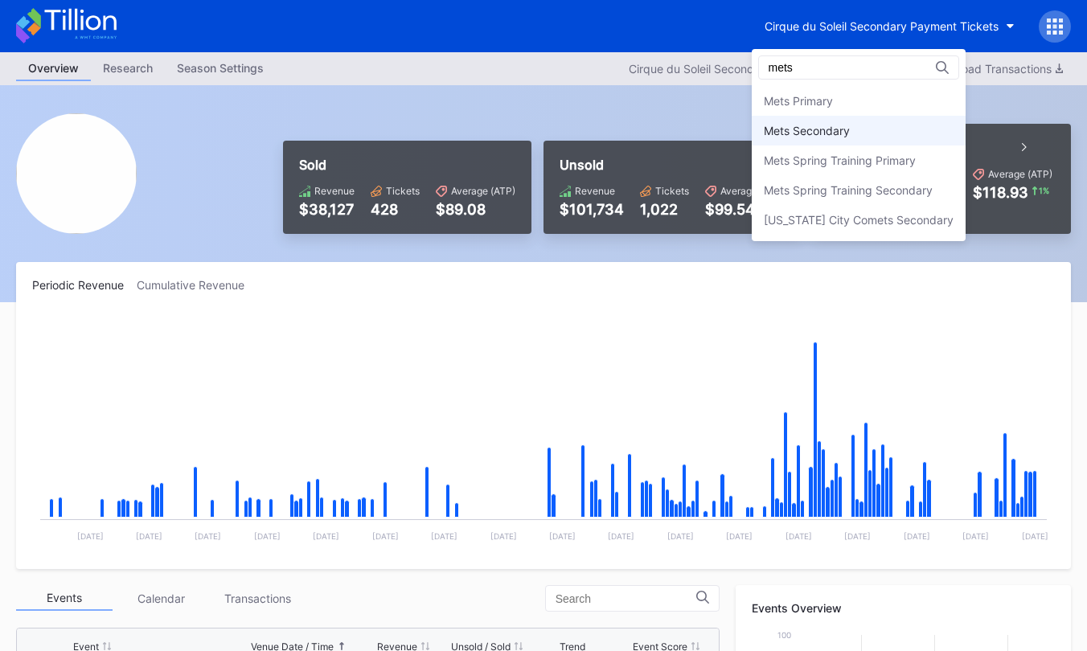
type input "mets"
click at [786, 134] on div "Mets Secondary" at bounding box center [807, 131] width 86 height 14
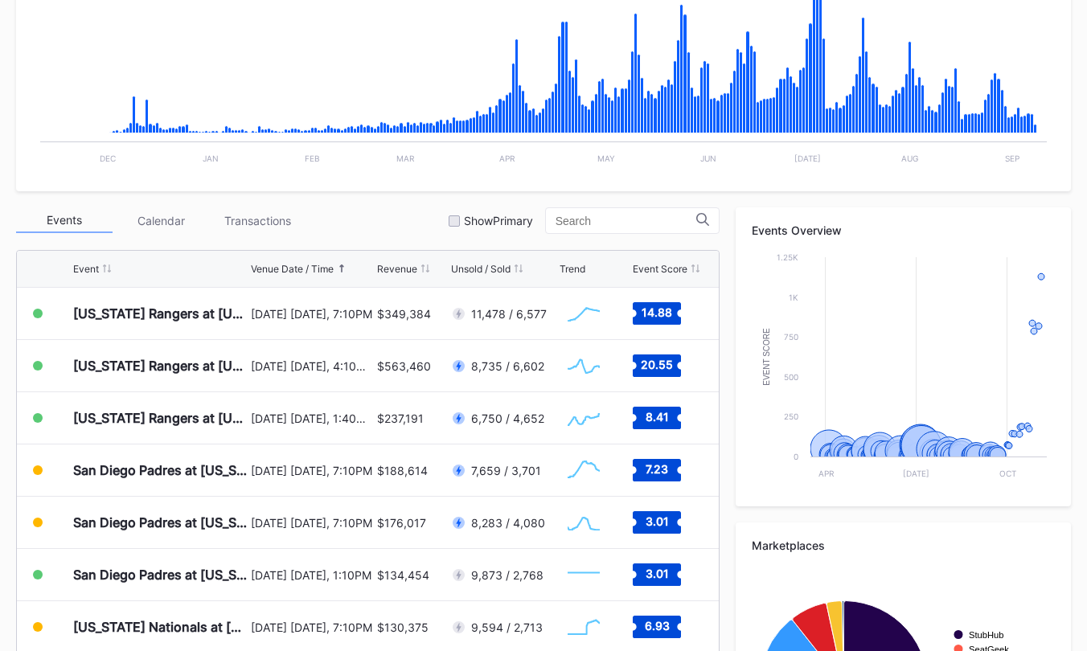
scroll to position [377, 0]
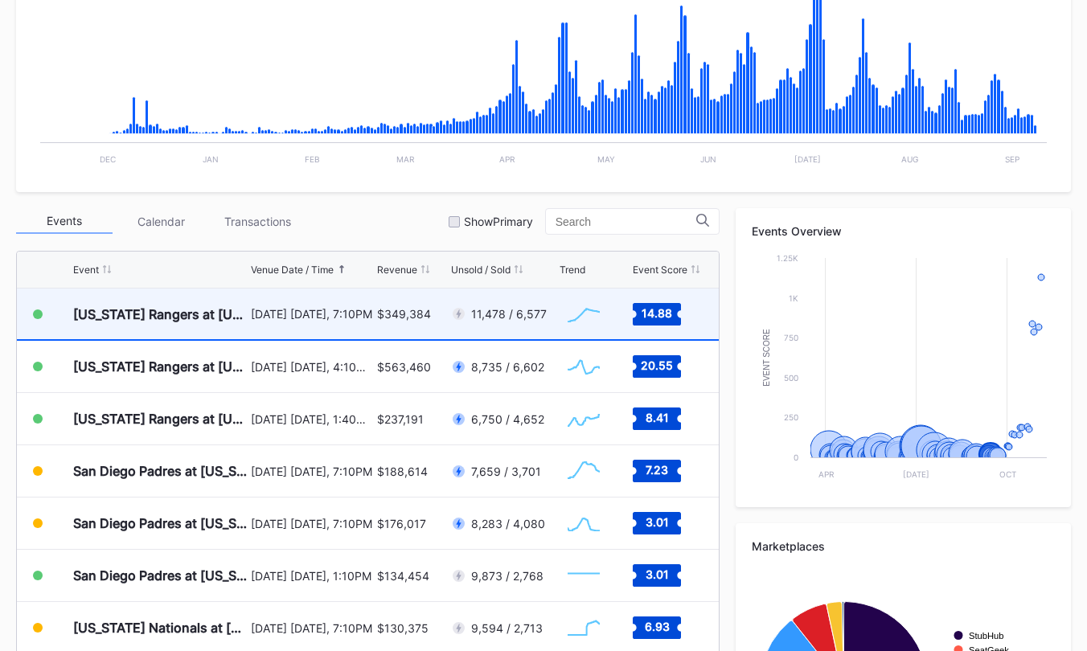
click at [560, 330] on rect "Chart title" at bounding box center [584, 314] width 48 height 40
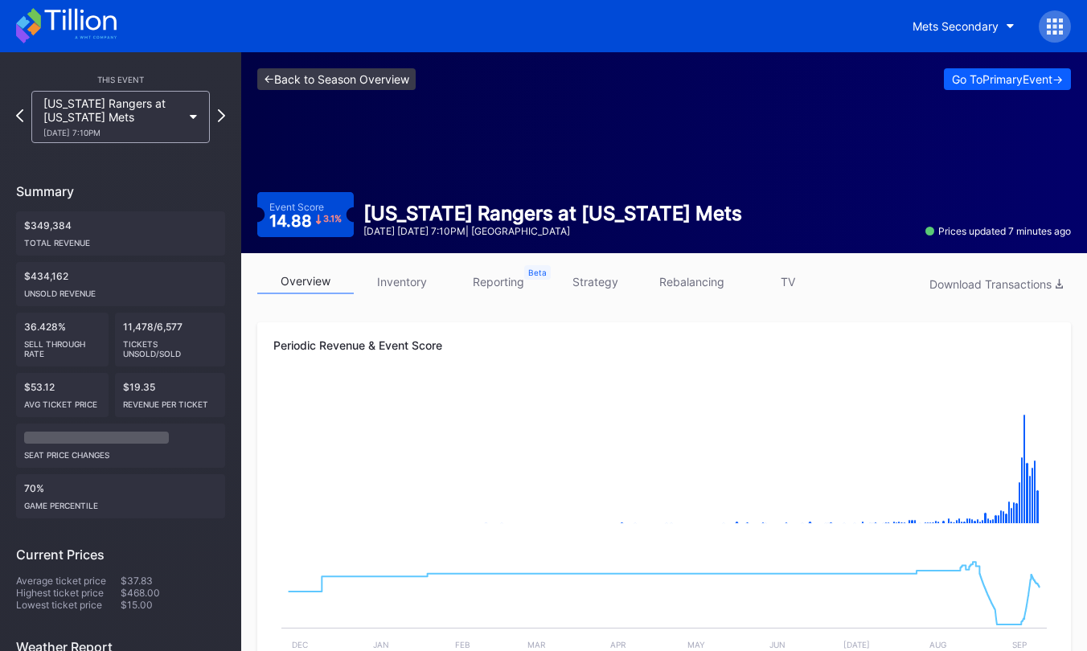
click at [340, 80] on link "<- Back to Season Overview" at bounding box center [336, 79] width 158 height 22
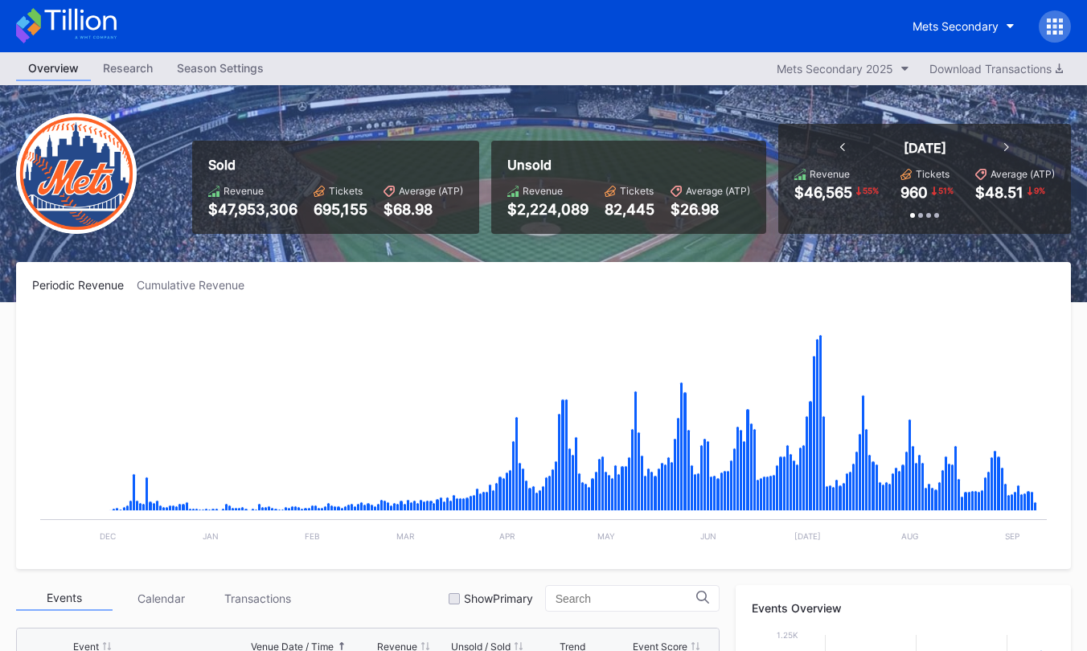
scroll to position [3711, 0]
click at [112, 37] on icon at bounding box center [96, 37] width 42 height 2
click at [917, 27] on div "Mets Secondary" at bounding box center [956, 26] width 86 height 14
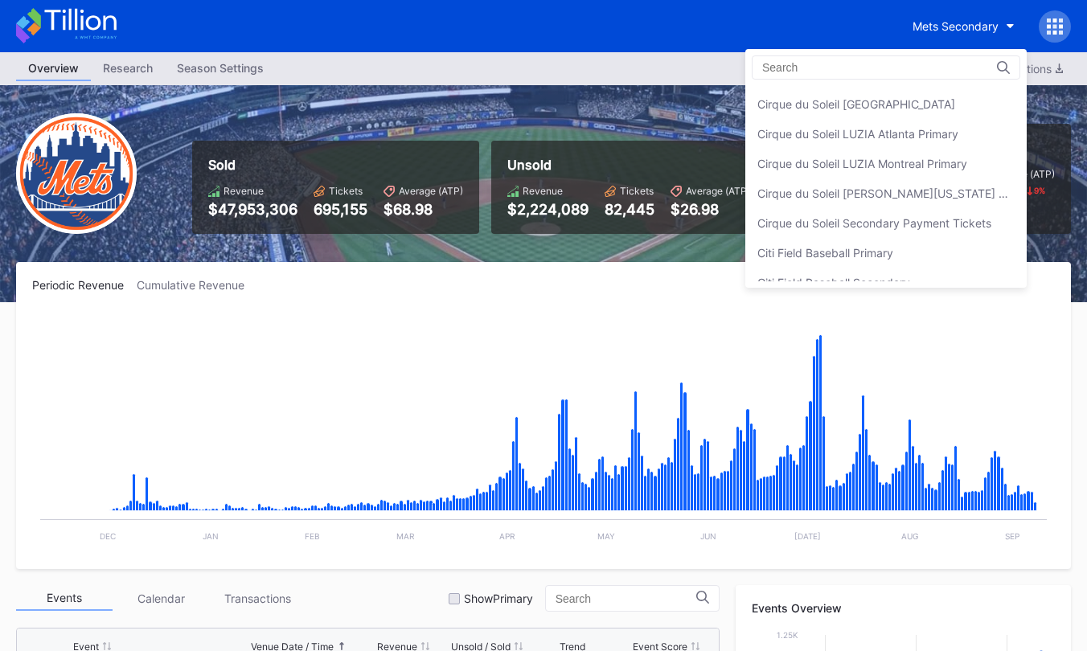
scroll to position [749, 0]
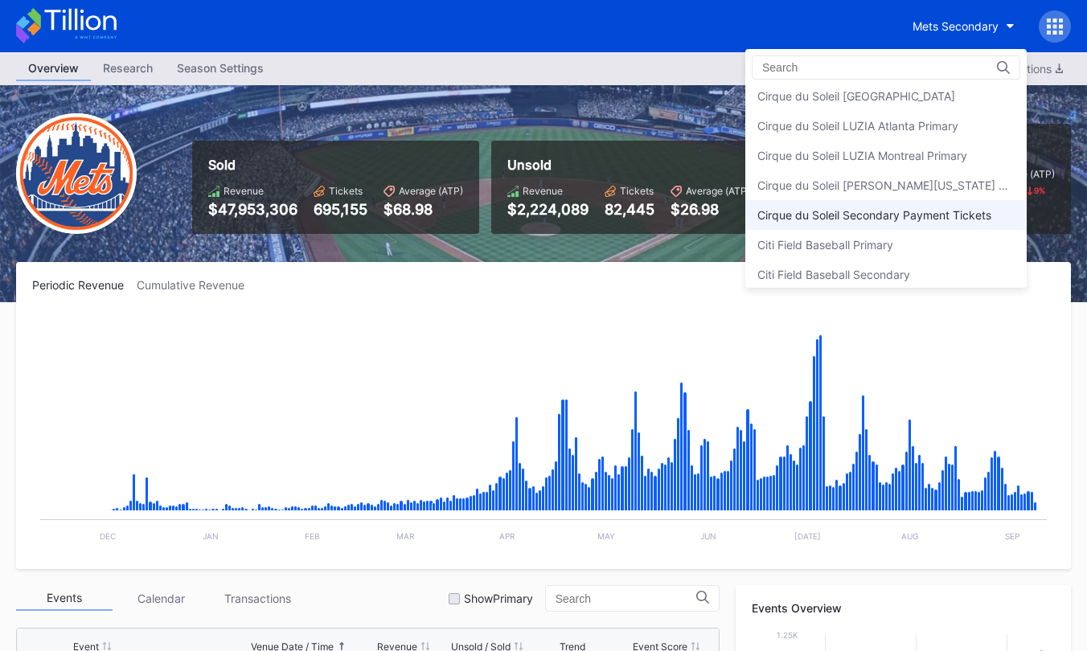
click at [926, 215] on div "Cirque du Soleil Secondary Payment Tickets" at bounding box center [875, 215] width 234 height 14
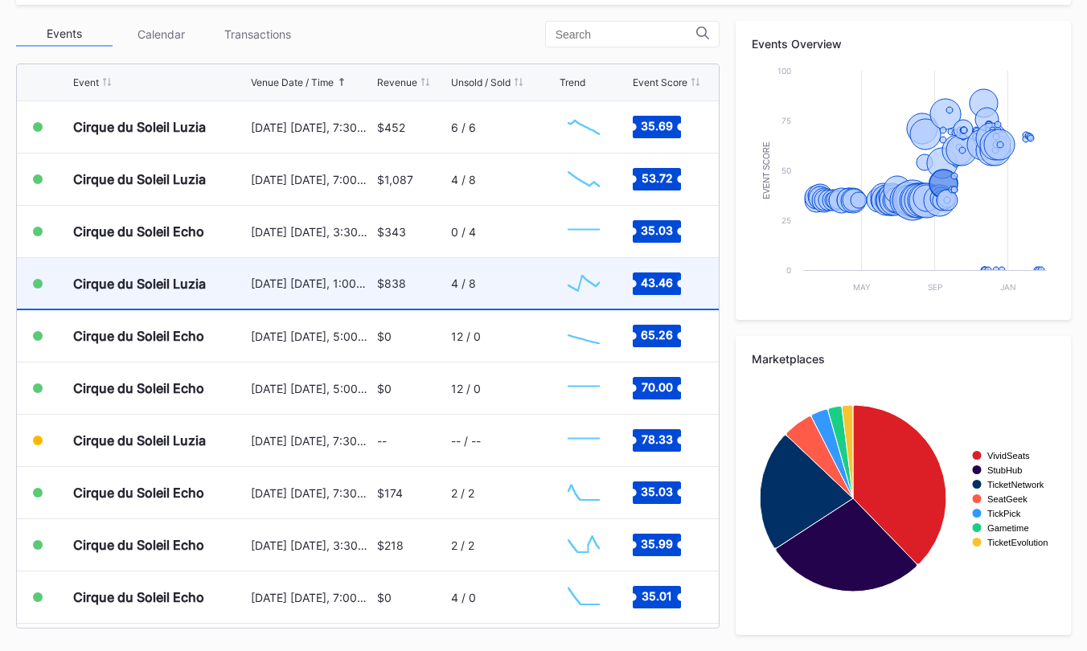
scroll to position [6530, 0]
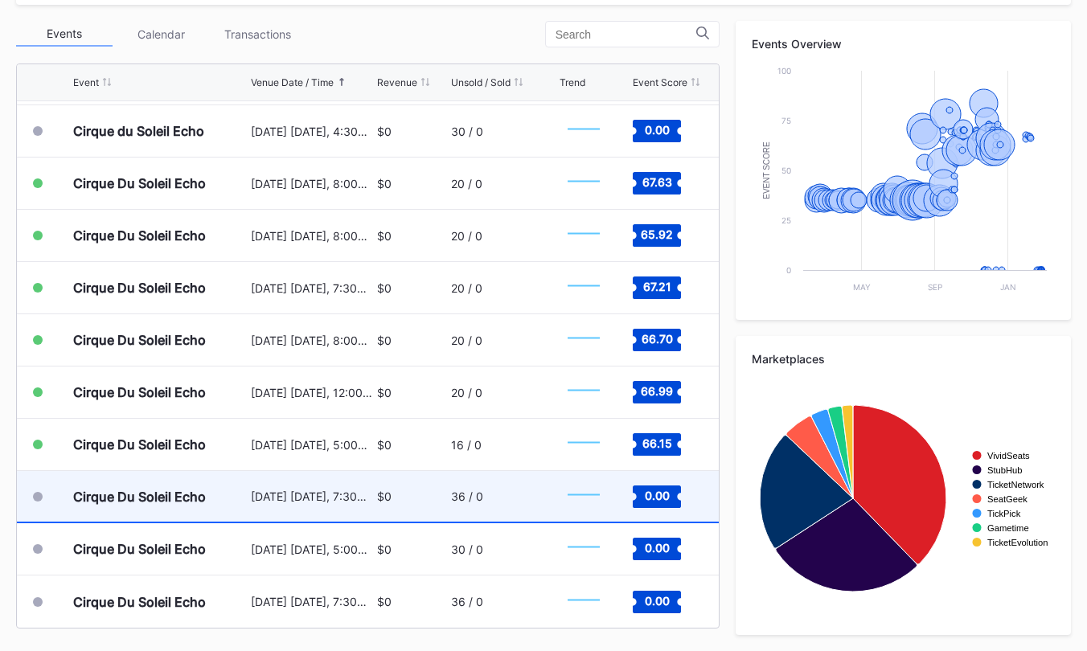
click at [201, 509] on div "Cirque Du Soleil Echo" at bounding box center [160, 496] width 174 height 51
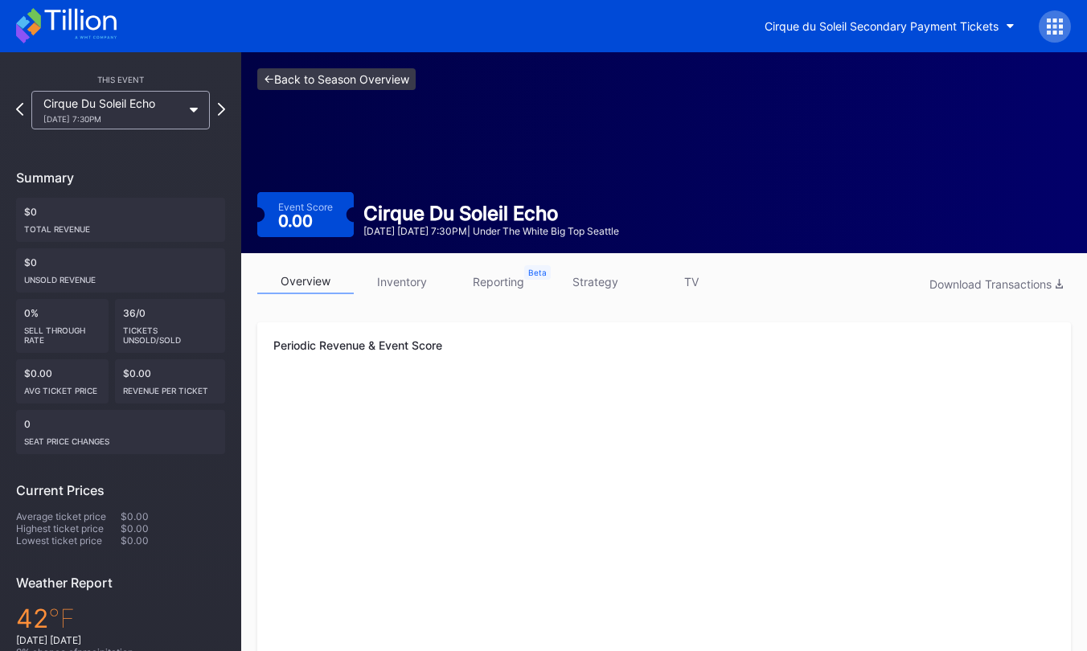
click at [341, 81] on link "<- Back to Season Overview" at bounding box center [336, 79] width 158 height 22
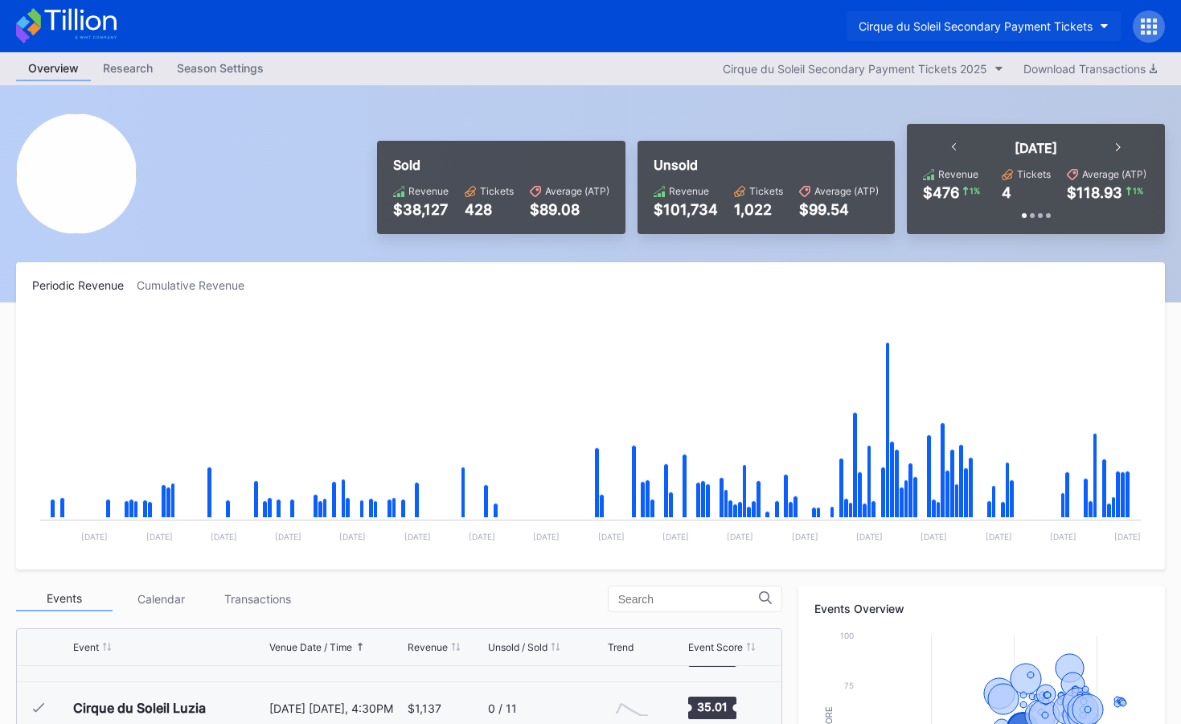
click at [969, 26] on div "Cirque du Soleil Secondary Payment Tickets" at bounding box center [976, 26] width 234 height 14
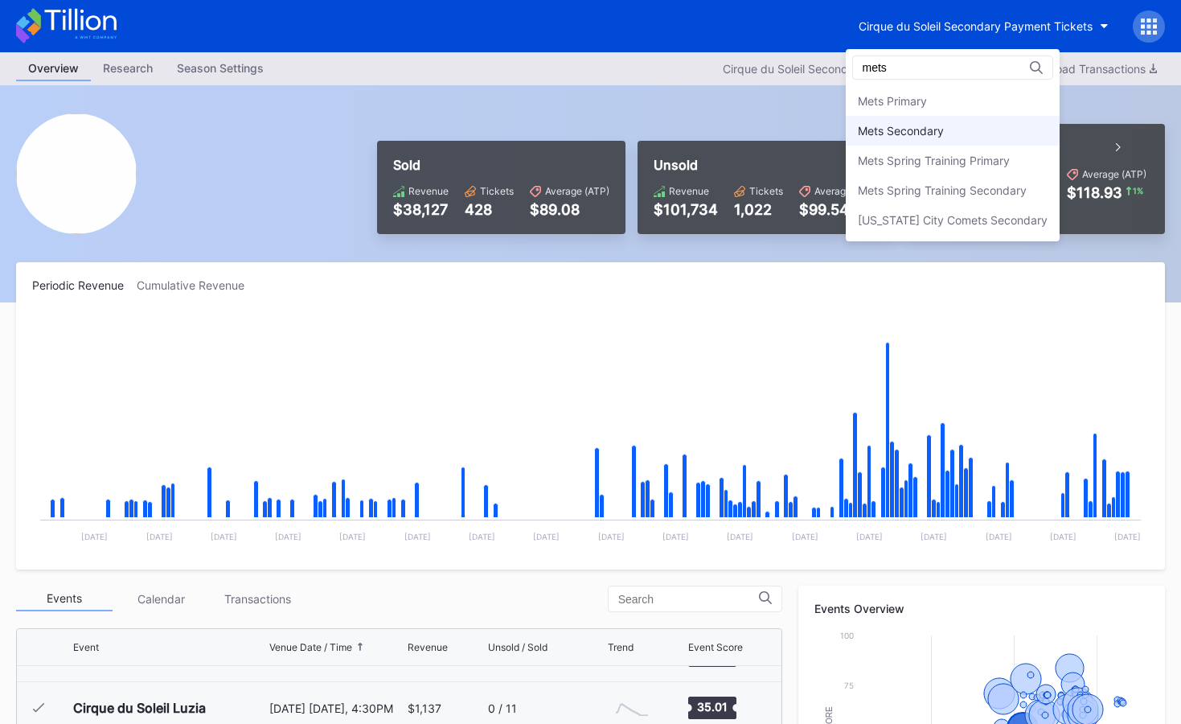
type input "mets"
click at [926, 125] on div "Mets Secondary" at bounding box center [901, 131] width 86 height 14
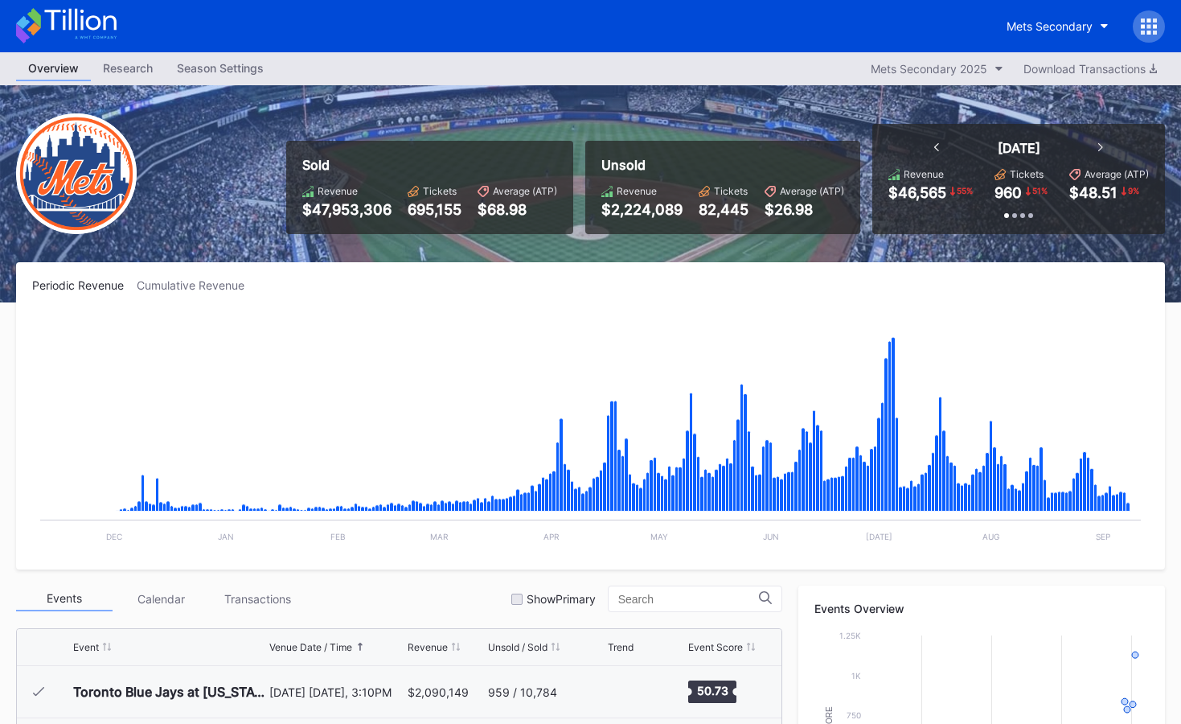
scroll to position [3711, 0]
click at [1086, 20] on icon at bounding box center [1150, 20] width 4 height 4
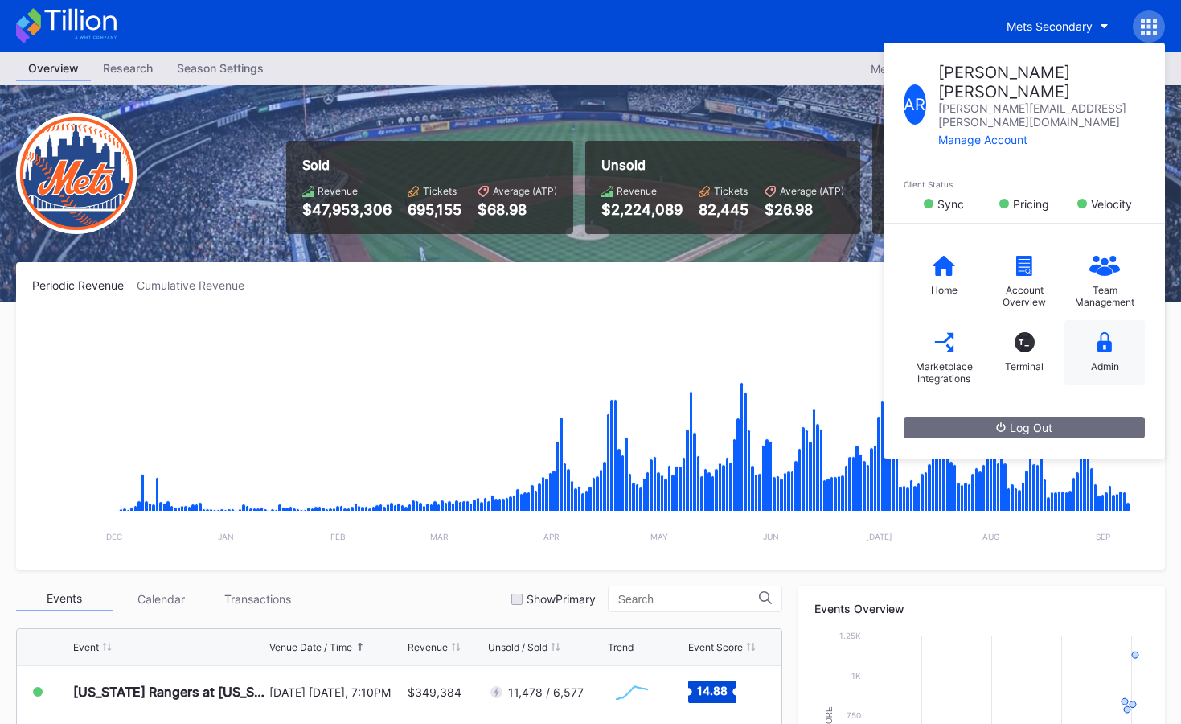
click at [1086, 320] on div "Admin" at bounding box center [1105, 352] width 80 height 64
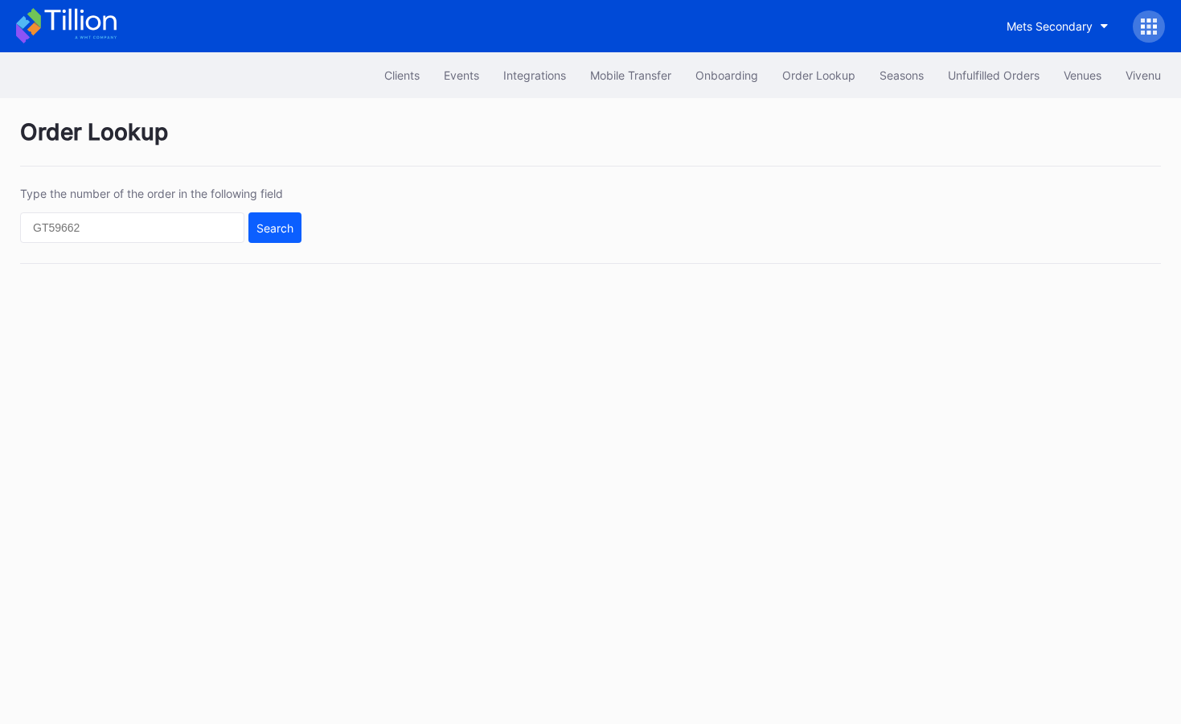
click at [1086, 30] on icon at bounding box center [1149, 26] width 16 height 16
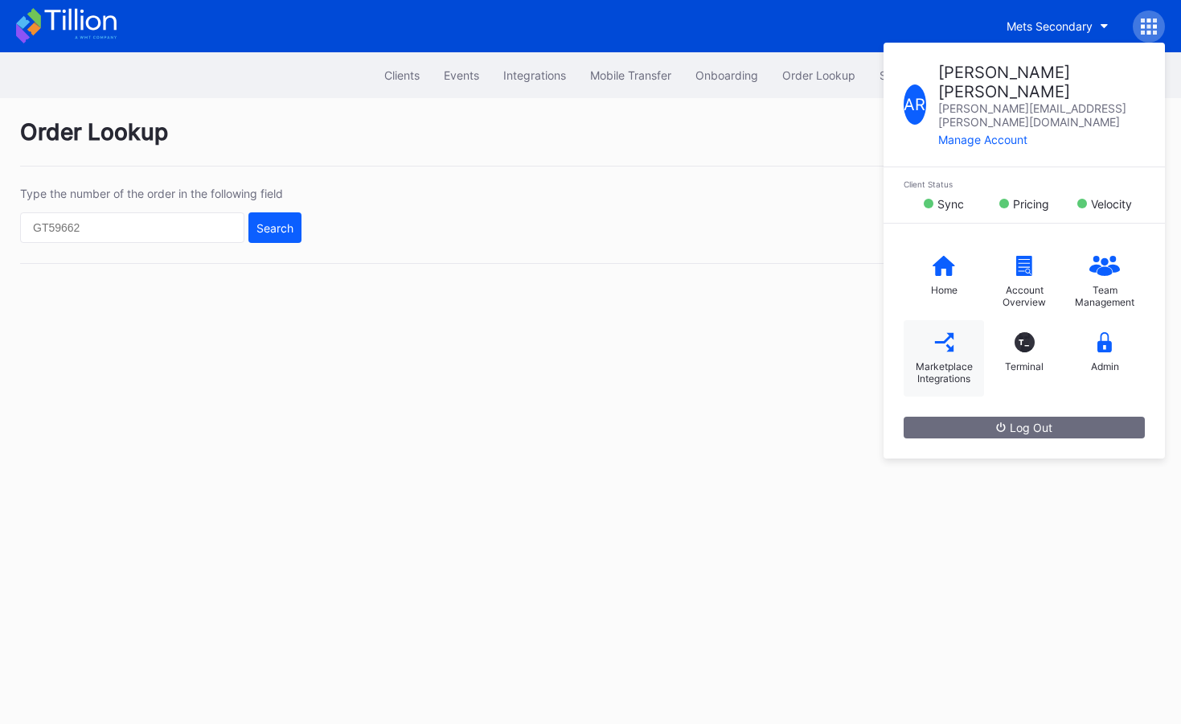
click at [912, 360] on div "Marketplace Integrations" at bounding box center [944, 372] width 64 height 24
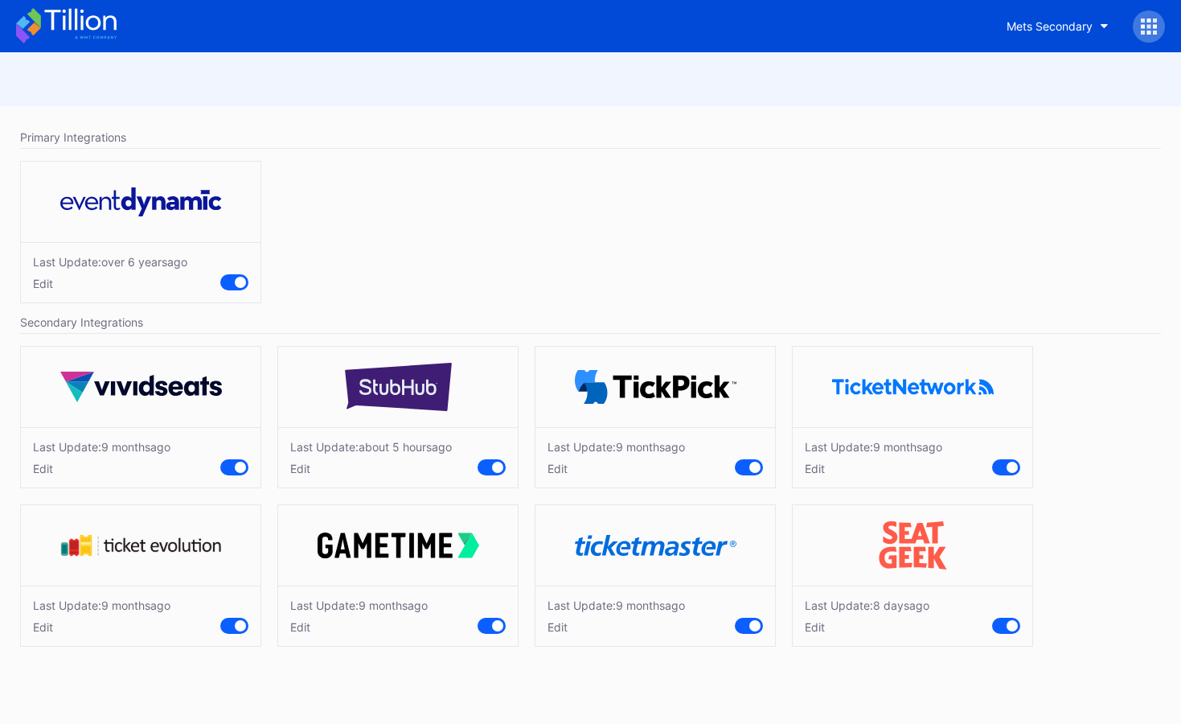
click at [47, 473] on div "Edit" at bounding box center [102, 469] width 138 height 14
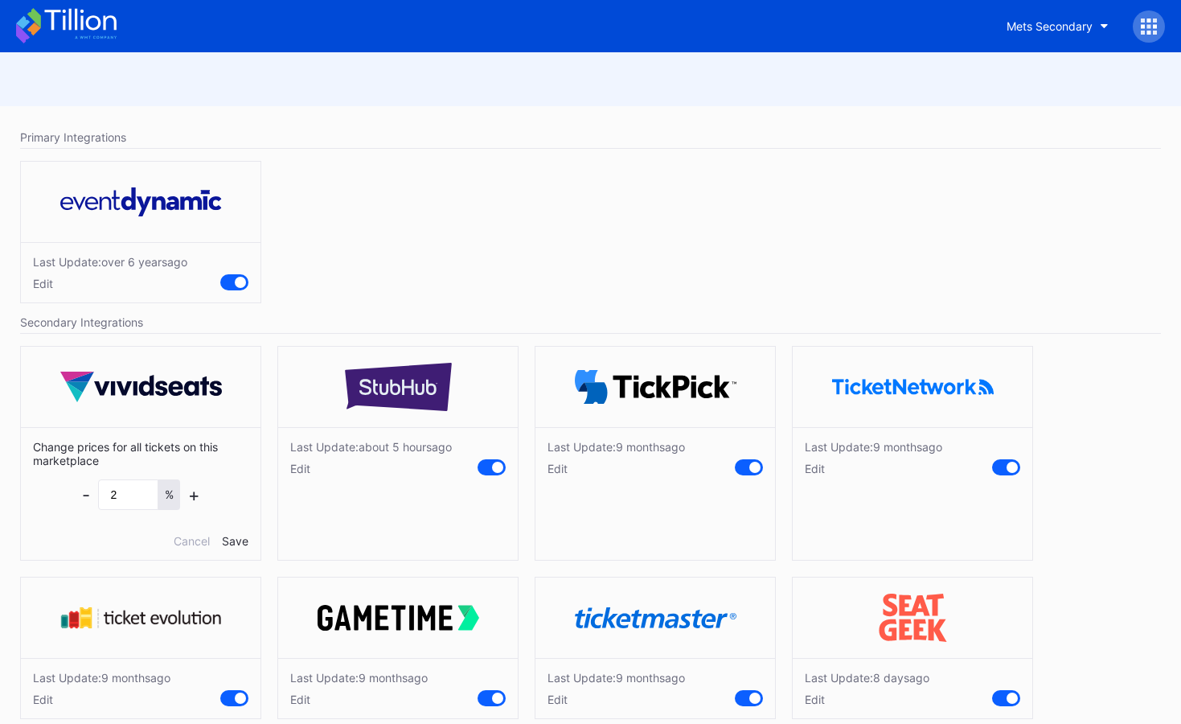
scroll to position [23, 0]
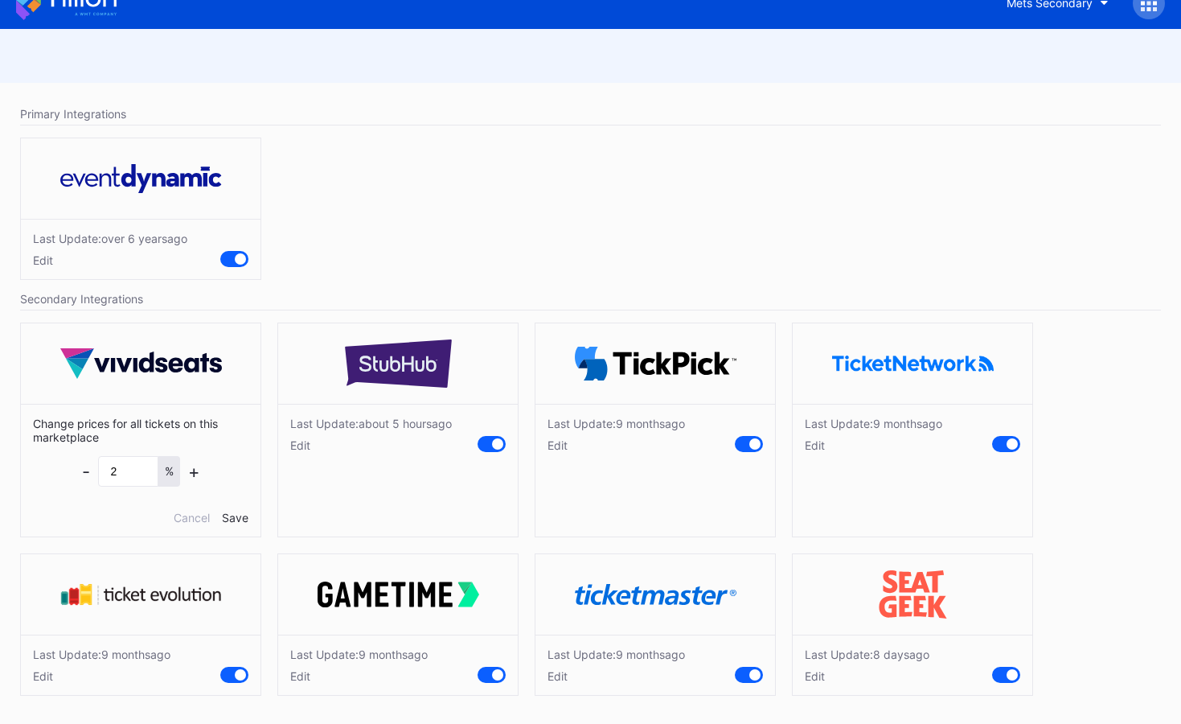
click at [187, 525] on div "Change prices for all tickets on this marketplace - 2 % + Cancel Save" at bounding box center [141, 470] width 240 height 133
click at [188, 518] on div "Cancel" at bounding box center [192, 518] width 36 height 14
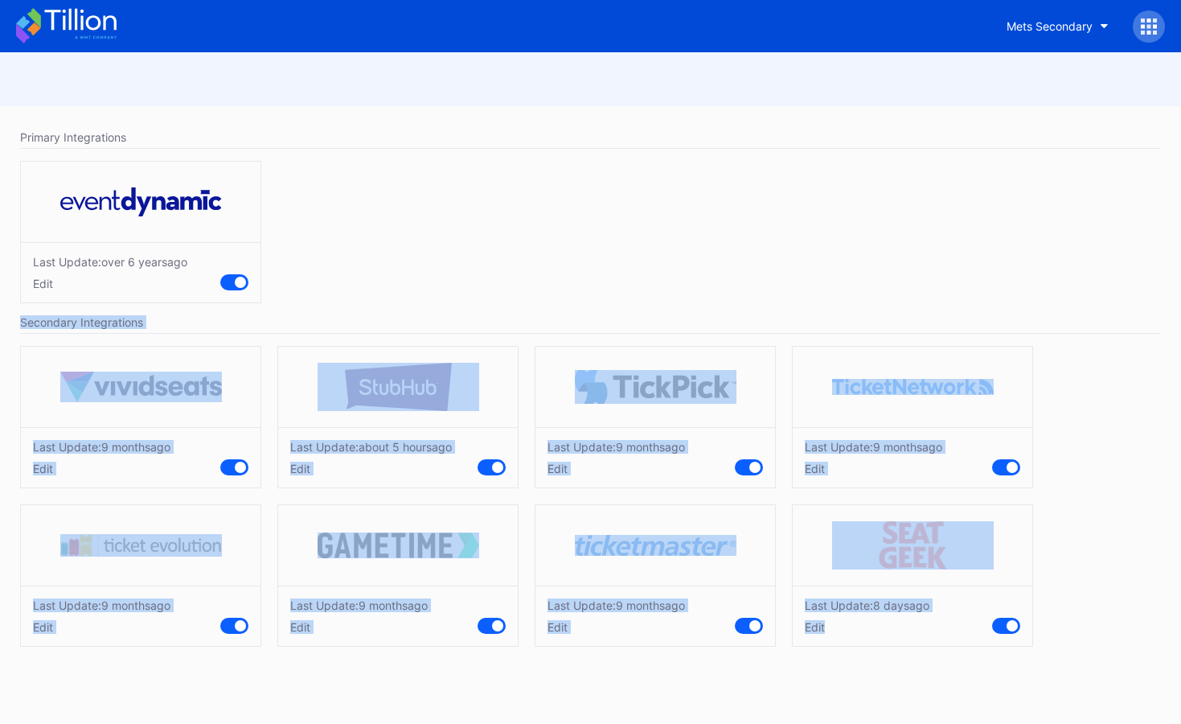
drag, startPoint x: 989, startPoint y: 552, endPoint x: 417, endPoint y: 307, distance: 621.8
click at [417, 307] on div "Primary Integrations Last Update: over [DATE] Edit Secondary Integrations Last …" at bounding box center [590, 390] width 1181 height 569
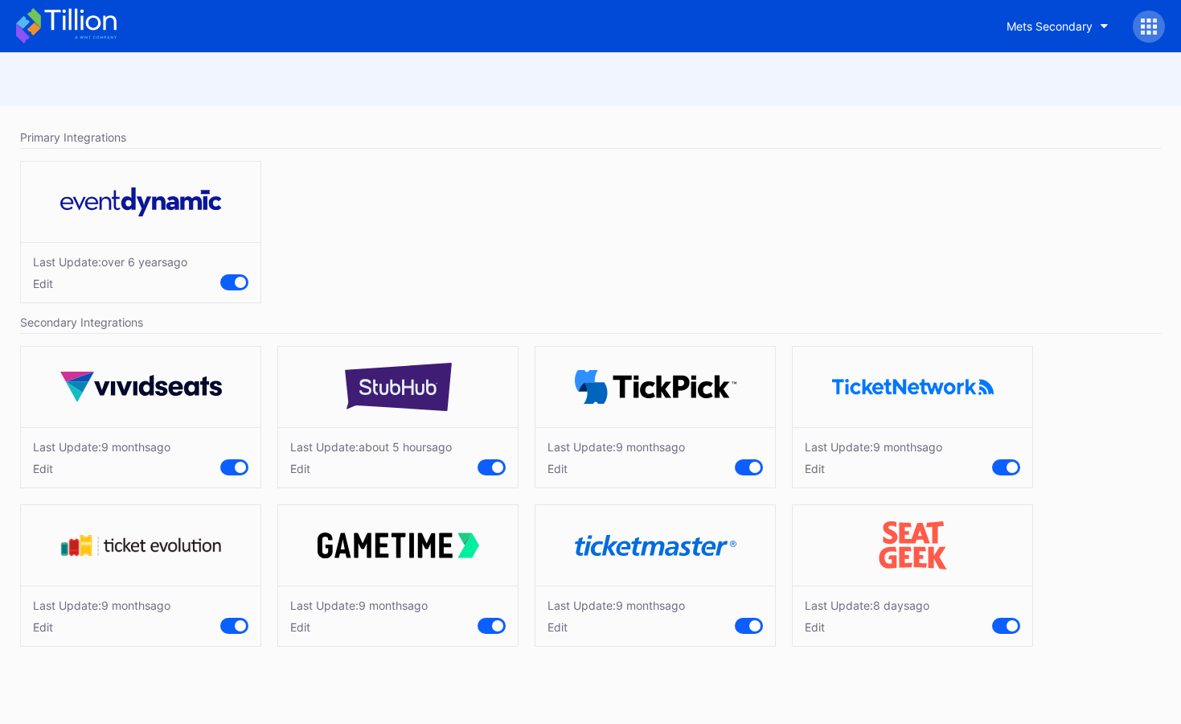
click at [808, 292] on div "Last Update: over [DATE] Edit" at bounding box center [590, 236] width 1157 height 166
click at [96, 11] on icon at bounding box center [66, 25] width 101 height 35
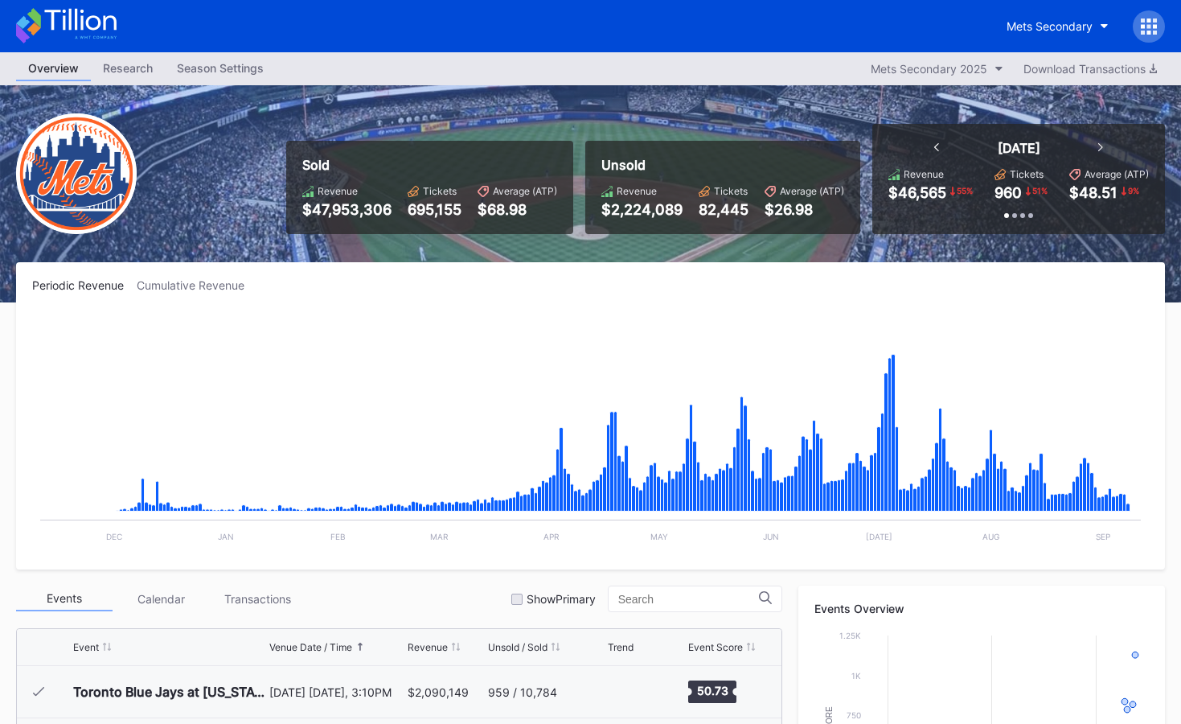
scroll to position [3711, 0]
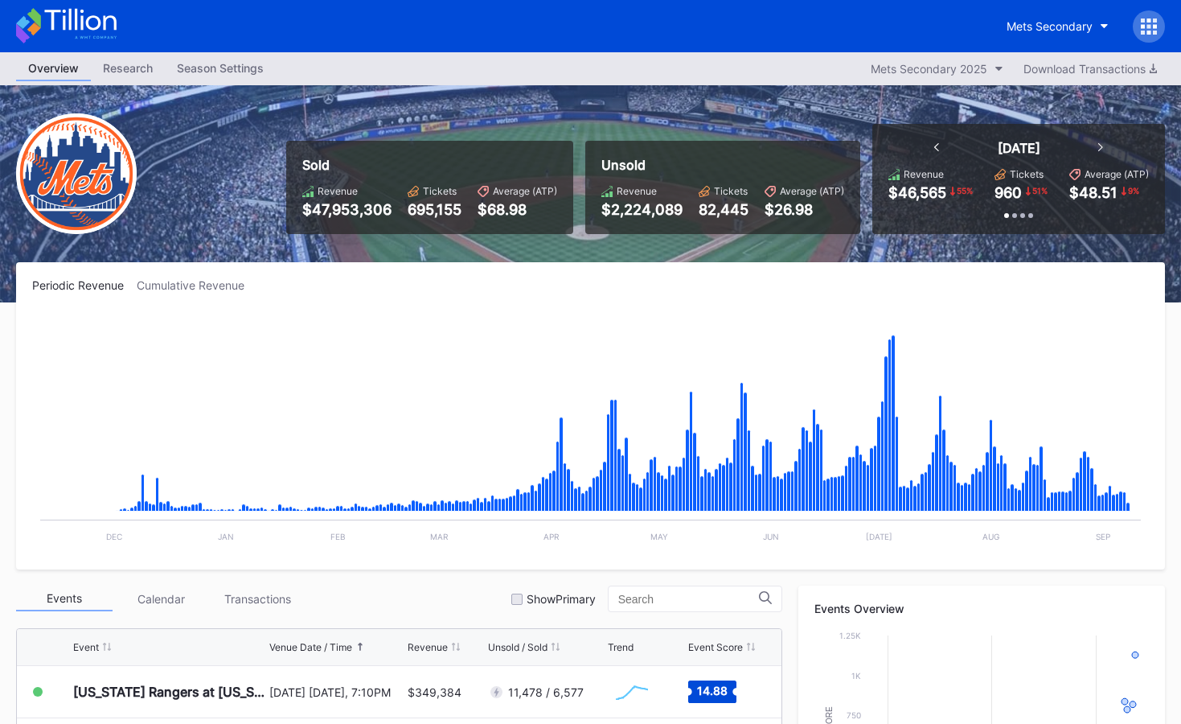
click at [1145, 30] on icon at bounding box center [1149, 26] width 16 height 16
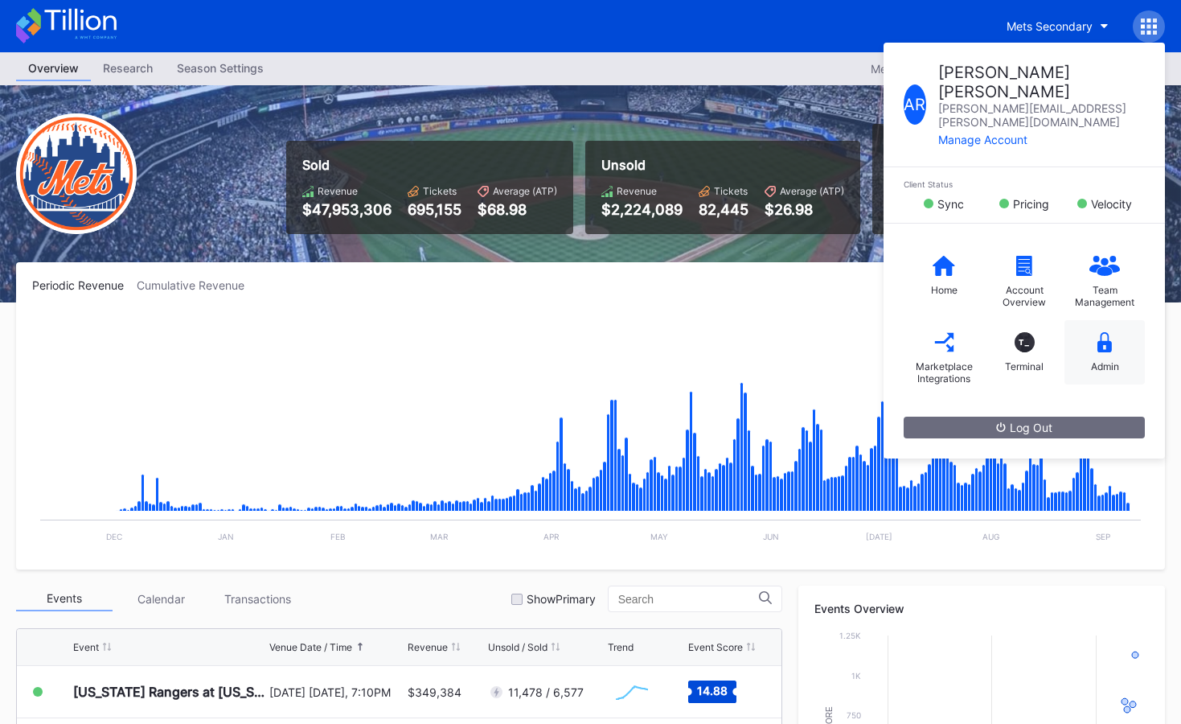
click at [1090, 320] on div "Admin" at bounding box center [1105, 352] width 80 height 64
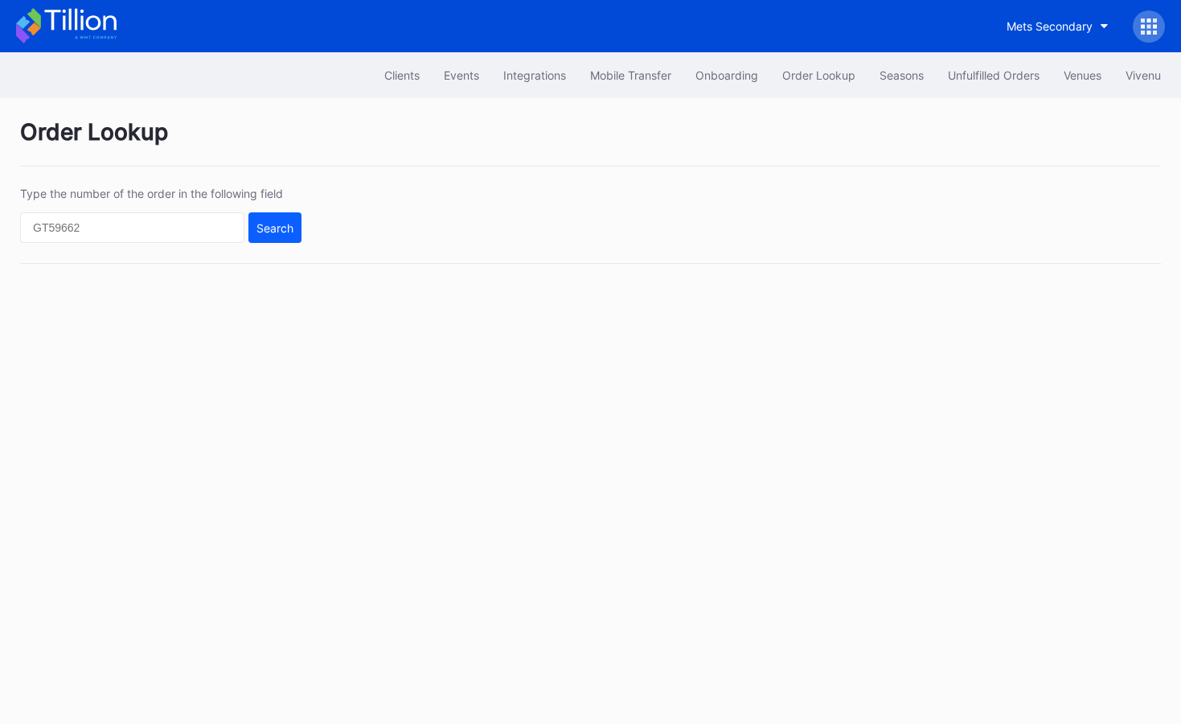
click at [1149, 27] on icon at bounding box center [1150, 26] width 4 height 4
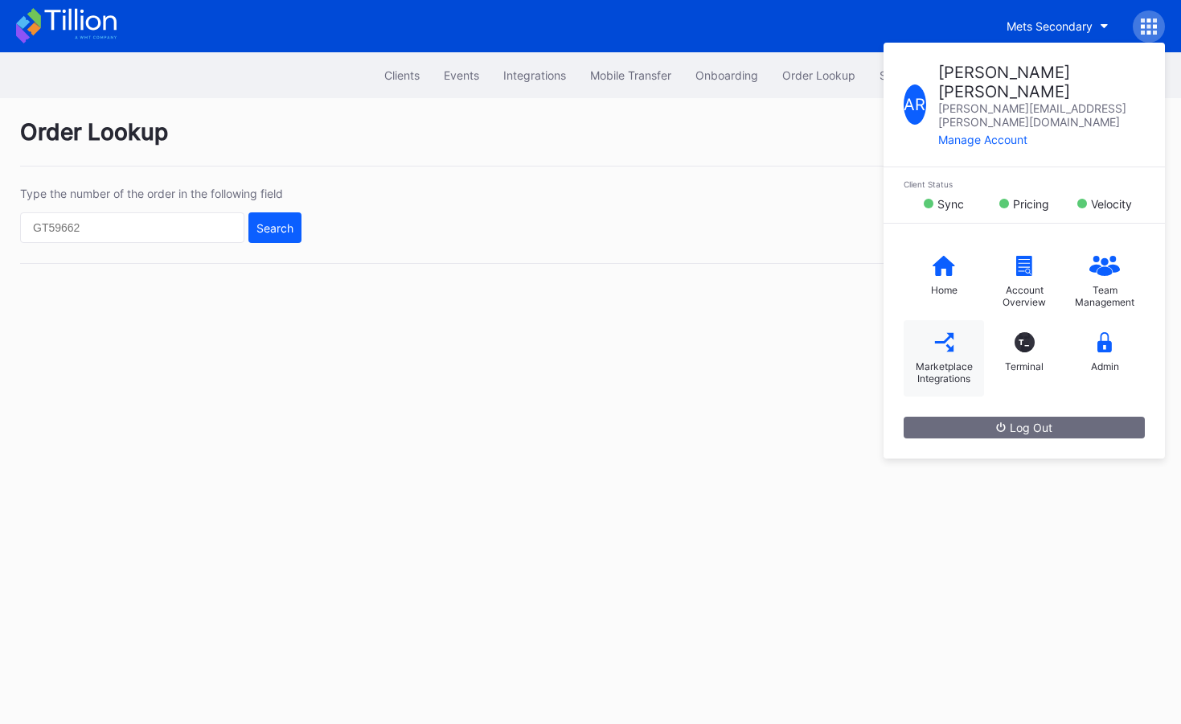
click at [942, 360] on div "Marketplace Integrations" at bounding box center [944, 372] width 64 height 24
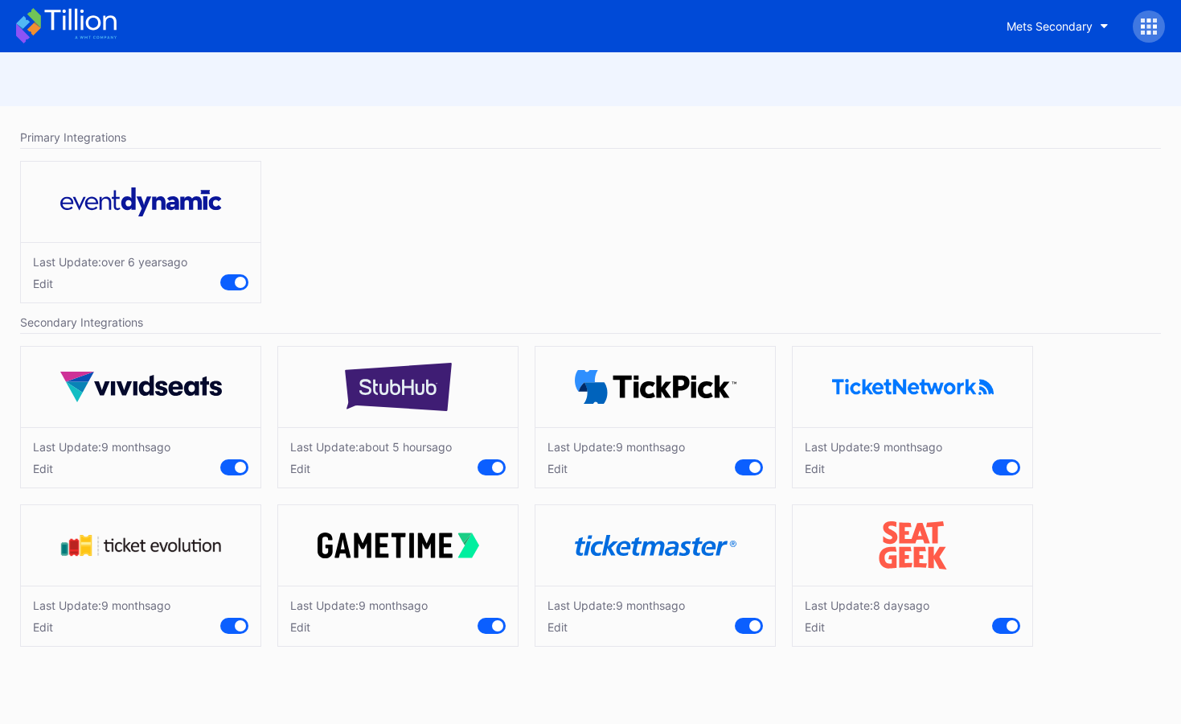
click at [88, 22] on icon at bounding box center [80, 20] width 72 height 22
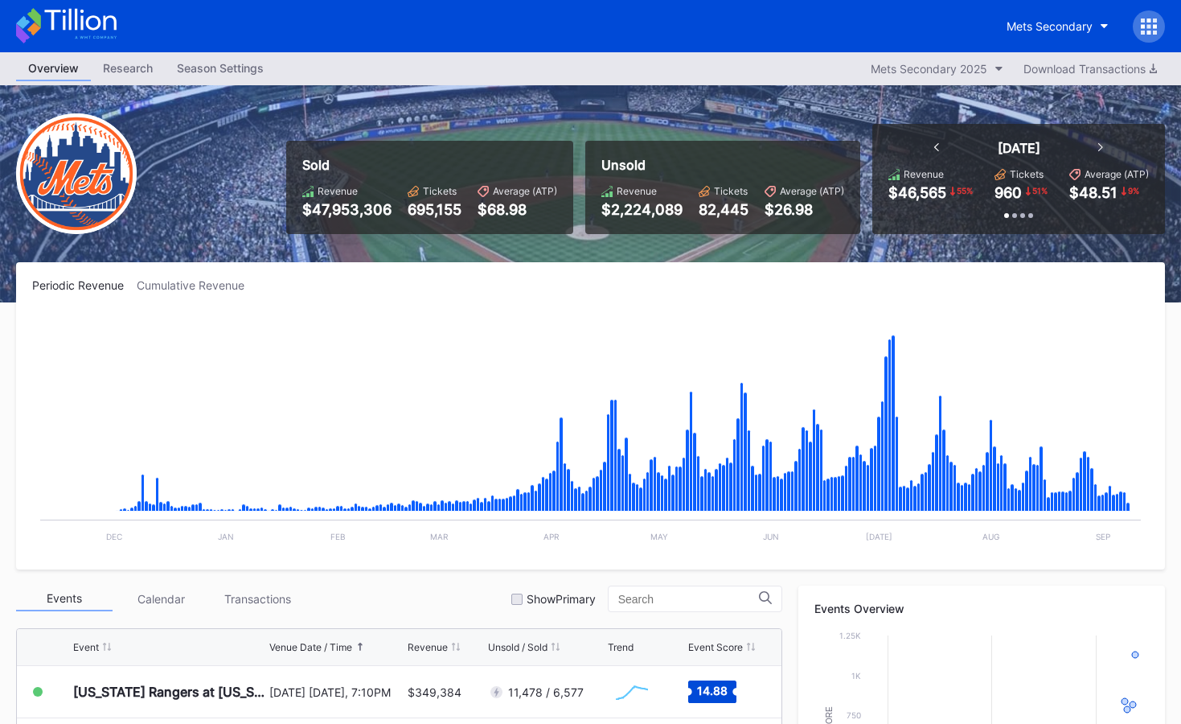
click at [122, 31] on div "Mets Secondary" at bounding box center [590, 26] width 1181 height 52
click at [121, 30] on div "Mets Secondary" at bounding box center [590, 26] width 1181 height 52
click at [103, 27] on icon at bounding box center [66, 25] width 101 height 35
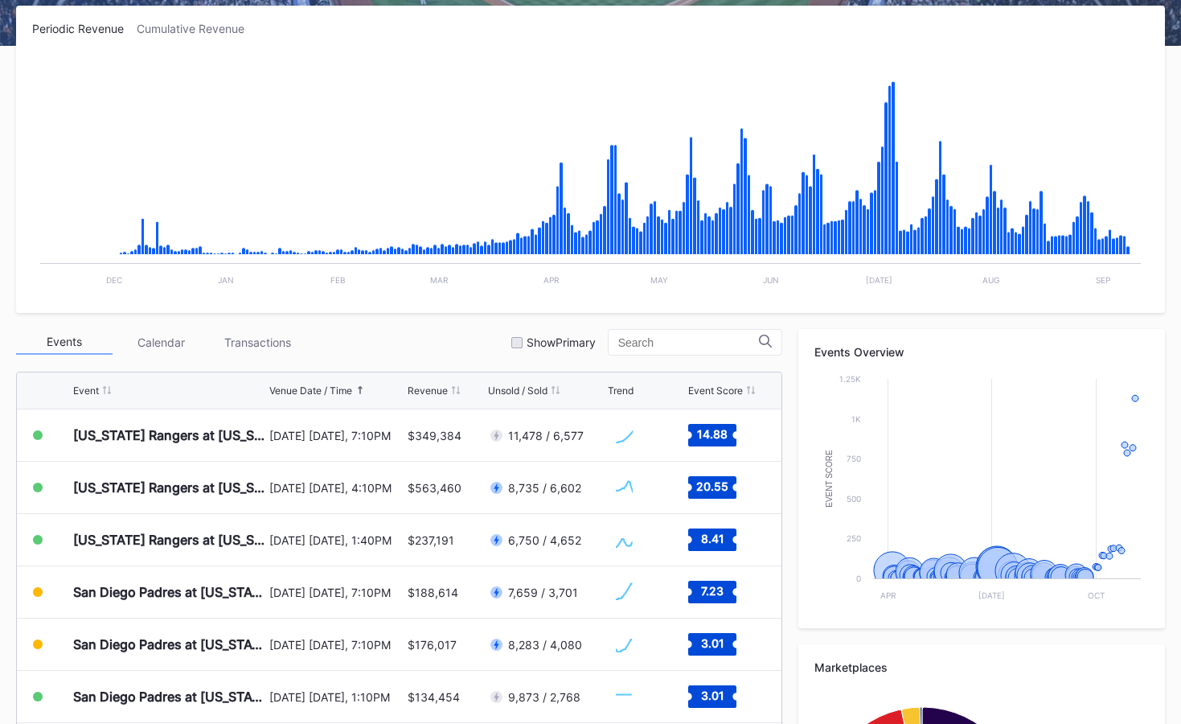
scroll to position [492, 0]
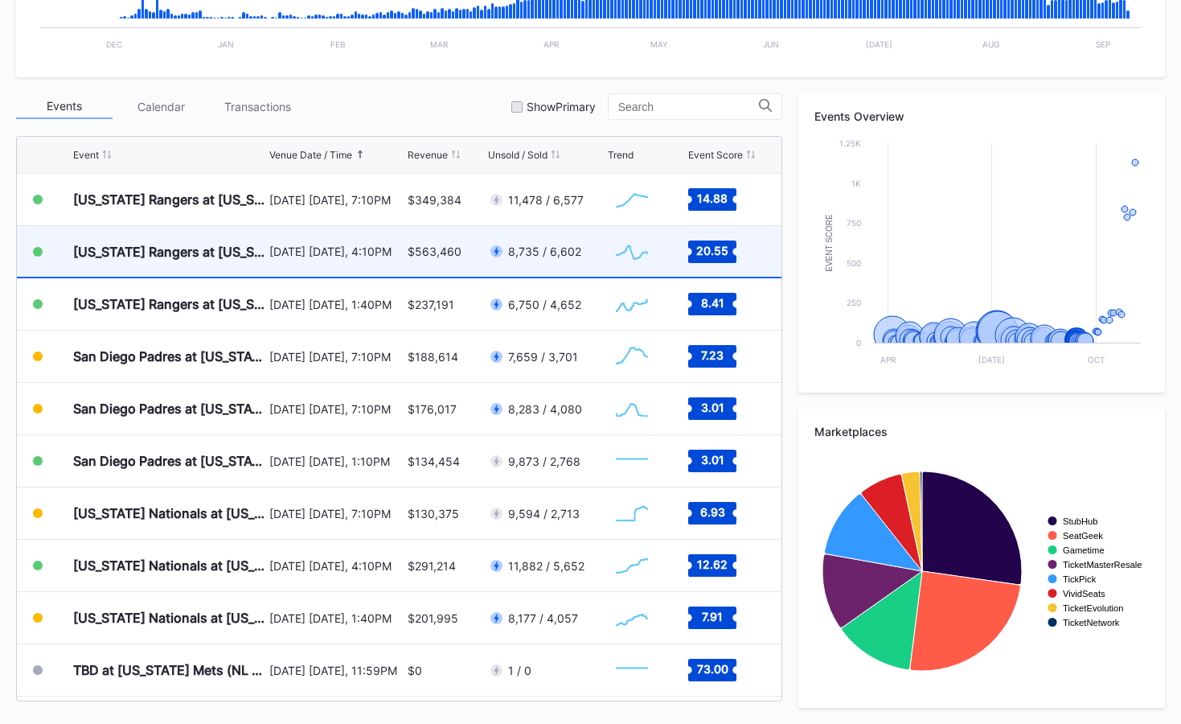
click at [305, 248] on div "[DATE] [DATE], 4:10PM" at bounding box center [336, 251] width 134 height 14
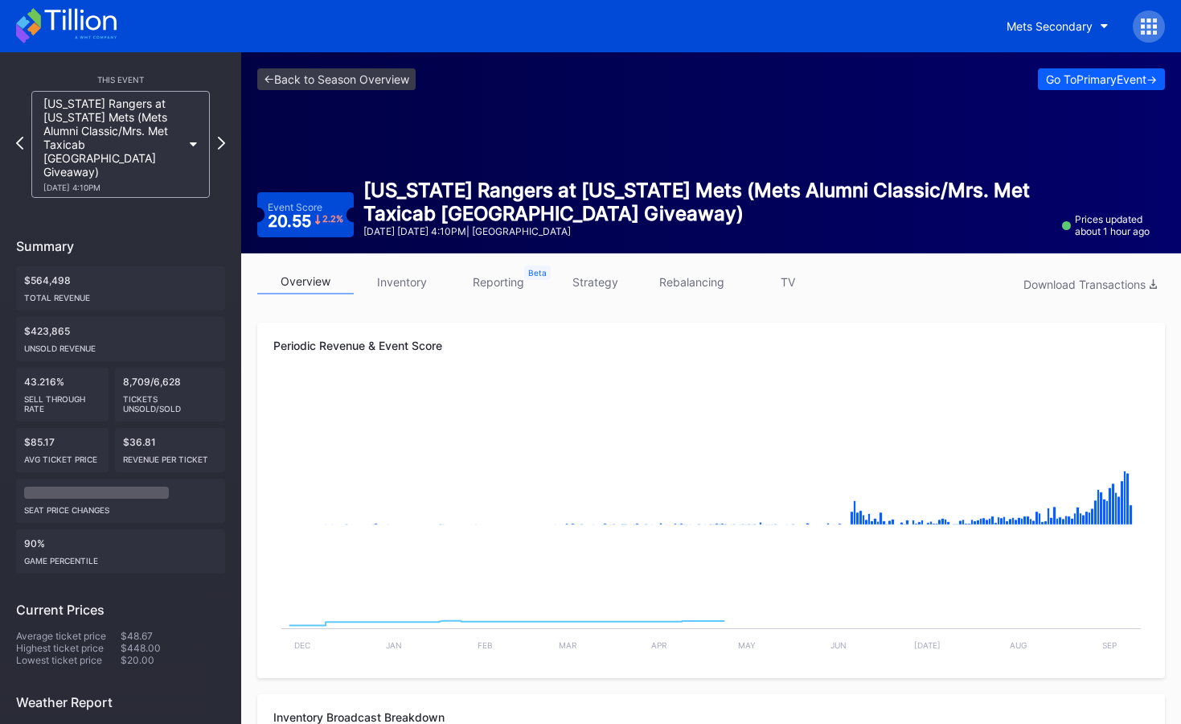
click at [589, 284] on link "strategy" at bounding box center [595, 281] width 96 height 25
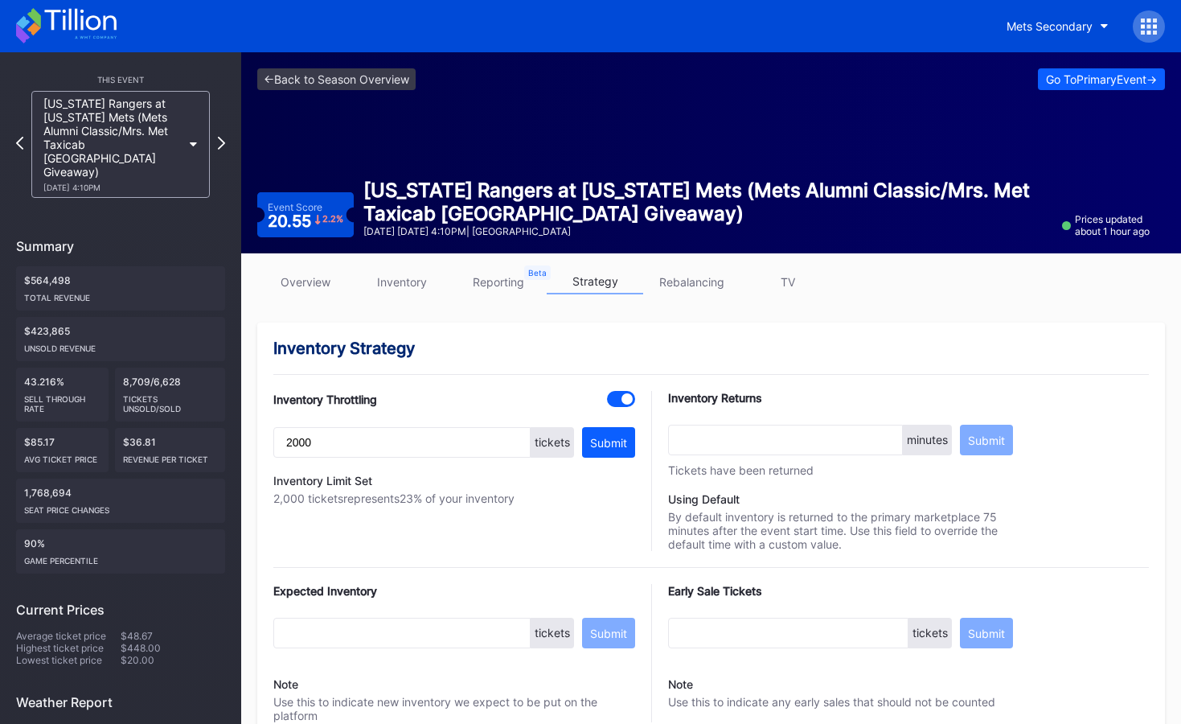
click at [424, 88] on div "<- Back to Season Overview Go To Primary Event ->" at bounding box center [711, 79] width 908 height 22
click at [405, 80] on link "<- Back to Season Overview" at bounding box center [336, 79] width 158 height 22
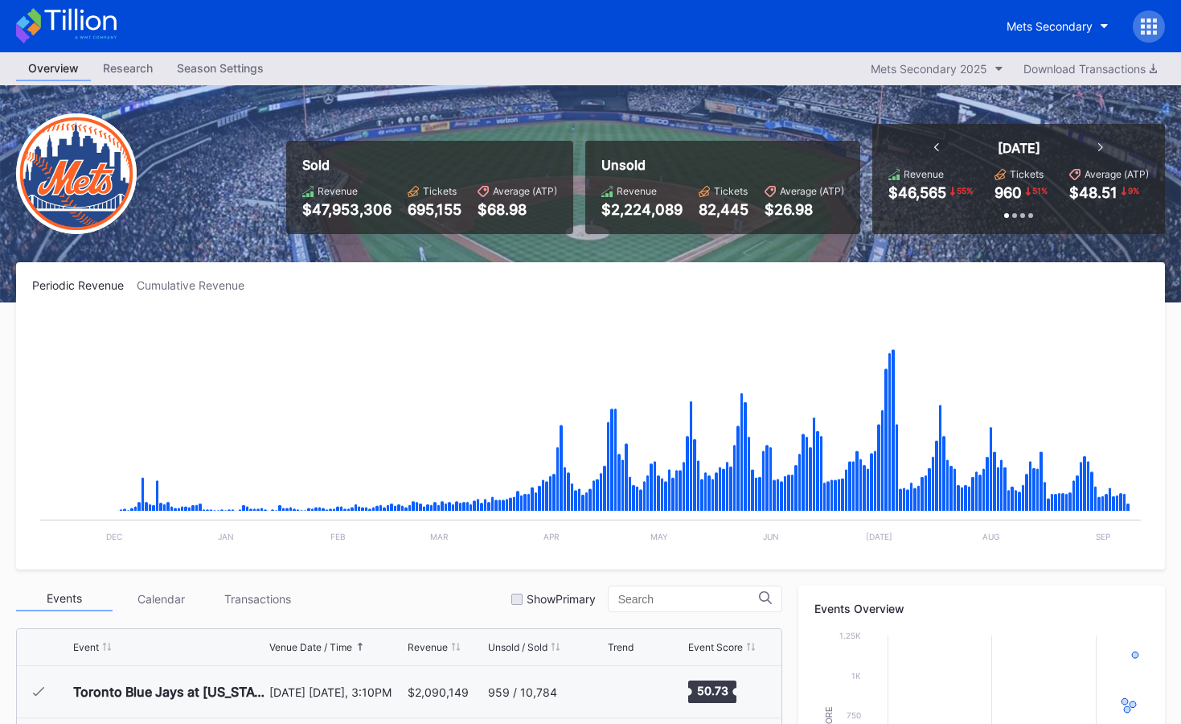
scroll to position [3711, 0]
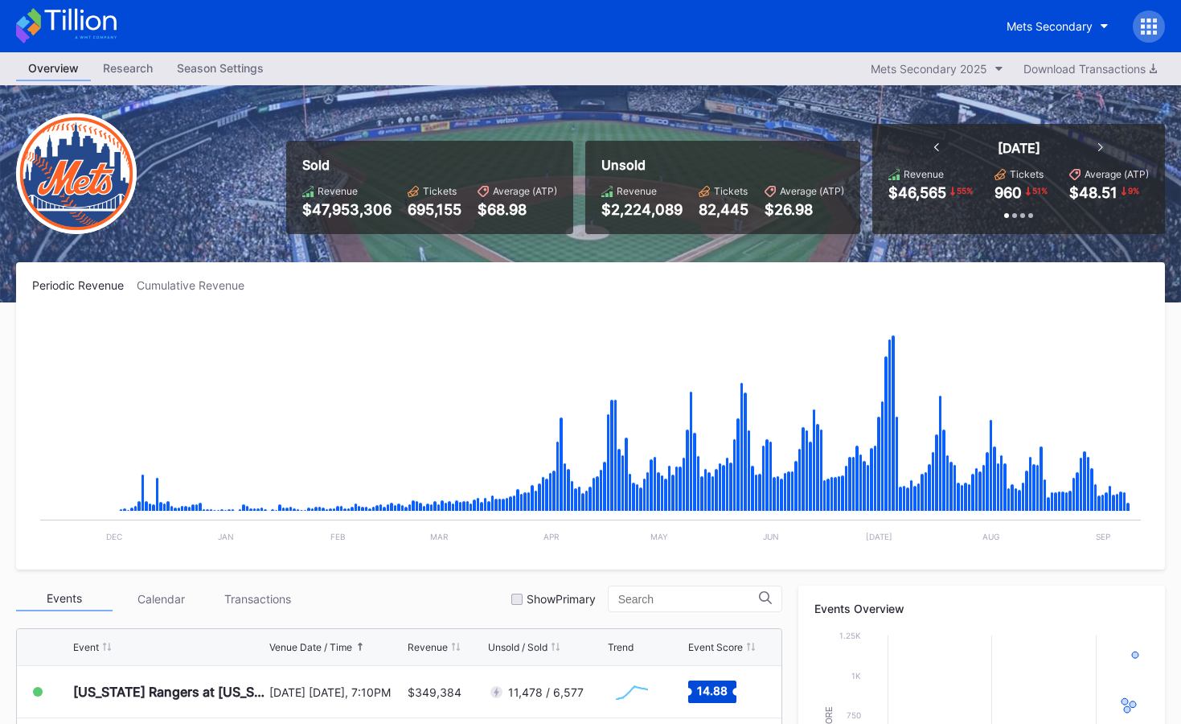
click at [1152, 35] on div at bounding box center [1149, 26] width 32 height 32
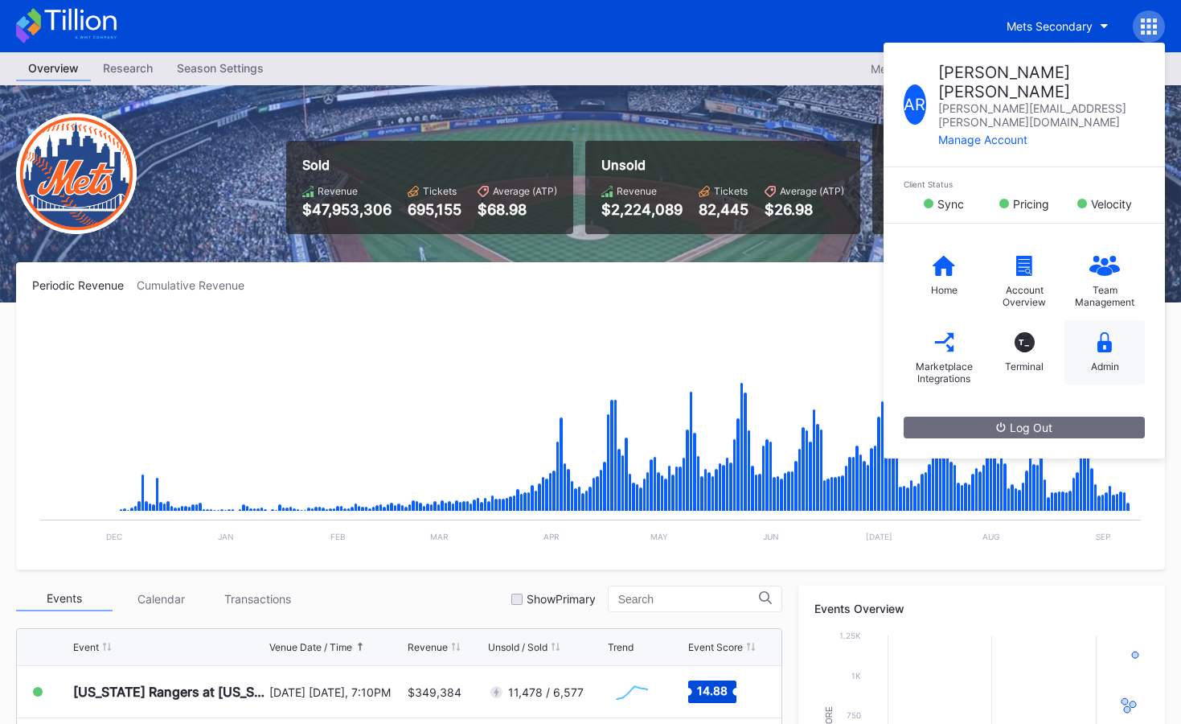
click at [1104, 323] on div "Admin" at bounding box center [1105, 352] width 80 height 64
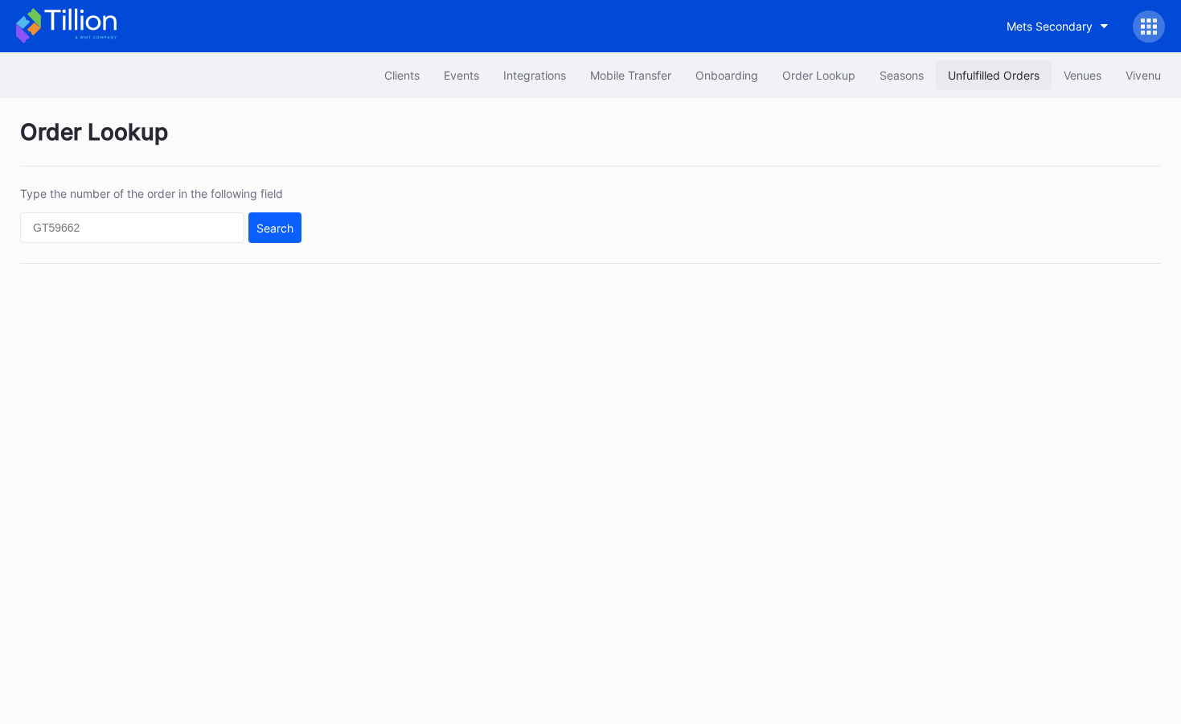
click at [979, 87] on button "Unfulfilled Orders" at bounding box center [994, 75] width 116 height 30
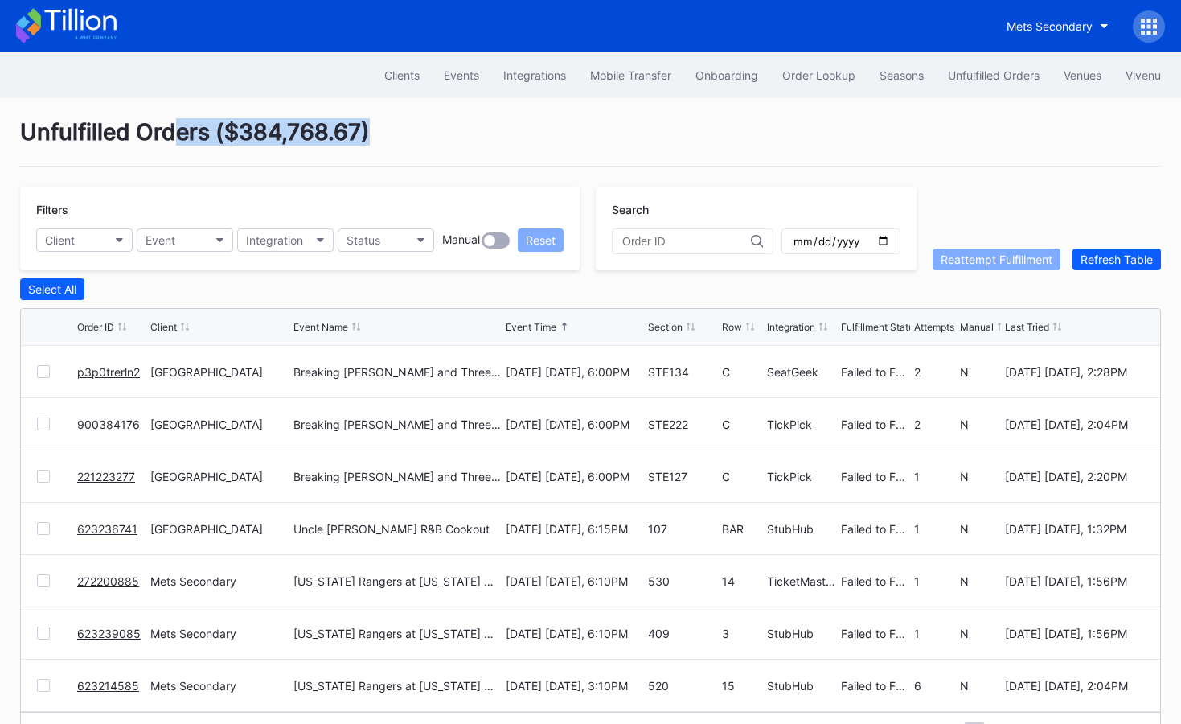
drag, startPoint x: 171, startPoint y: 139, endPoint x: 437, endPoint y: 138, distance: 266.2
click at [437, 138] on div "Unfulfilled Orders ( $384,768.67 )" at bounding box center [590, 142] width 1141 height 48
drag, startPoint x: 318, startPoint y: 141, endPoint x: 76, endPoint y: 147, distance: 242.1
click at [76, 147] on div "Unfulfilled Orders ( $384,768.67 )" at bounding box center [590, 142] width 1141 height 48
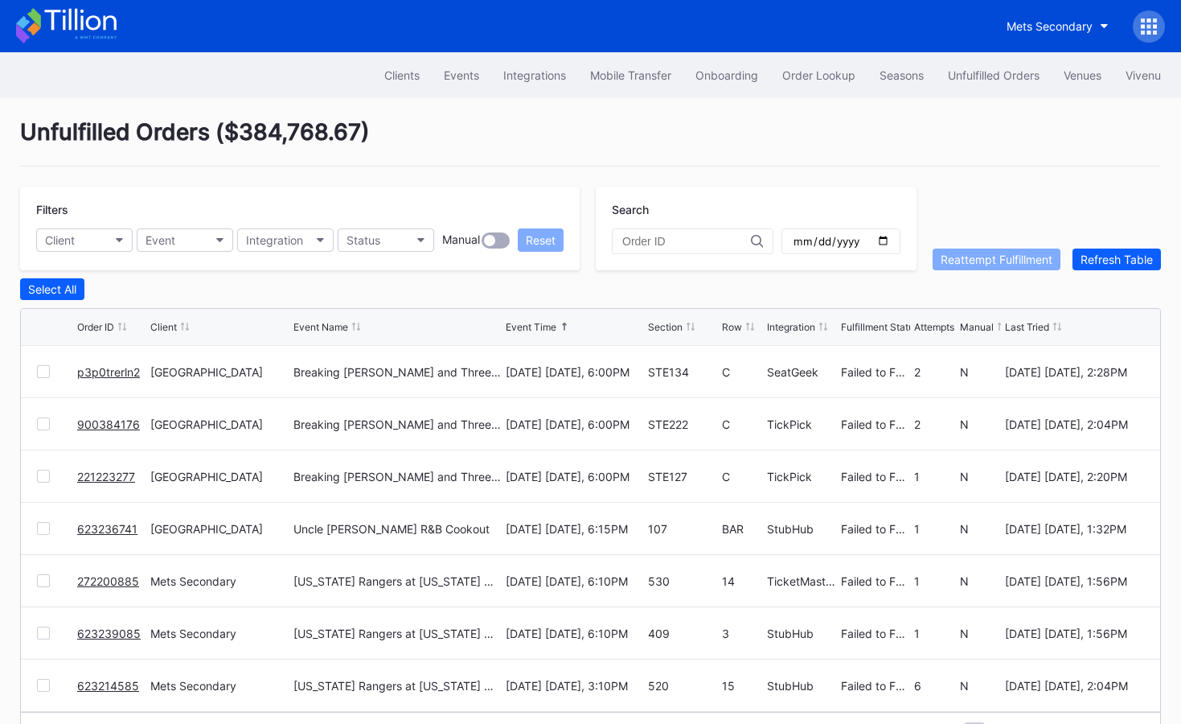
click at [82, 140] on div "Unfulfilled Orders ( $384,768.67 )" at bounding box center [590, 142] width 1141 height 48
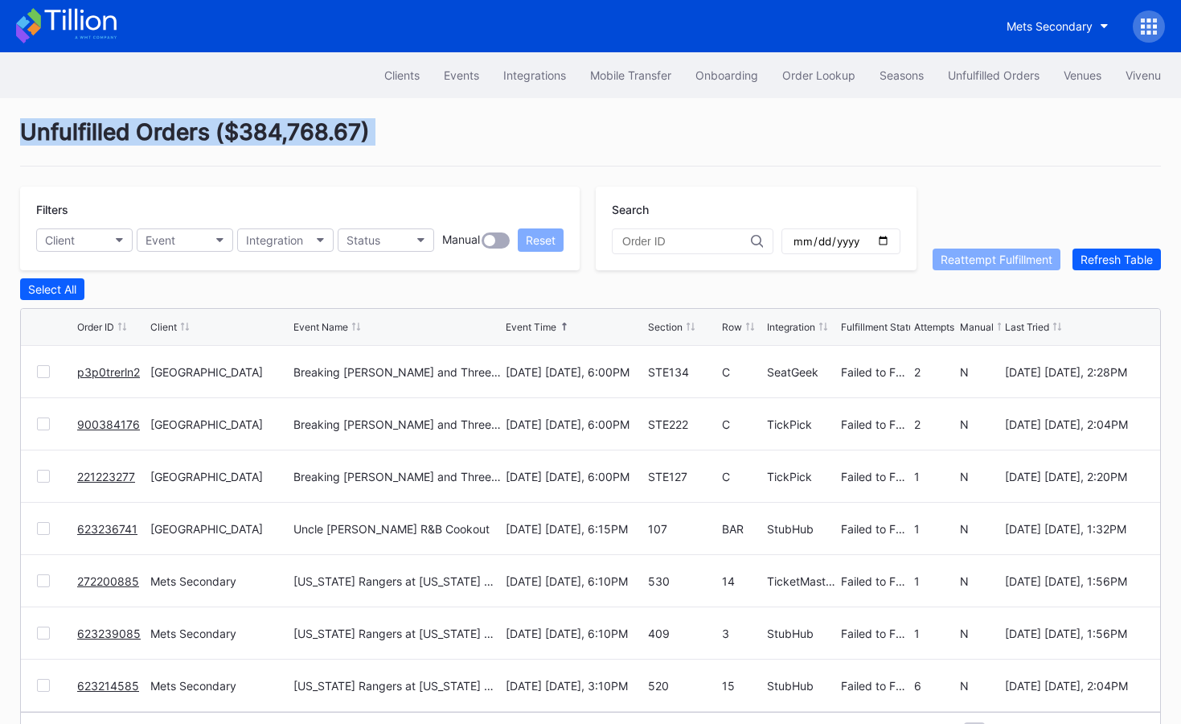
click at [82, 140] on div "Unfulfilled Orders ( $384,768.67 )" at bounding box center [590, 142] width 1141 height 48
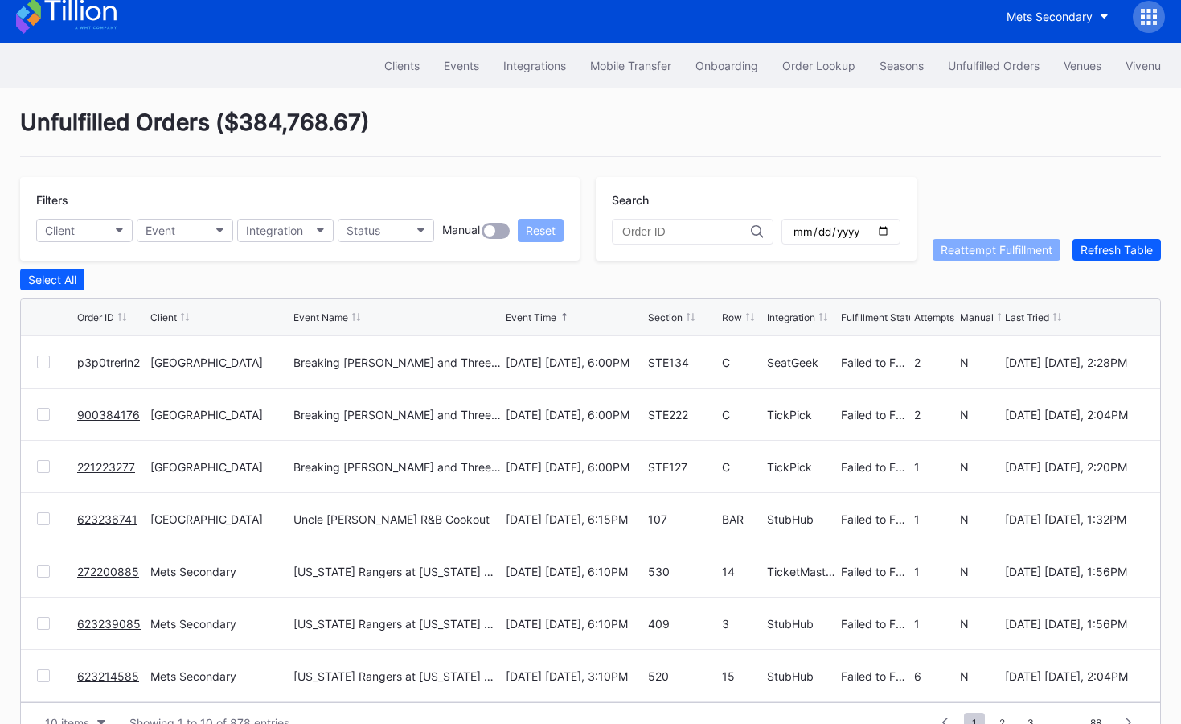
click at [1157, 18] on div at bounding box center [1149, 17] width 32 height 32
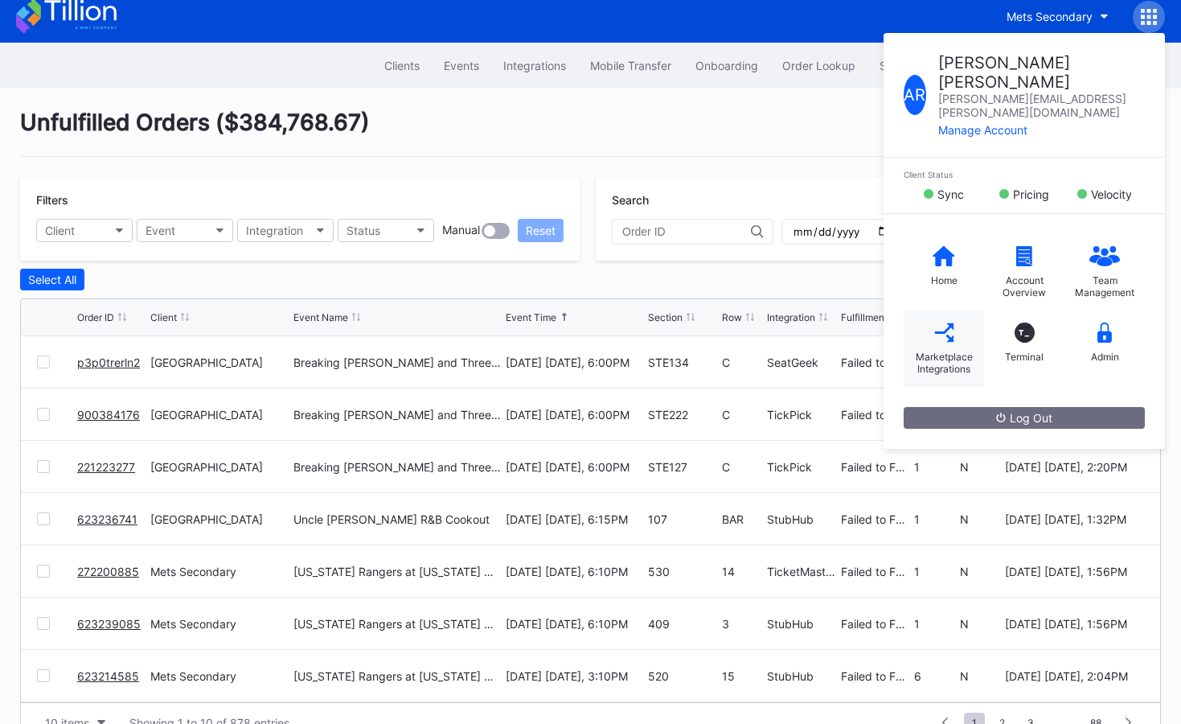
click at [934, 322] on icon at bounding box center [944, 332] width 20 height 20
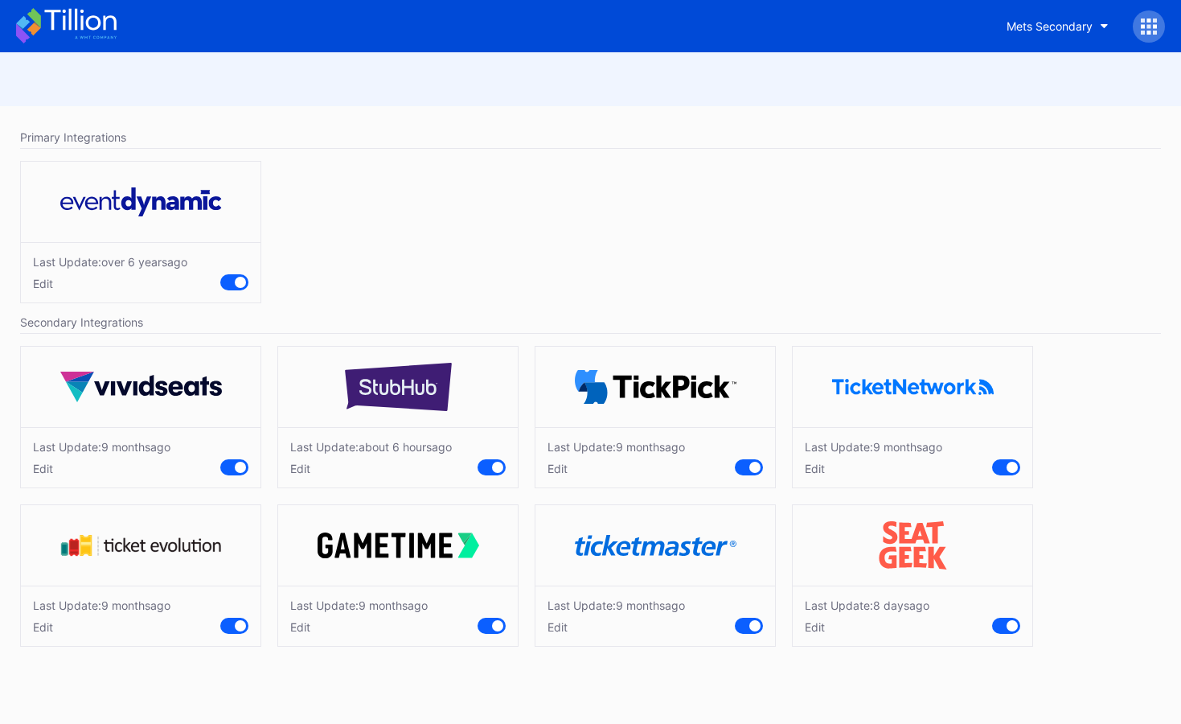
click at [815, 477] on div "Last Update: [DATE] Edit" at bounding box center [913, 457] width 240 height 60
click at [816, 471] on div "Edit" at bounding box center [874, 469] width 138 height 14
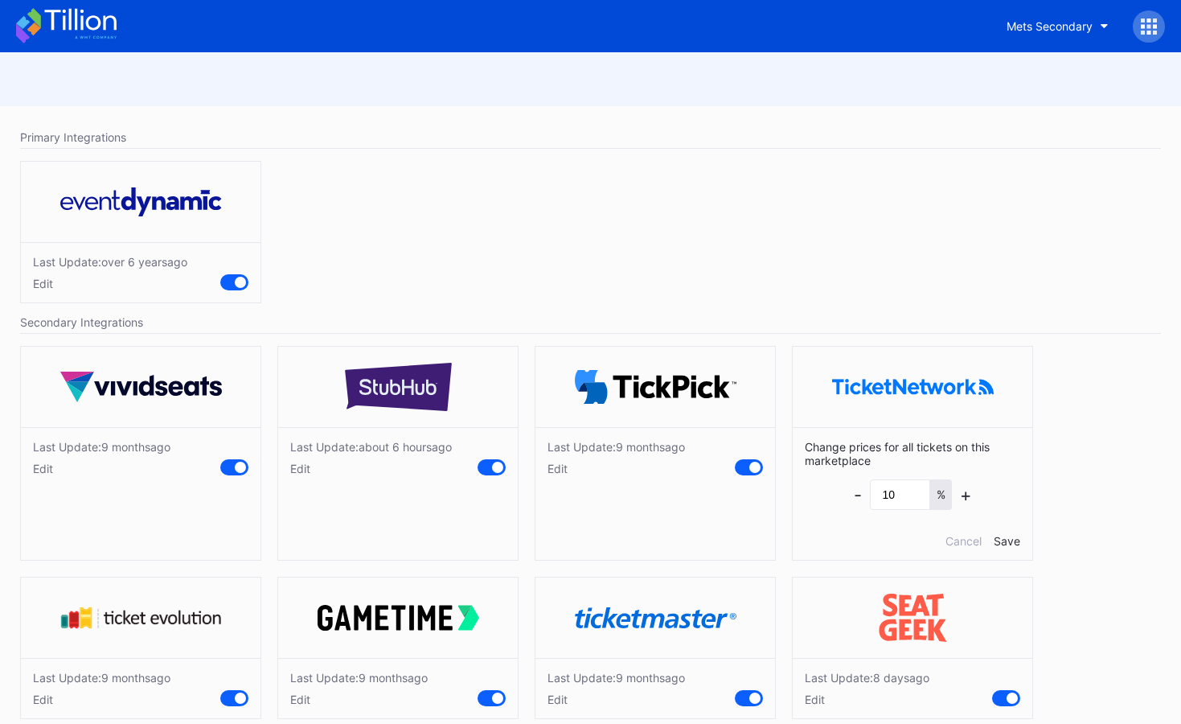
click at [43, 33] on icon at bounding box center [66, 25] width 101 height 35
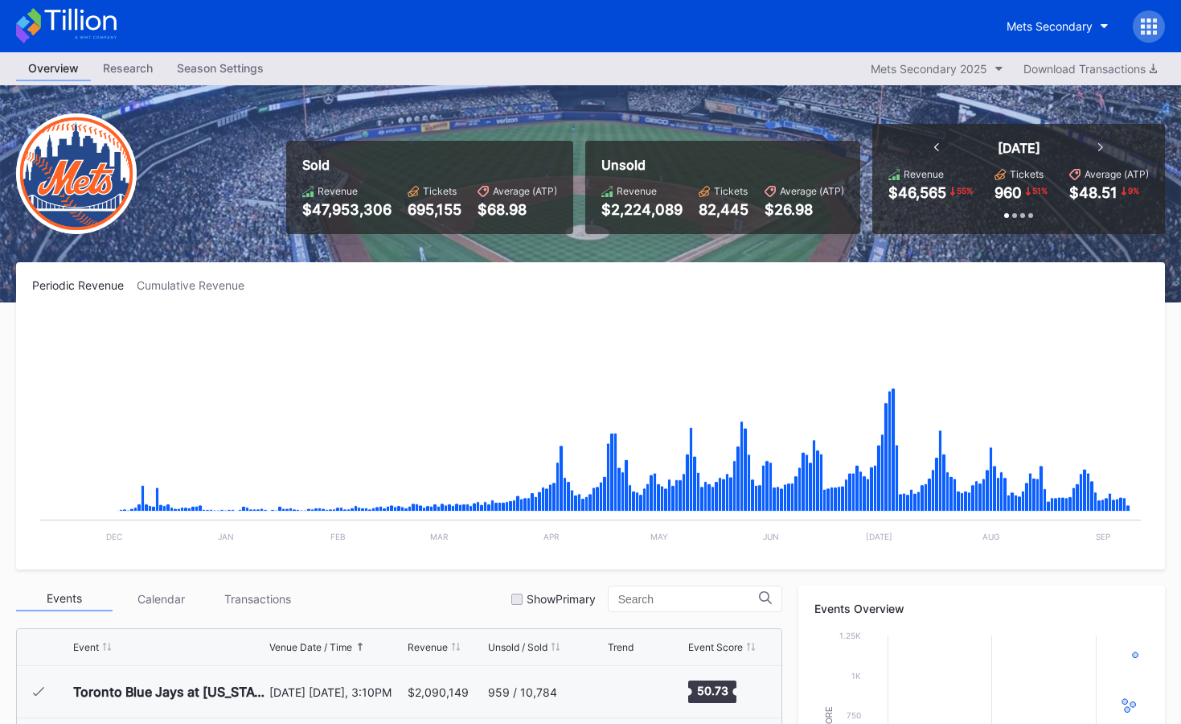
scroll to position [3711, 0]
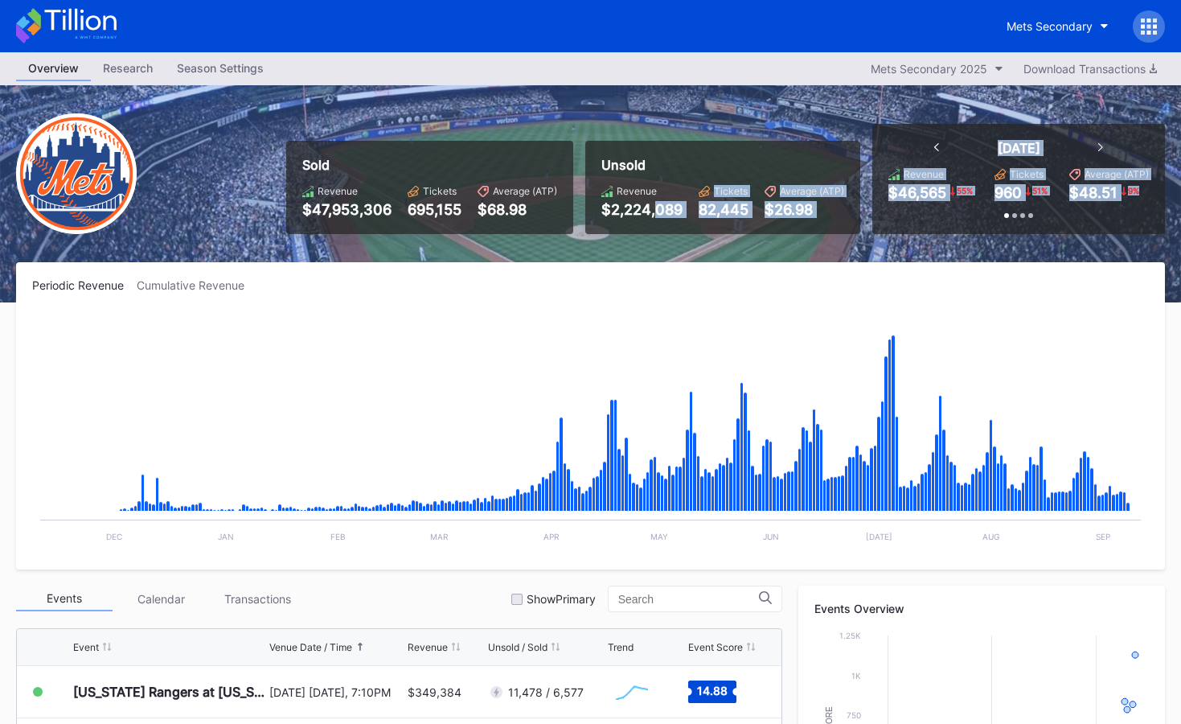
click at [911, 211] on div "Sold Revenue $47,953,306 Tickets 695,155 Average (ATP) $68.98 Unsold Revenue $2…" at bounding box center [719, 179] width 891 height 110
click at [911, 211] on div at bounding box center [1019, 209] width 261 height 17
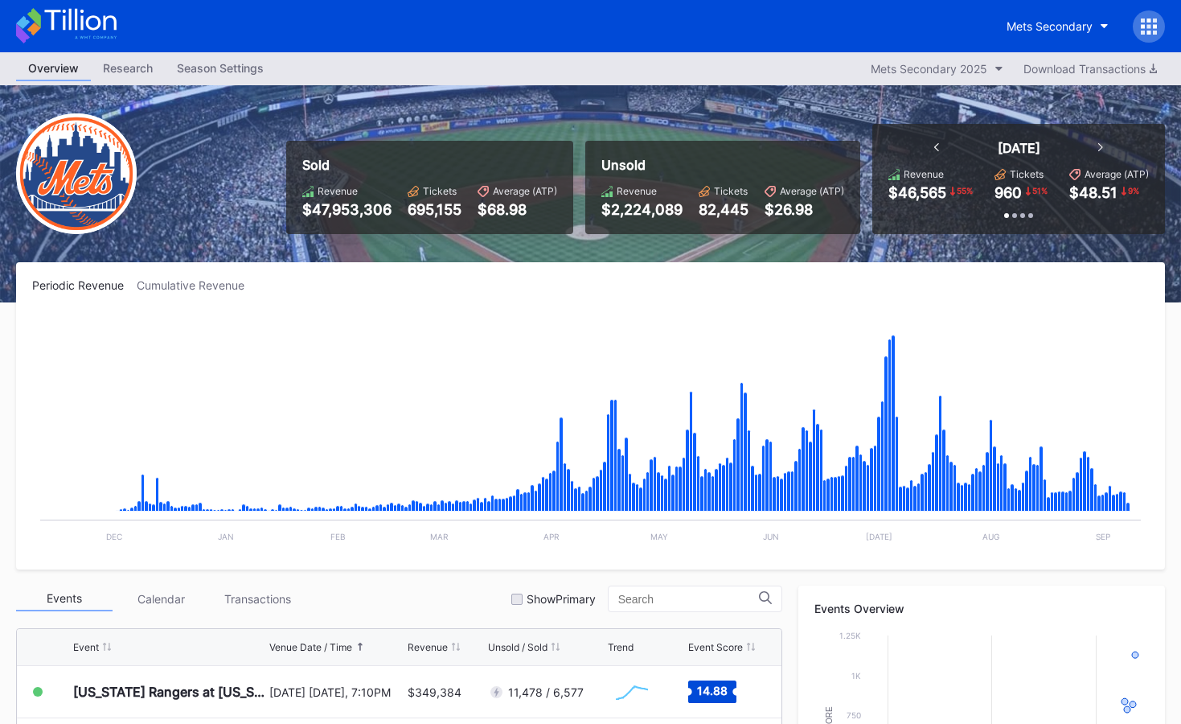
click at [1156, 31] on icon at bounding box center [1155, 33] width 4 height 4
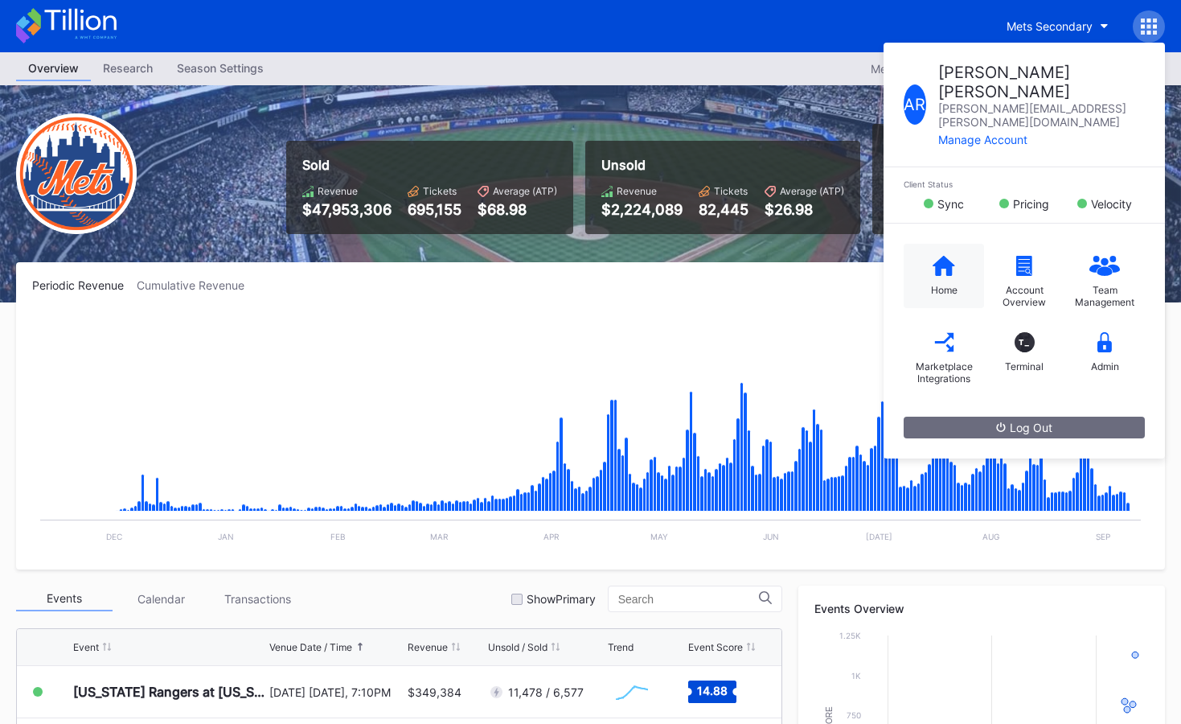
click at [933, 255] on icon at bounding box center [944, 265] width 23 height 20
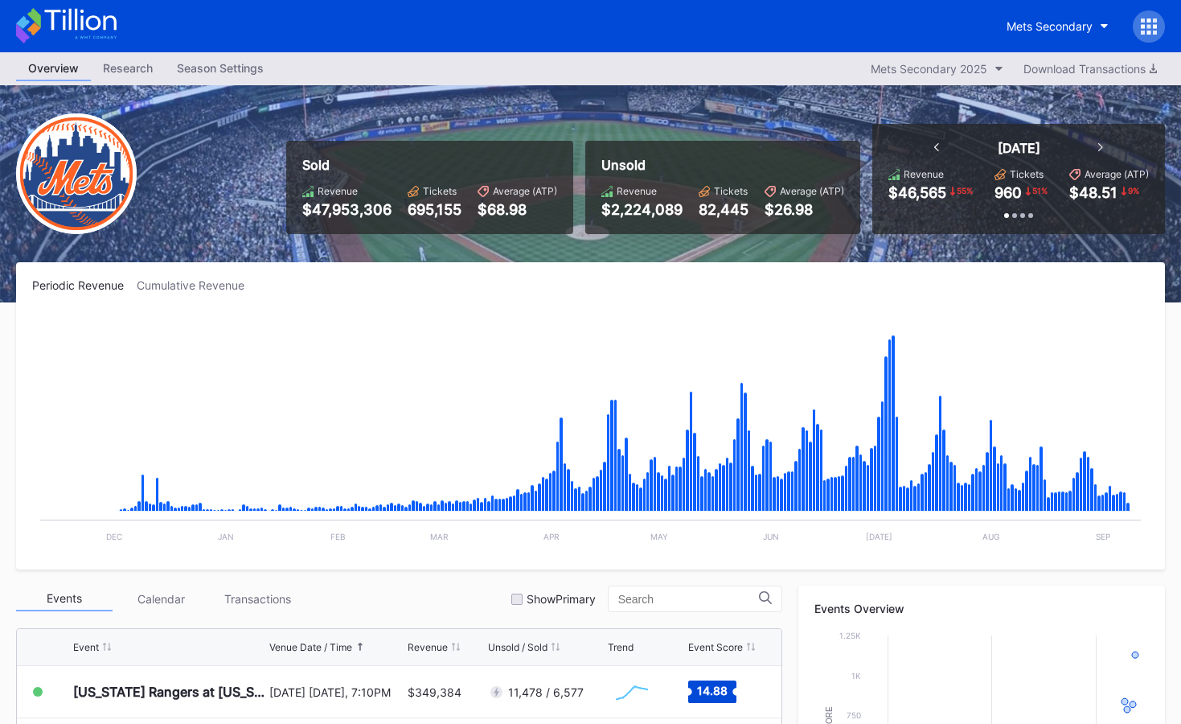
click at [105, 28] on icon at bounding box center [80, 20] width 72 height 22
click at [107, 29] on icon at bounding box center [66, 25] width 101 height 35
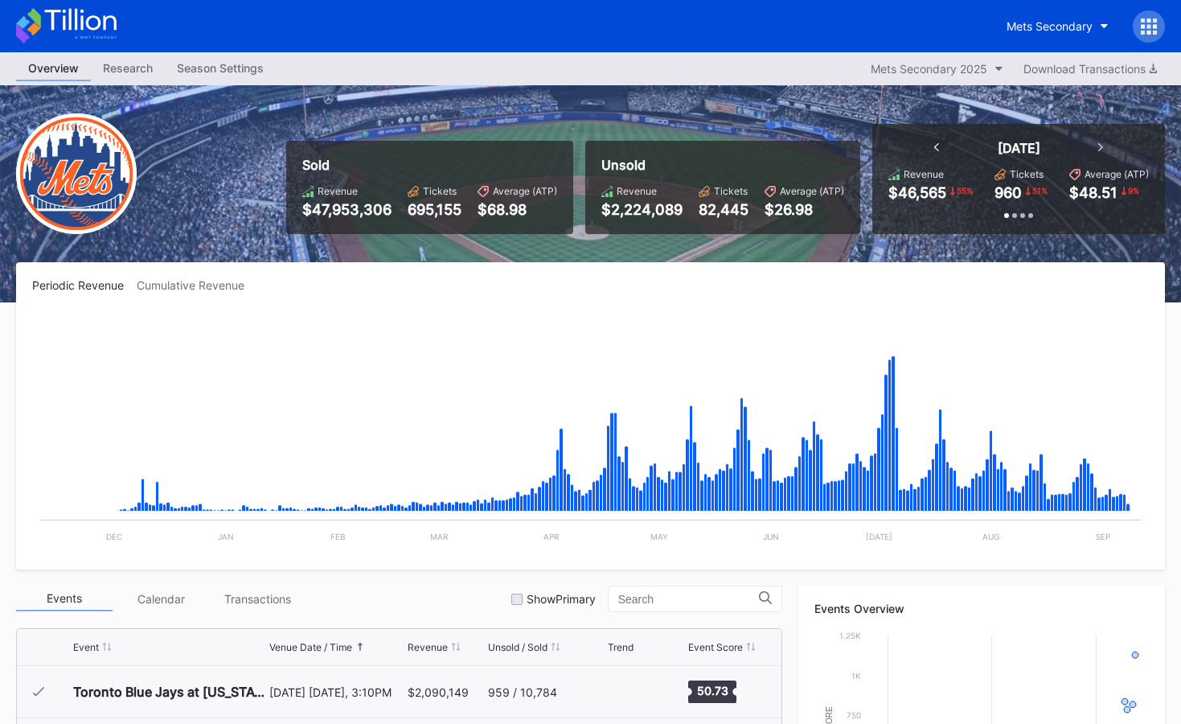
scroll to position [3711, 0]
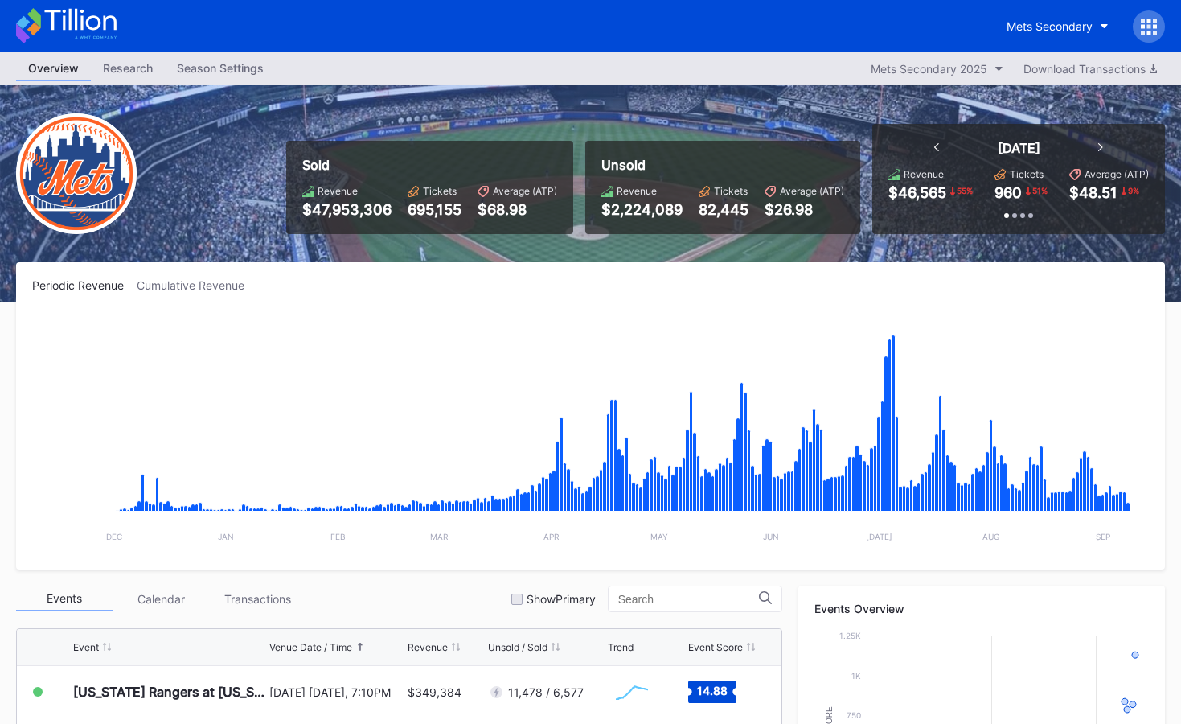
click at [107, 6] on div "Mets Secondary" at bounding box center [590, 26] width 1181 height 52
click at [105, 23] on icon at bounding box center [66, 25] width 101 height 35
click at [52, 73] on div "Overview" at bounding box center [53, 68] width 75 height 25
click at [67, 34] on icon at bounding box center [66, 25] width 101 height 35
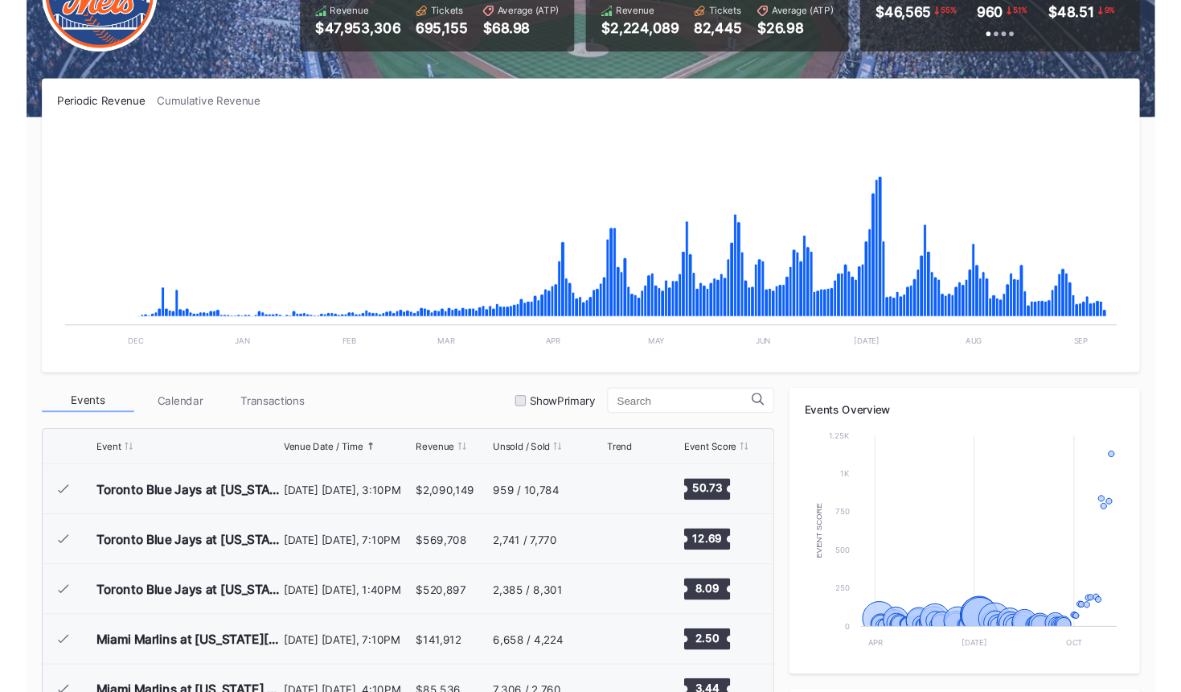
scroll to position [3711, 0]
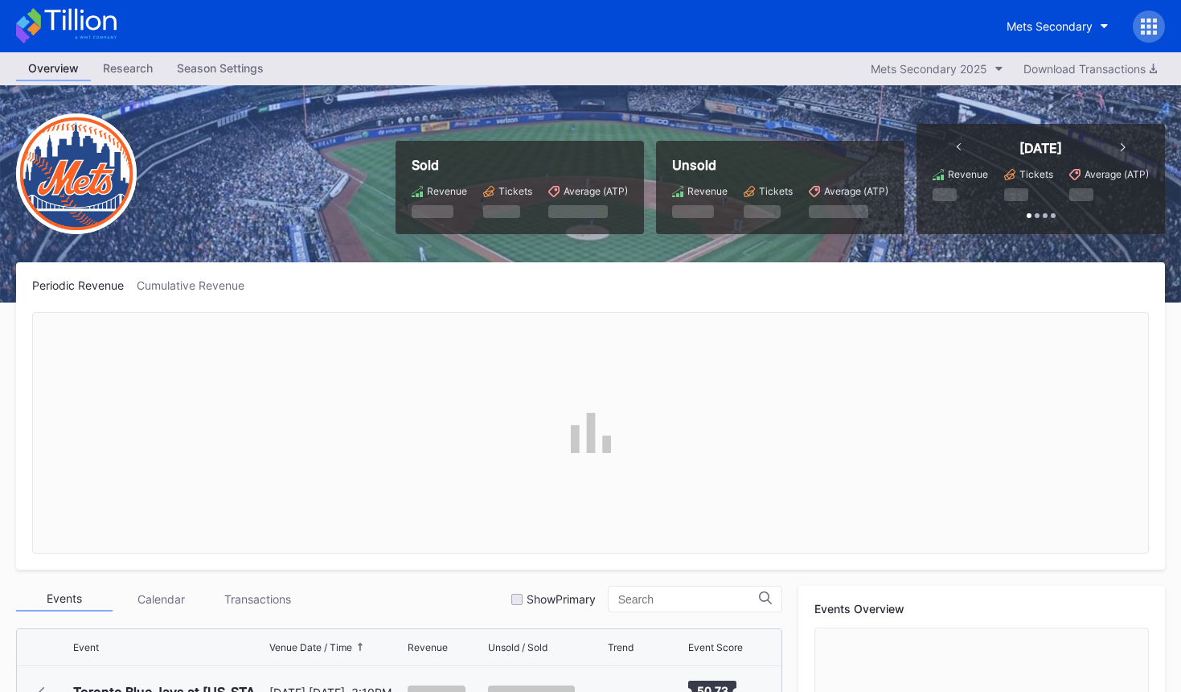
scroll to position [3711, 0]
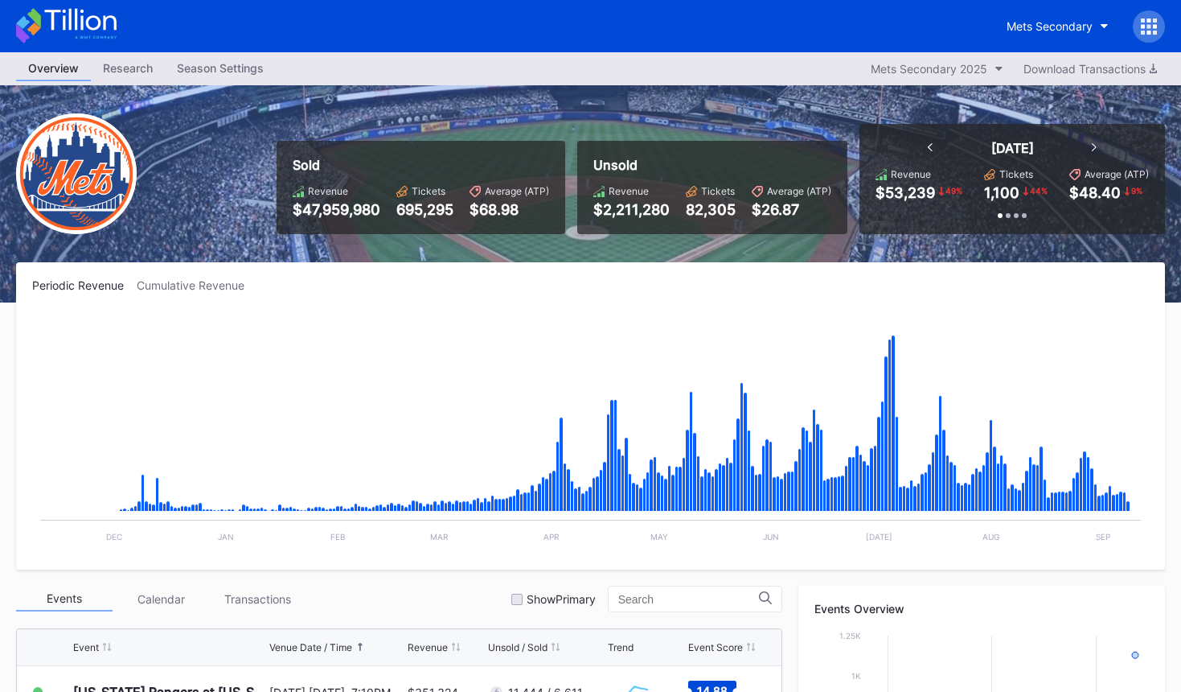
click at [95, 10] on icon at bounding box center [66, 25] width 101 height 35
click at [1054, 32] on div "Mets Secondary" at bounding box center [1050, 26] width 86 height 14
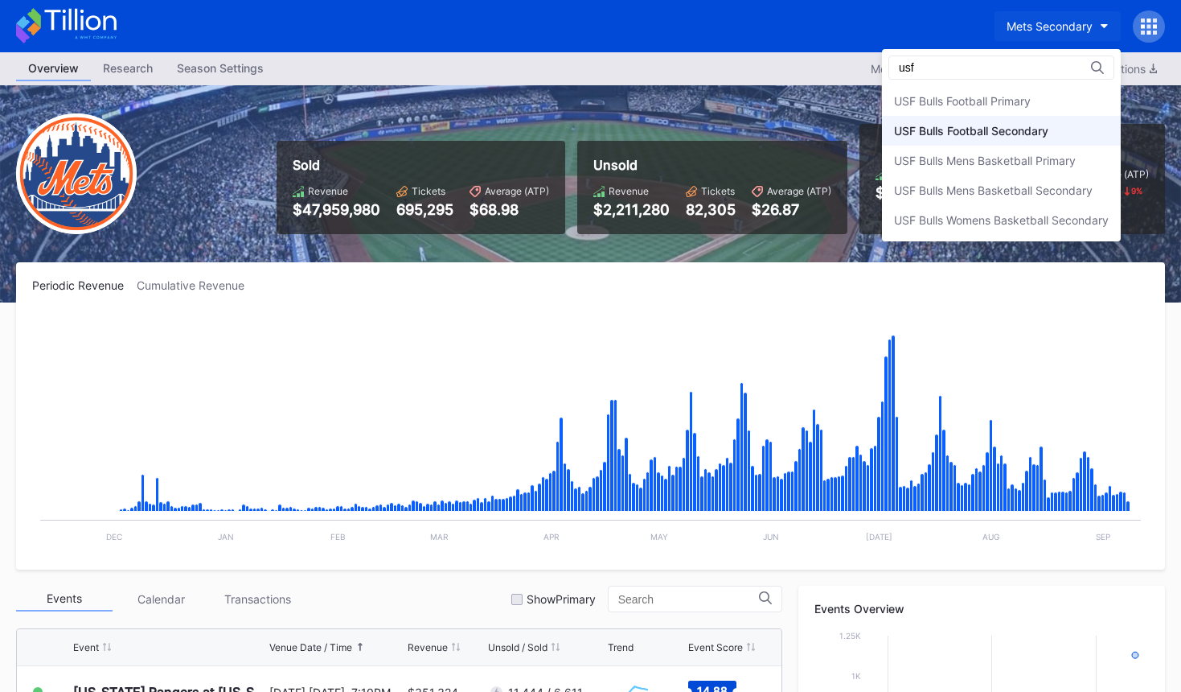
type input "usf"
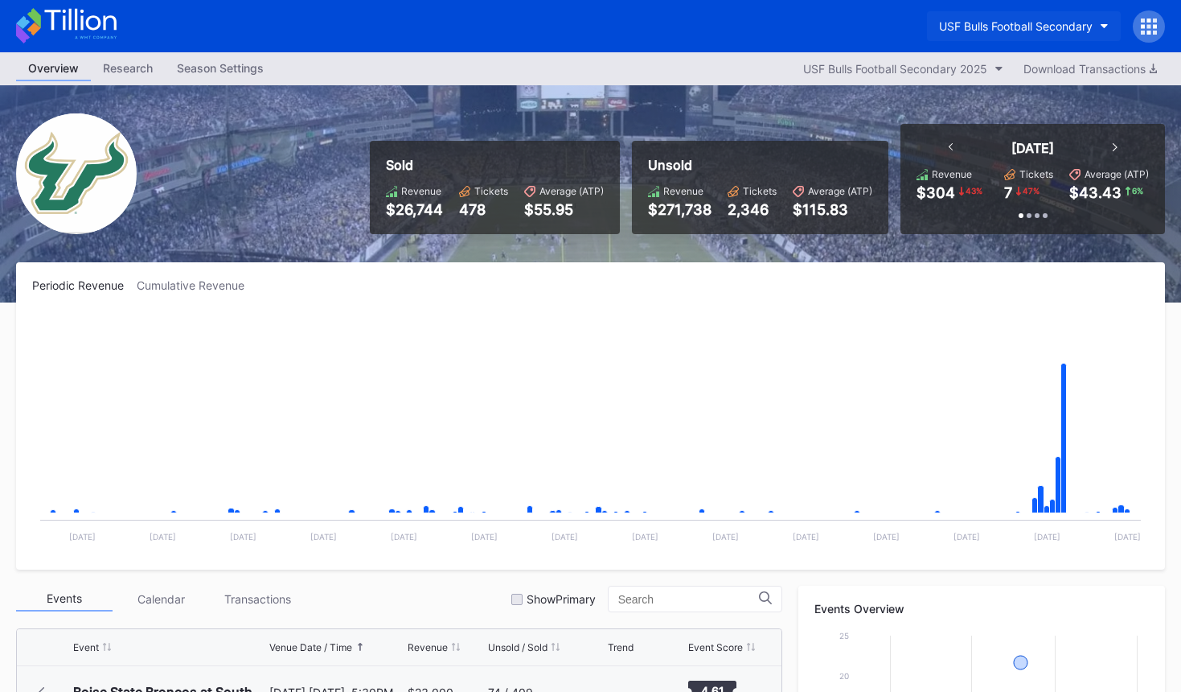
click at [977, 33] on button "USF Bulls Football Secondary" at bounding box center [1024, 26] width 194 height 30
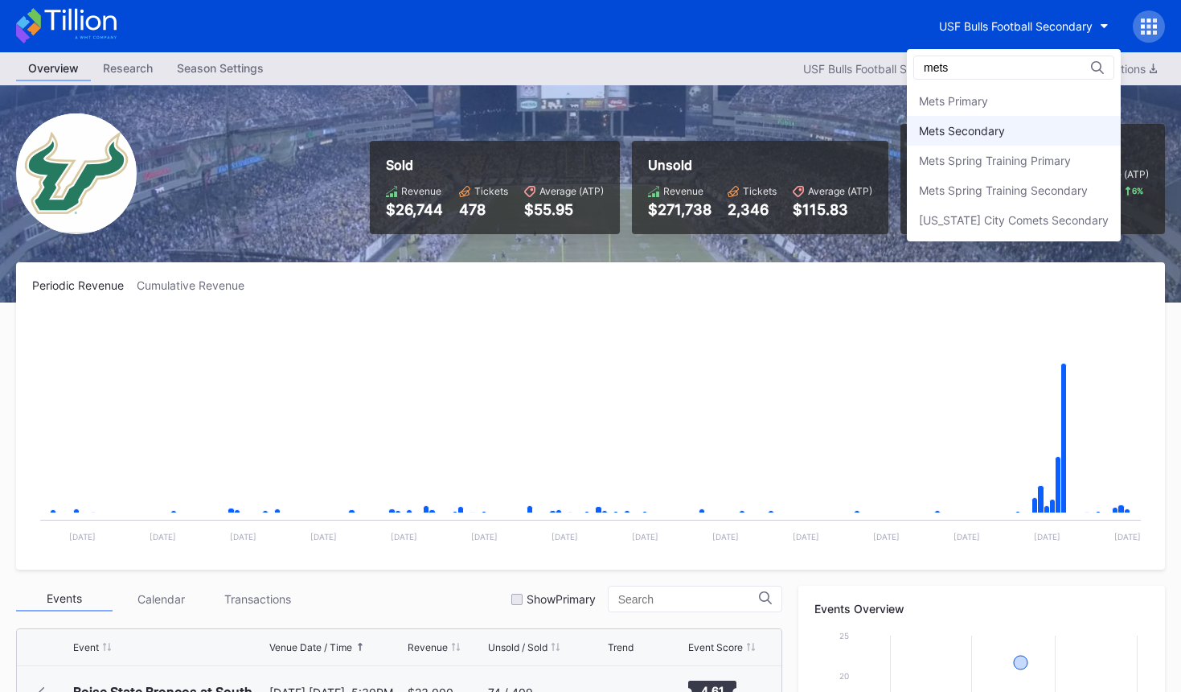
type input "mets"
click at [950, 142] on div "Mets Secondary" at bounding box center [1014, 131] width 214 height 30
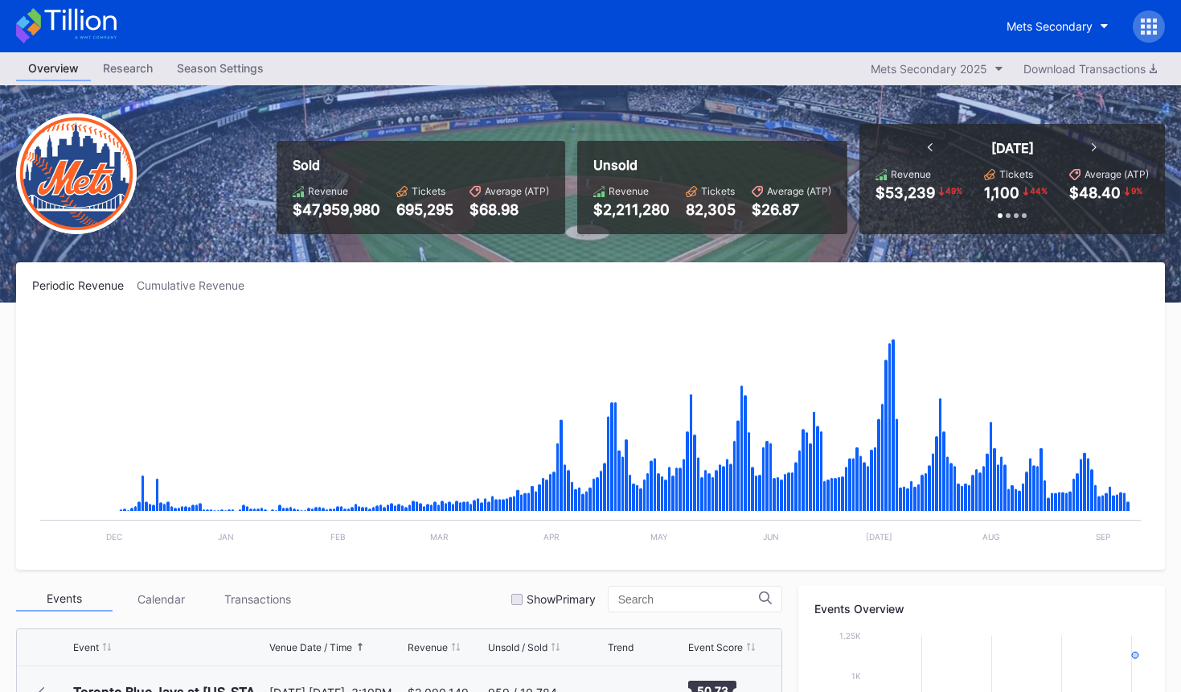
scroll to position [3711, 0]
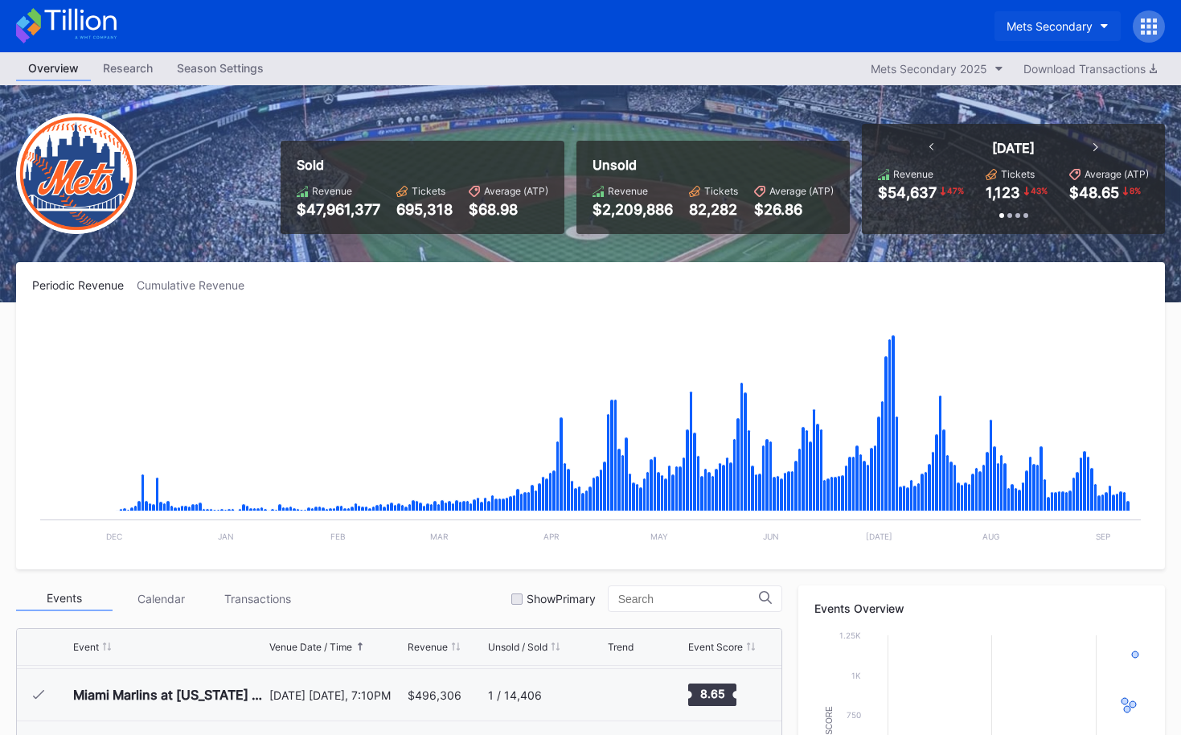
click at [1035, 27] on div "Mets Secondary" at bounding box center [1050, 26] width 86 height 14
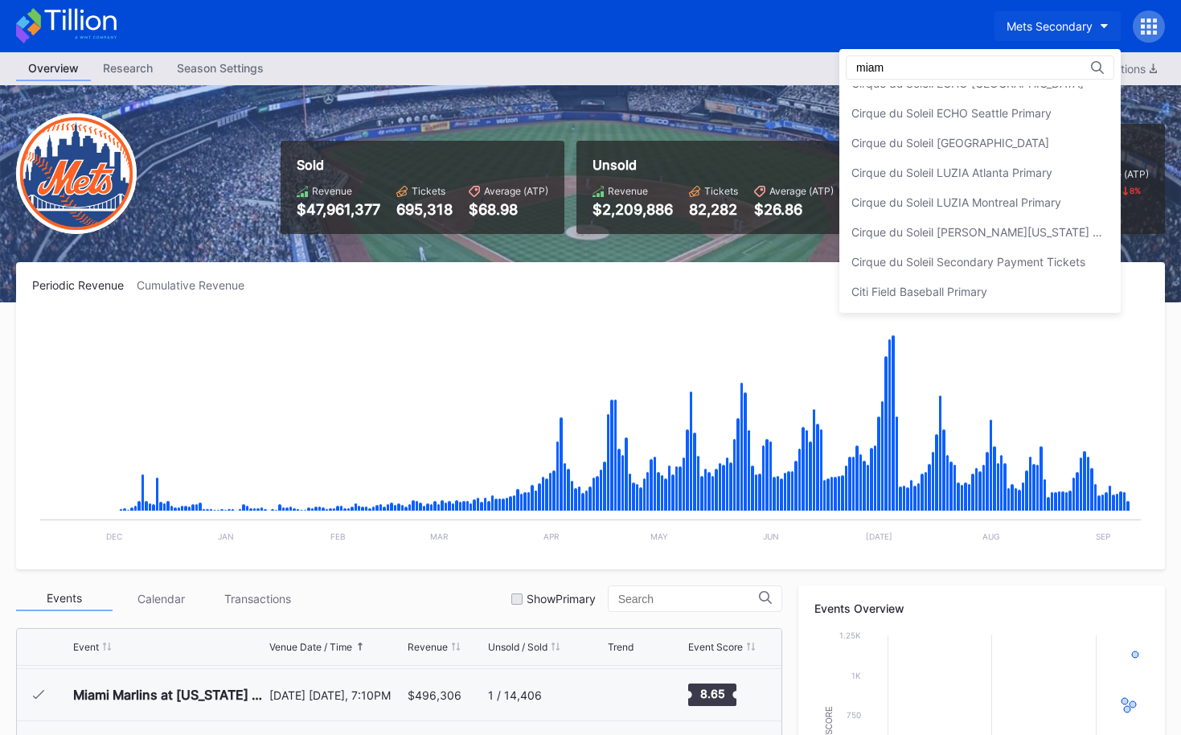
scroll to position [18, 0]
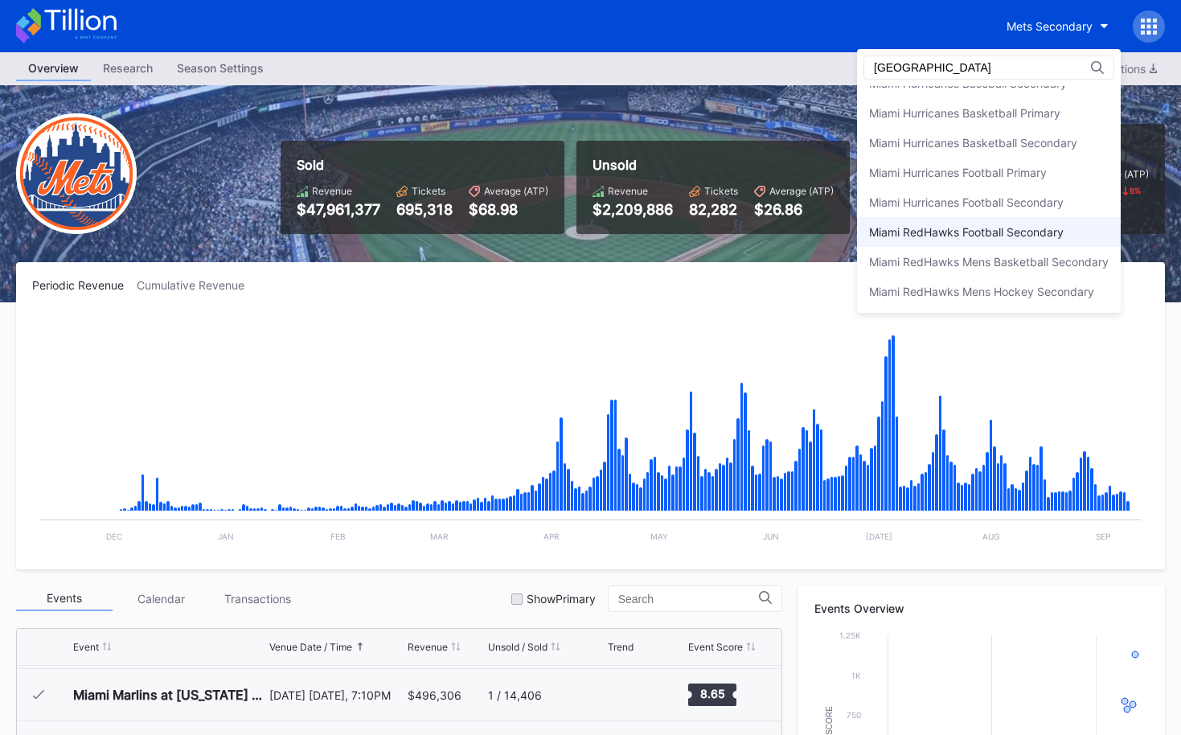
type input "miami"
drag, startPoint x: 1024, startPoint y: 238, endPoint x: 1009, endPoint y: 237, distance: 14.5
click at [1024, 238] on div "Miami RedHawks Football Secondary" at bounding box center [966, 232] width 195 height 14
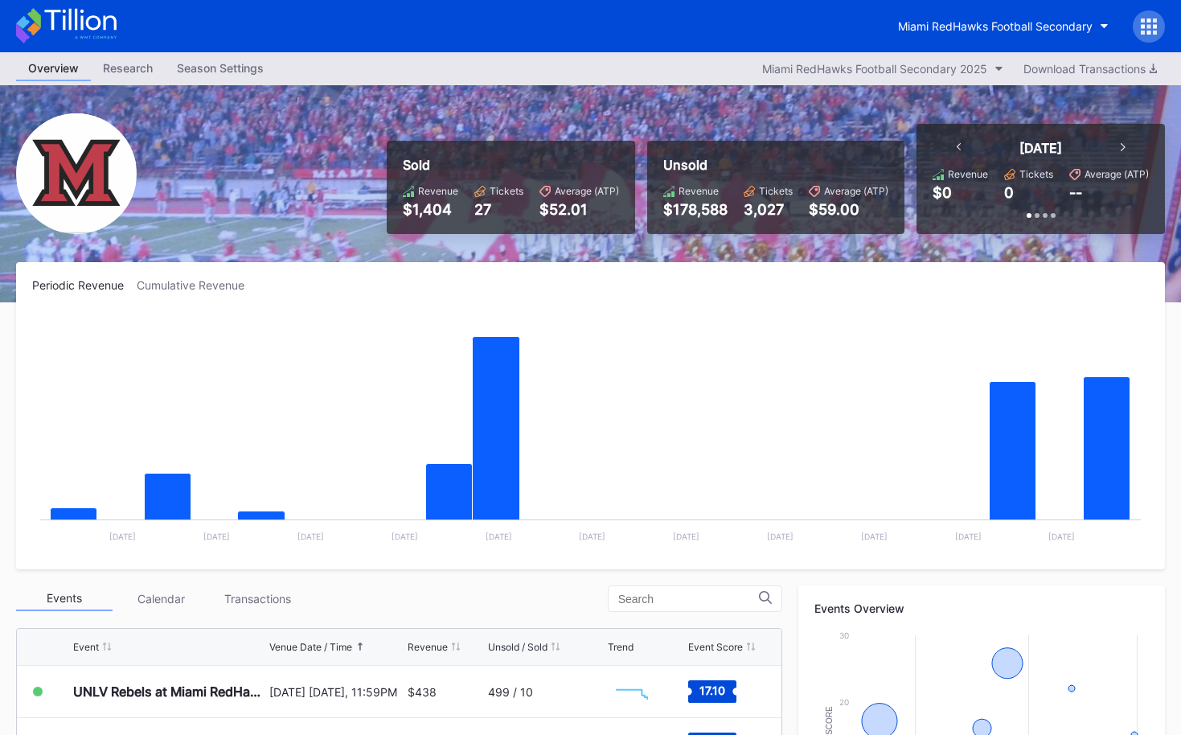
click at [1013, 43] on div "Miami RedHawks Football Secondary" at bounding box center [590, 26] width 1181 height 52
click at [1009, 35] on button "Miami RedHawks Football Secondary" at bounding box center [1003, 26] width 235 height 30
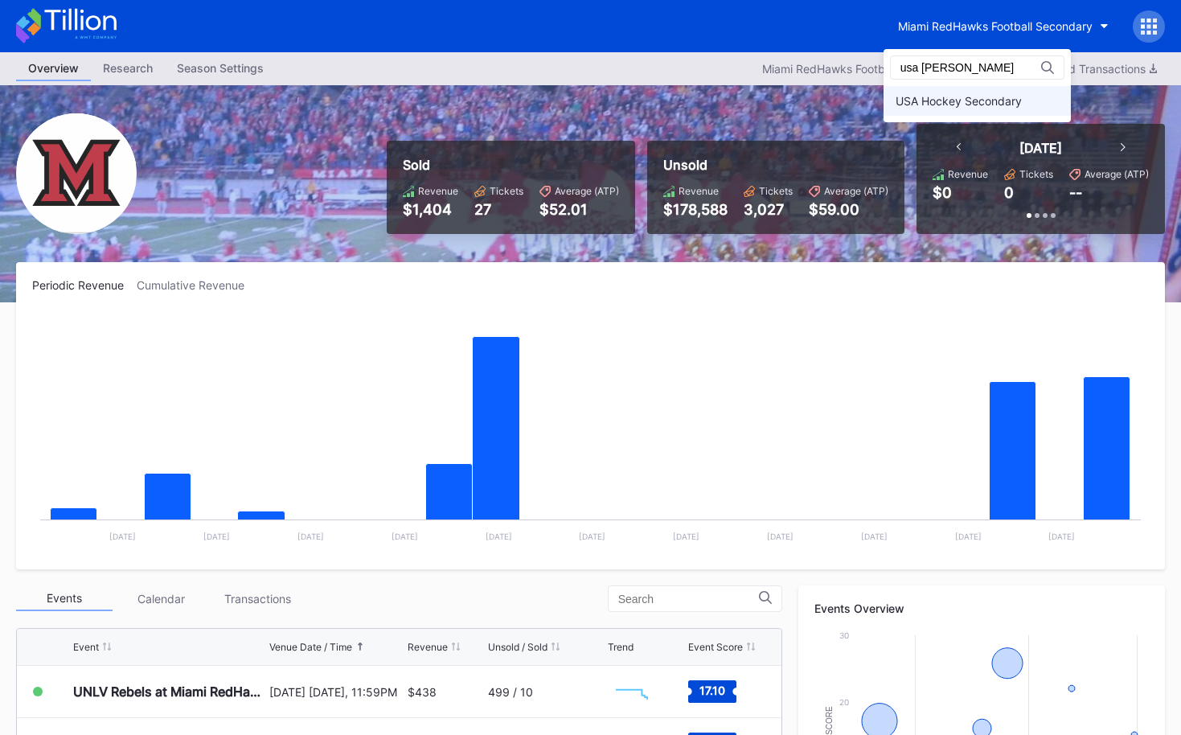
scroll to position [1, 0]
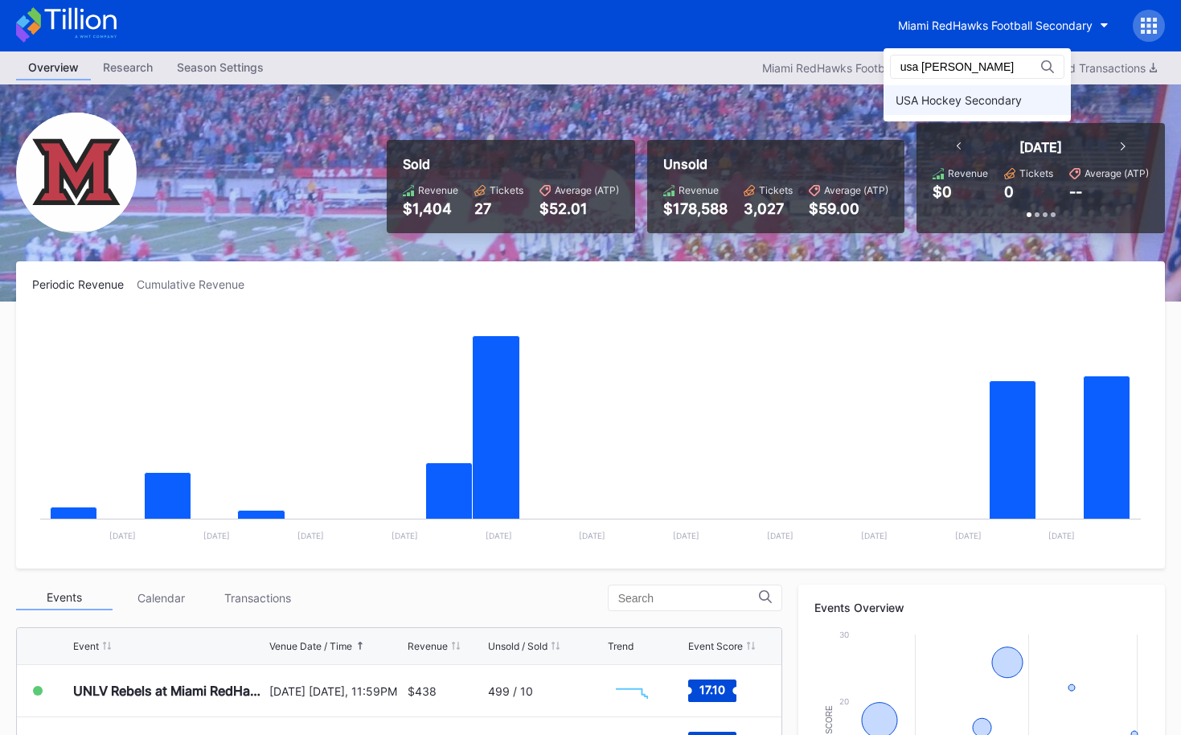
type input "usa hock"
click at [997, 106] on div "USA Hockey Secondary" at bounding box center [959, 100] width 126 height 14
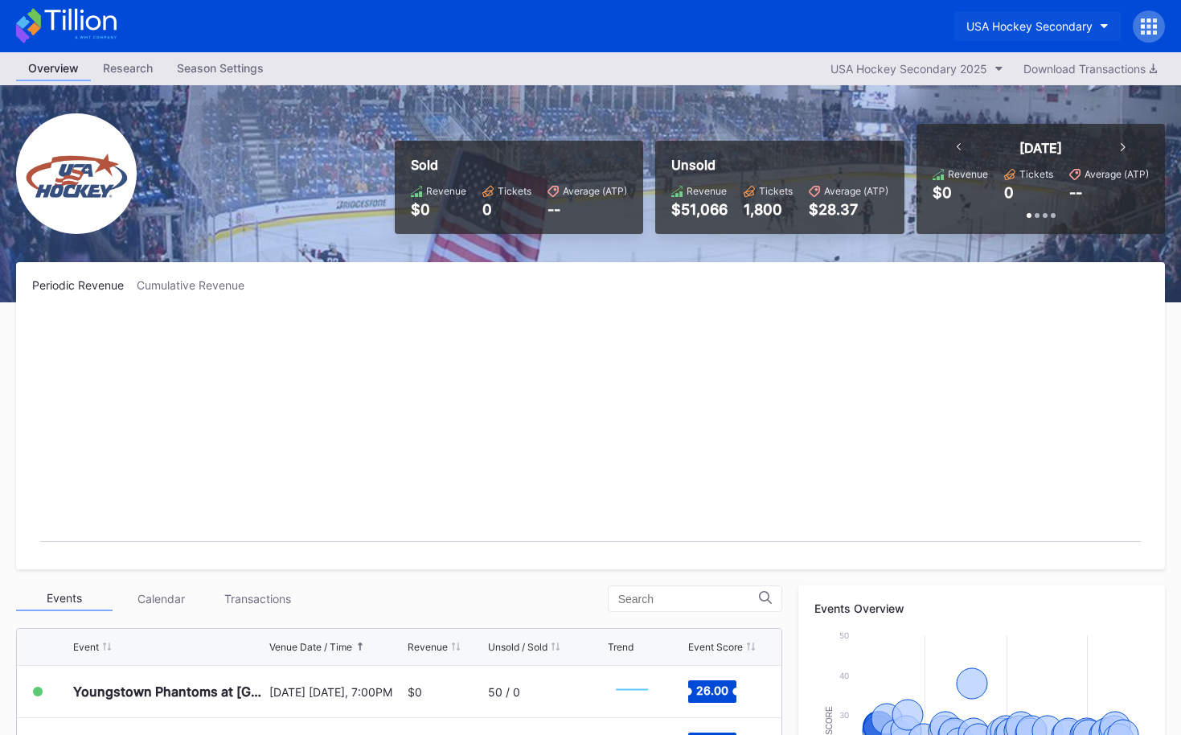
click at [982, 28] on div "USA Hockey Secondary" at bounding box center [1030, 26] width 126 height 14
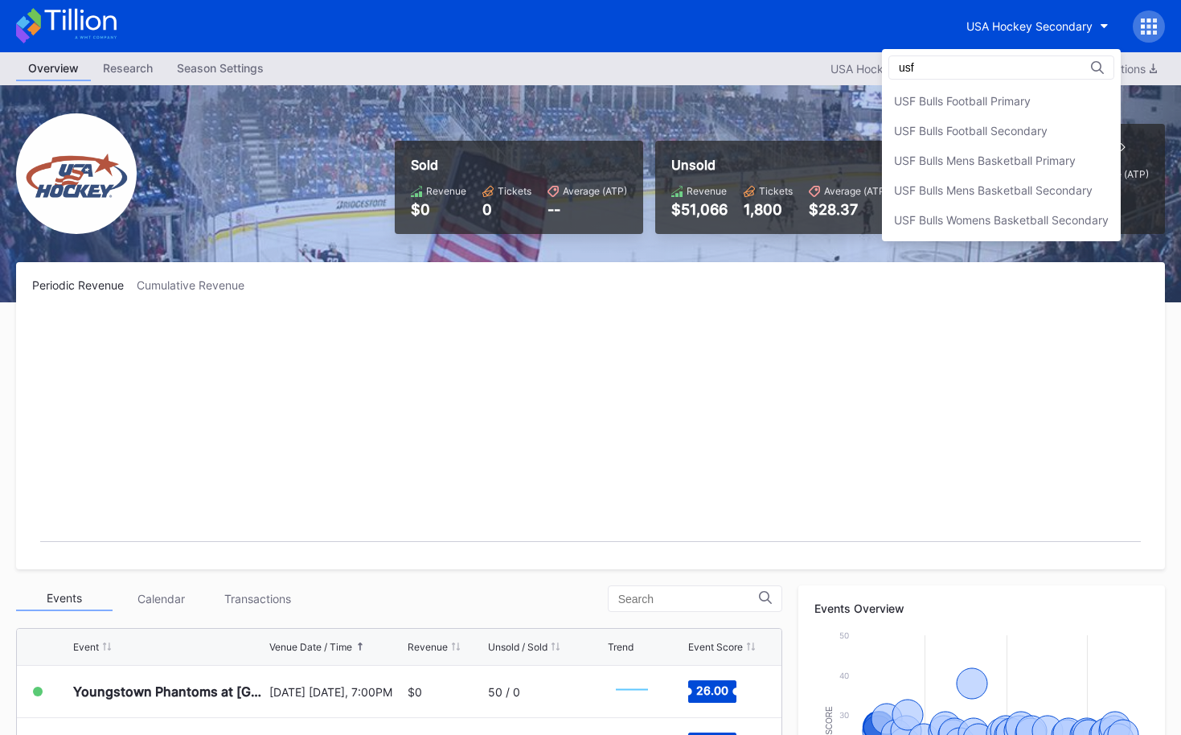
type input "usf"
click at [1001, 80] on div "usf USF Bulls Football Primary USF Bulls Football Secondary USF Bulls Mens Bask…" at bounding box center [1001, 145] width 239 height 192
click at [1000, 91] on div "USF Bulls Football Primary" at bounding box center [1001, 101] width 239 height 30
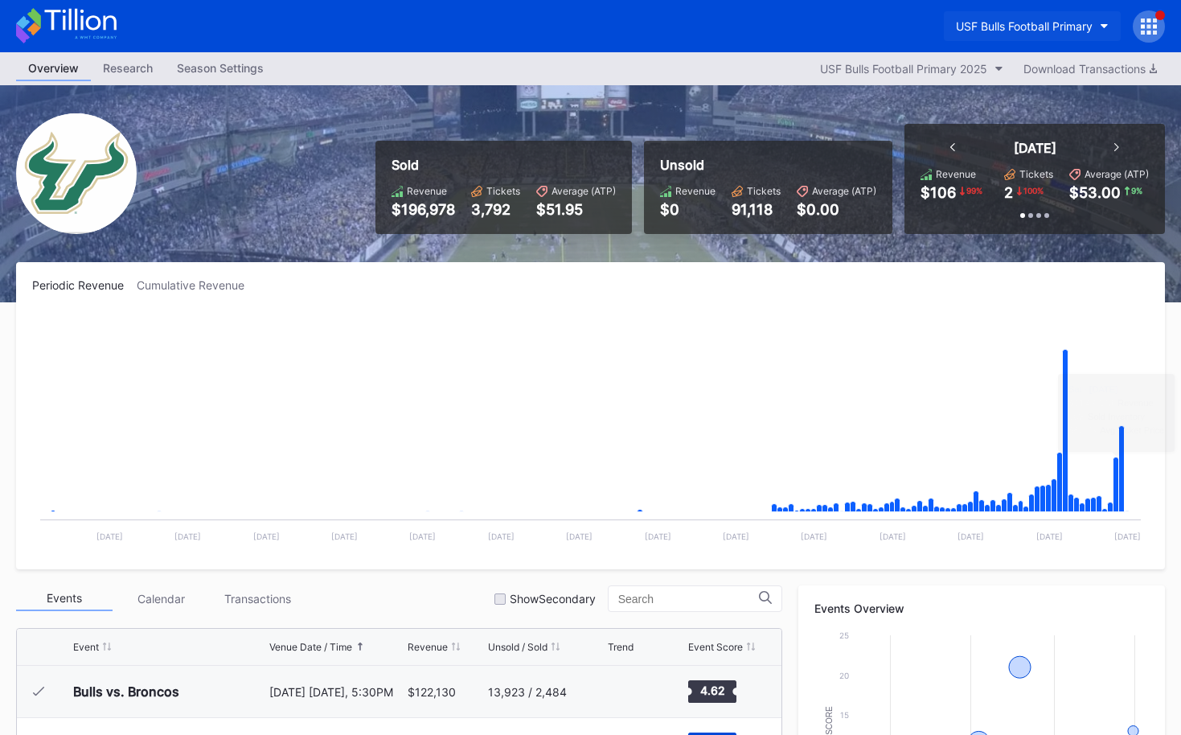
click at [1019, 19] on div "USF Bulls Football Primary" at bounding box center [1024, 26] width 137 height 14
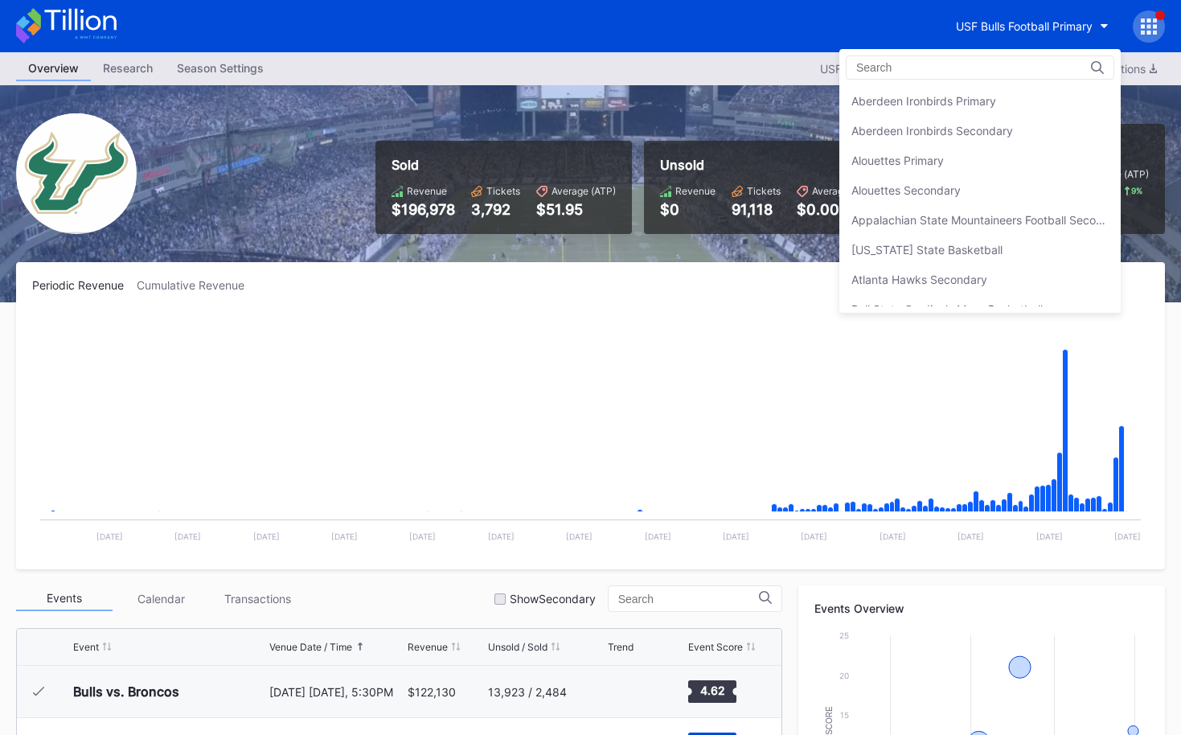
scroll to position [5385, 0]
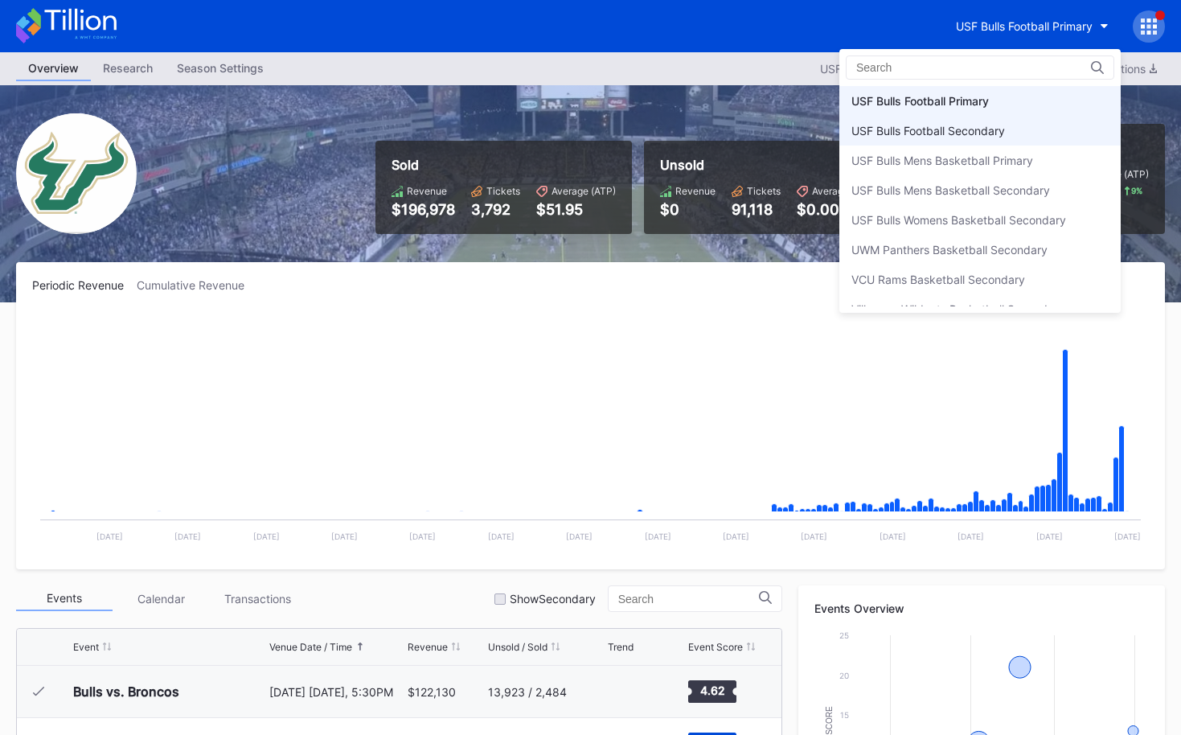
click at [1008, 121] on div "USF Bulls Football Secondary" at bounding box center [980, 131] width 281 height 30
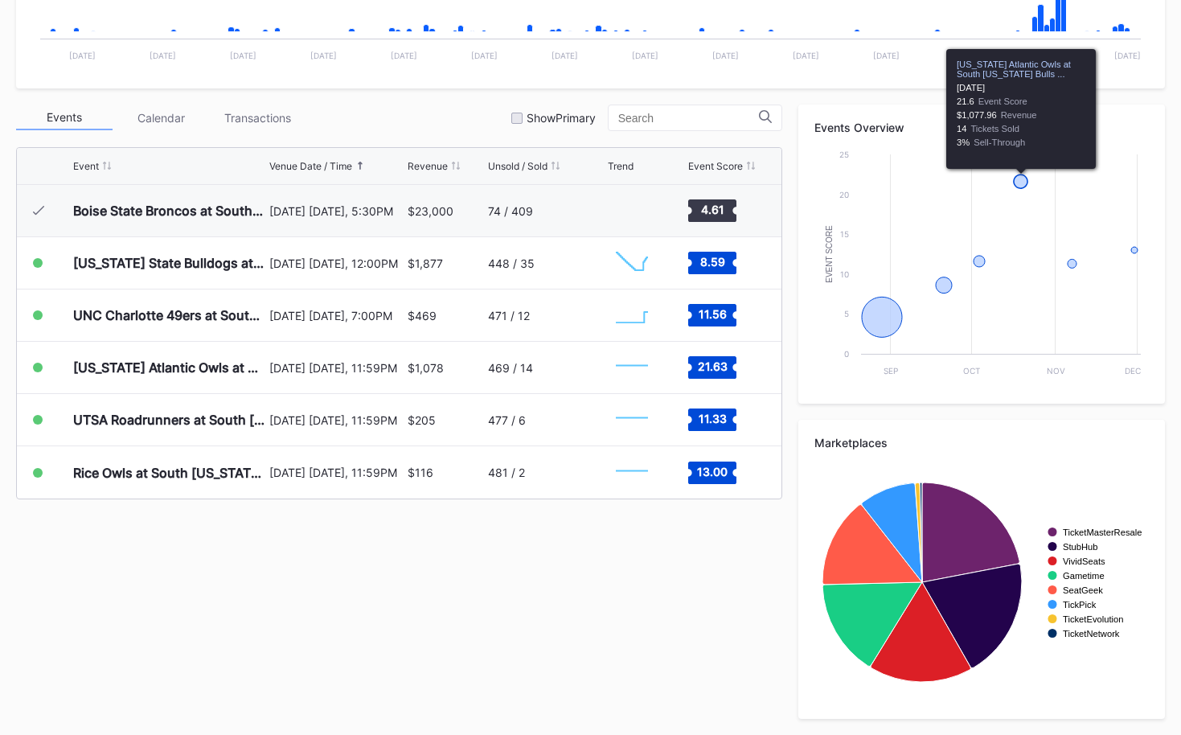
scroll to position [480, 0]
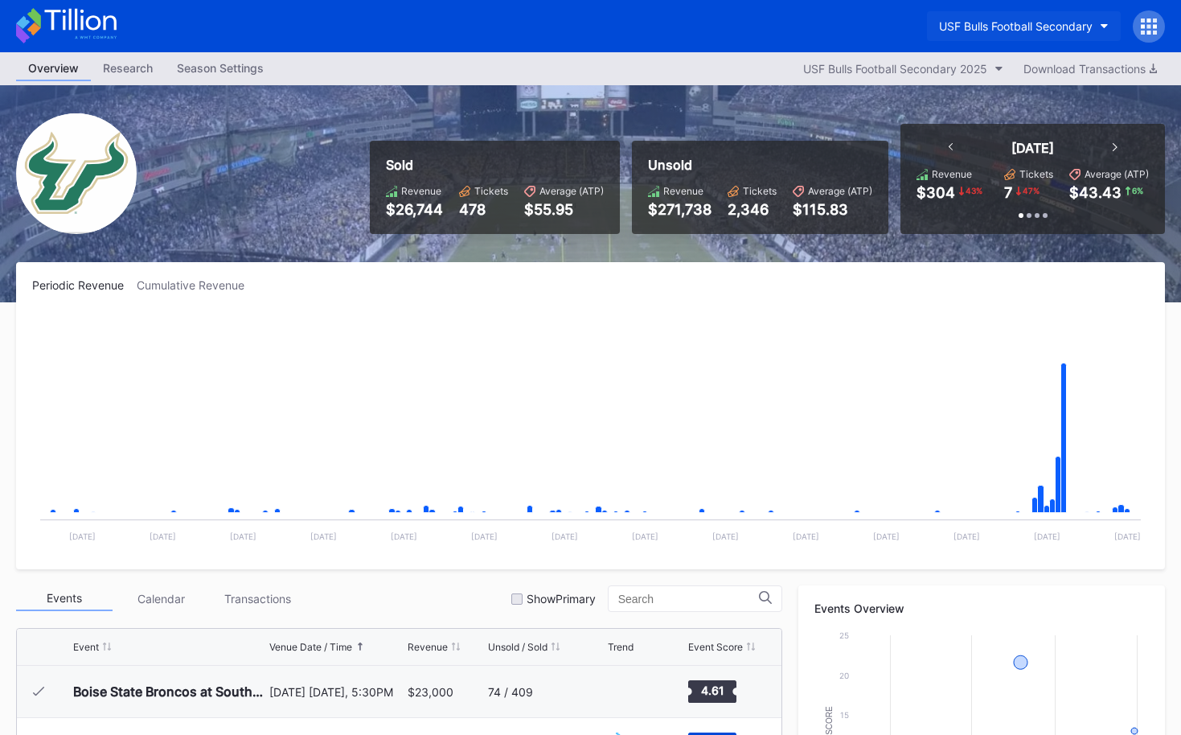
click at [998, 23] on div "USF Bulls Football Secondary" at bounding box center [1016, 26] width 154 height 14
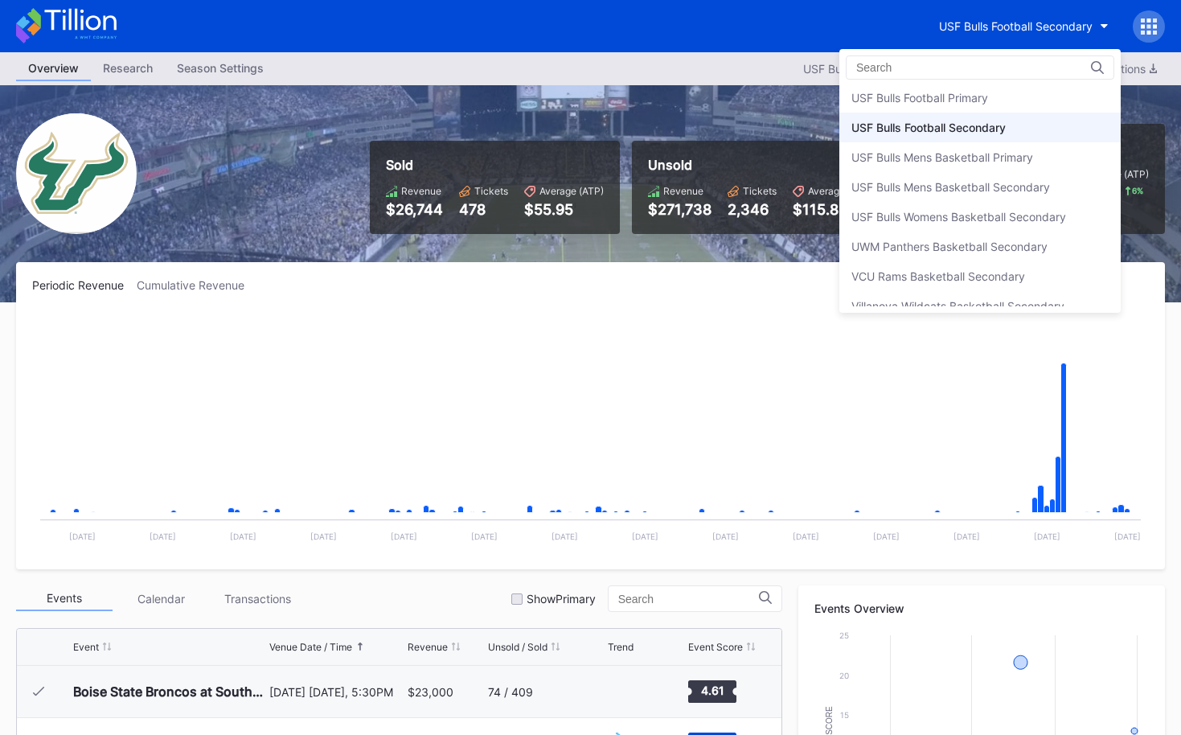
scroll to position [5380, 0]
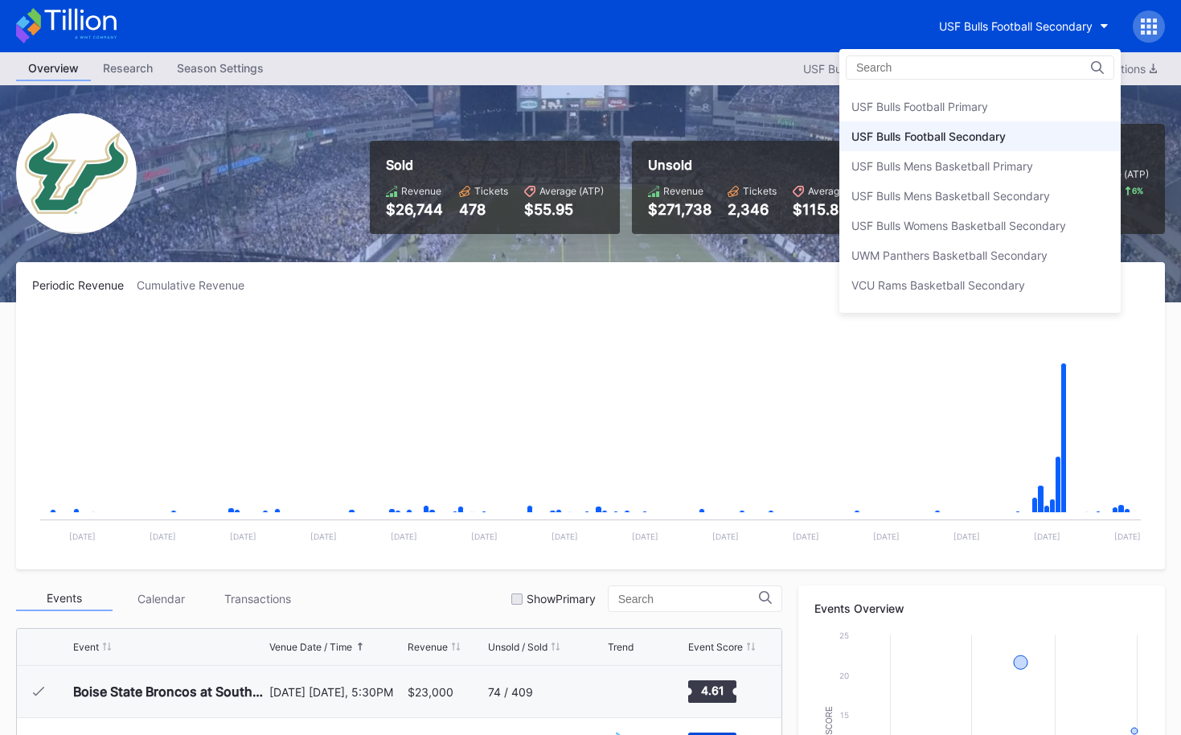
click at [1002, 106] on div "USF Bulls Football Primary" at bounding box center [980, 107] width 281 height 30
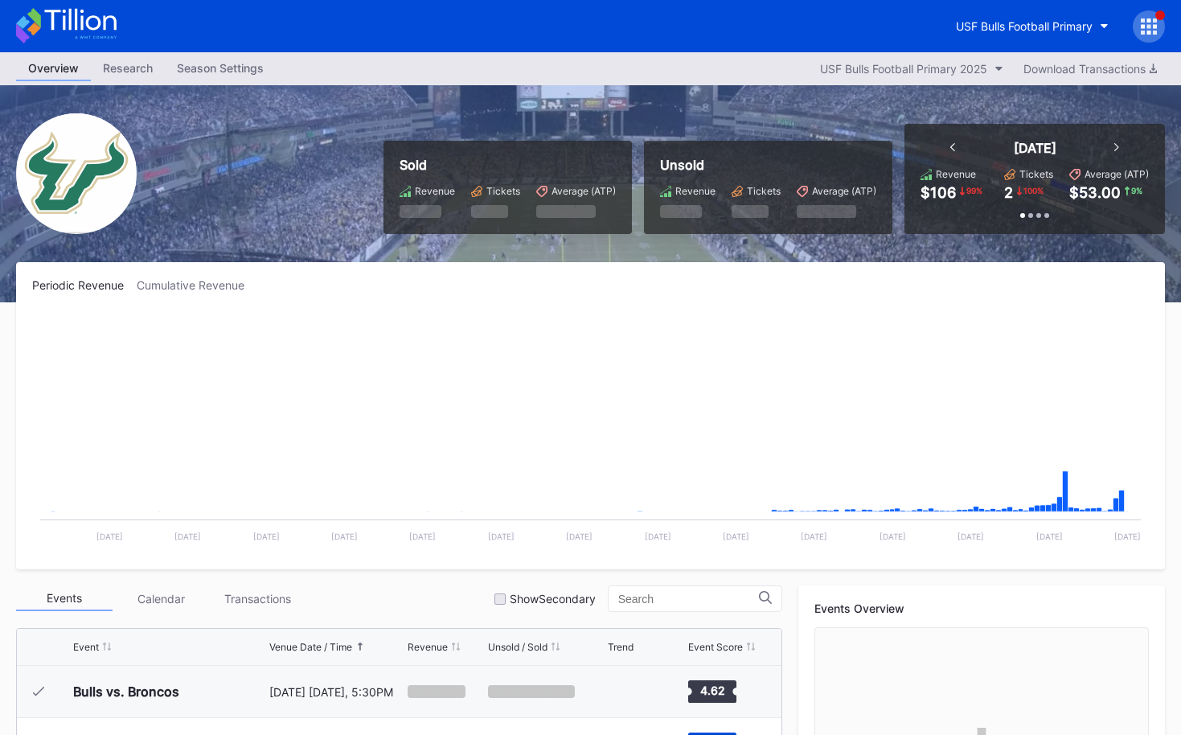
scroll to position [481, 0]
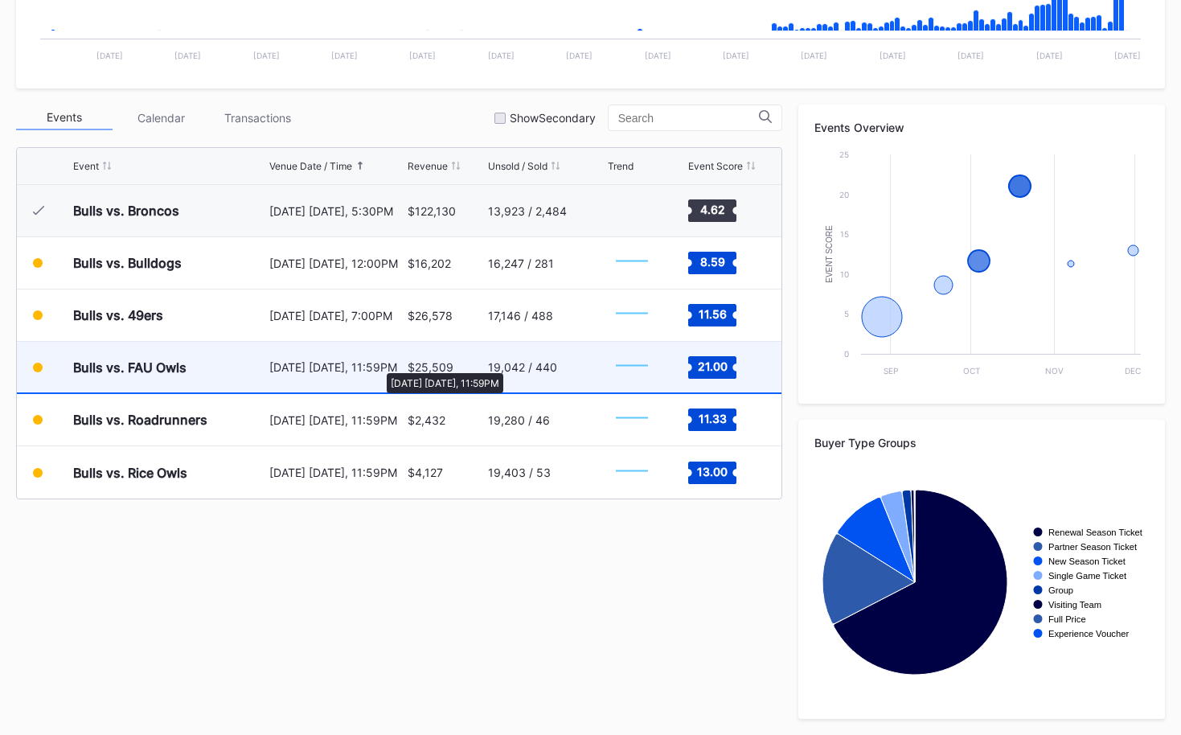
click at [379, 365] on div "[DATE] [DATE], 11:59PM" at bounding box center [336, 367] width 134 height 14
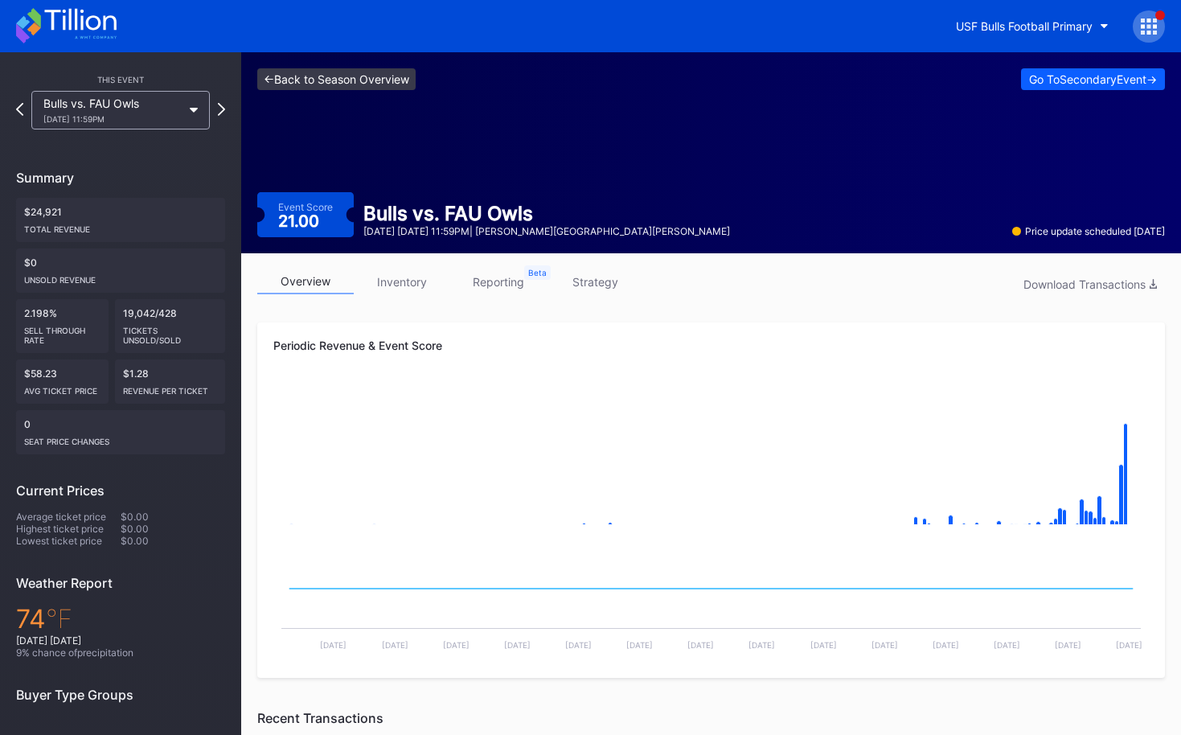
drag, startPoint x: 375, startPoint y: 67, endPoint x: 376, endPoint y: 76, distance: 8.9
click at [375, 68] on div "<- Back to Season Overview Go To Secondary Event -> Event Score 21.00 Bulls vs.…" at bounding box center [711, 152] width 940 height 201
click at [376, 76] on link "<- Back to Season Overview" at bounding box center [336, 79] width 158 height 22
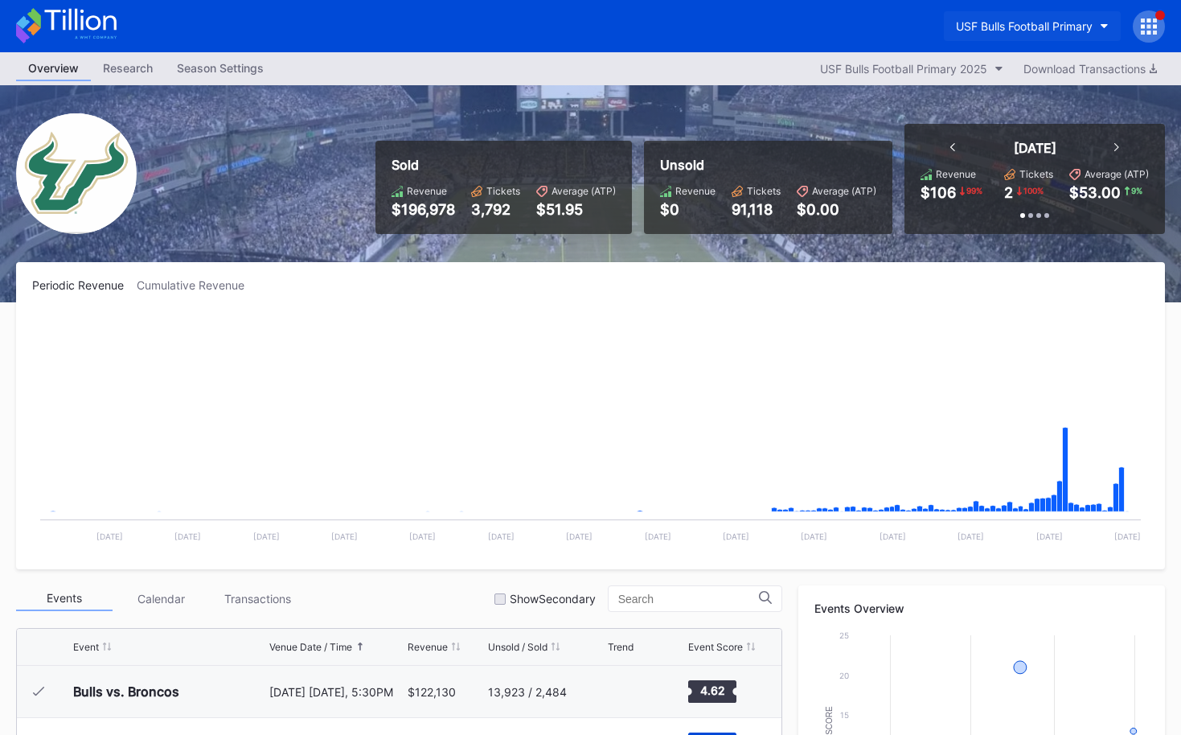
click at [1034, 30] on div "USF Bulls Football Primary" at bounding box center [1024, 26] width 137 height 14
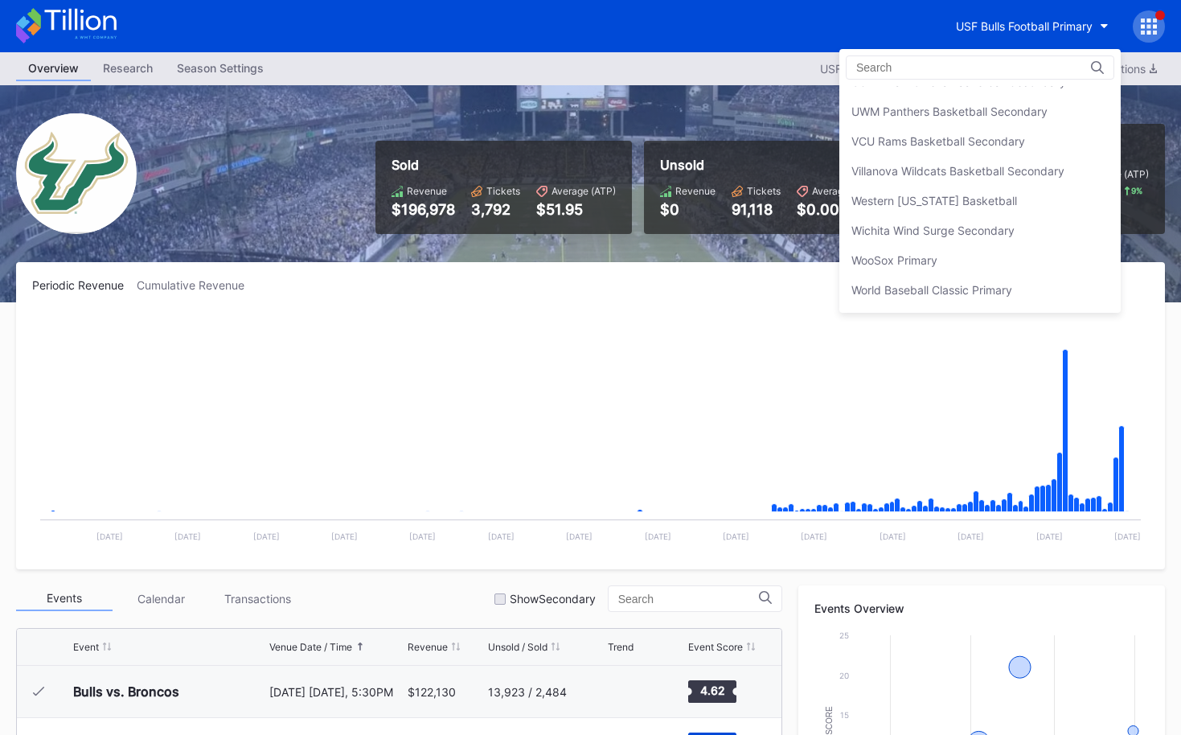
scroll to position [5552, 0]
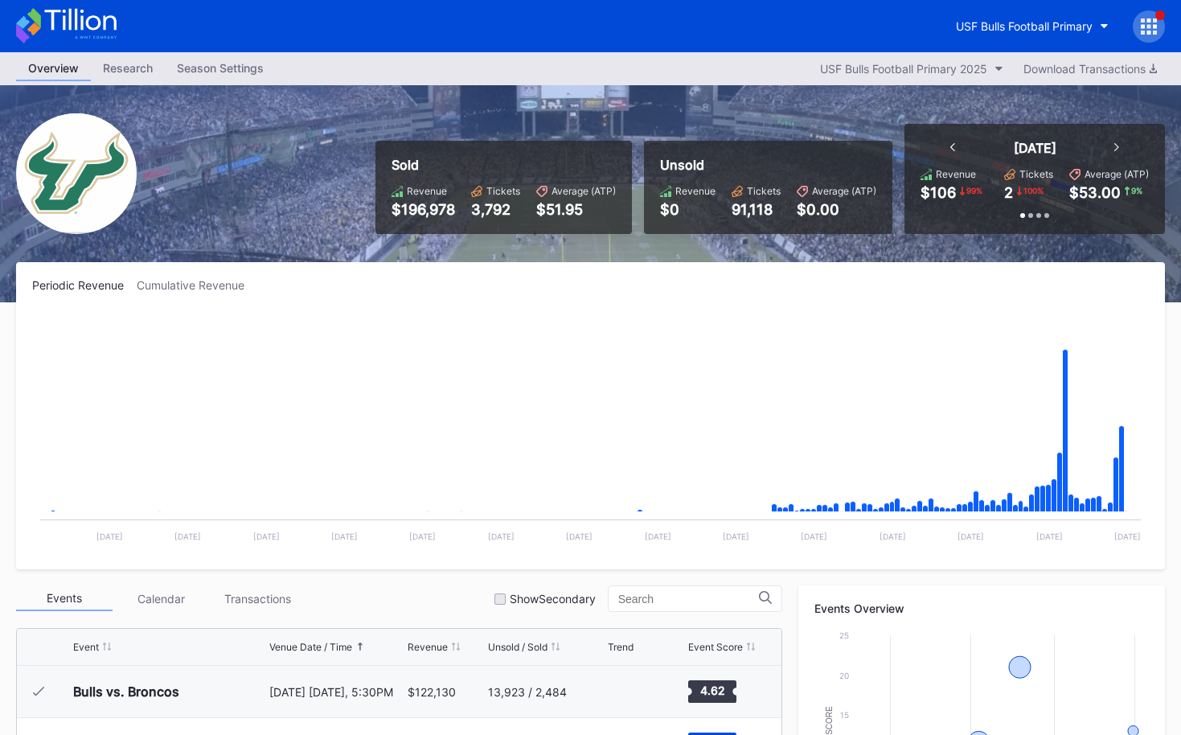
click at [101, 35] on icon at bounding box center [66, 25] width 101 height 35
click at [76, 14] on icon at bounding box center [80, 20] width 72 height 22
